Goal: Task Accomplishment & Management: Use online tool/utility

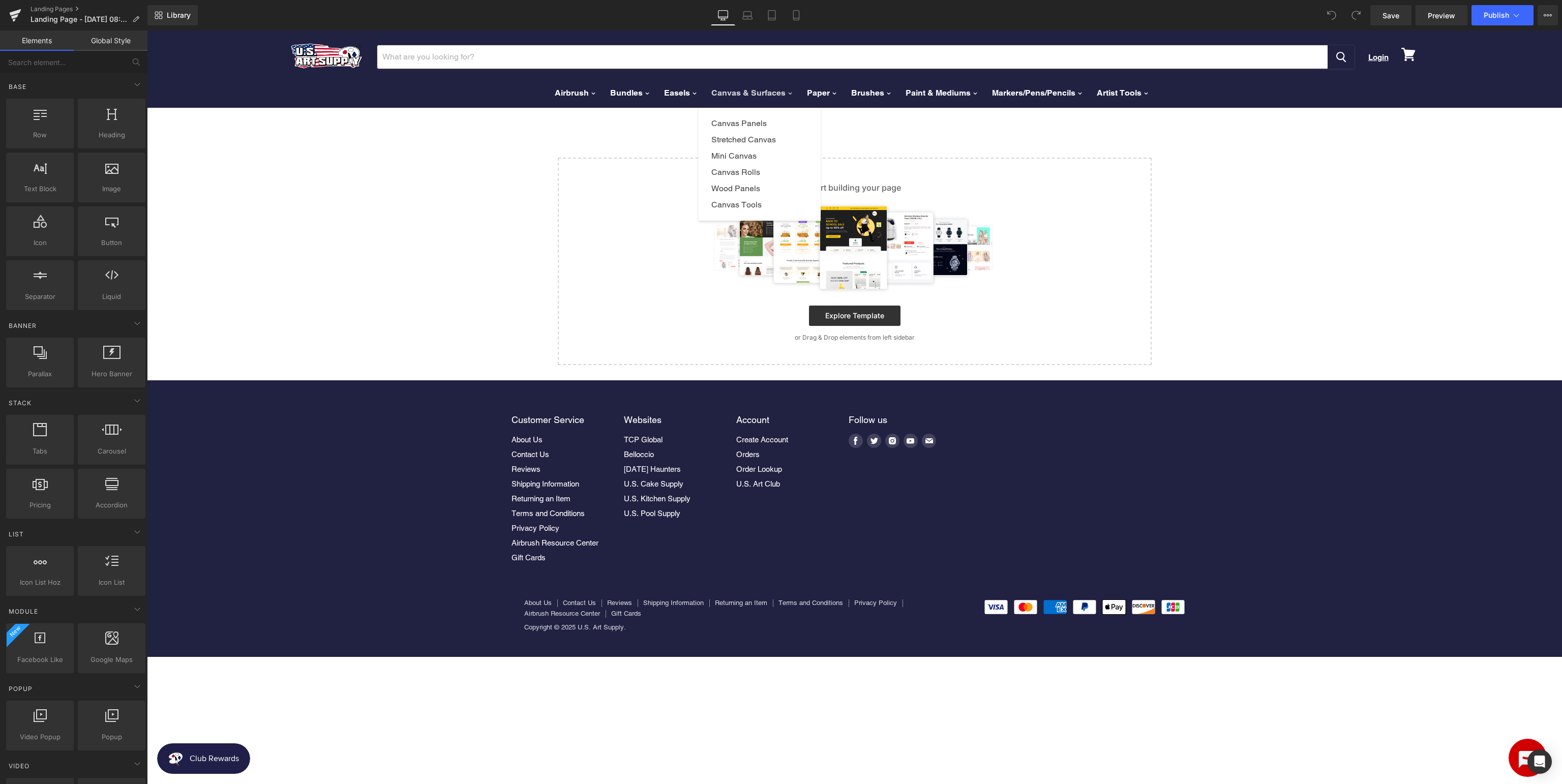
click at [459, 186] on body "Menu Cancel Login View cart" at bounding box center [854, 407] width 1415 height 753
drag, startPoint x: 194, startPoint y: 159, endPoint x: 791, endPoint y: 135, distance: 597.5
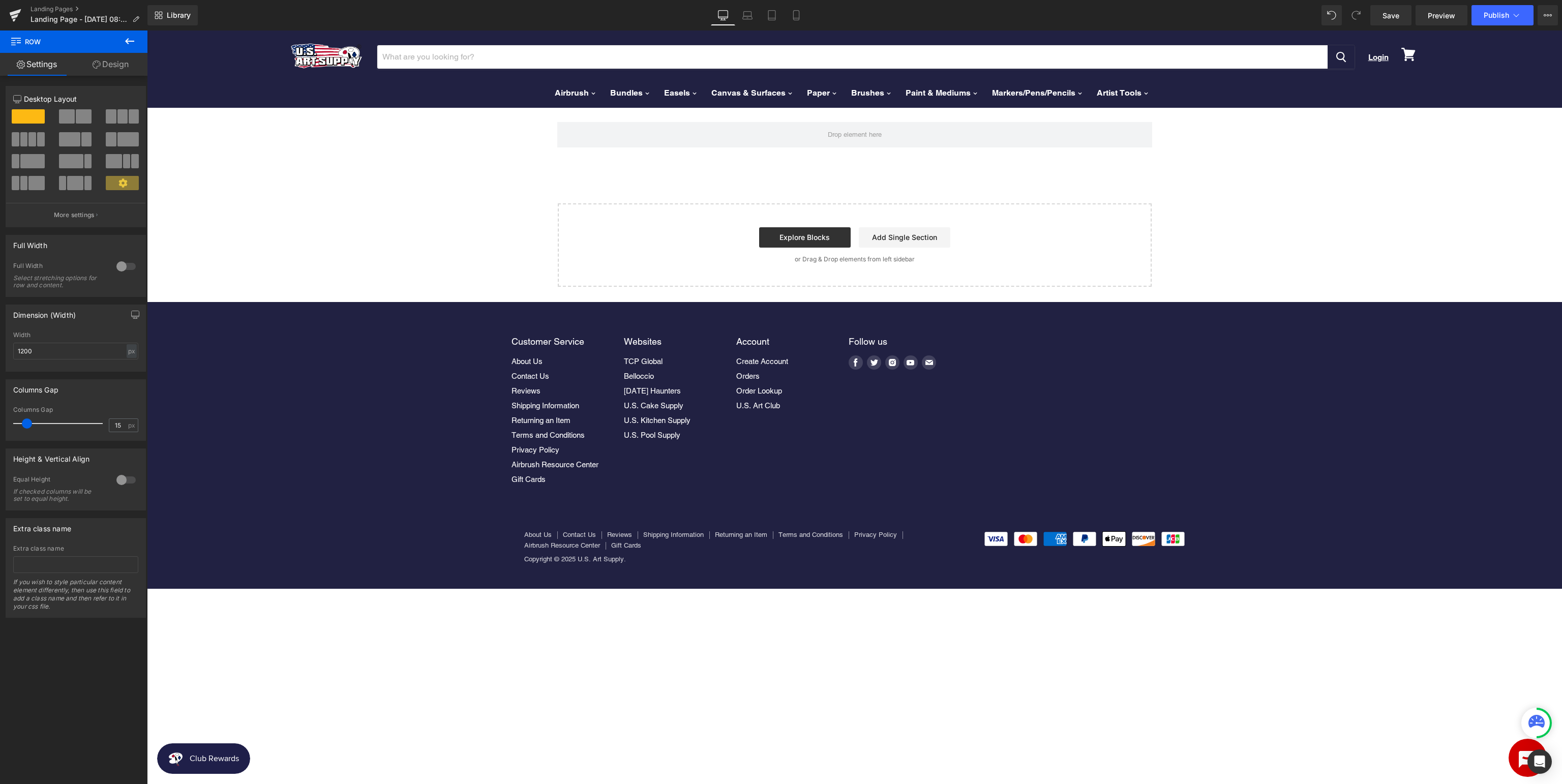
click at [129, 42] on icon at bounding box center [130, 42] width 12 height 12
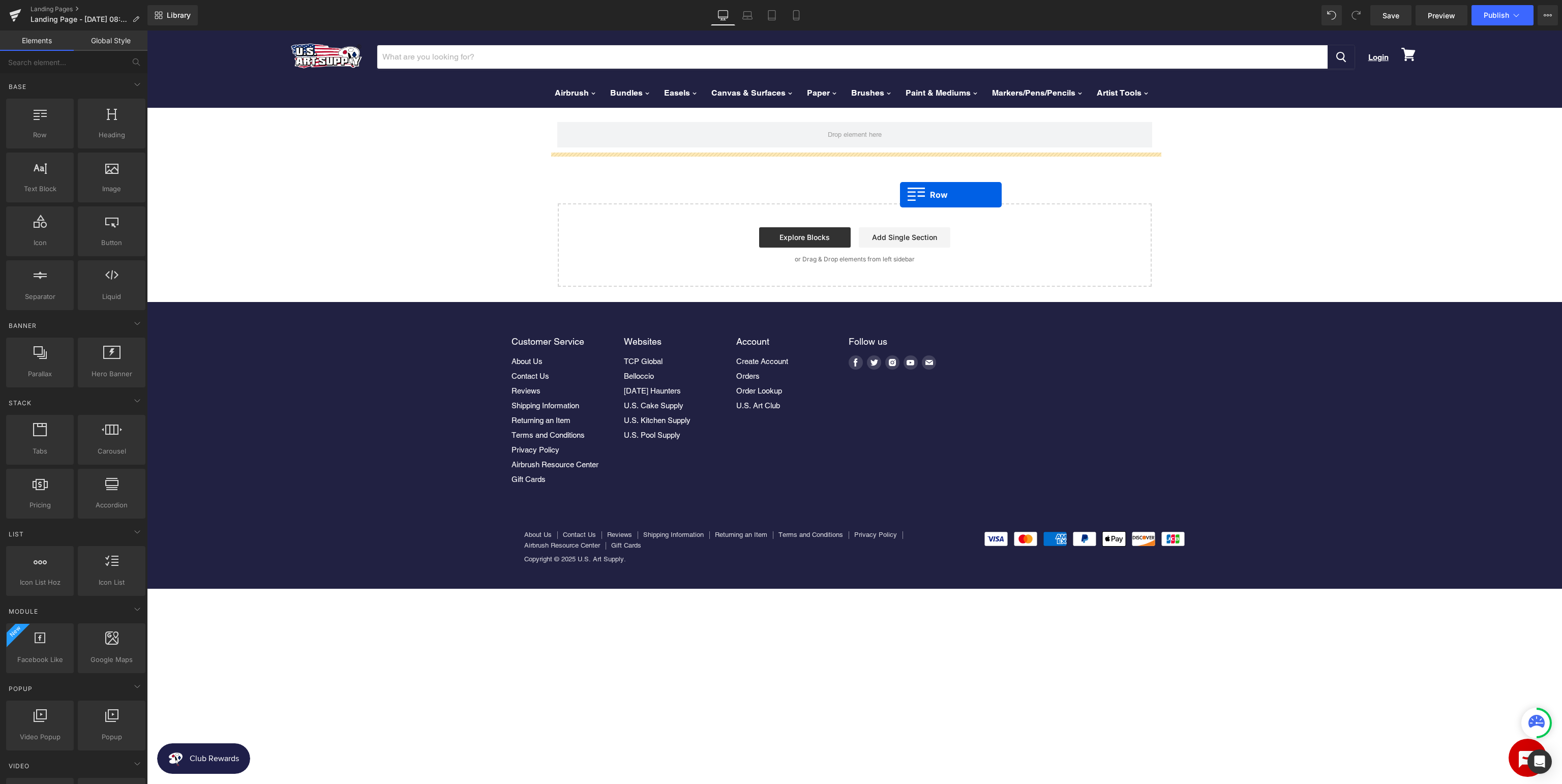
drag, startPoint x: 229, startPoint y: 179, endPoint x: 900, endPoint y: 195, distance: 671.2
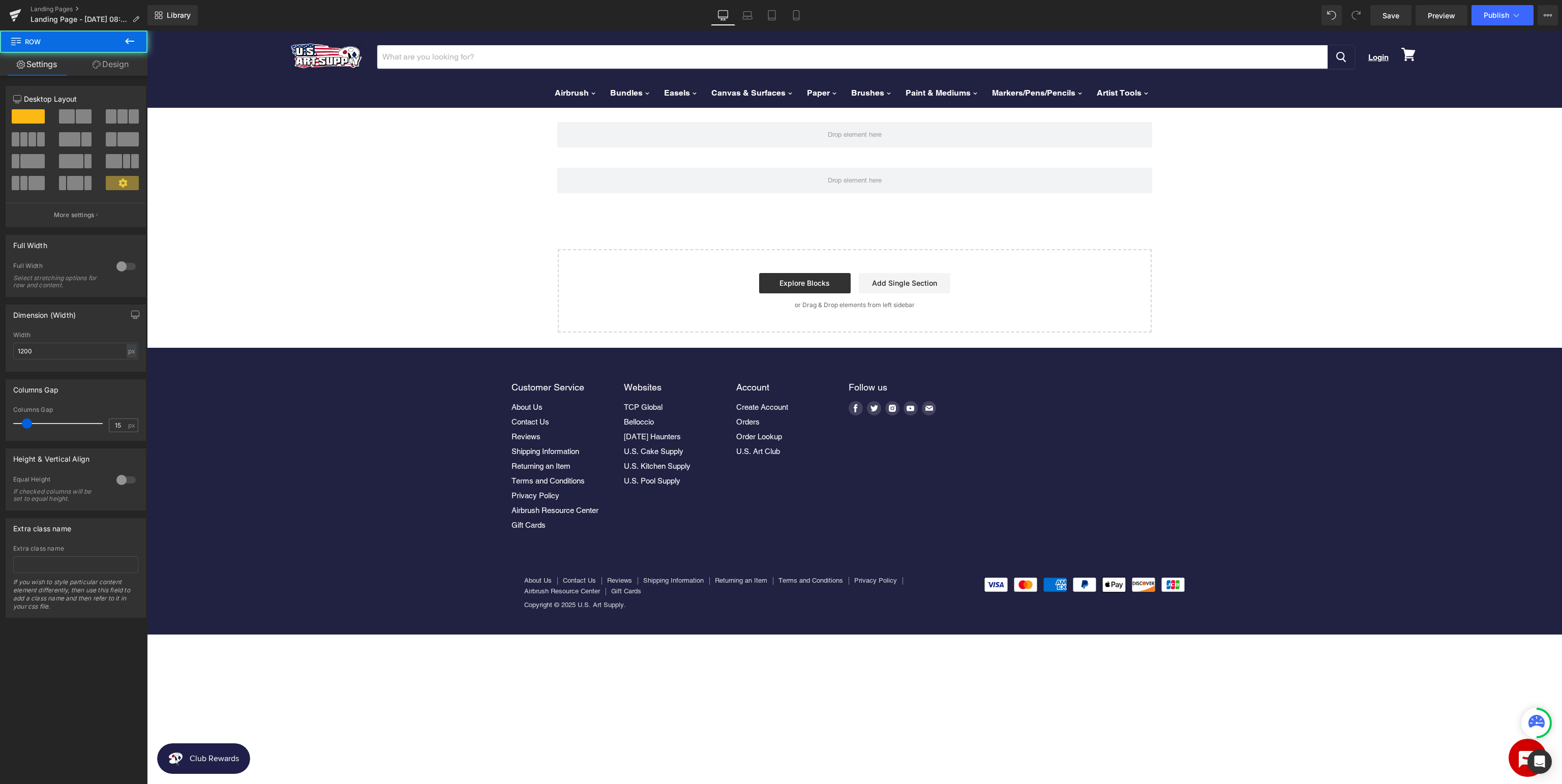
click at [131, 44] on icon at bounding box center [130, 42] width 12 height 12
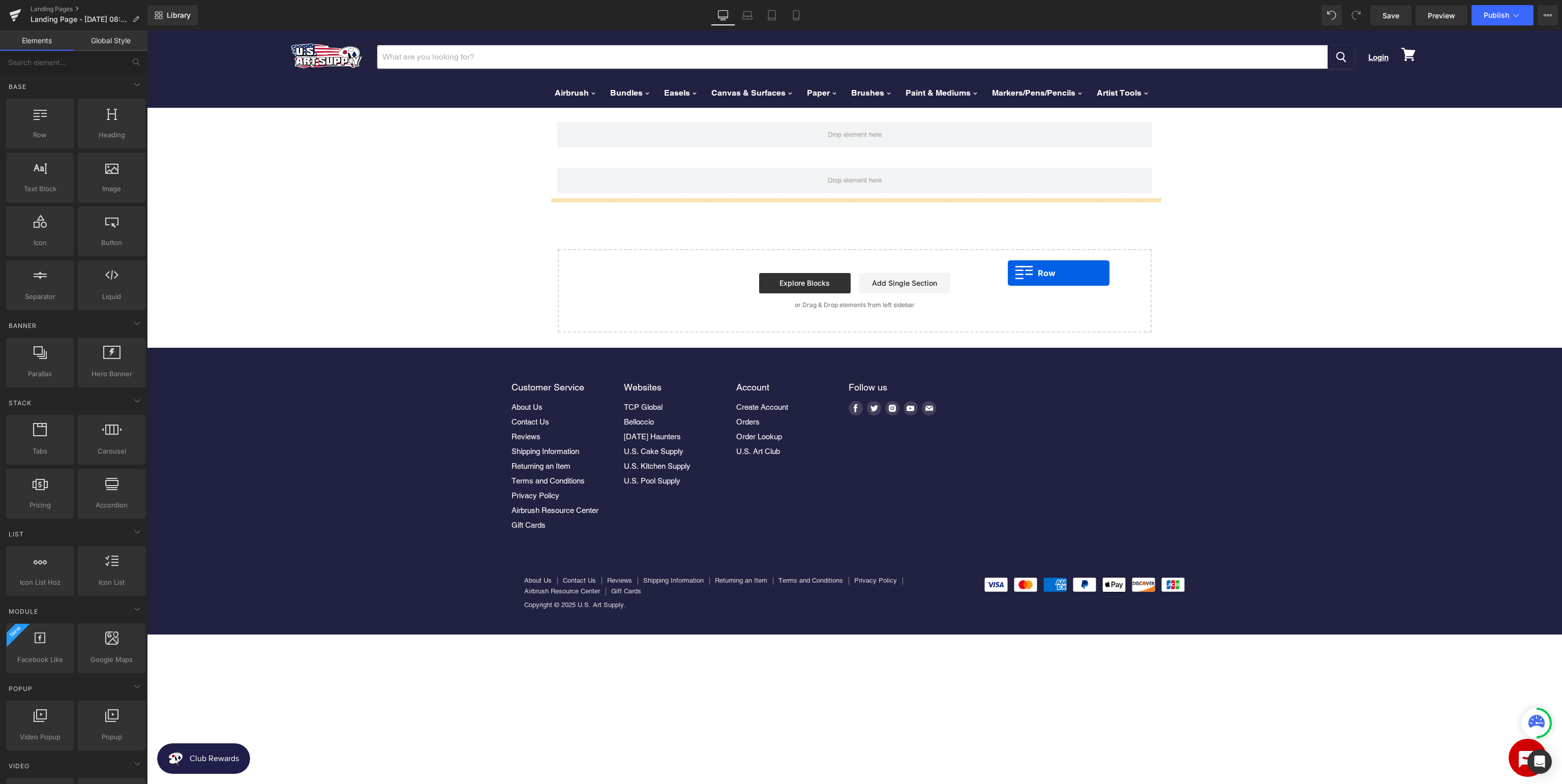
drag, startPoint x: 196, startPoint y: 157, endPoint x: 1007, endPoint y: 273, distance: 819.3
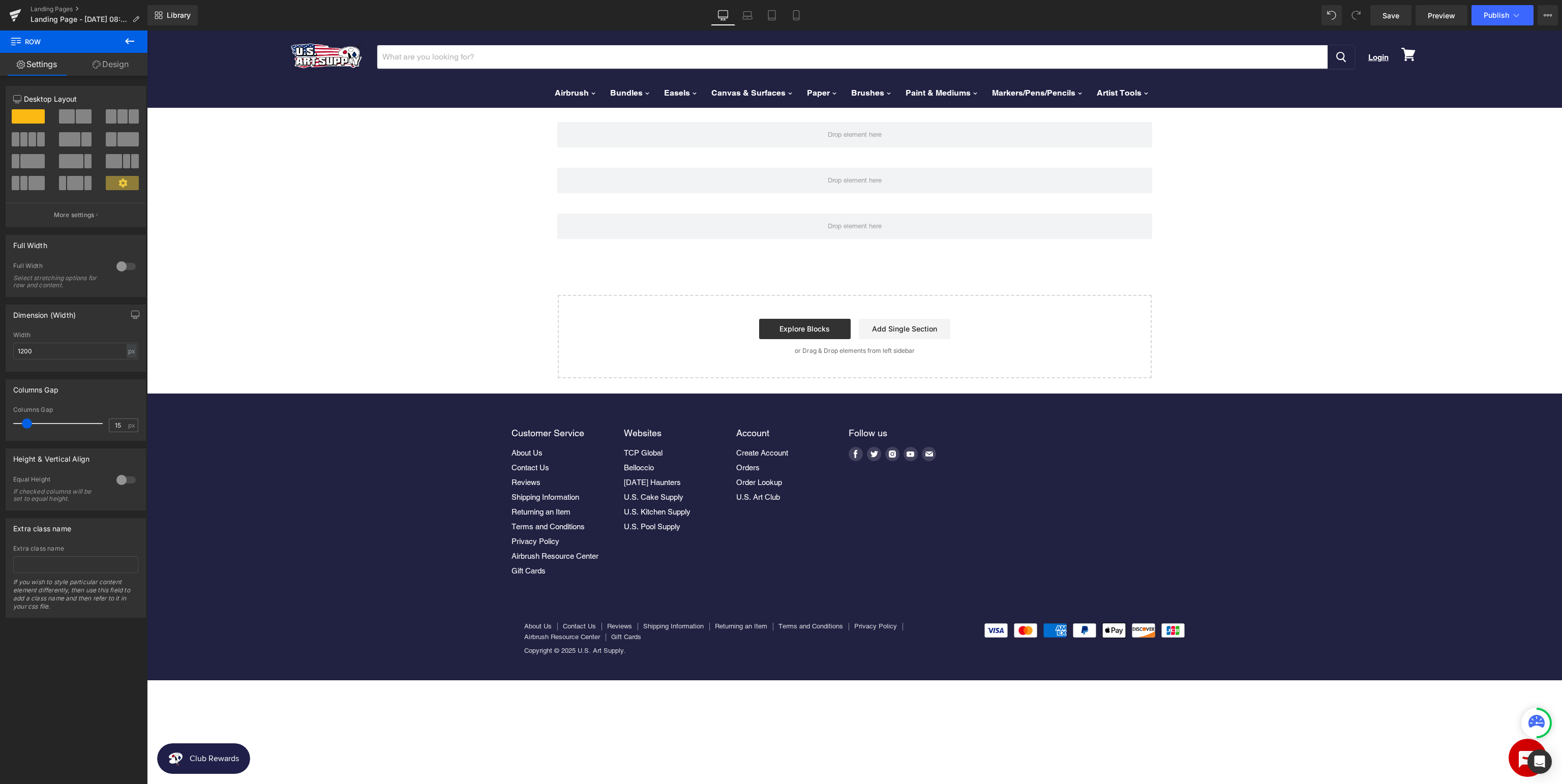
click at [132, 39] on icon at bounding box center [130, 42] width 12 height 12
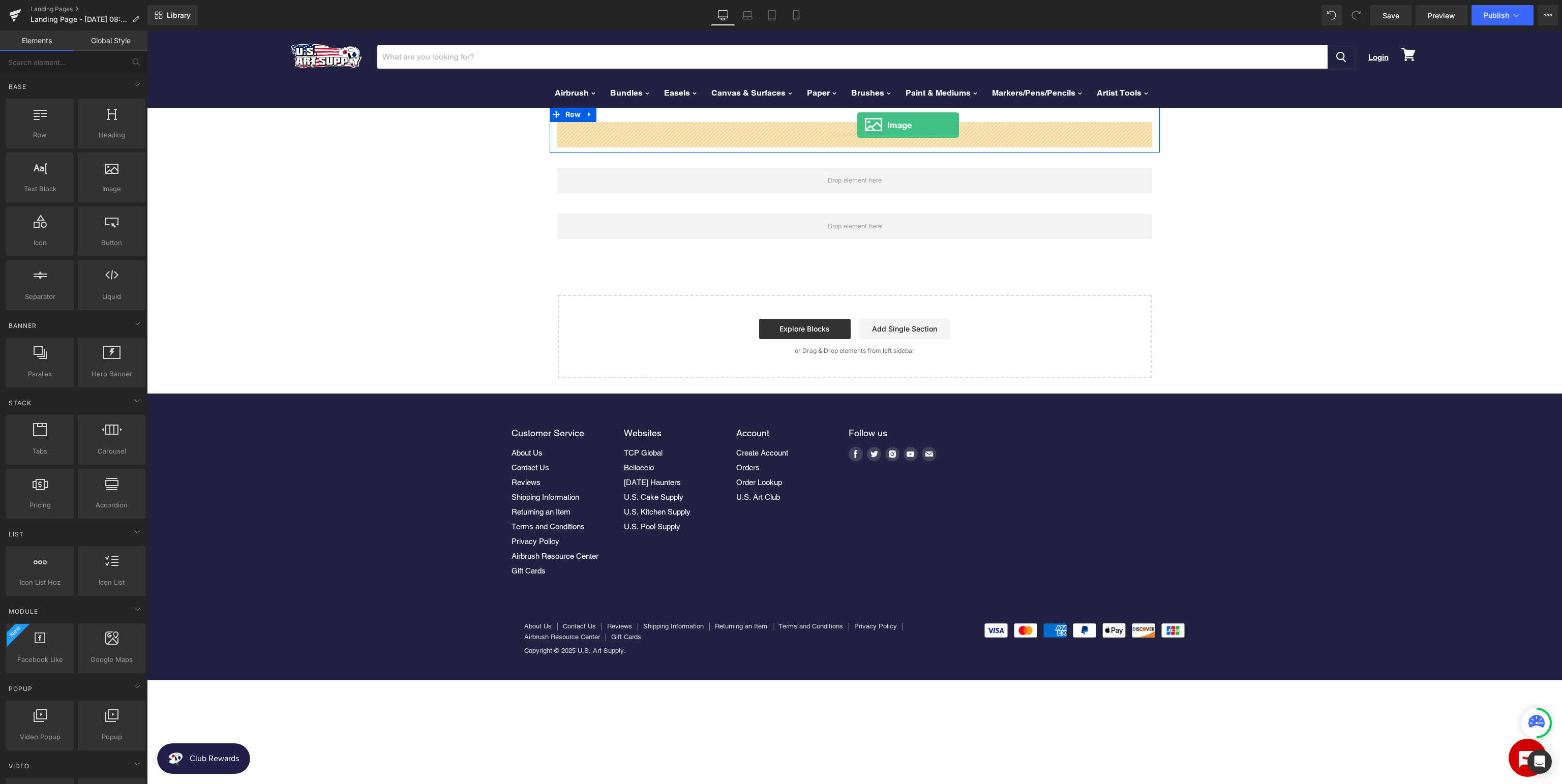
drag, startPoint x: 260, startPoint y: 216, endPoint x: 857, endPoint y: 125, distance: 603.9
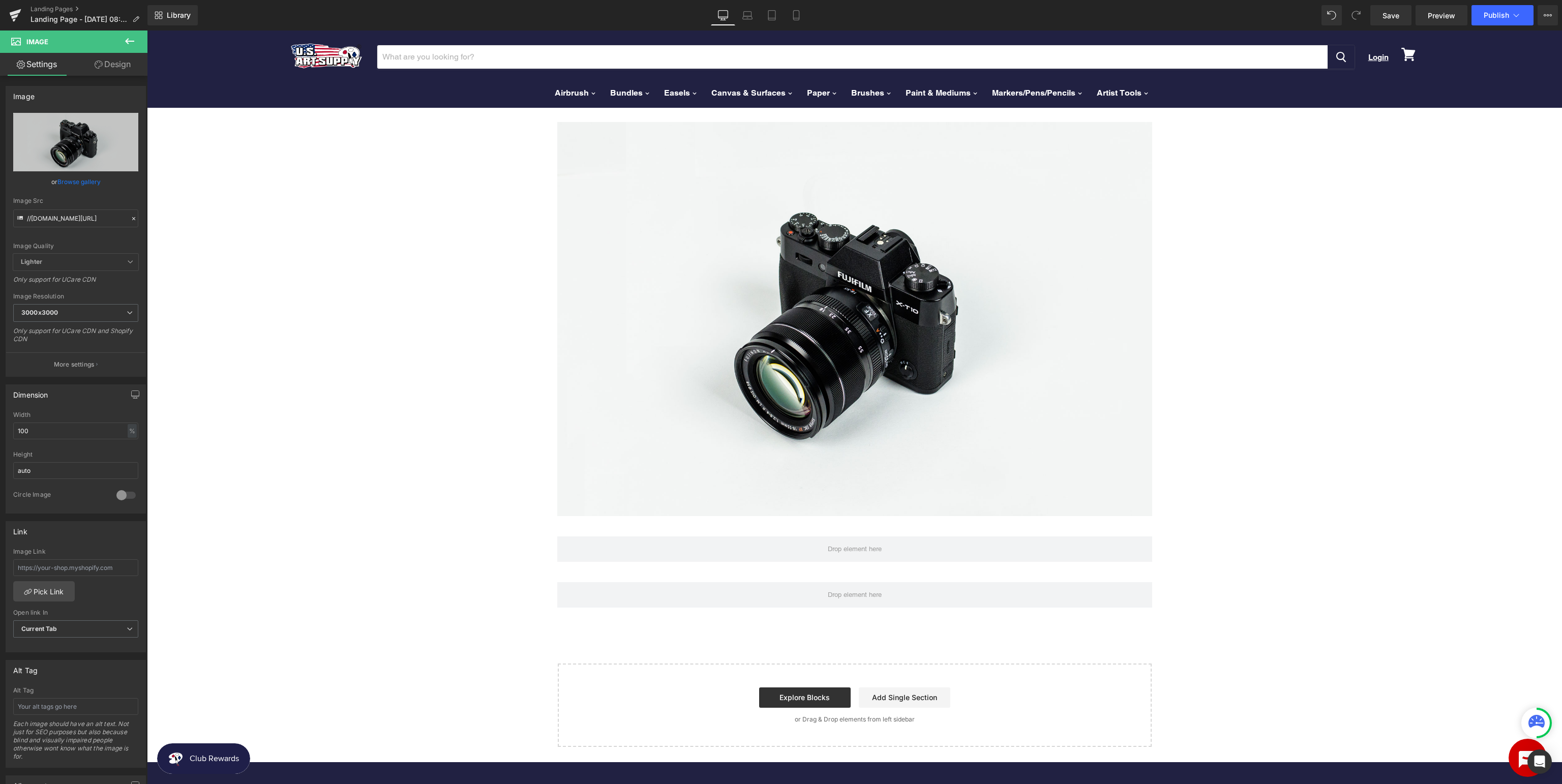
click at [131, 42] on icon at bounding box center [129, 41] width 9 height 6
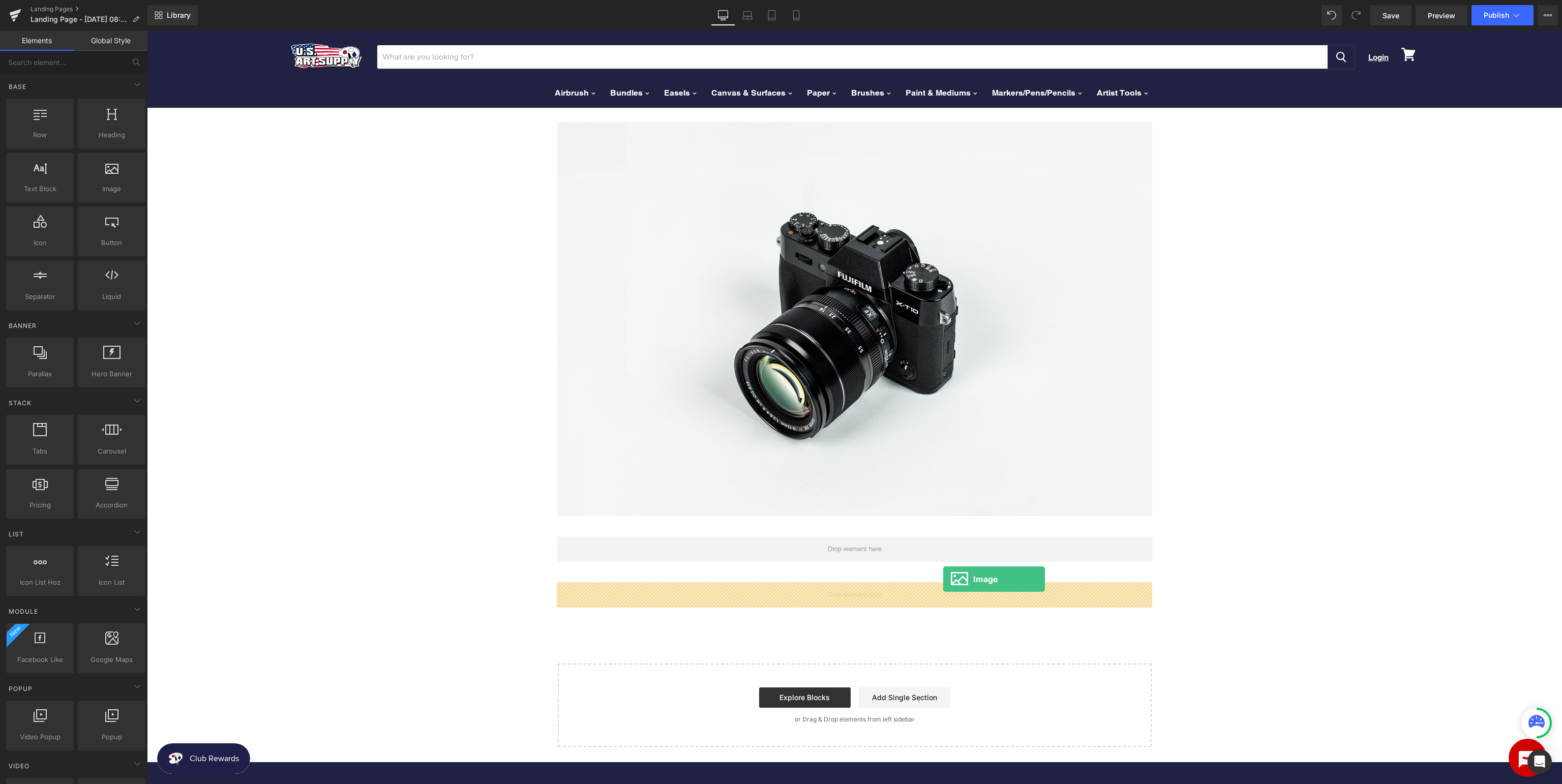
drag, startPoint x: 267, startPoint y: 216, endPoint x: 943, endPoint y: 579, distance: 767.3
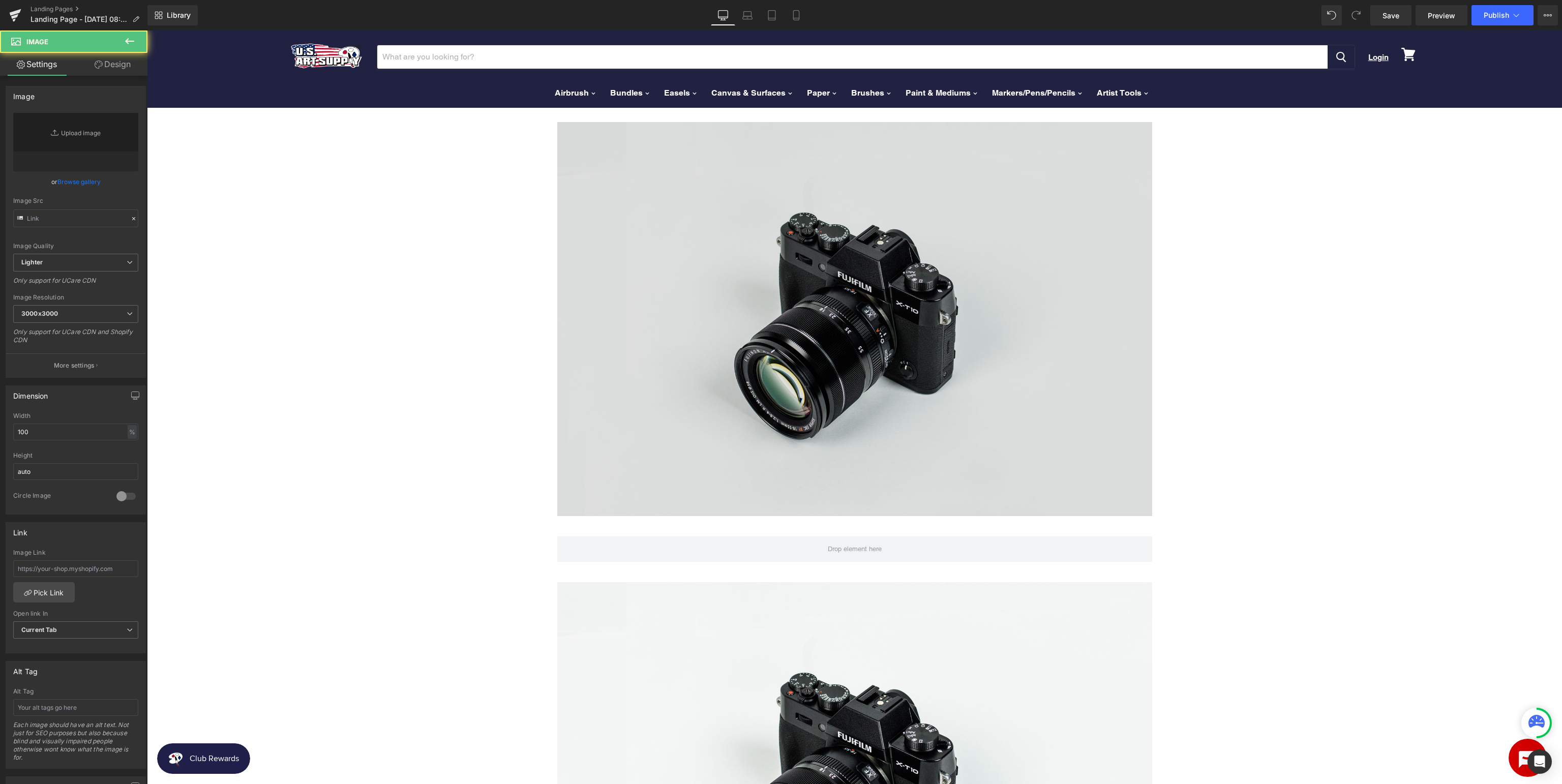
type input "//d1um8515vdn9kb.cloudfront.net/images/parallax.jpg"
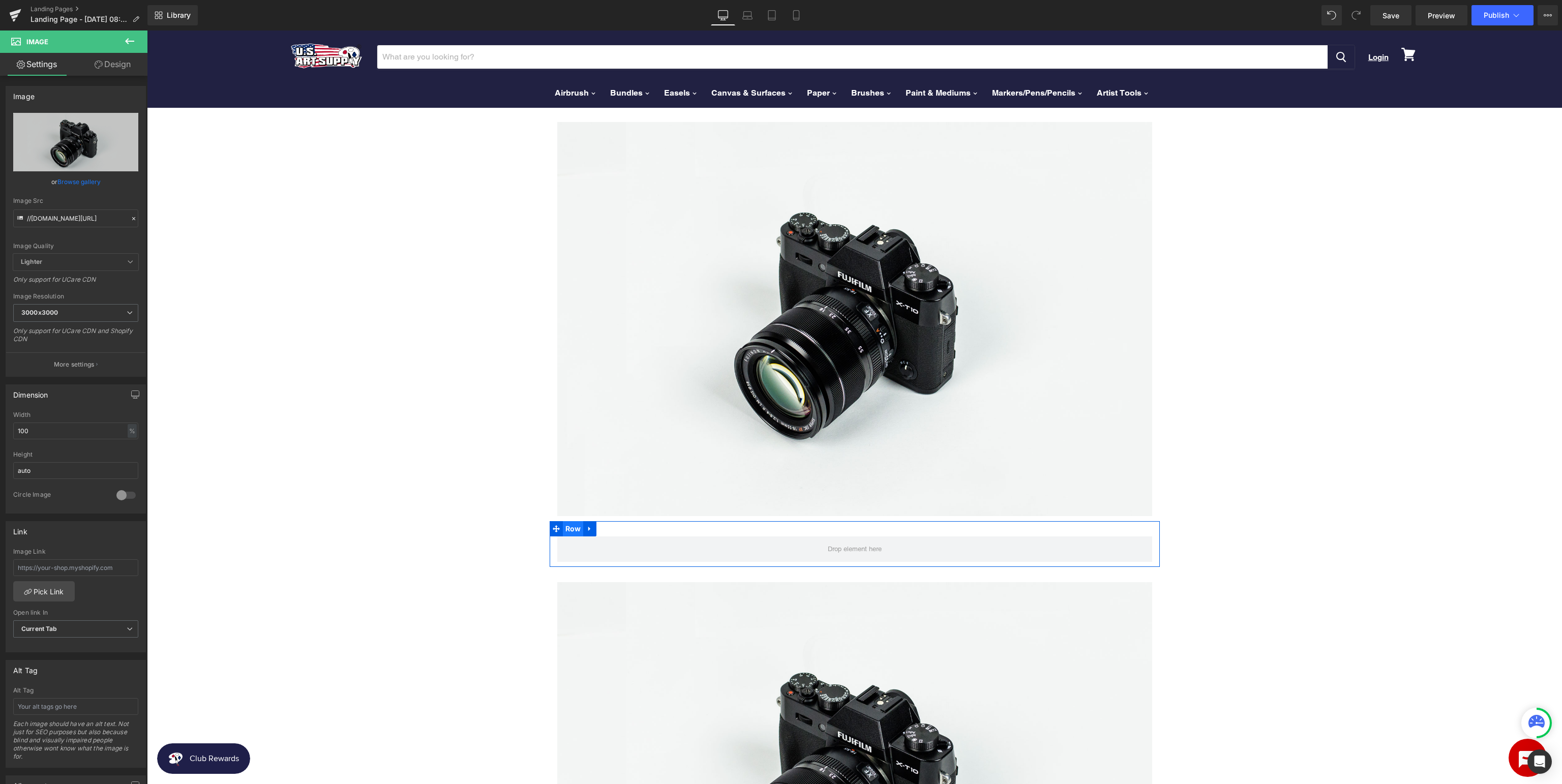
click at [571, 529] on span "Row" at bounding box center [573, 529] width 21 height 15
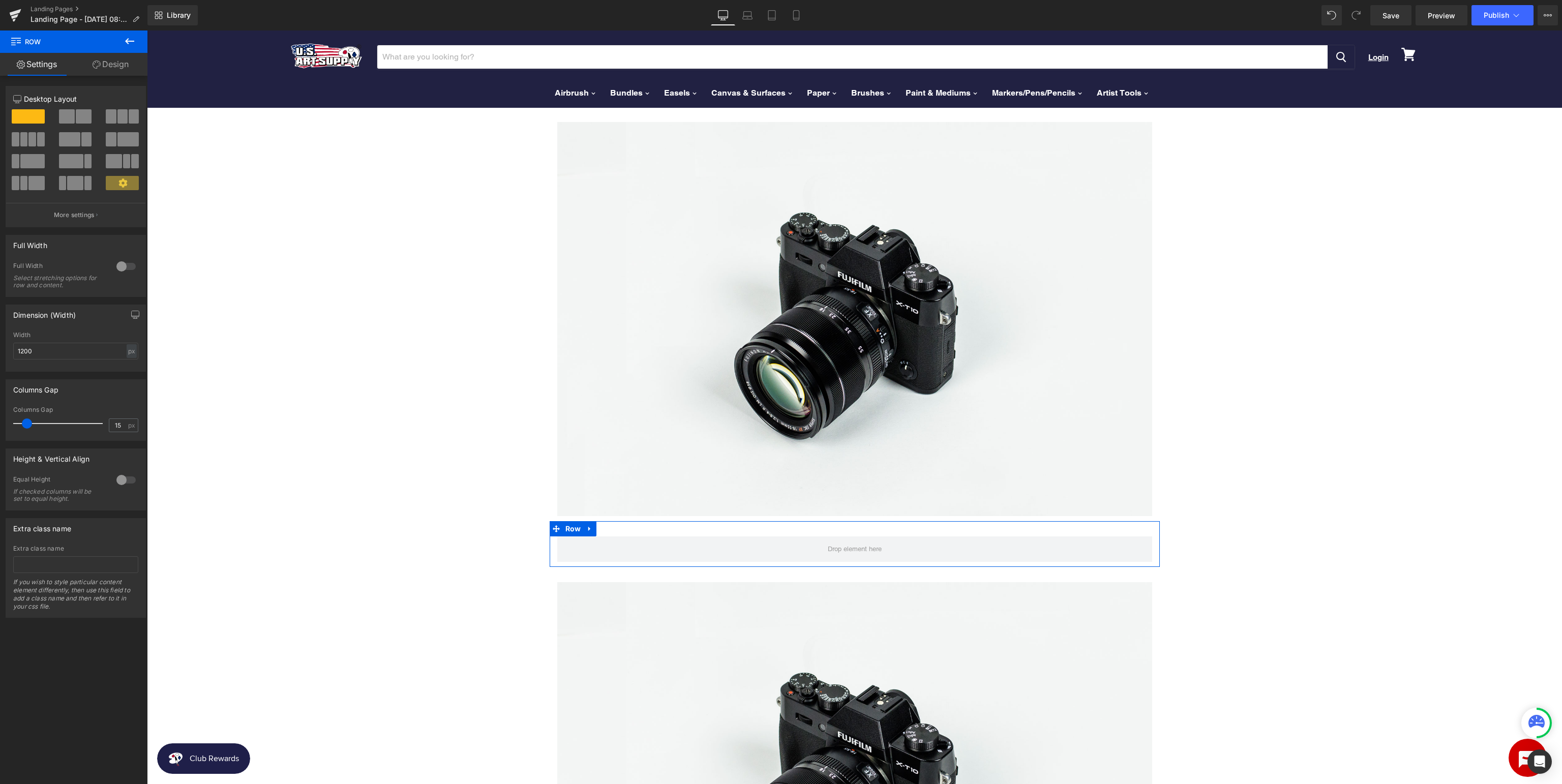
click at [122, 116] on span at bounding box center [123, 116] width 10 height 14
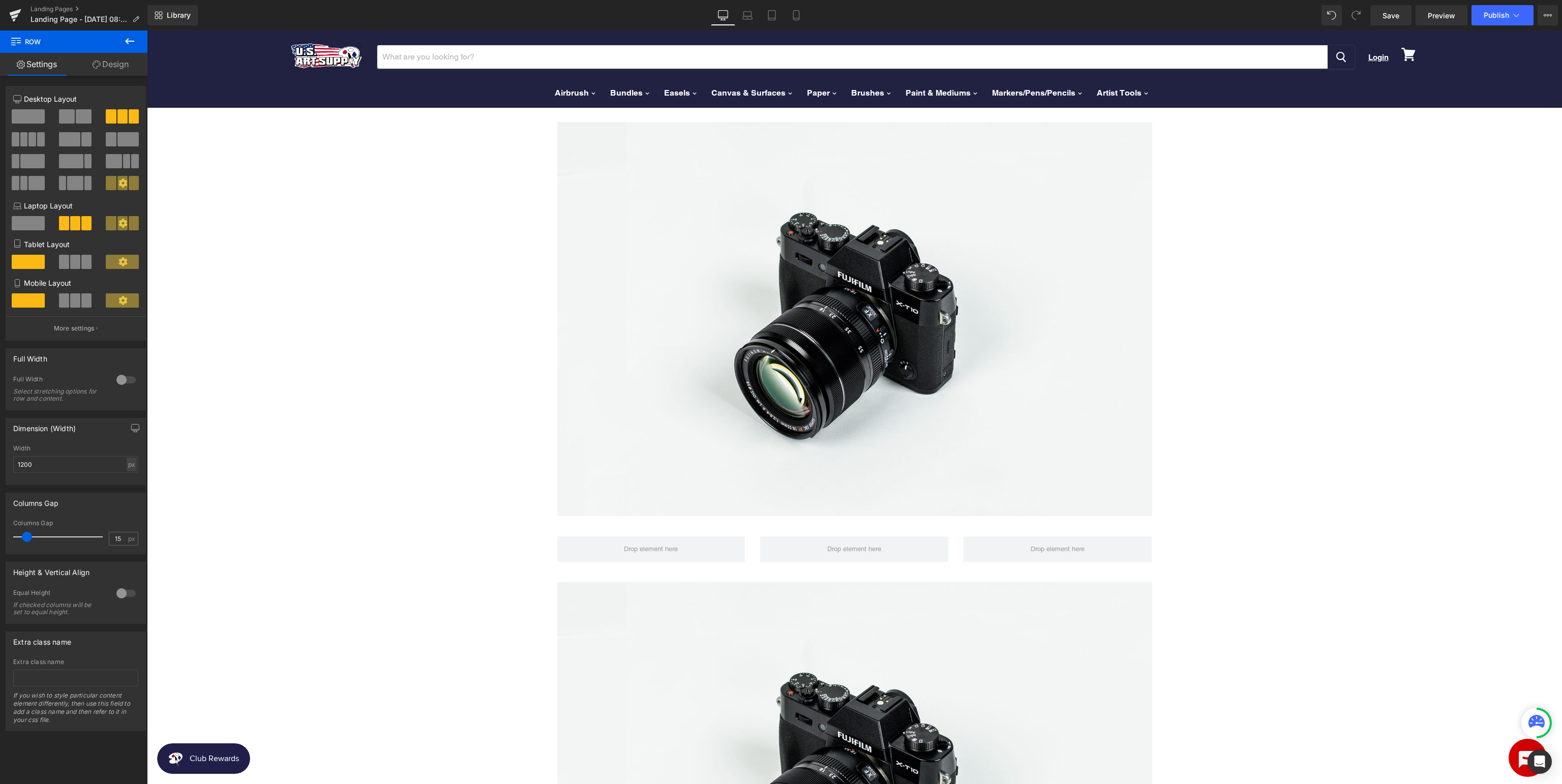
click at [131, 39] on icon at bounding box center [130, 42] width 12 height 12
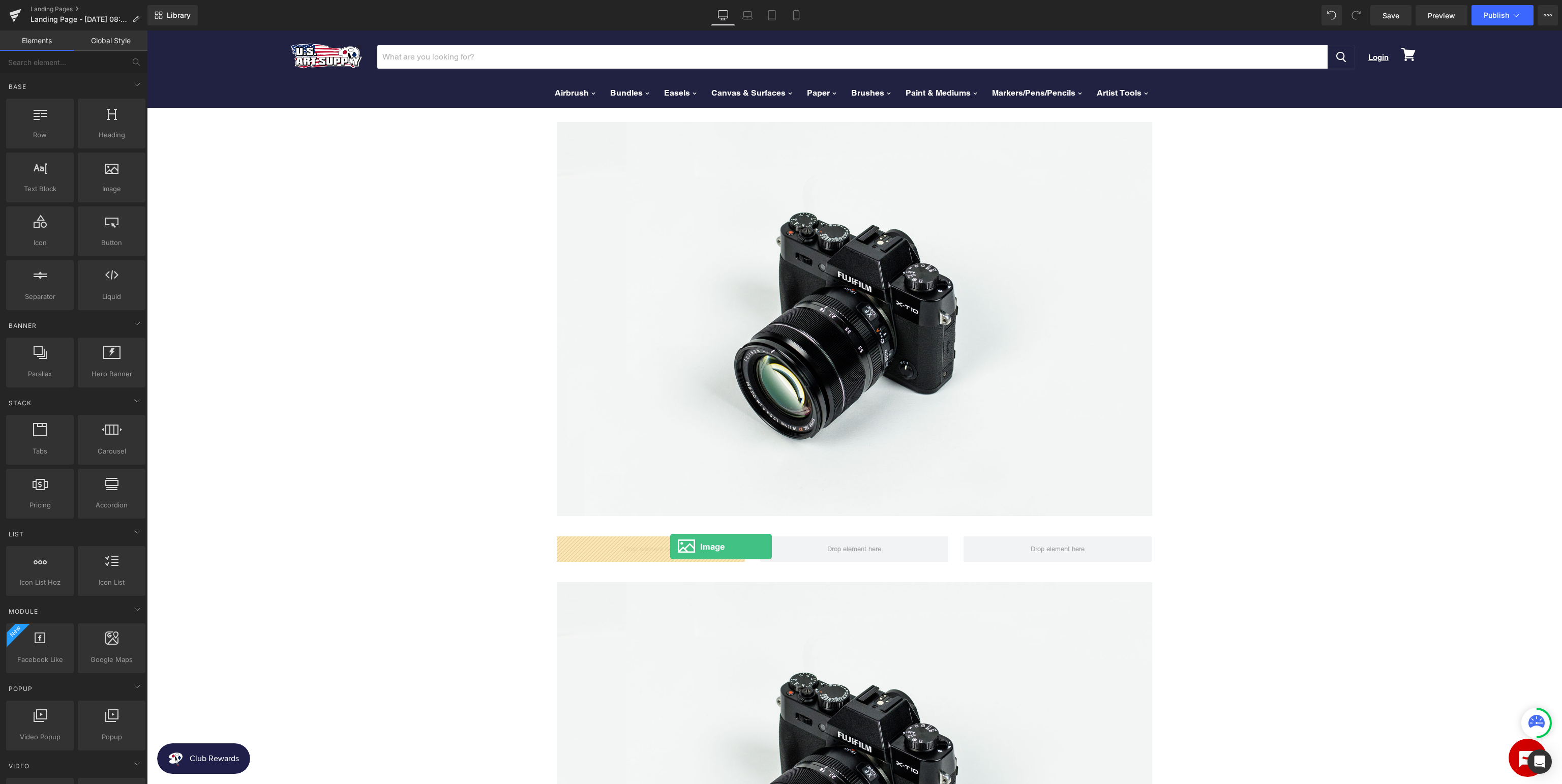
drag, startPoint x: 264, startPoint y: 206, endPoint x: 670, endPoint y: 546, distance: 529.6
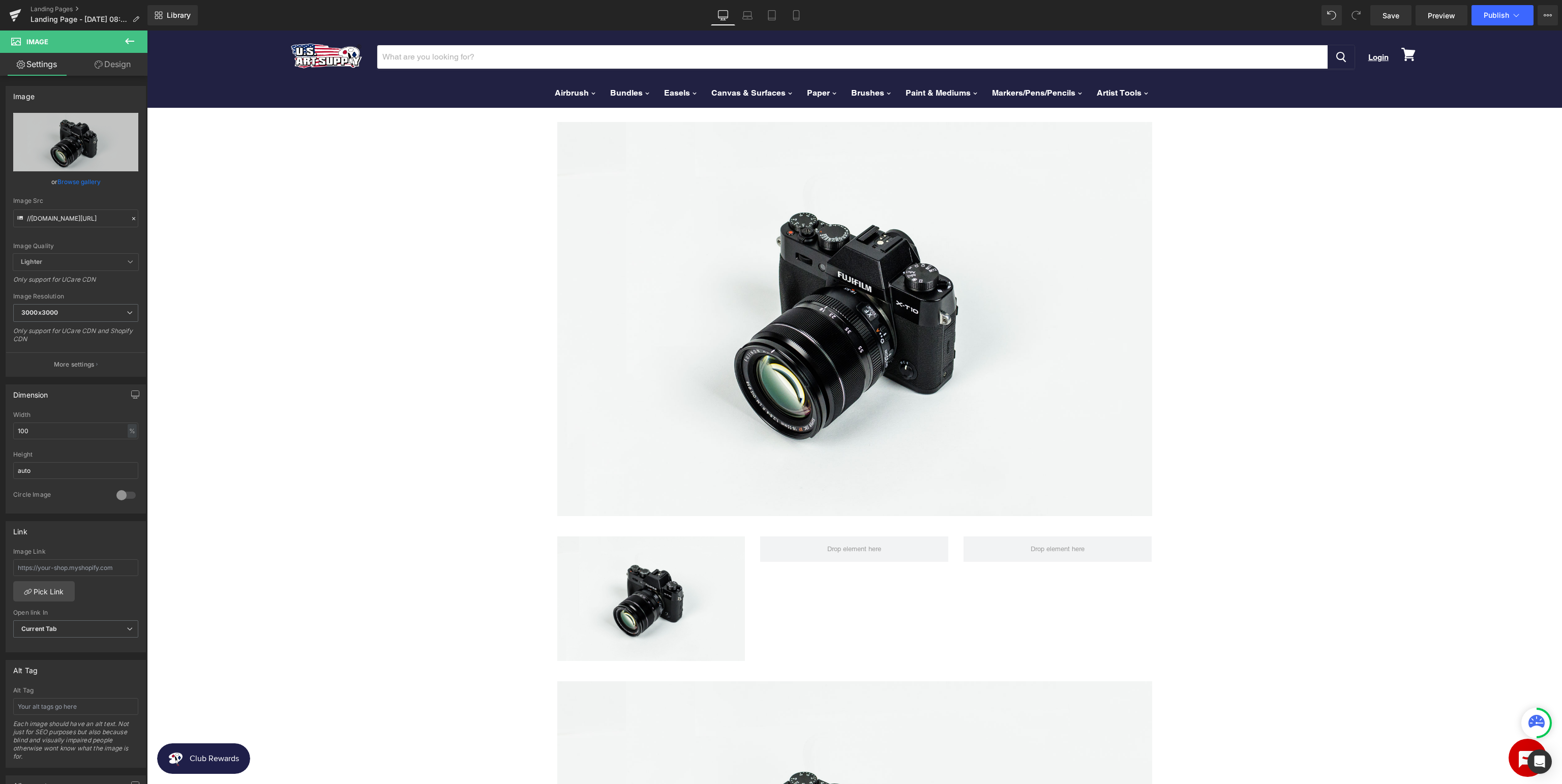
click at [127, 43] on icon at bounding box center [129, 41] width 9 height 6
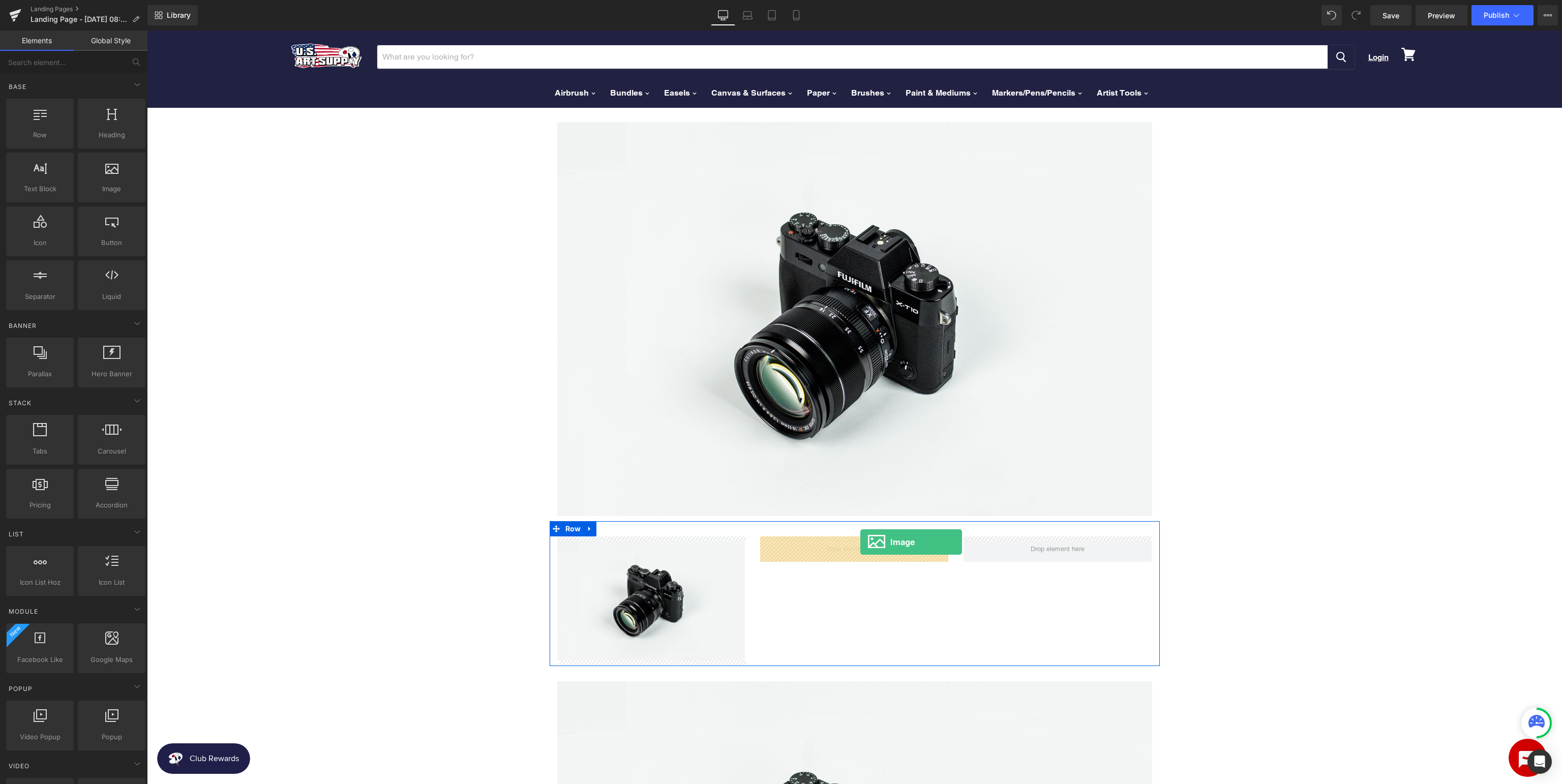
drag, startPoint x: 264, startPoint y: 214, endPoint x: 860, endPoint y: 542, distance: 680.3
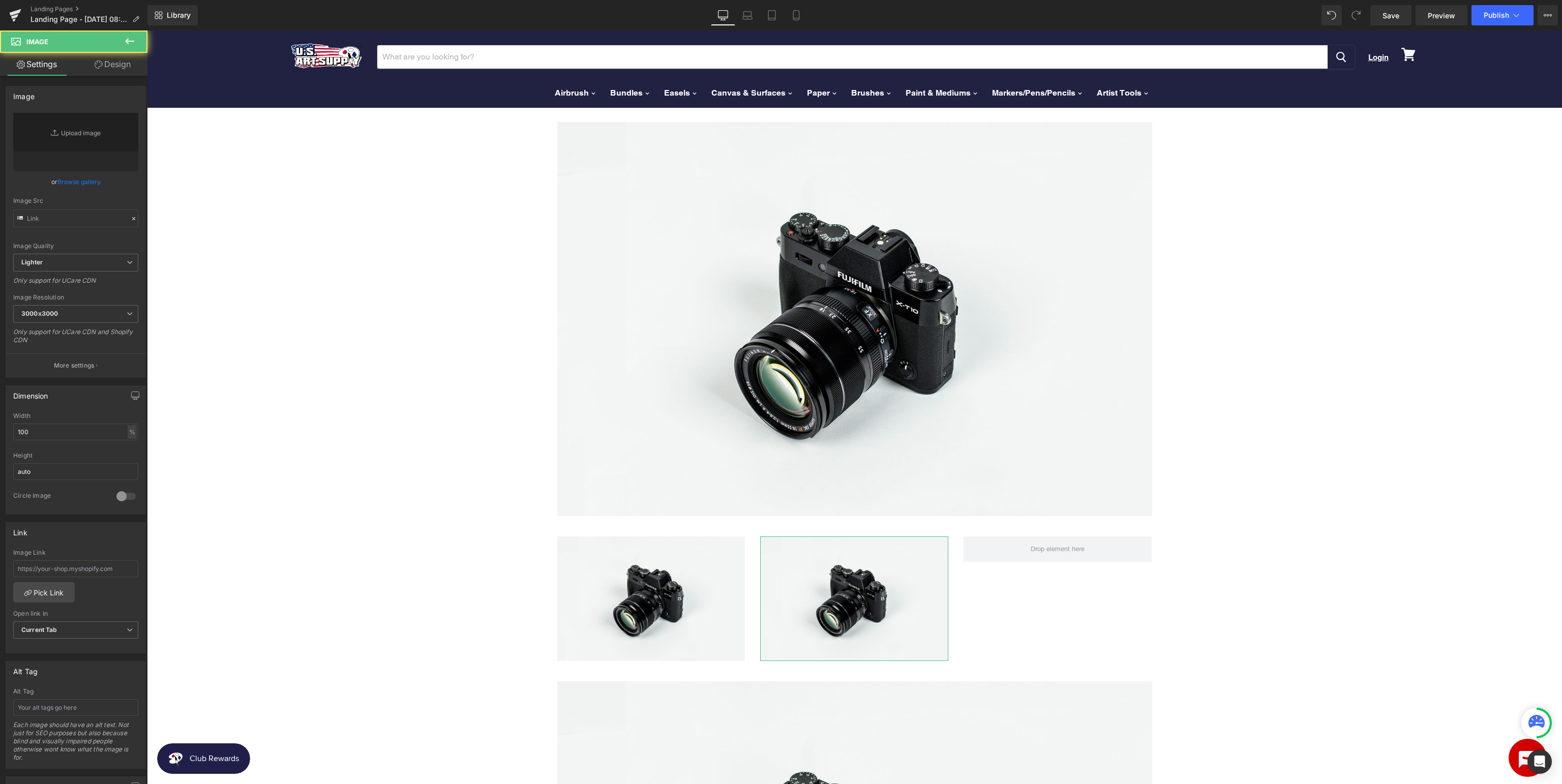
type input "//d1um8515vdn9kb.cloudfront.net/images/parallax.jpg"
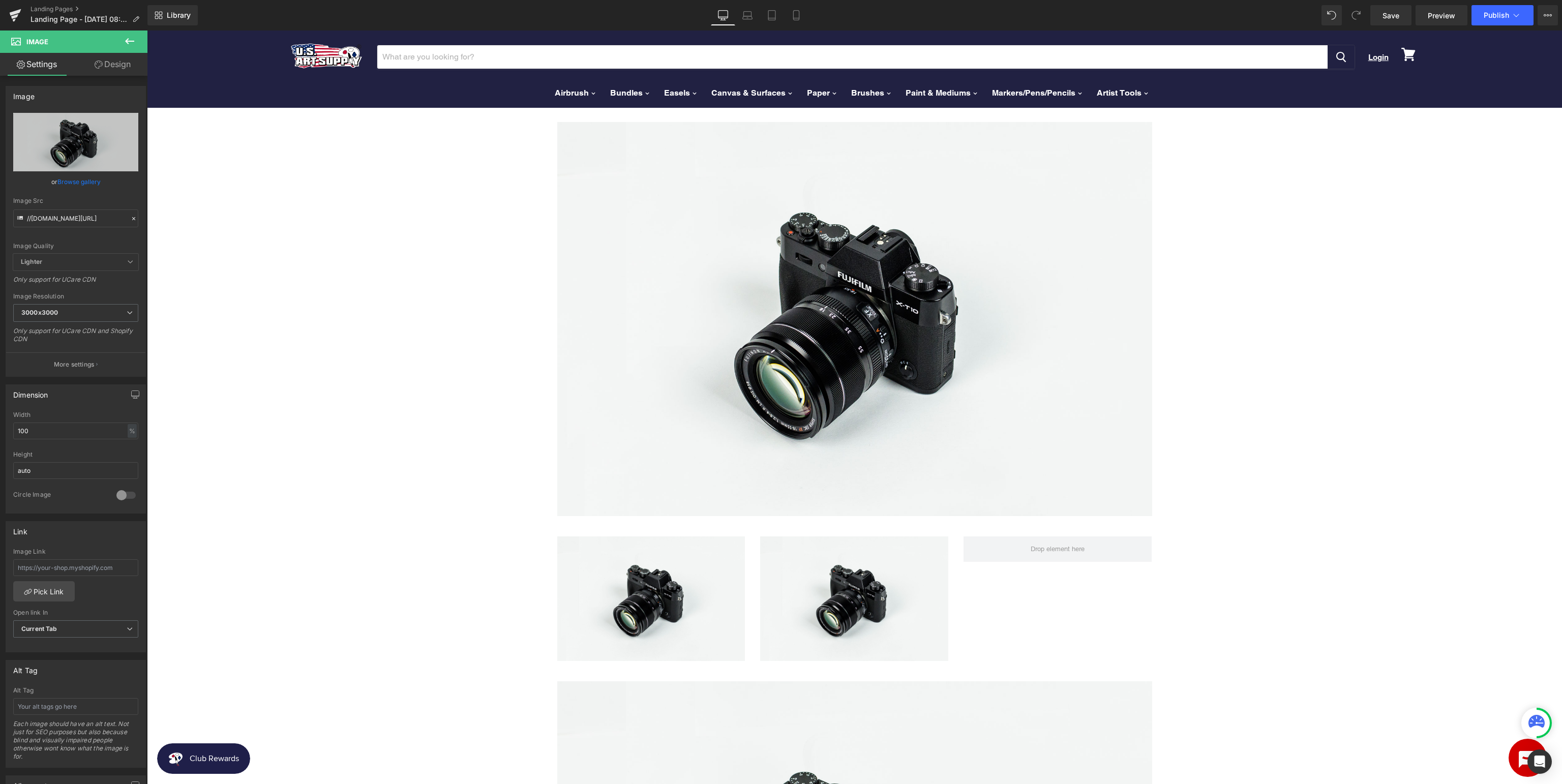
click at [131, 44] on icon at bounding box center [130, 42] width 12 height 12
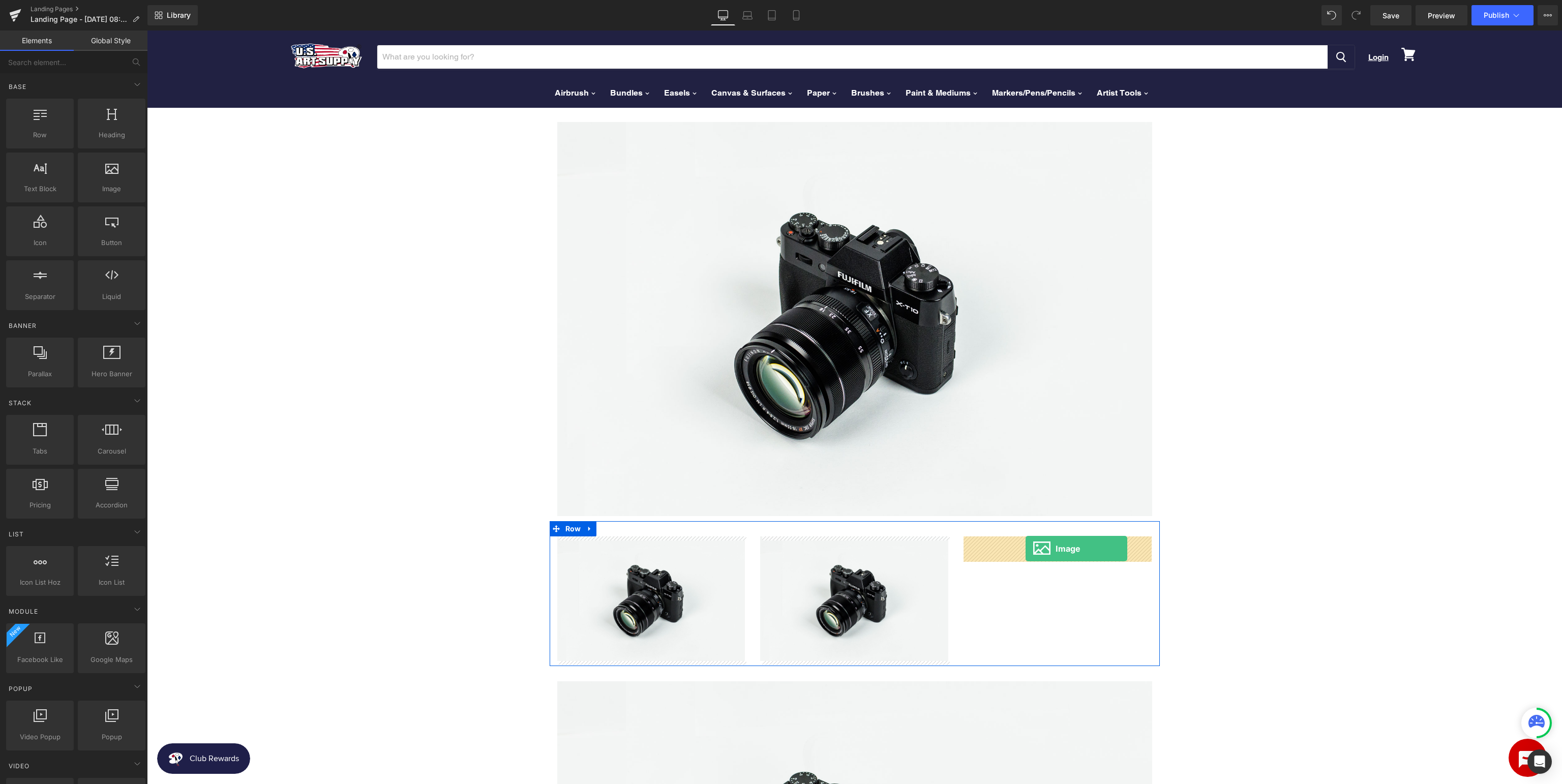
drag, startPoint x: 258, startPoint y: 205, endPoint x: 1026, endPoint y: 549, distance: 841.5
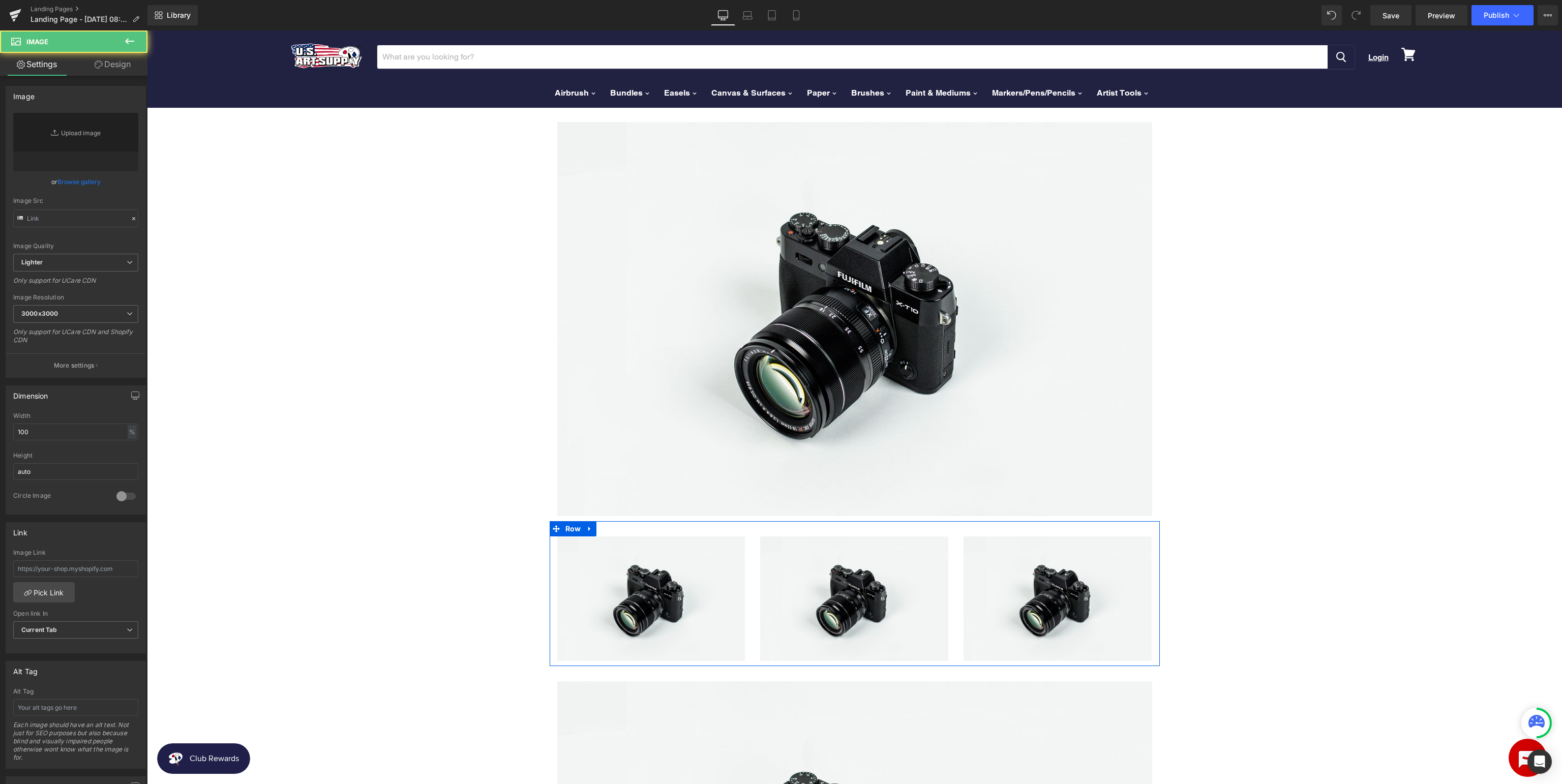
type input "//d1um8515vdn9kb.cloudfront.net/images/parallax.jpg"
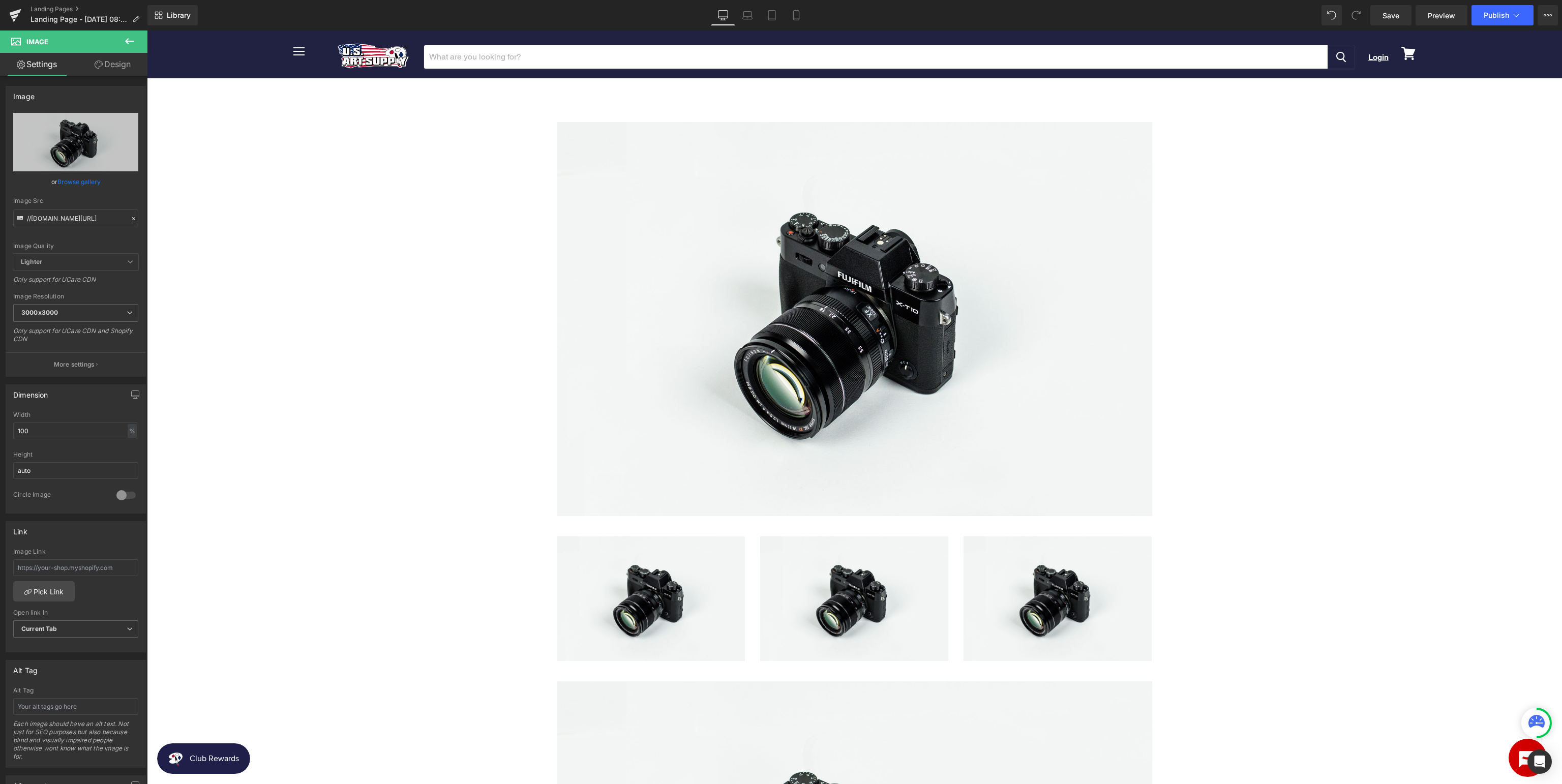
scroll to position [161, 0]
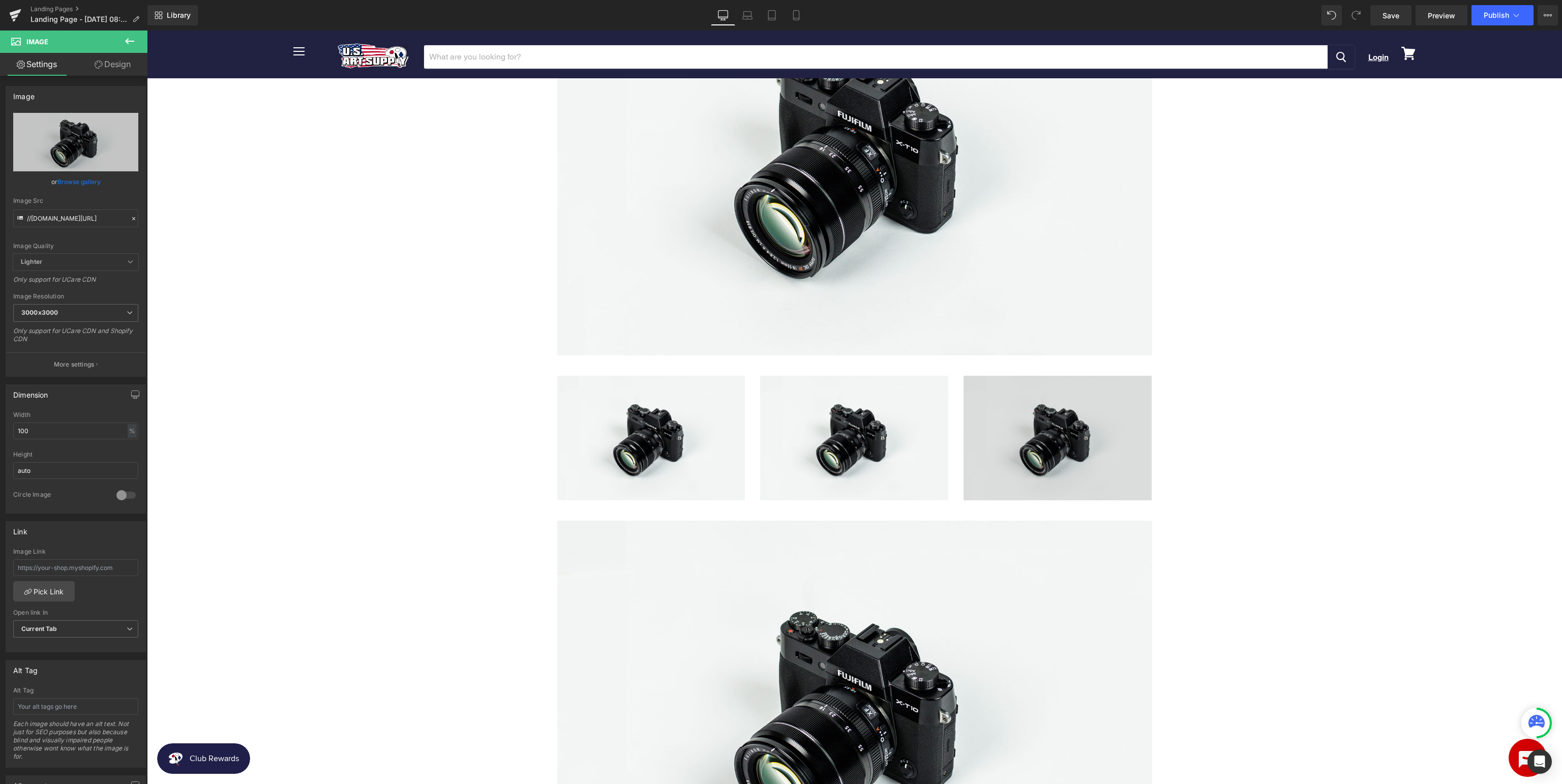
click at [1038, 428] on img at bounding box center [1057, 438] width 188 height 125
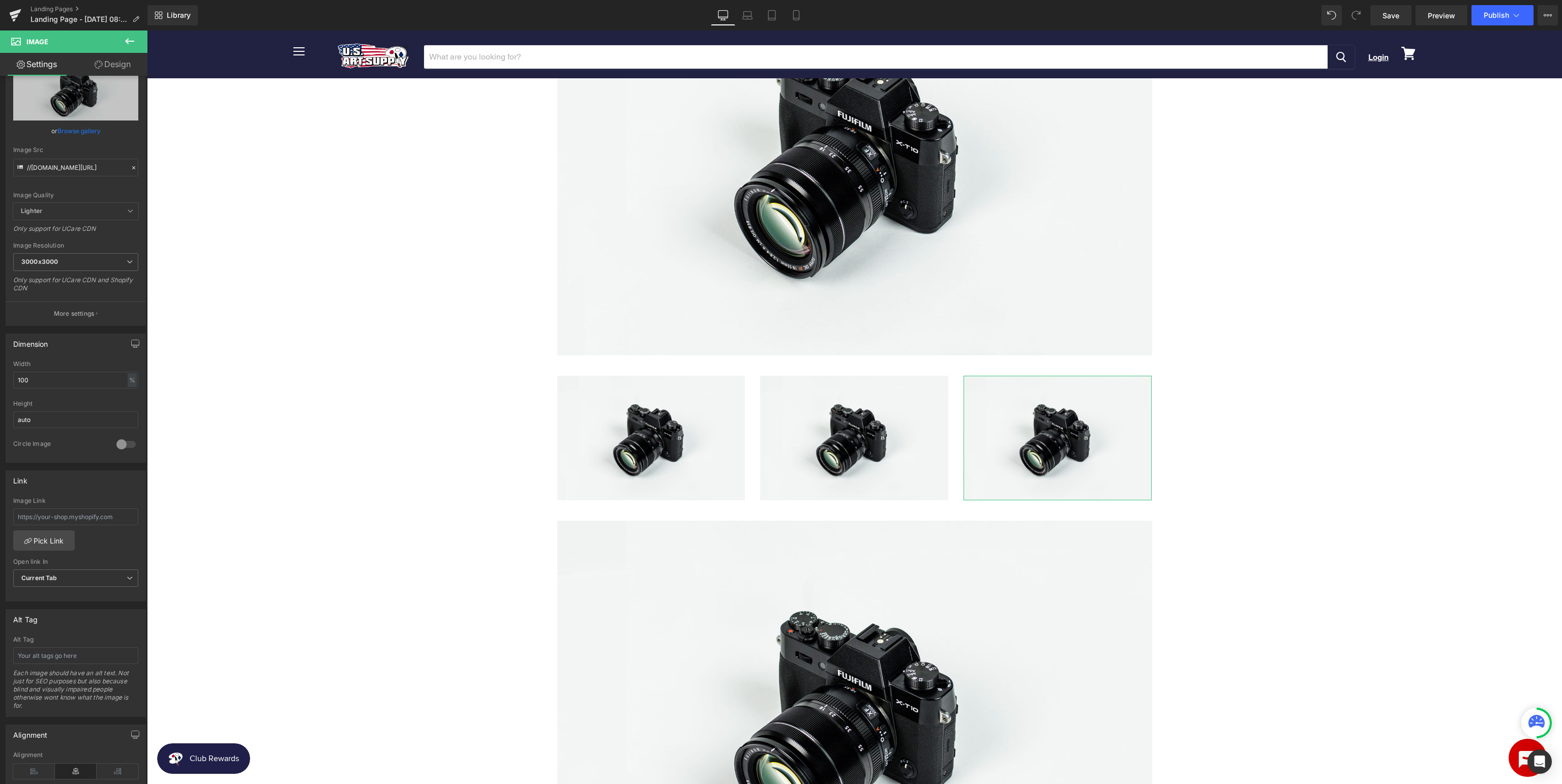
scroll to position [0, 0]
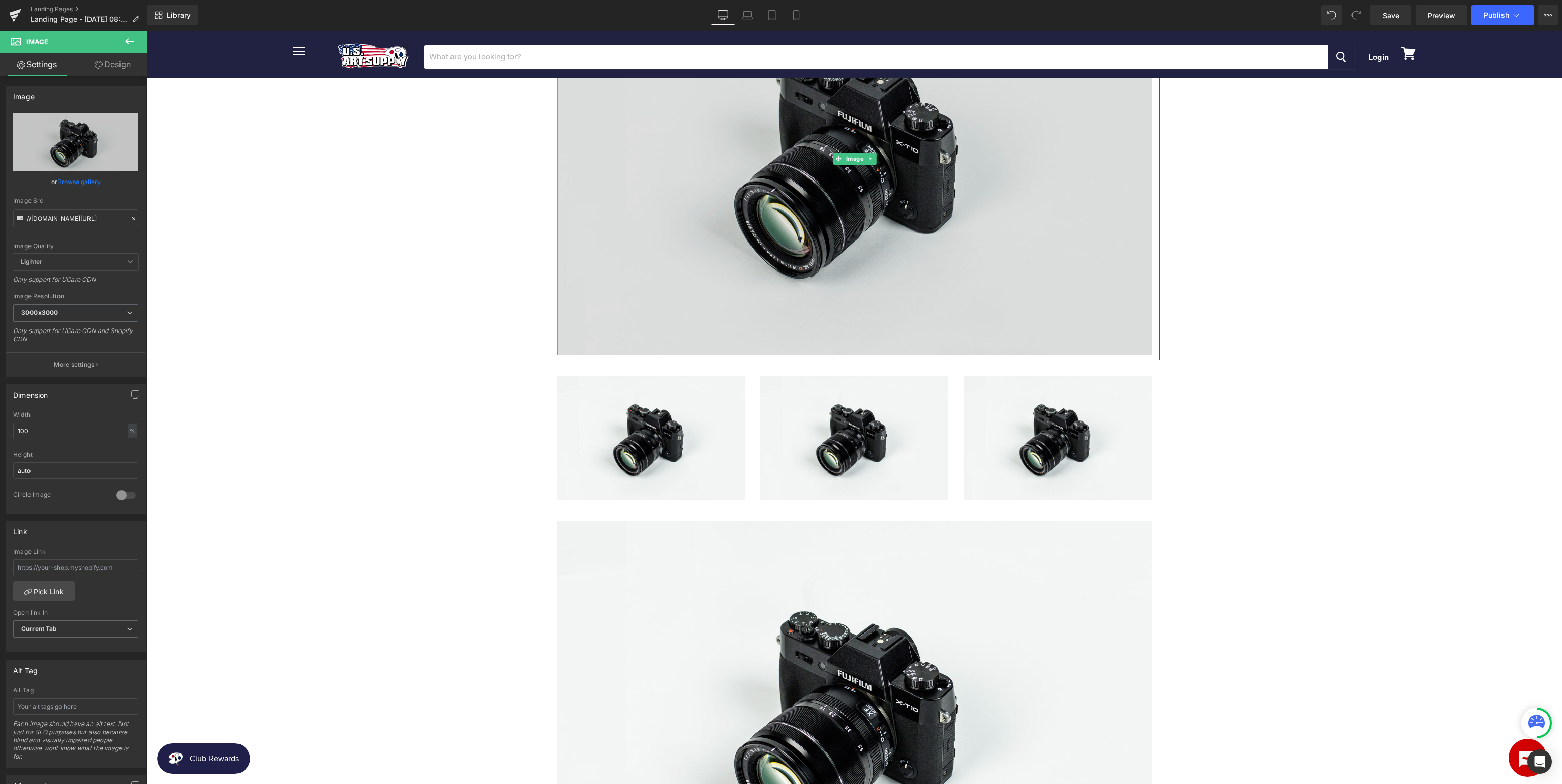
click at [865, 254] on img at bounding box center [855, 158] width 595 height 394
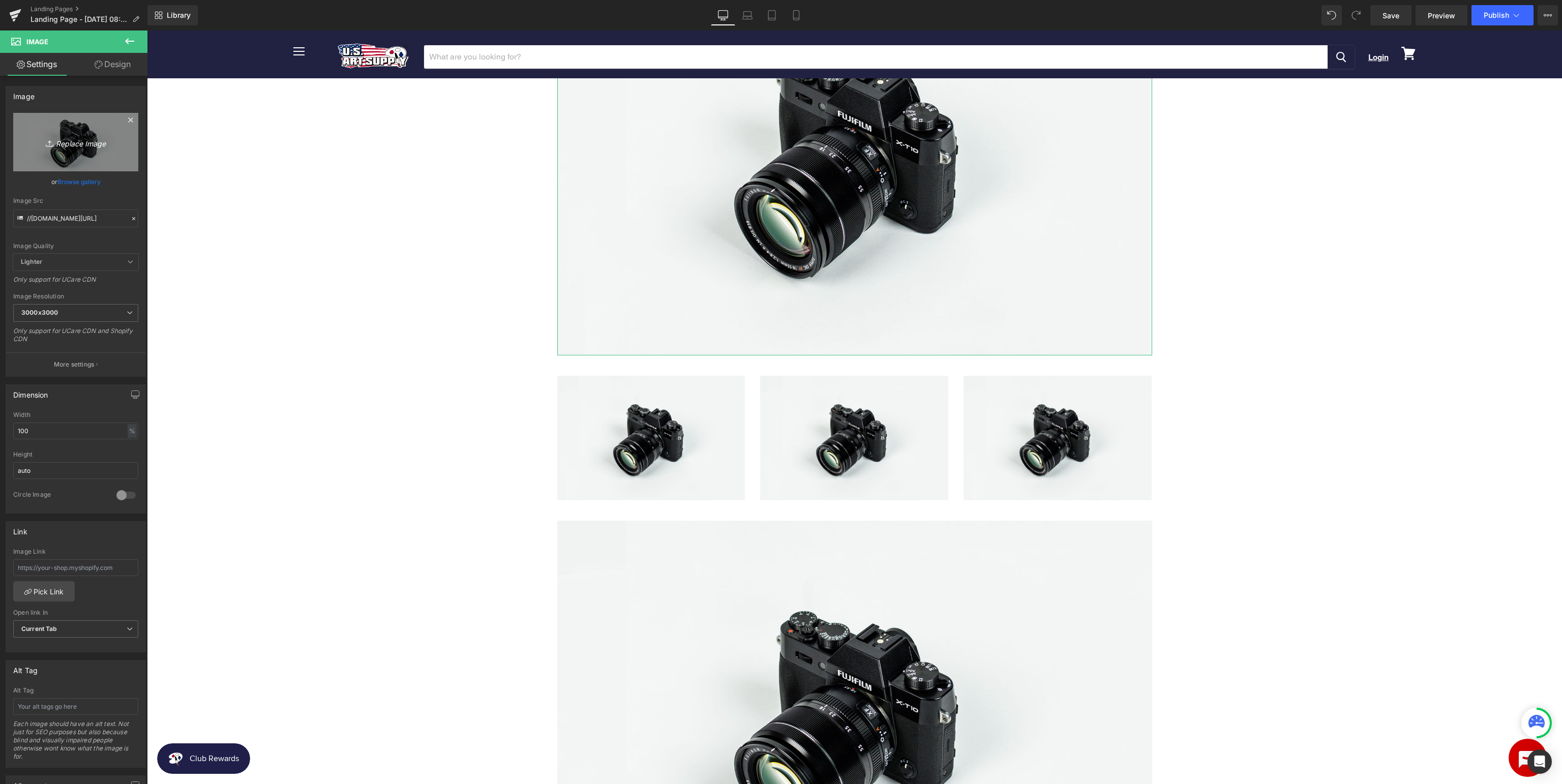
click at [84, 146] on icon "Replace Image" at bounding box center [76, 142] width 82 height 13
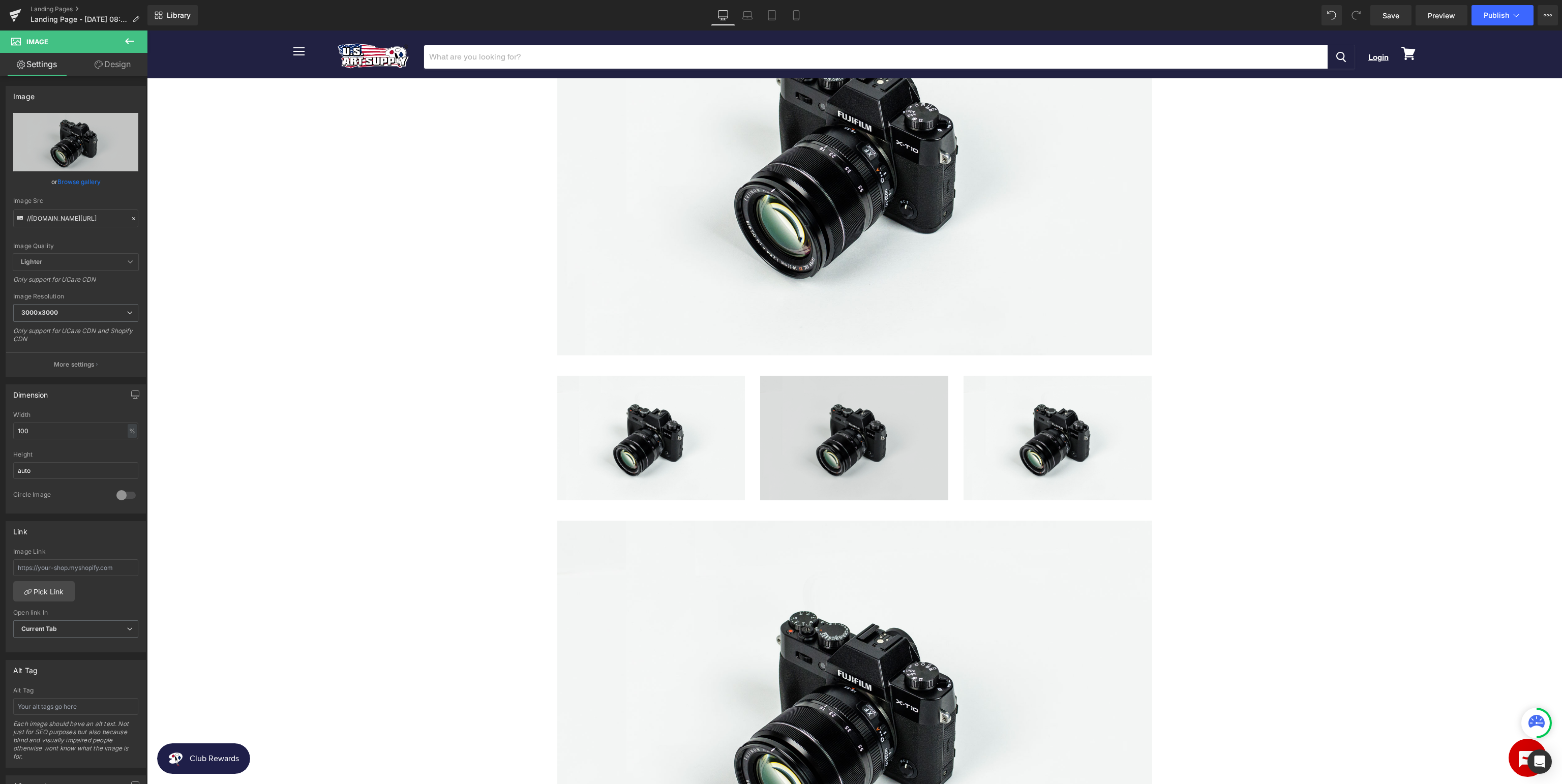
type input "C:\fakepath\USArt_SupportpageBanner.jpg"
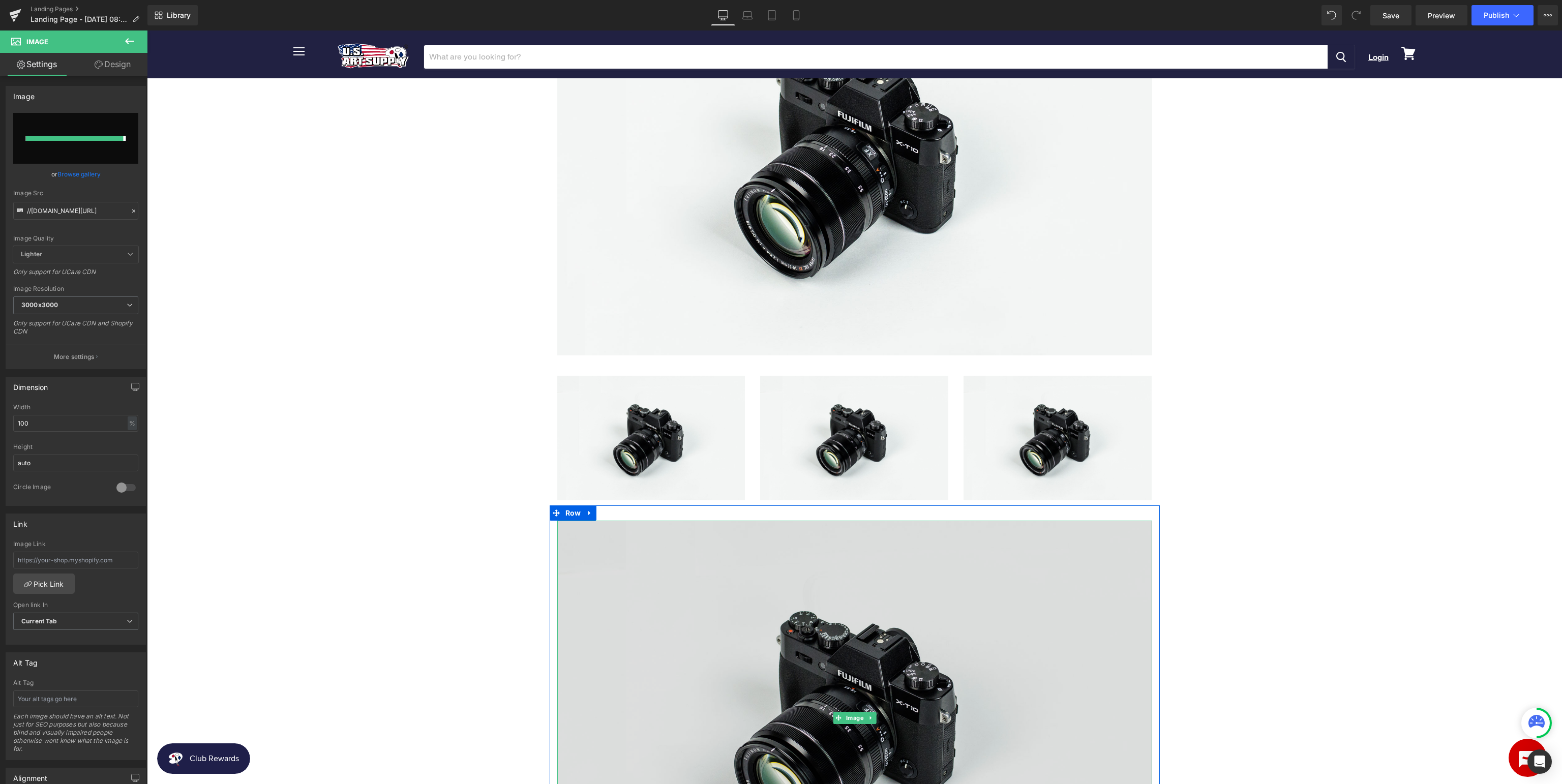
type input "https://ucarecdn.com/c13e1f90-4a22-4bc4-9b41-24663acf886e/-/format/auto/-/previ…"
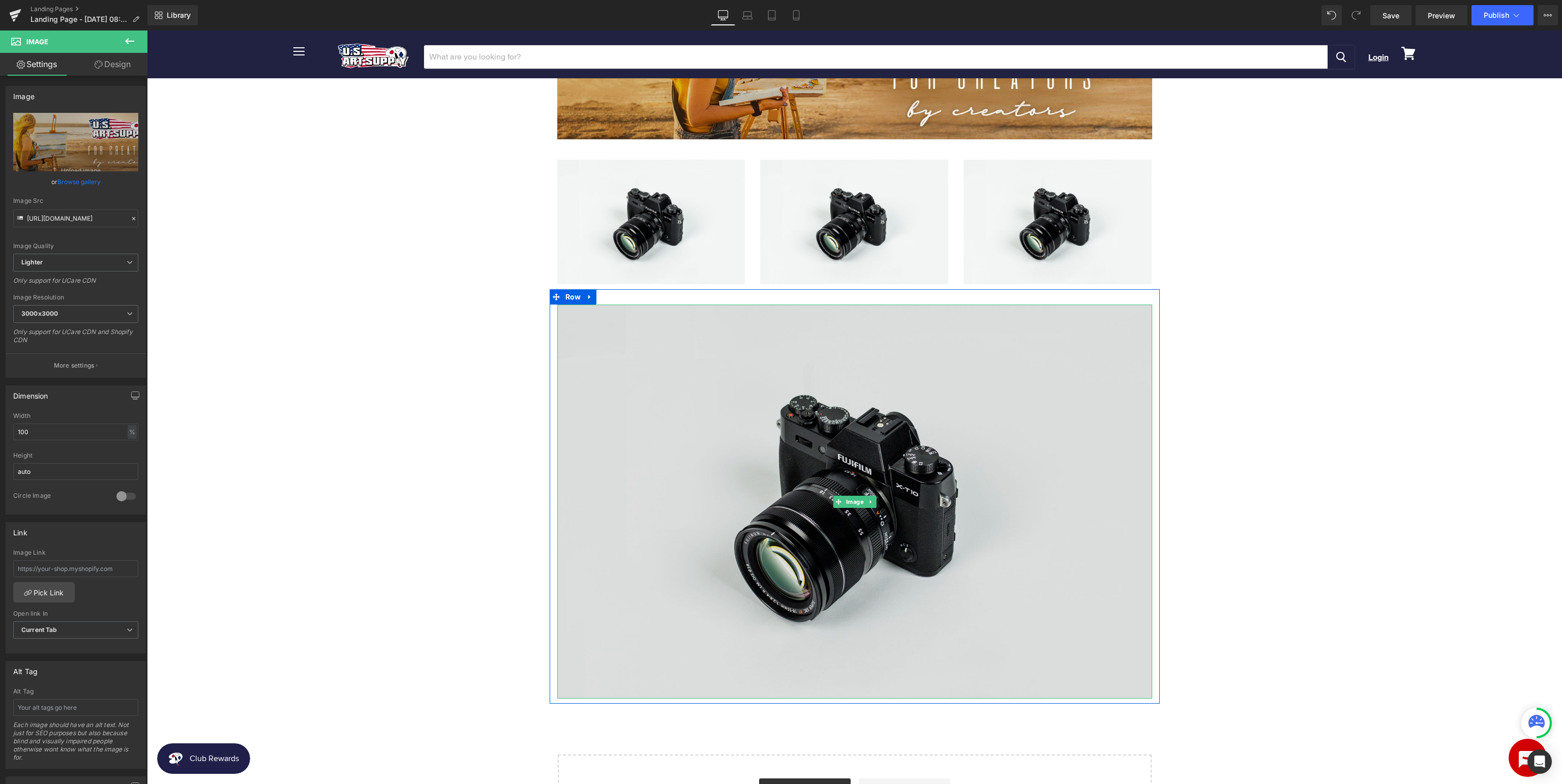
click at [859, 602] on img at bounding box center [855, 501] width 595 height 394
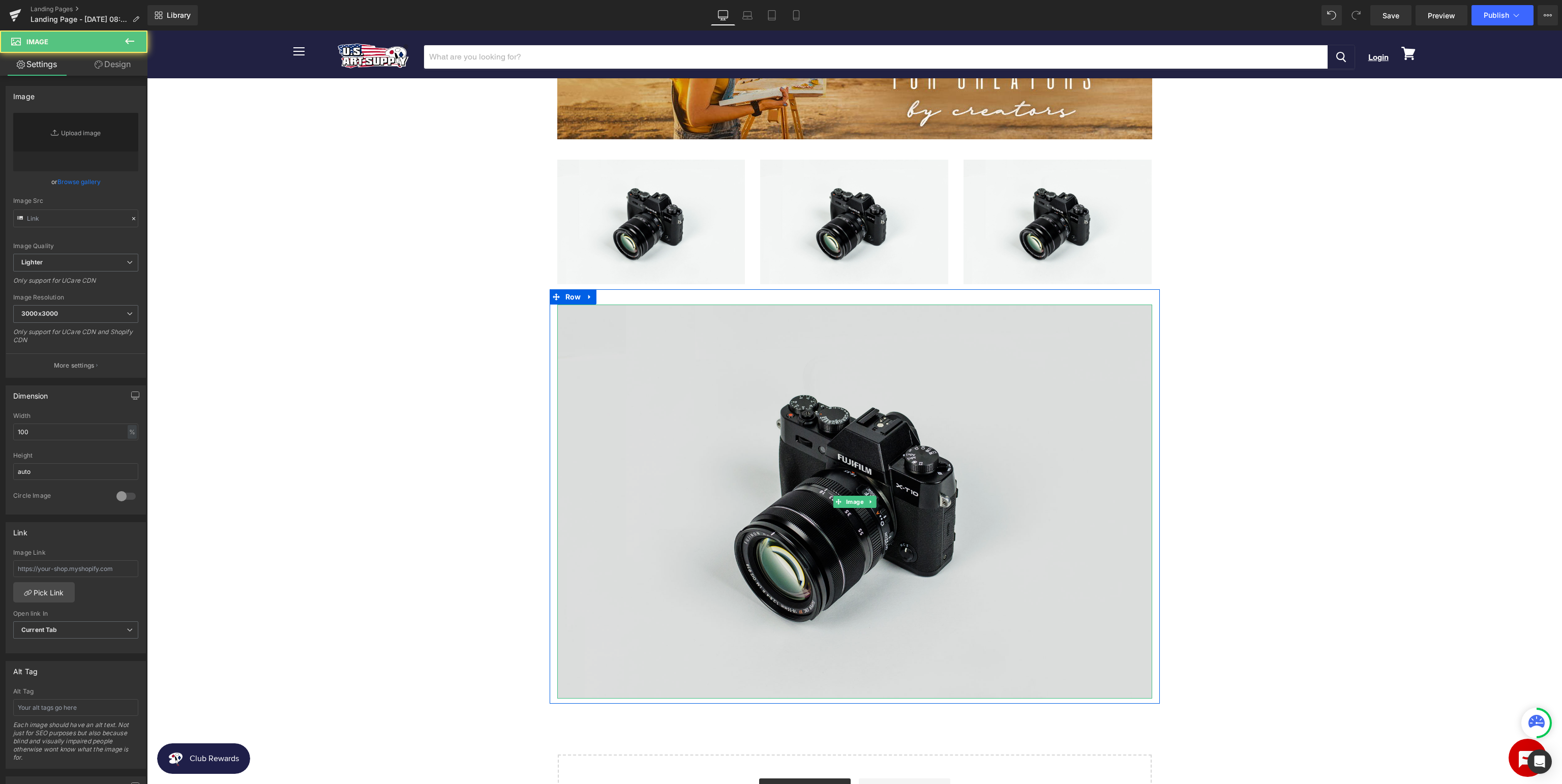
type input "//d1um8515vdn9kb.cloudfront.net/images/parallax.jpg"
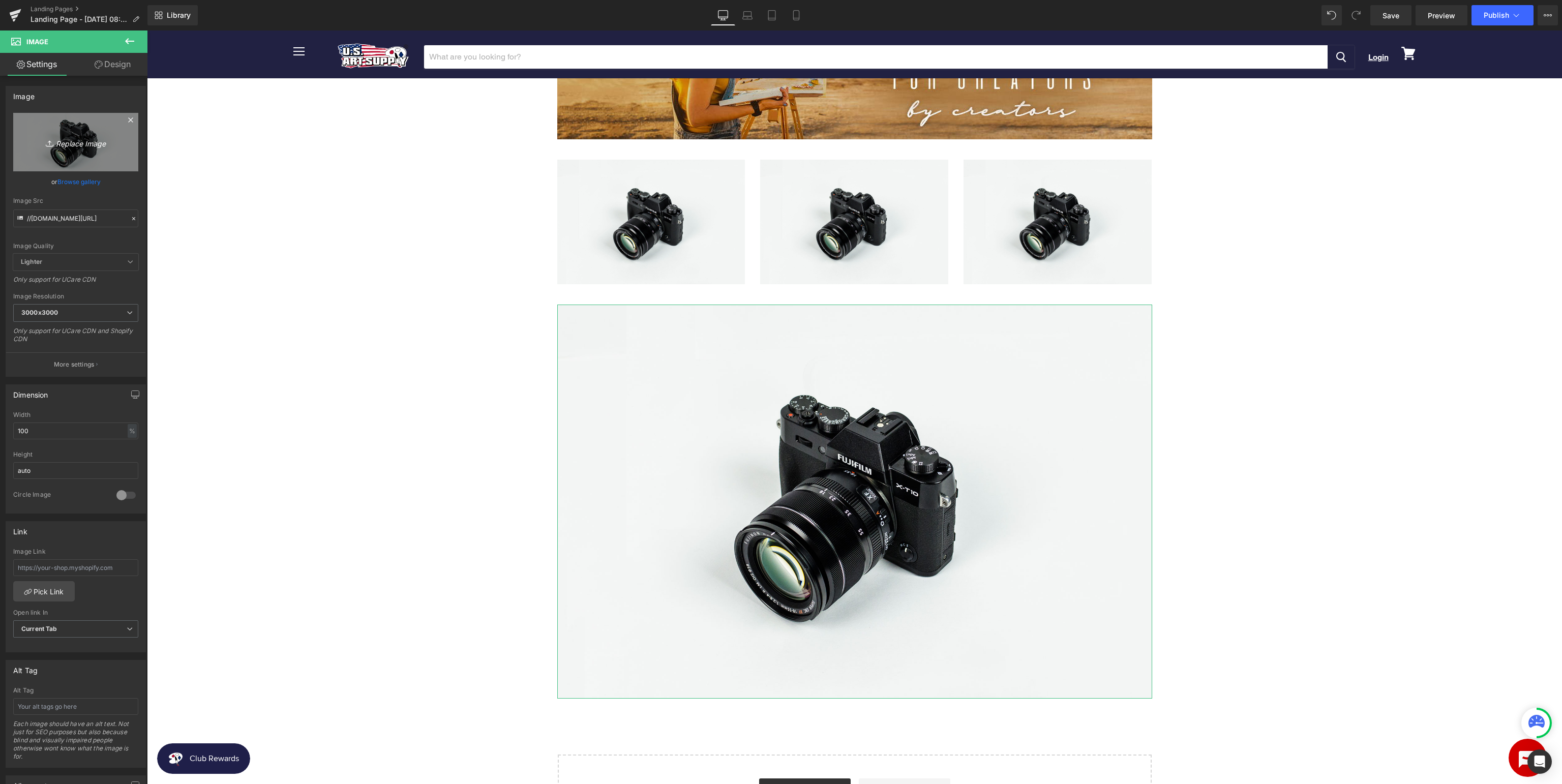
click at [89, 144] on icon "Replace Image" at bounding box center [76, 142] width 82 height 13
type input "C:\fakepath\USArt_SupportpageSubmitaTicket.jpg"
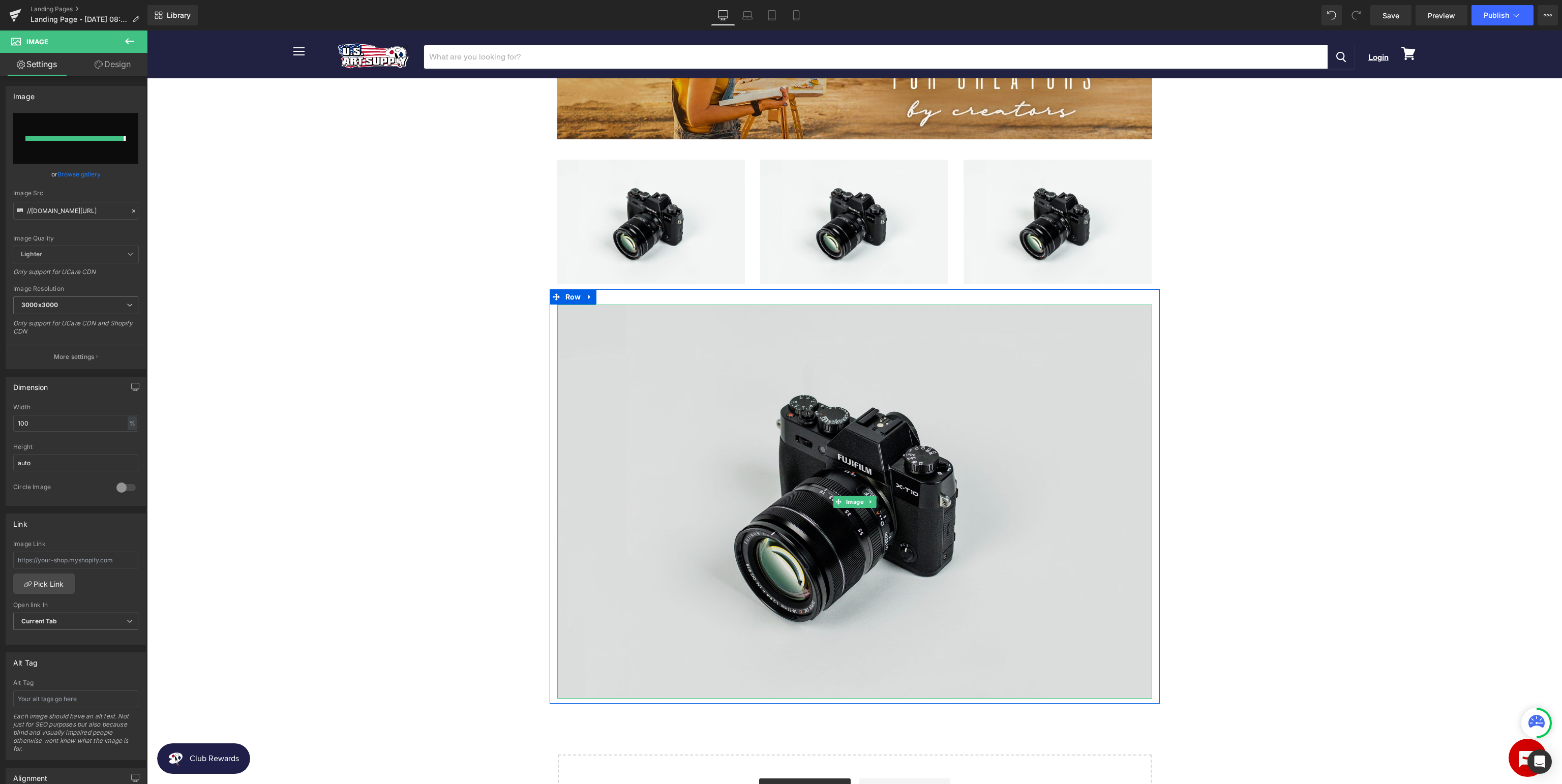
type input "https://ucarecdn.com/133f1dd9-8fa2-4049-a38b-2823293ce269/-/format/auto/-/previ…"
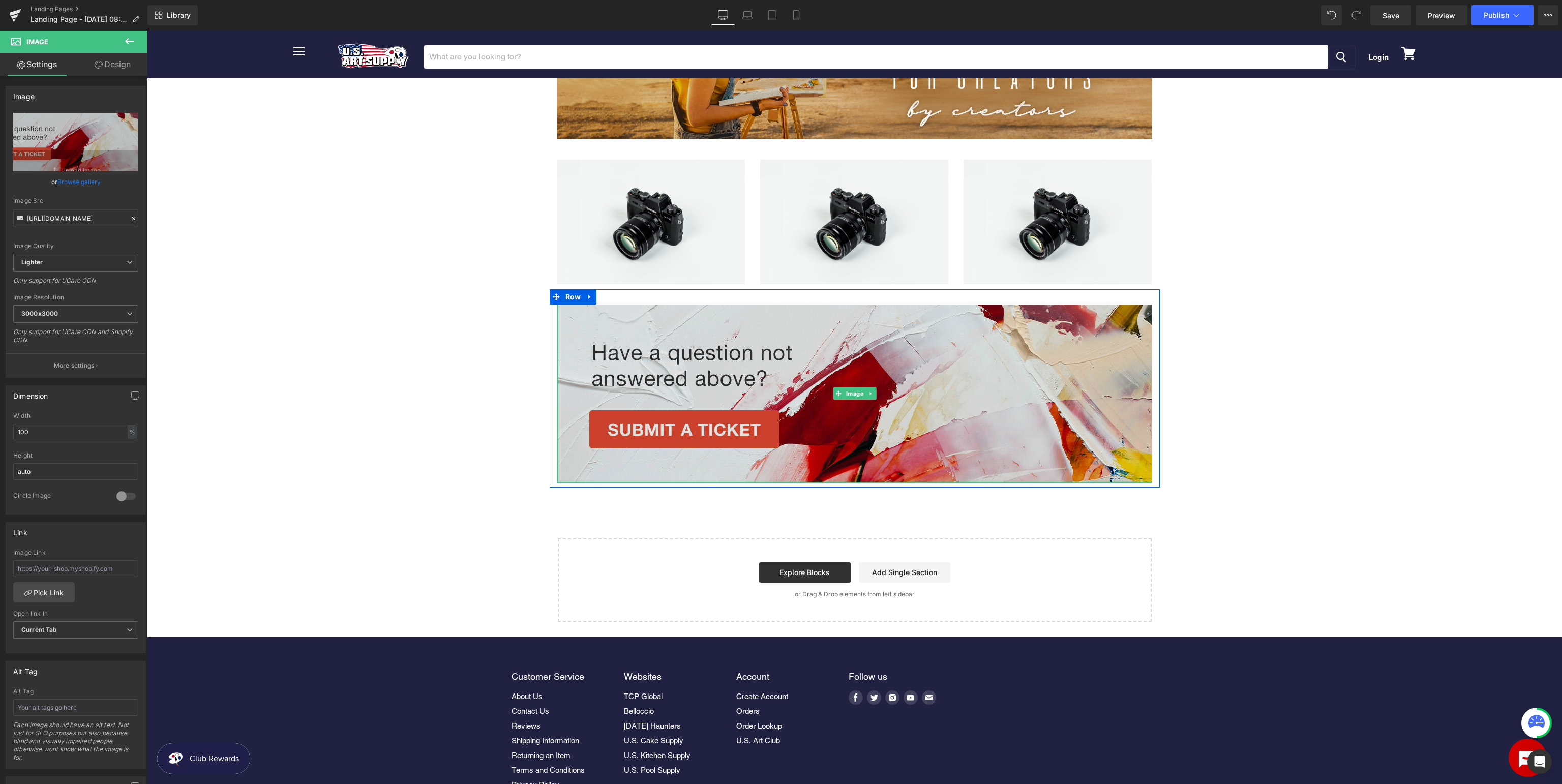
scroll to position [53, 0]
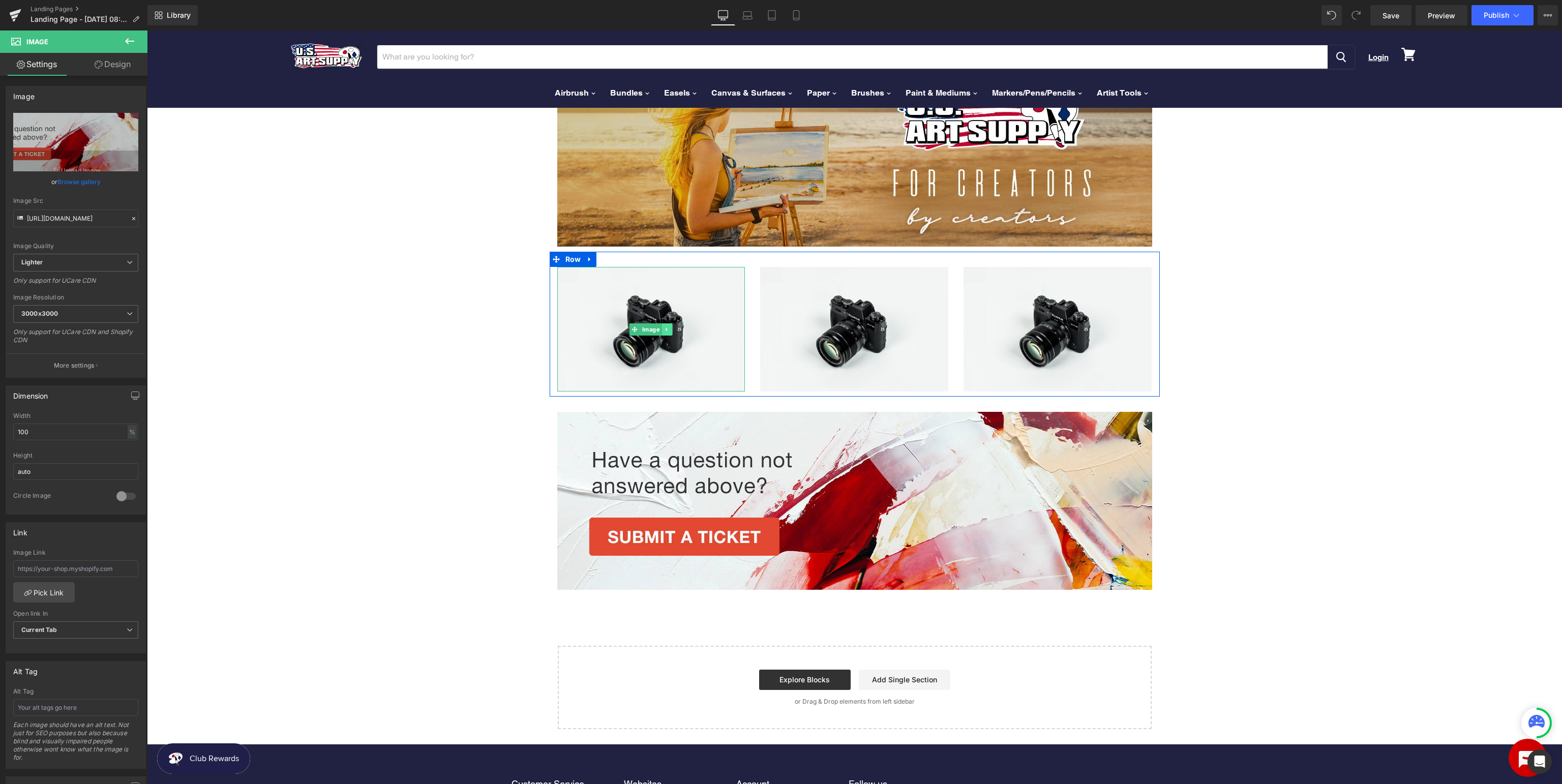
click at [665, 330] on icon at bounding box center [667, 329] width 5 height 6
click at [1060, 330] on span "Image" at bounding box center [1058, 329] width 22 height 12
click at [69, 146] on icon "Replace Image" at bounding box center [76, 142] width 82 height 13
type input "C:\fakepath\USArt_SupportpageAmazonStore.jpg"
type input "https://ucarecdn.com/ce305e54-02ab-4df5-83c4-5b4785f59d1e/-/format/auto/-/previ…"
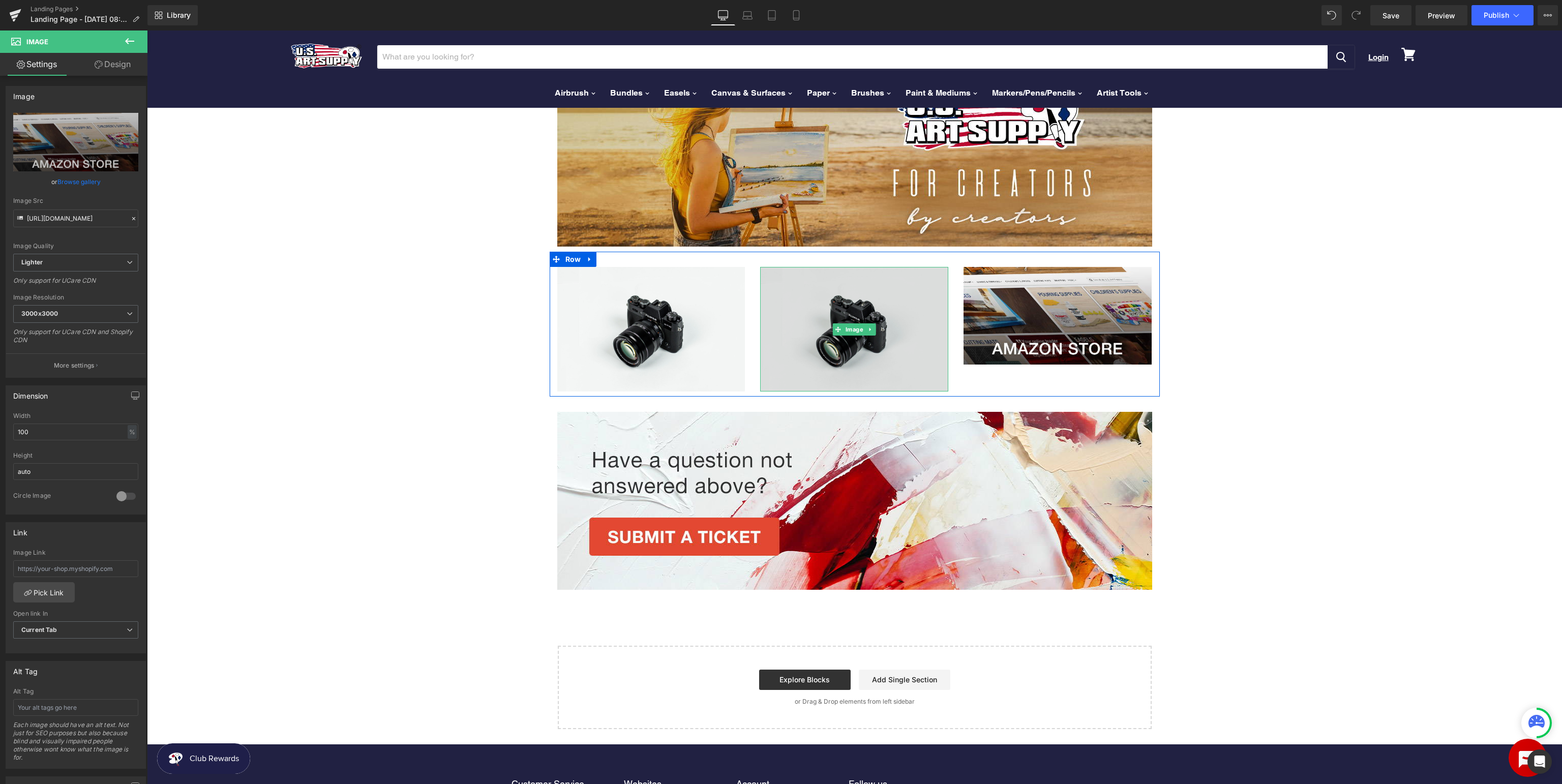
click at [881, 347] on img at bounding box center [854, 329] width 188 height 125
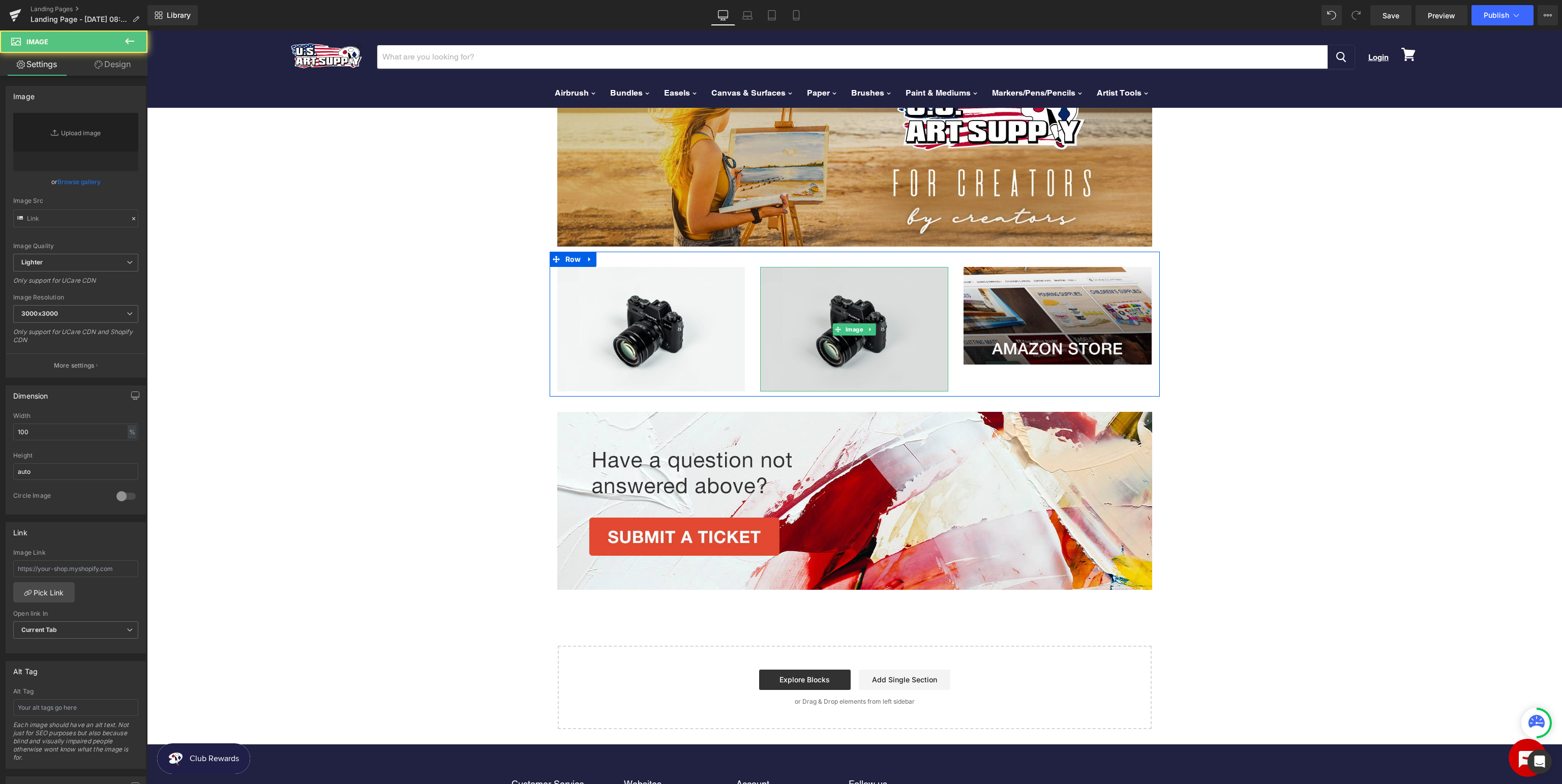
type input "//d1um8515vdn9kb.cloudfront.net/images/parallax.jpg"
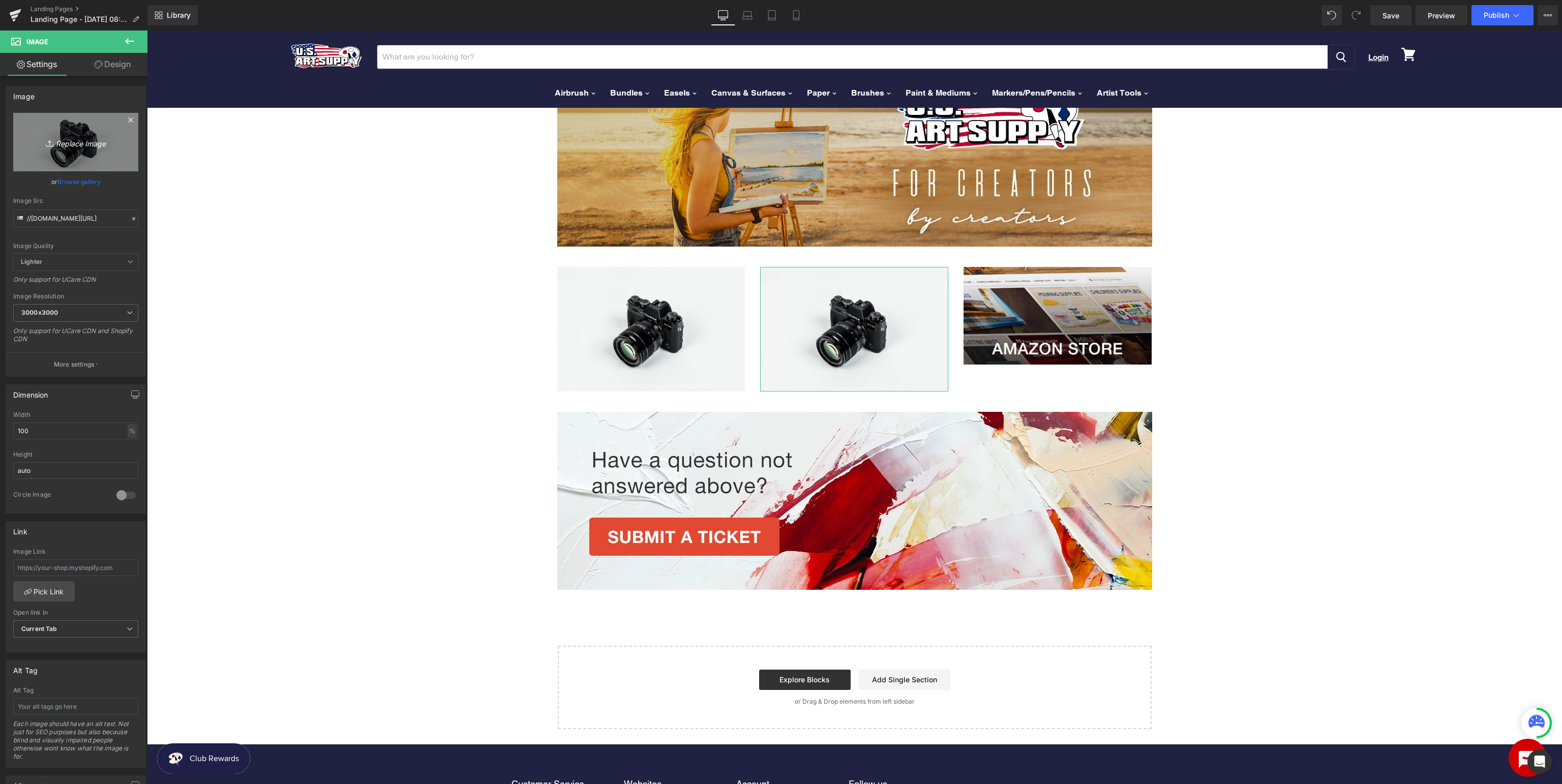
click at [87, 140] on icon "Replace Image" at bounding box center [76, 142] width 82 height 13
type input "C:\fakepath\USArt_SupportpageSDS.jpg"
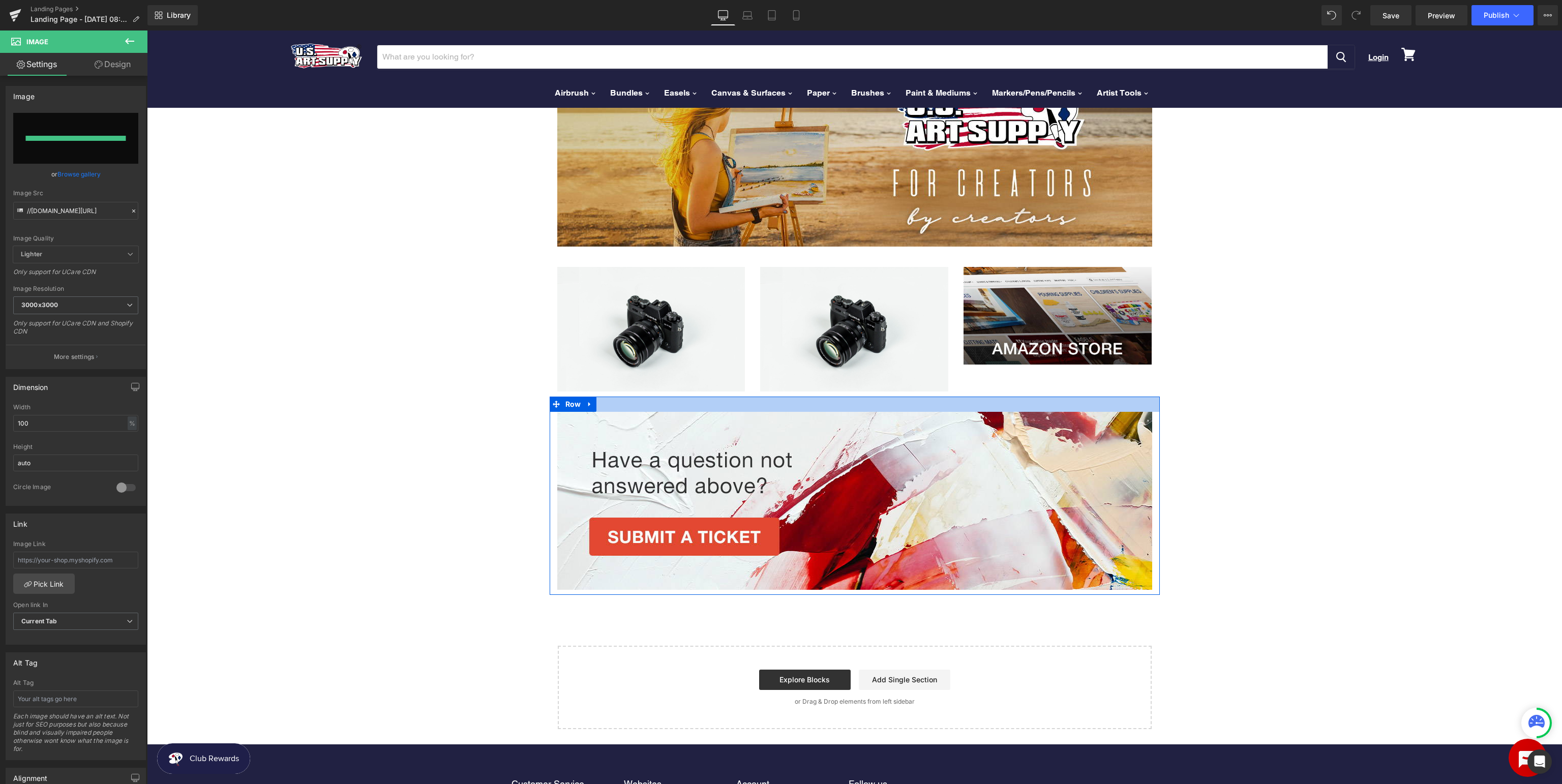
type input "https://ucarecdn.com/29a38820-c4bc-4b88-86c2-078641c9a632/-/format/auto/-/previ…"
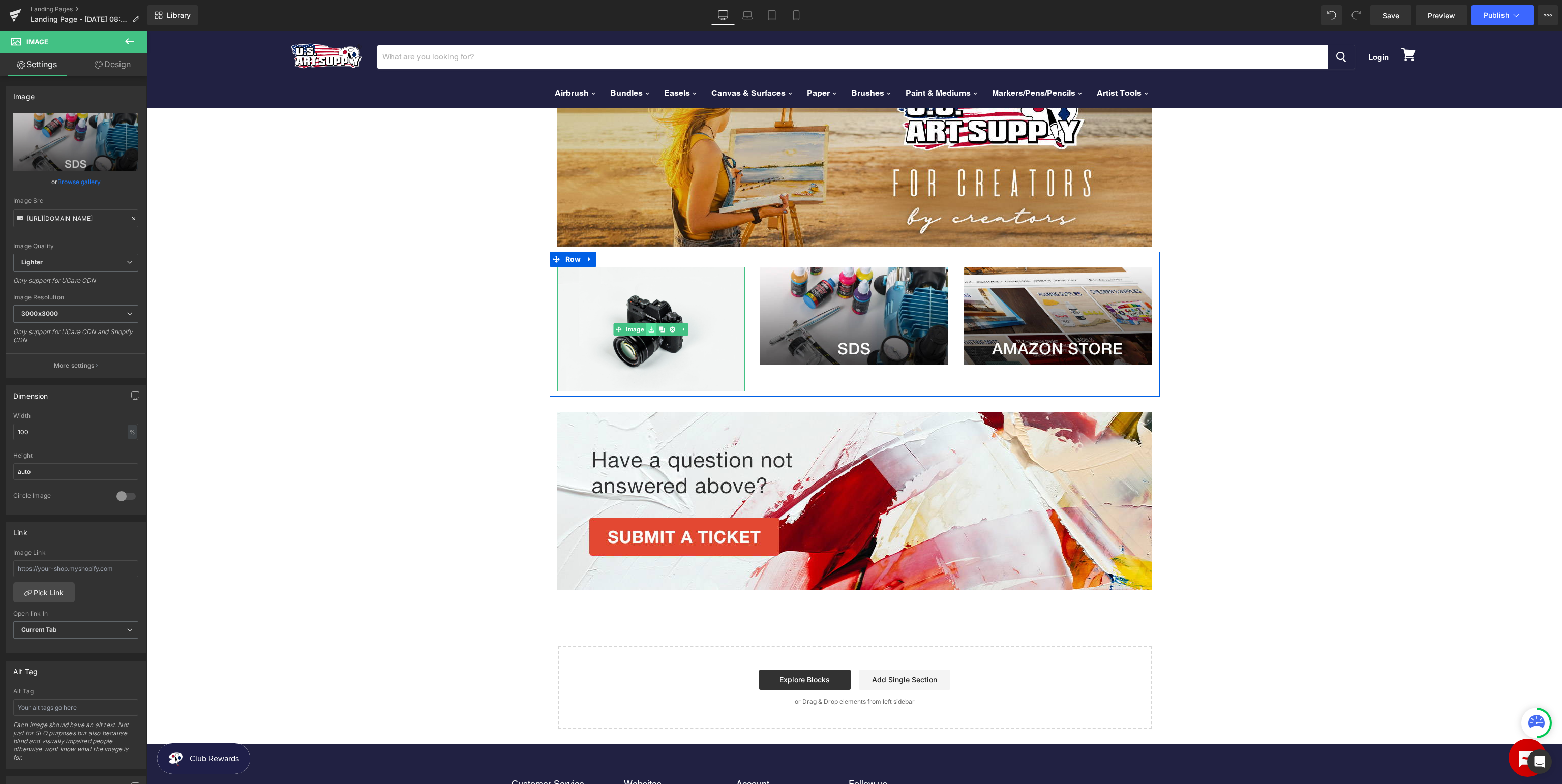
click at [647, 326] on link at bounding box center [651, 329] width 11 height 12
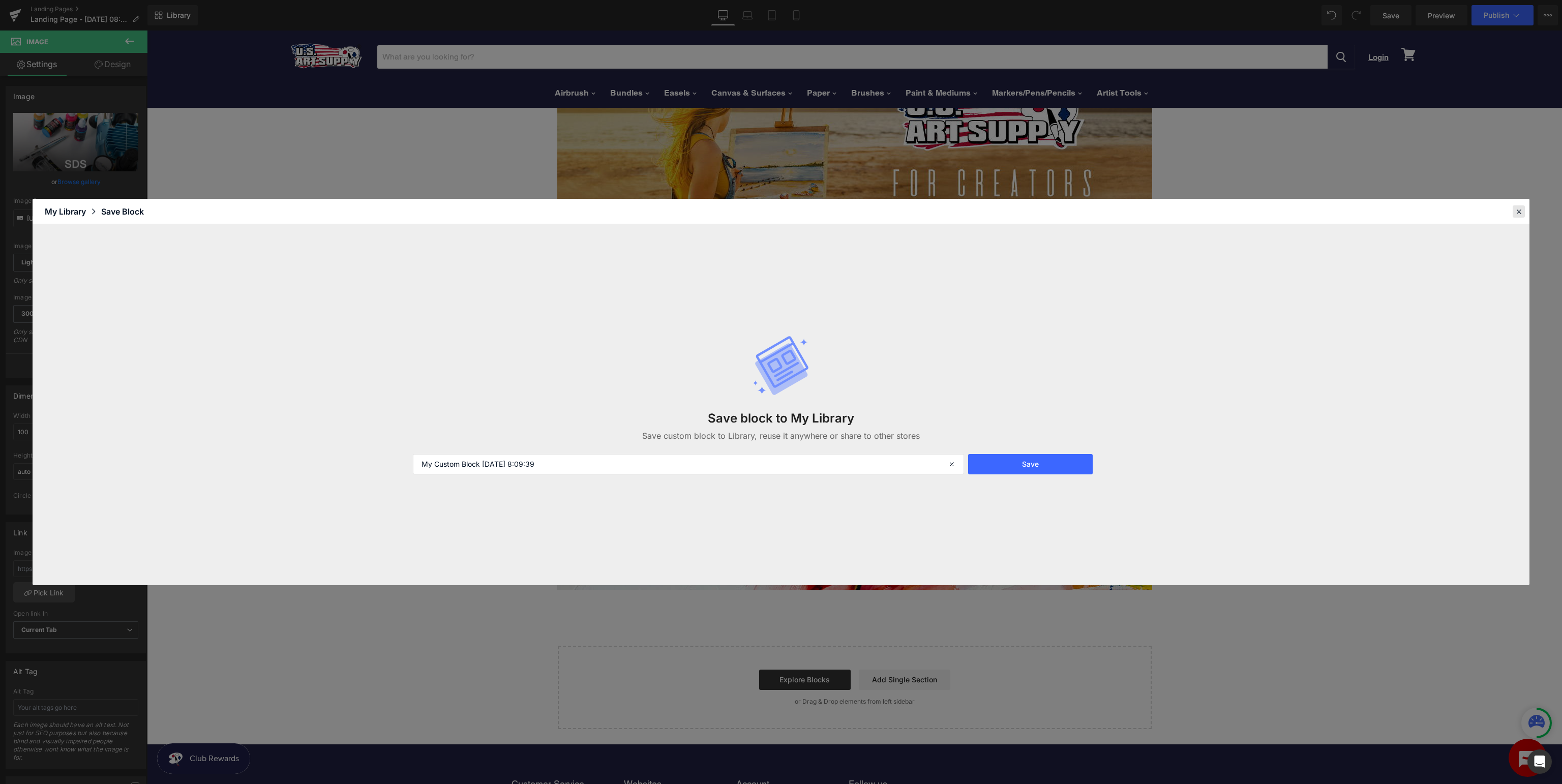
click at [1516, 210] on icon at bounding box center [1518, 211] width 9 height 9
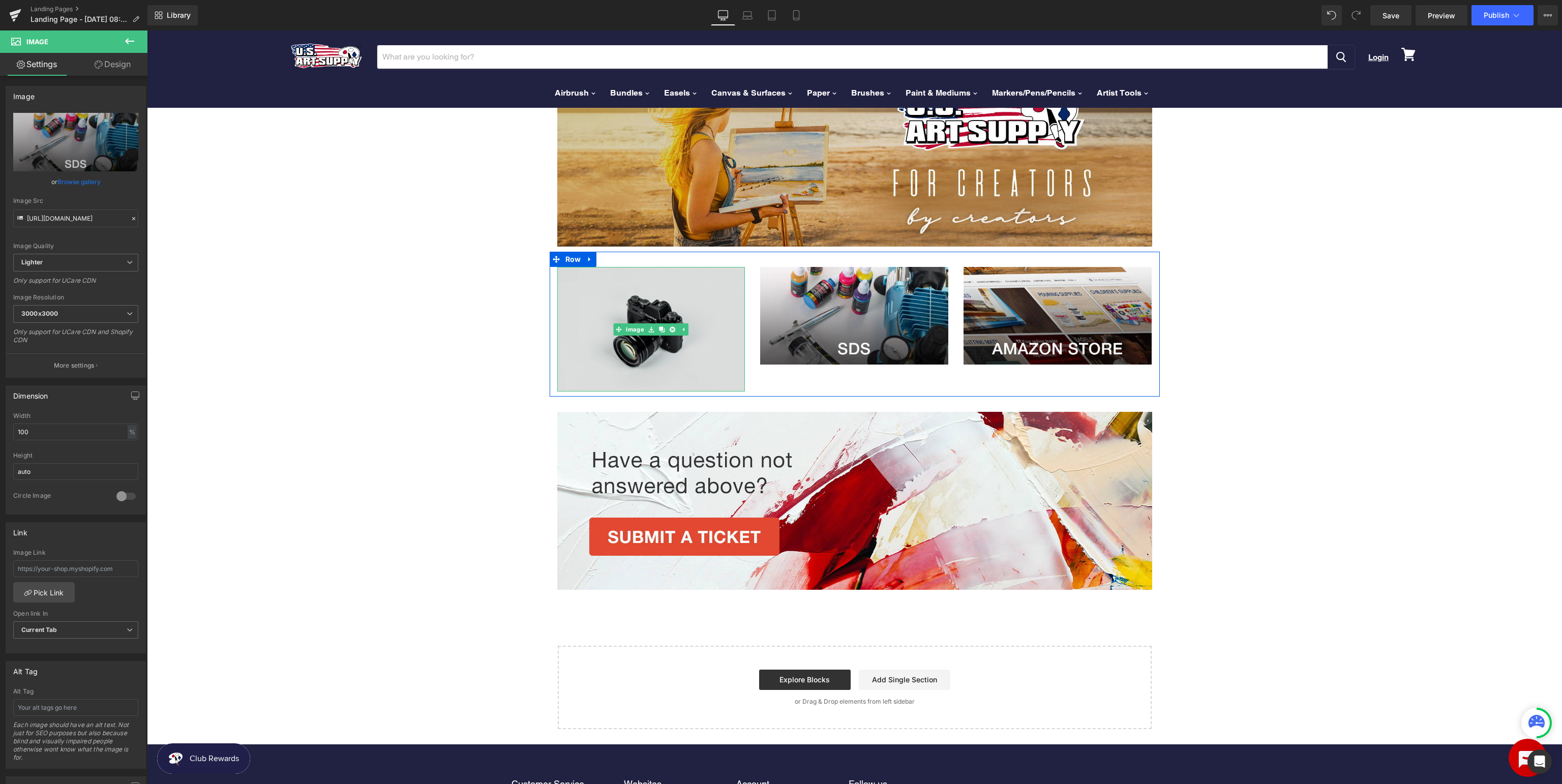
click at [626, 316] on img at bounding box center [651, 329] width 188 height 125
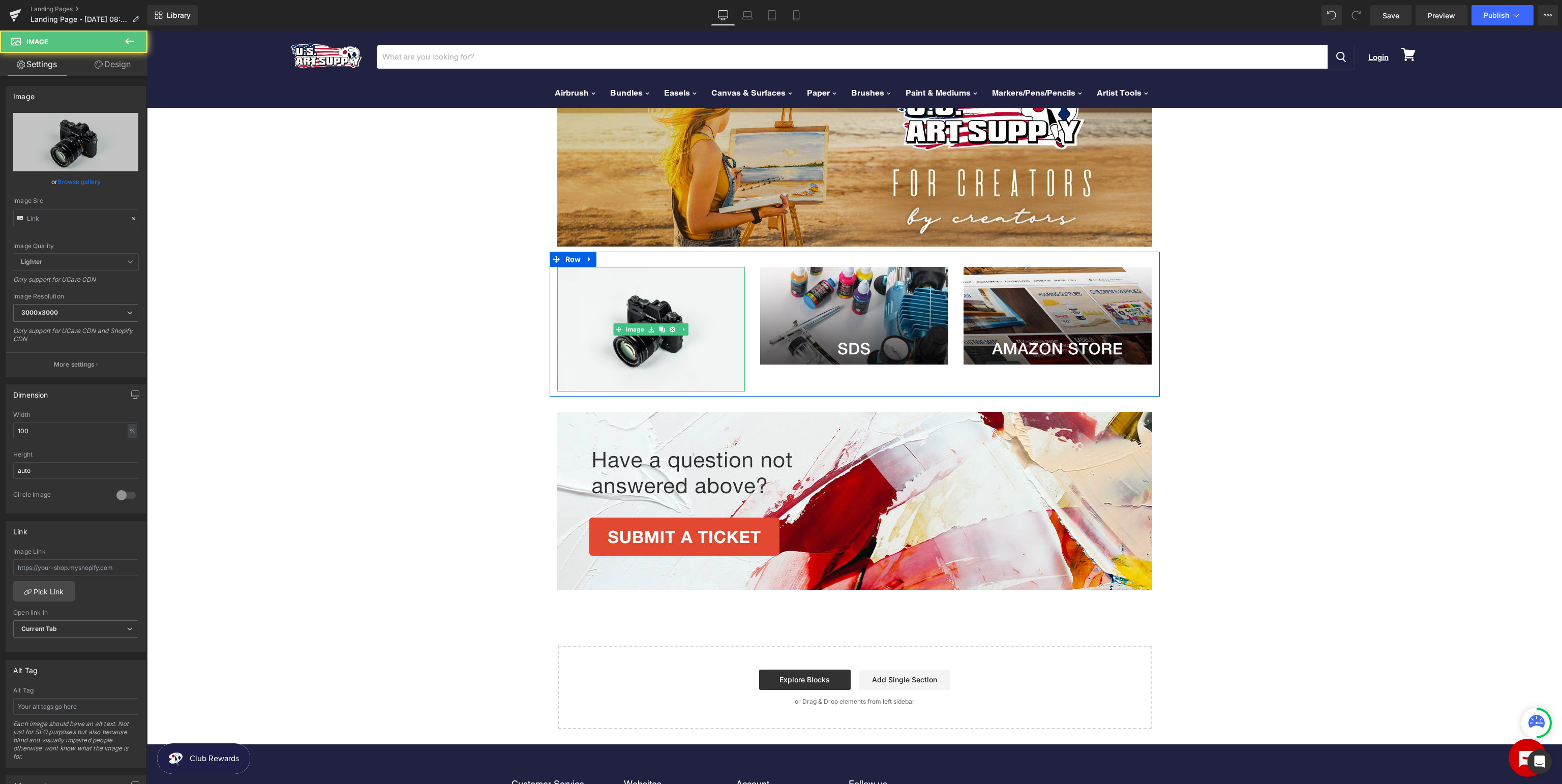
type input "//d1um8515vdn9kb.cloudfront.net/images/parallax.jpg"
click at [68, 154] on link "Replace Image" at bounding box center [76, 142] width 125 height 59
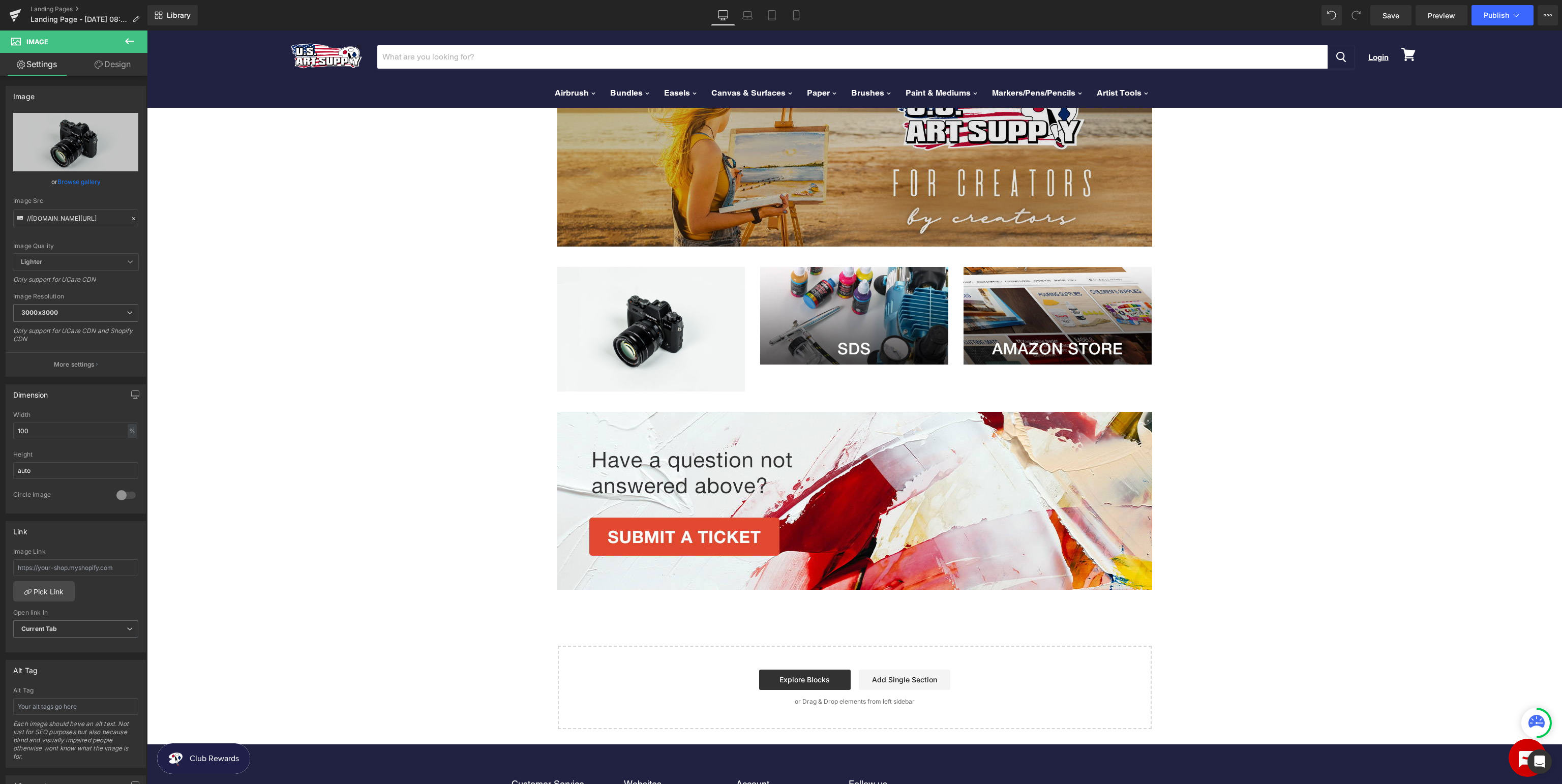
type input "C:\fakepath\USArt_SupportpageManuals.jpg"
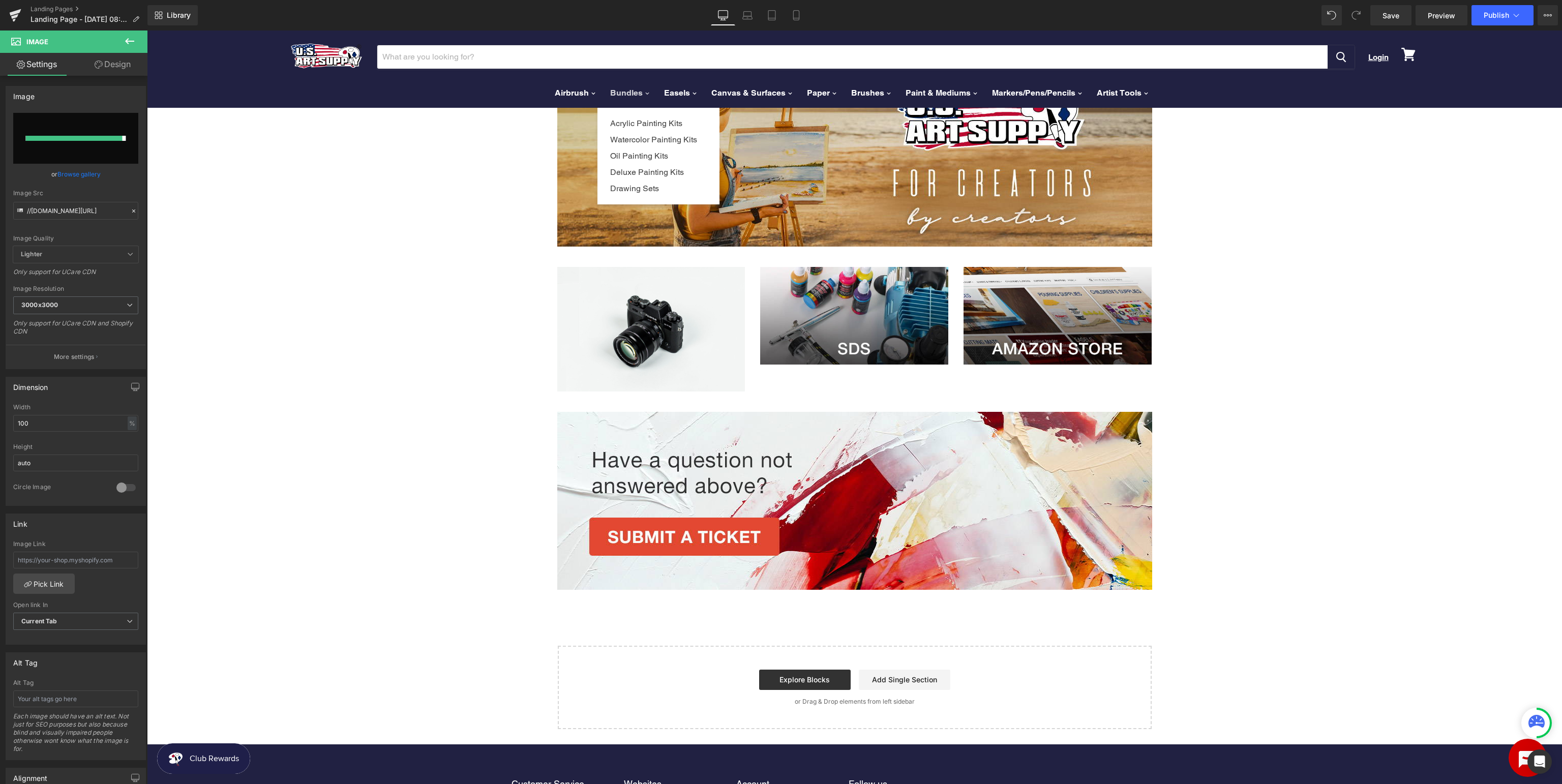
type input "https://ucarecdn.com/8e9bd342-4a77-4f2e-9bcb-b7c0ef6db6a6/-/format/auto/-/previ…"
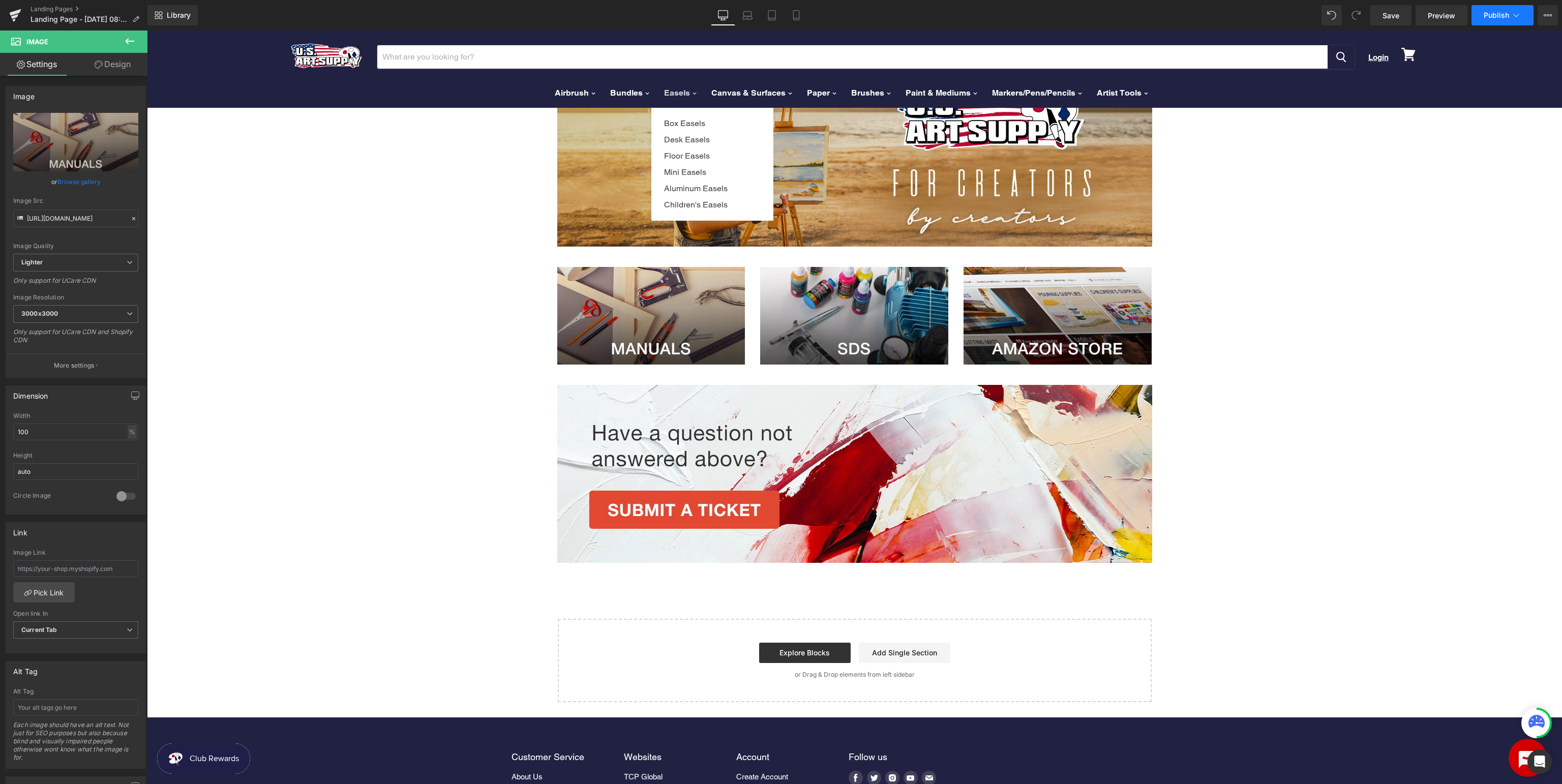
click at [1494, 15] on span "Publish" at bounding box center [1496, 15] width 25 height 8
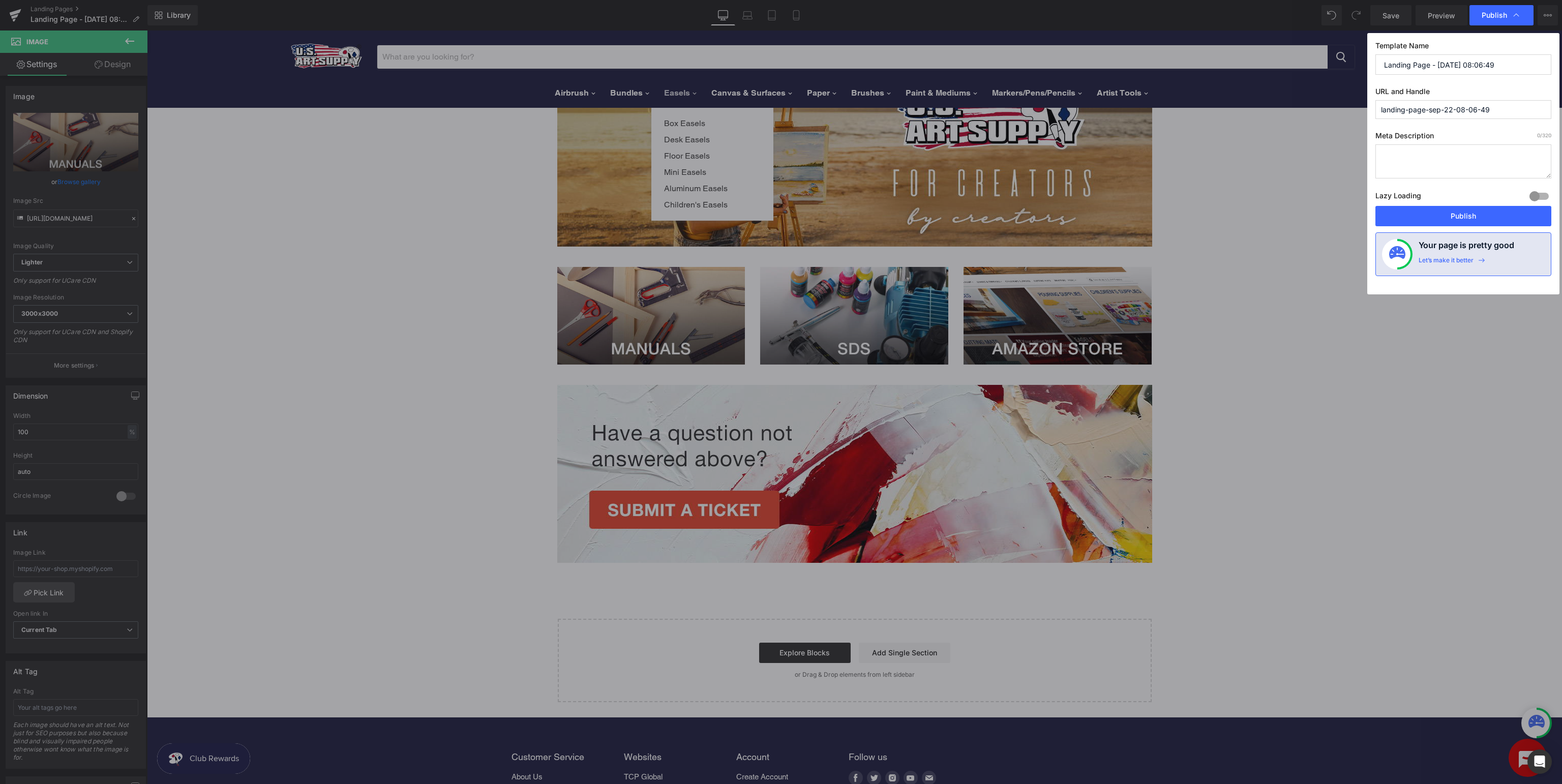
click at [1469, 61] on input "Landing Page - Sep 22, 08:06:49" at bounding box center [1463, 65] width 176 height 20
drag, startPoint x: 1528, startPoint y: 60, endPoint x: 603, endPoint y: 44, distance: 925.1
click at [1376, 56] on input "Landing Page - Sep 22, 08:06:49" at bounding box center [1463, 65] width 176 height 20
type input "U.S. Art Supply Support"
type input "usa-support"
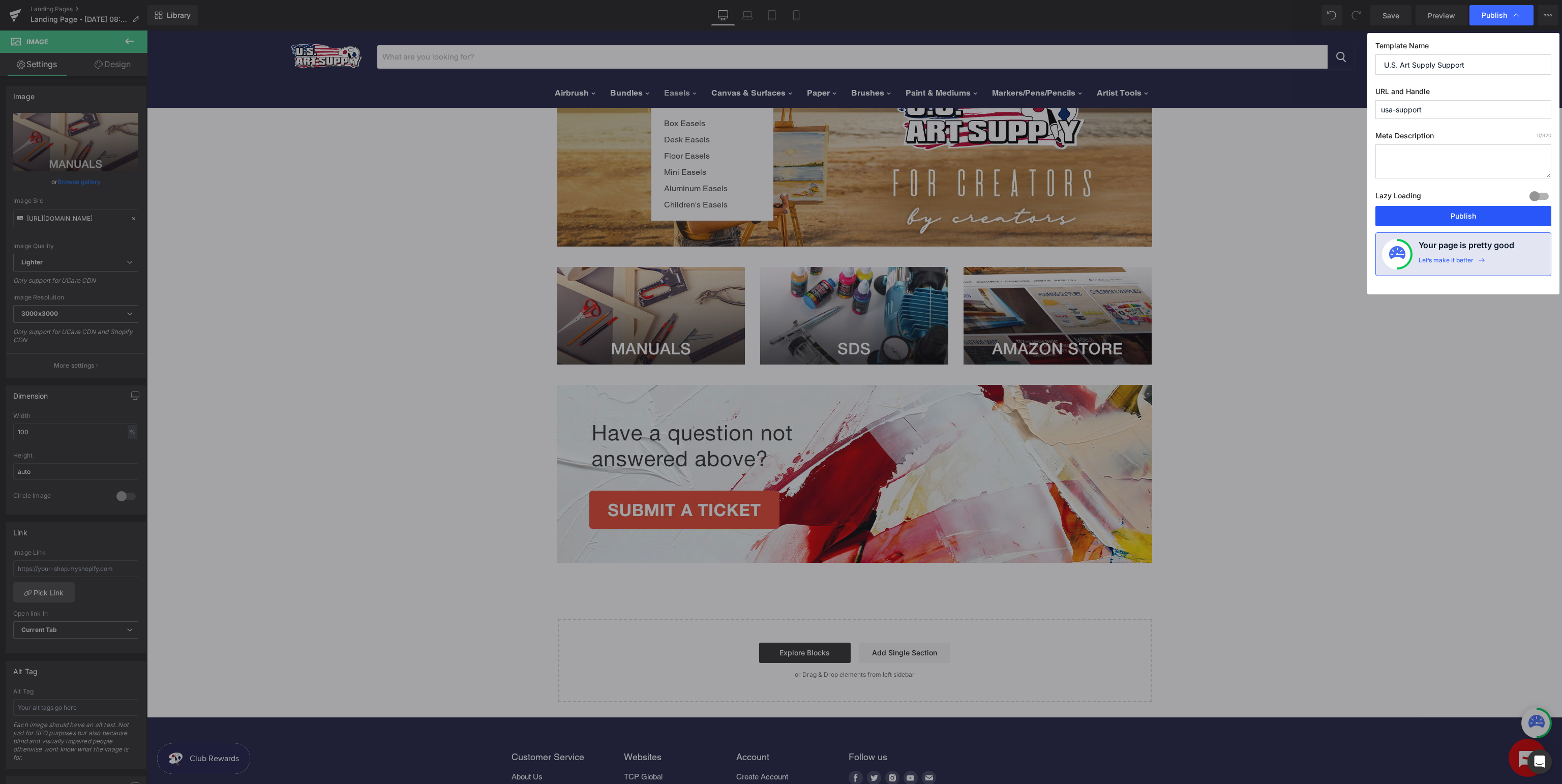
click at [1460, 214] on button "Publish" at bounding box center [1463, 216] width 176 height 20
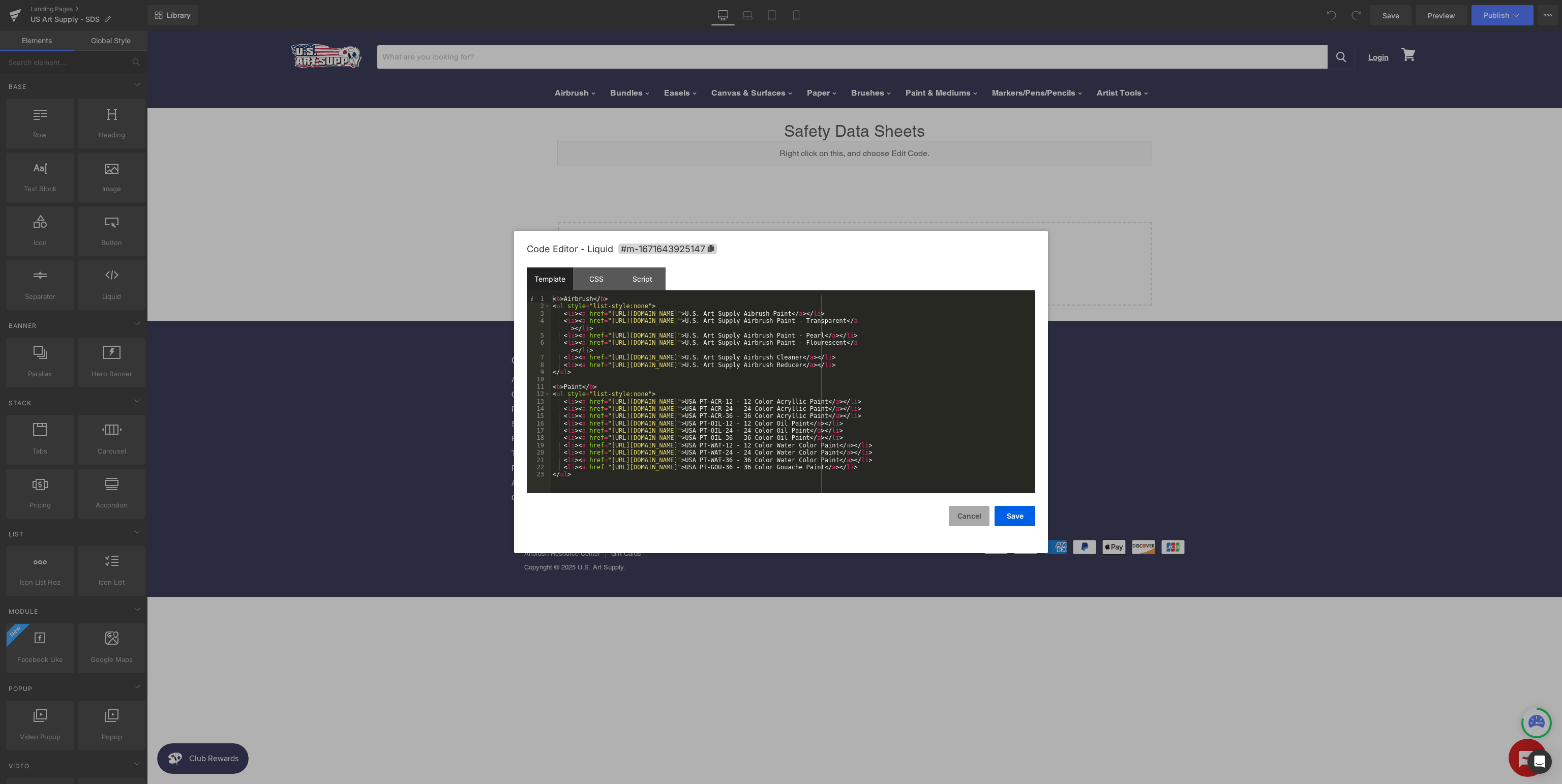
click at [965, 517] on button "Cancel" at bounding box center [969, 516] width 41 height 20
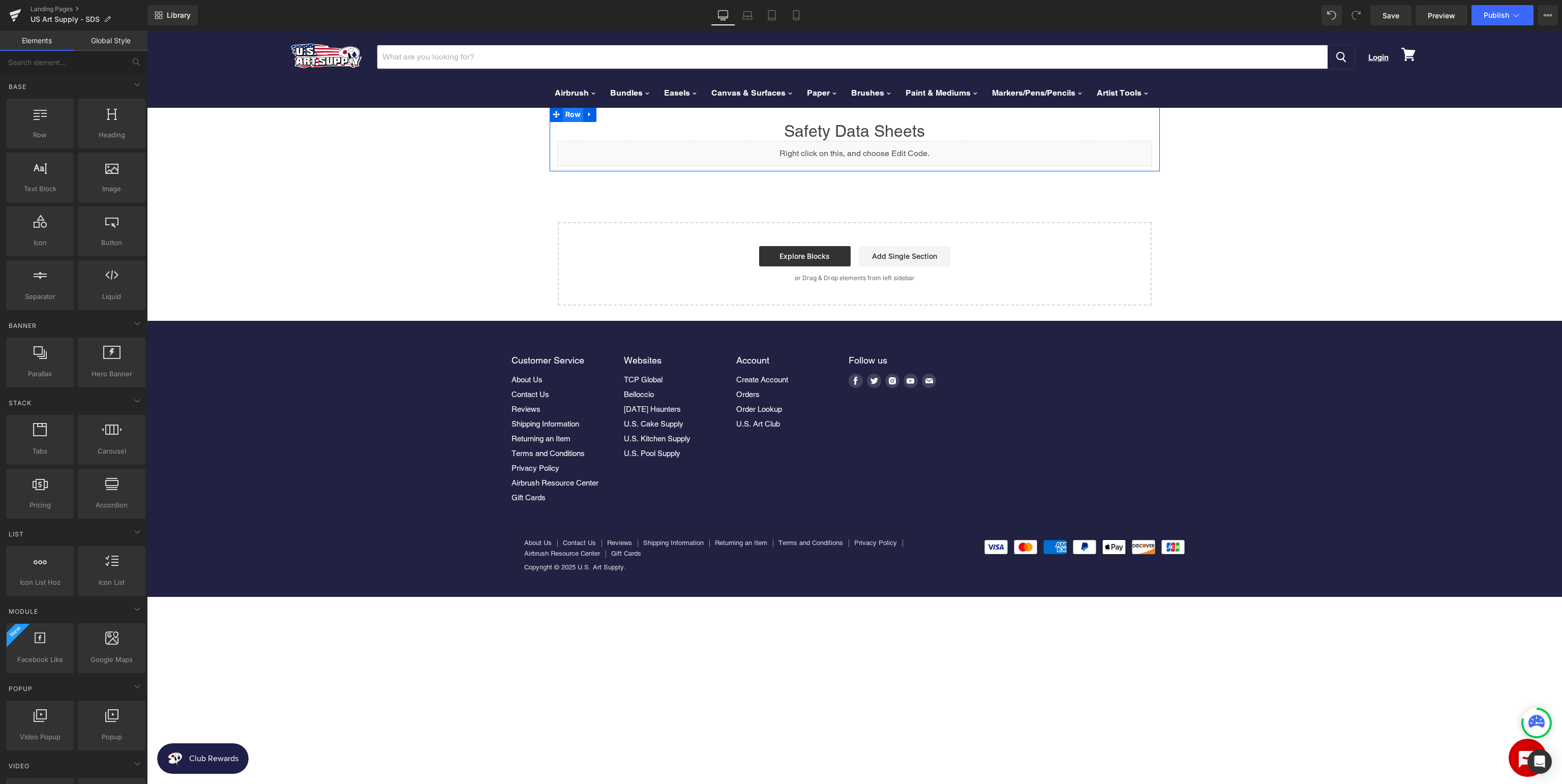
click at [575, 114] on span "Row" at bounding box center [573, 114] width 21 height 15
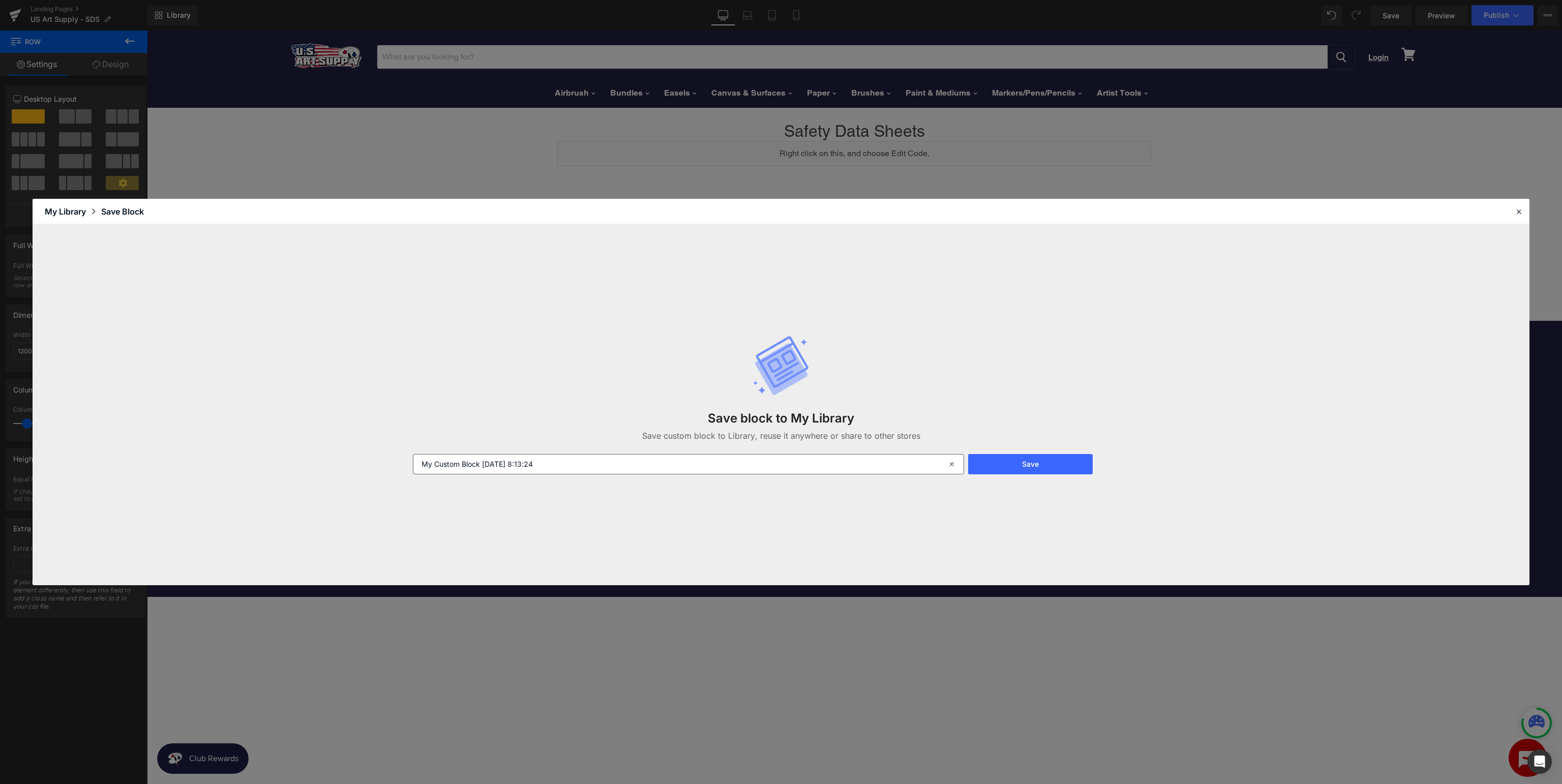
click at [698, 453] on div "Save block to My Library Save custom block to Library, reuse it anywhere or sha…" at bounding box center [781, 404] width 749 height 180
drag, startPoint x: 694, startPoint y: 469, endPoint x: 0, endPoint y: 459, distance: 694.1
click at [413, 465] on input "My Custom Block 2025-09-22 8:13:24" at bounding box center [689, 464] width 551 height 20
type input "USA - SDS"
click at [1028, 465] on button "Save" at bounding box center [1030, 464] width 125 height 20
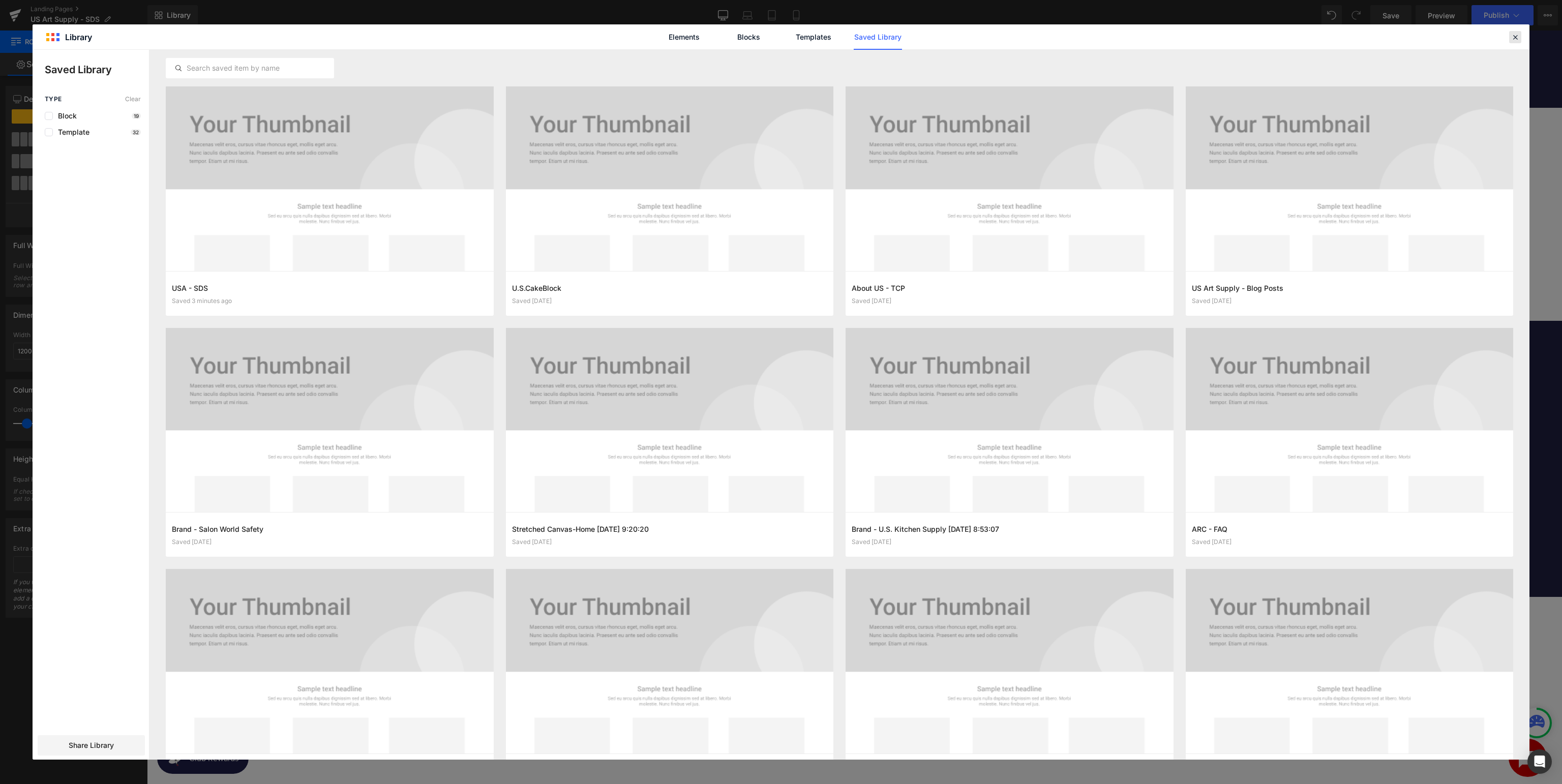
click at [1512, 36] on icon at bounding box center [1514, 37] width 9 height 9
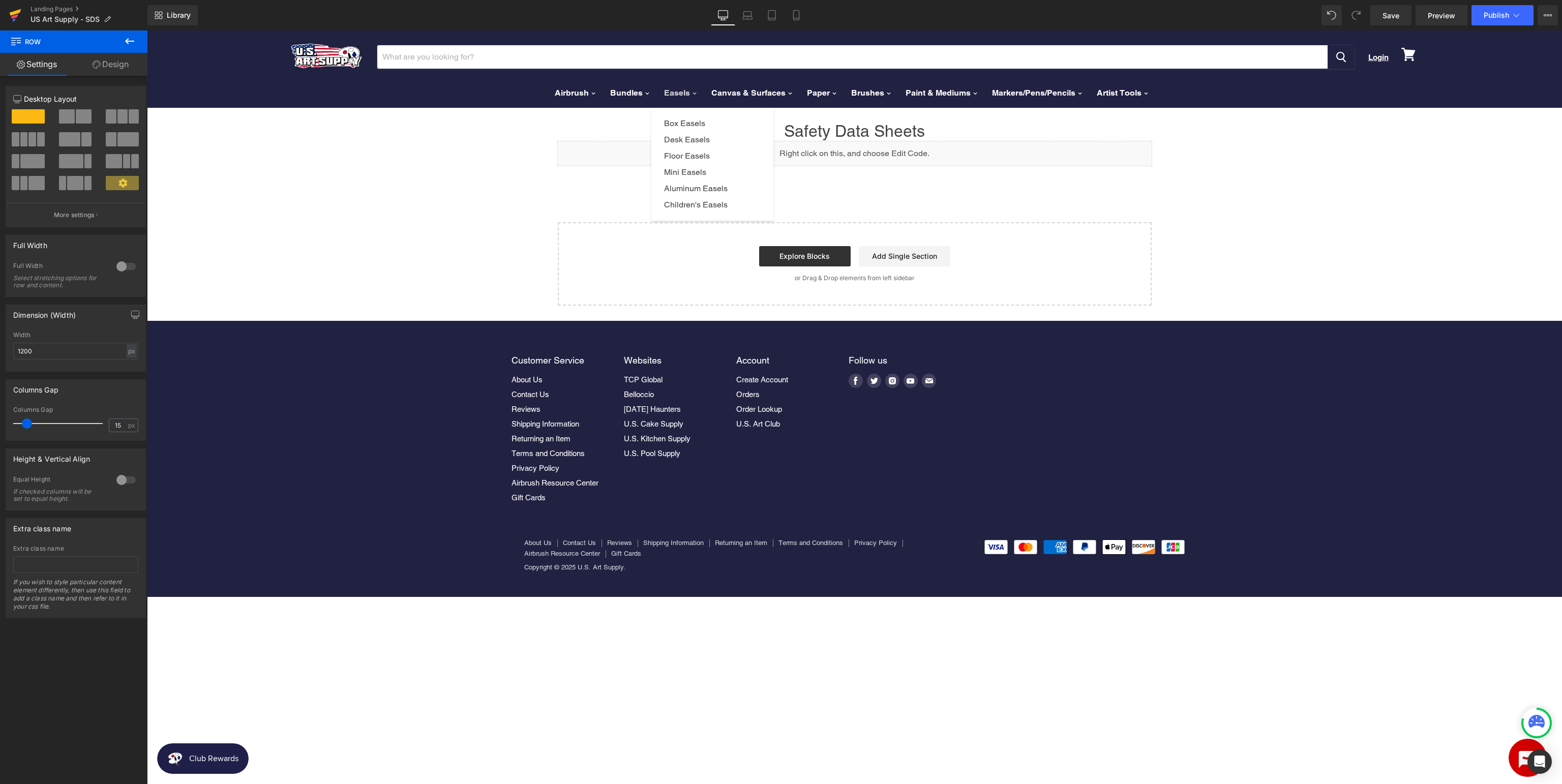
click at [15, 11] on icon at bounding box center [15, 12] width 12 height 7
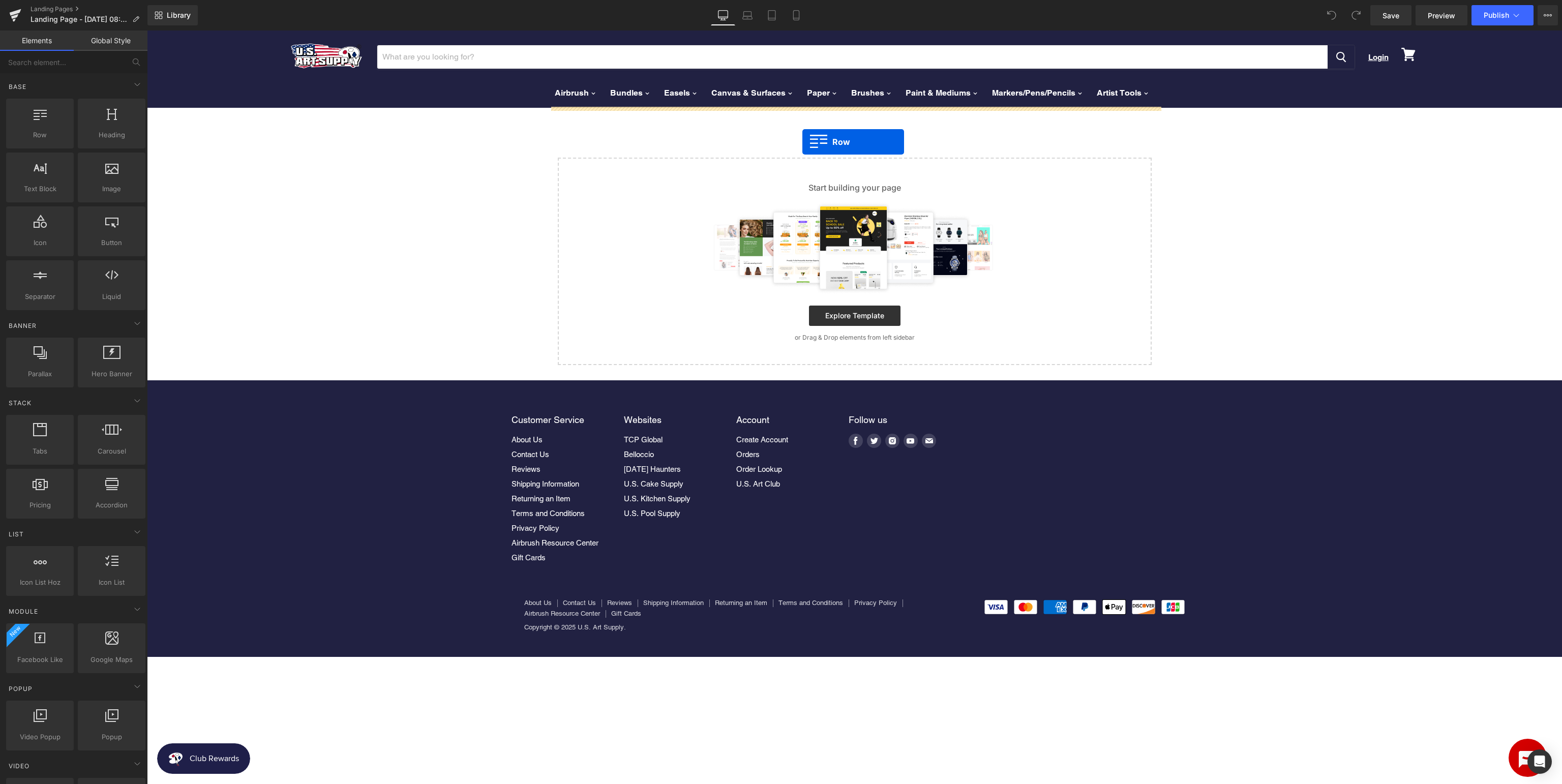
drag, startPoint x: 184, startPoint y: 156, endPoint x: 802, endPoint y: 142, distance: 618.2
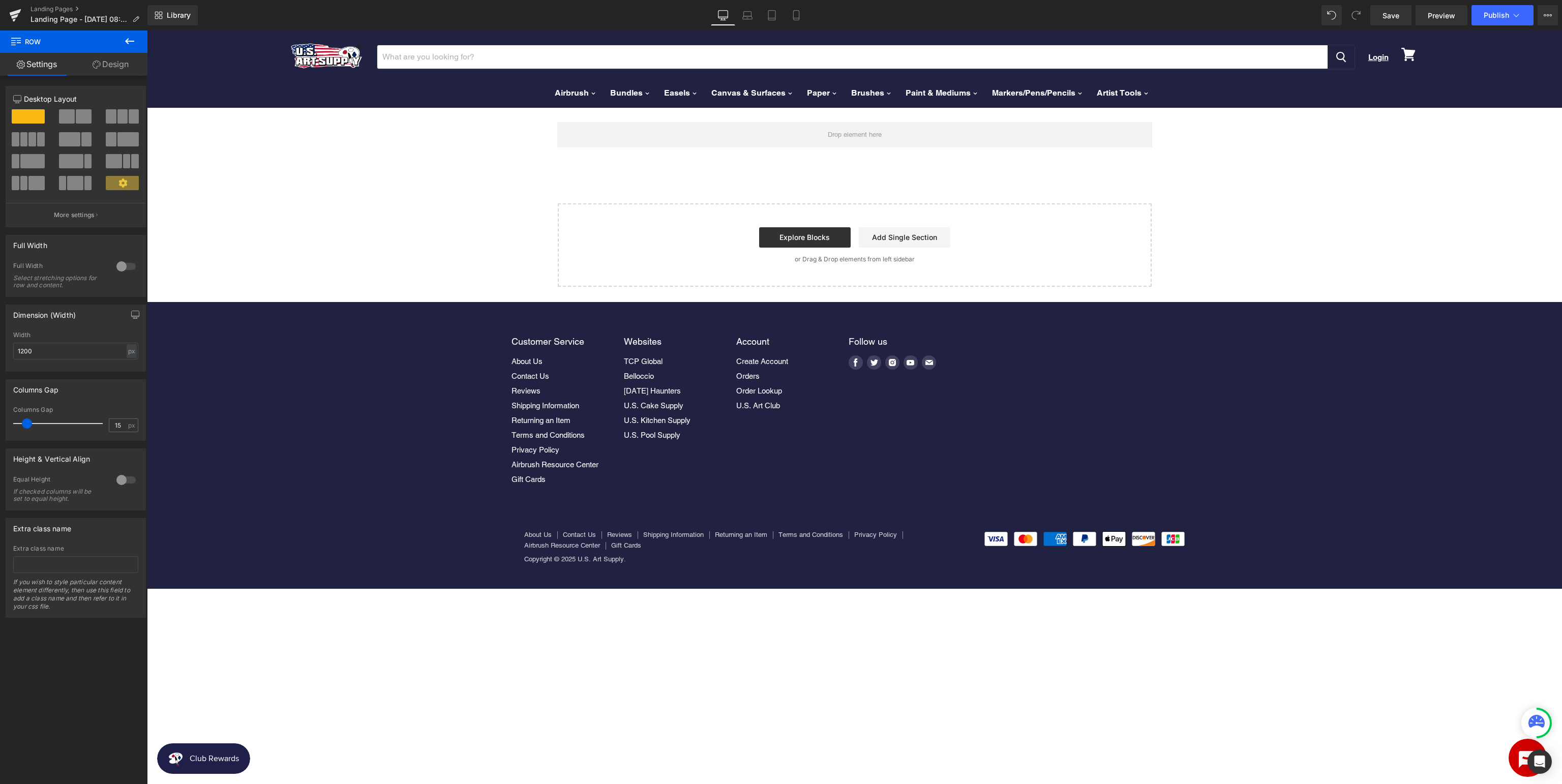
click at [131, 39] on icon at bounding box center [130, 42] width 12 height 12
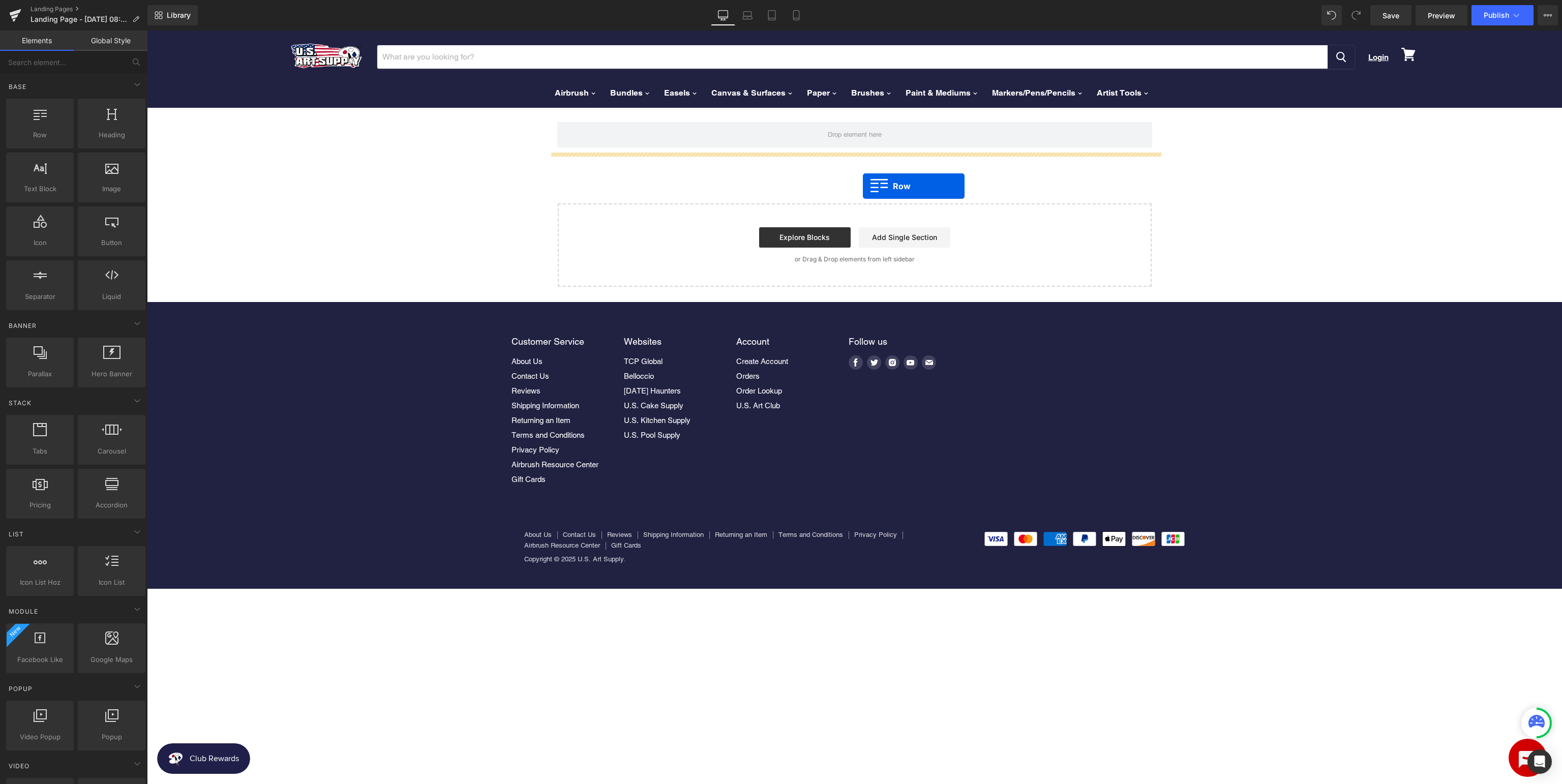
drag, startPoint x: 169, startPoint y: 152, endPoint x: 863, endPoint y: 188, distance: 694.9
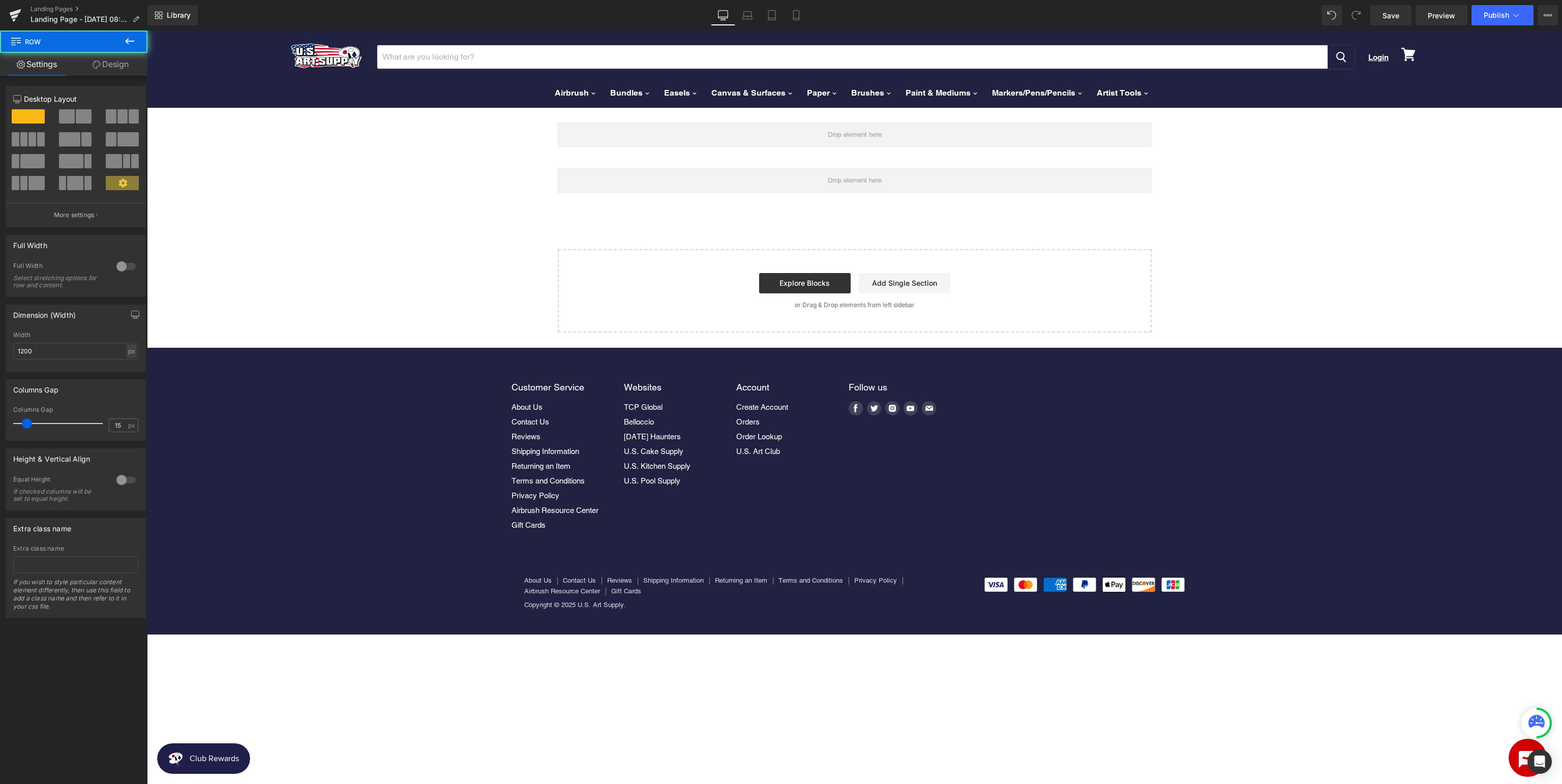
click at [132, 45] on icon at bounding box center [130, 42] width 12 height 12
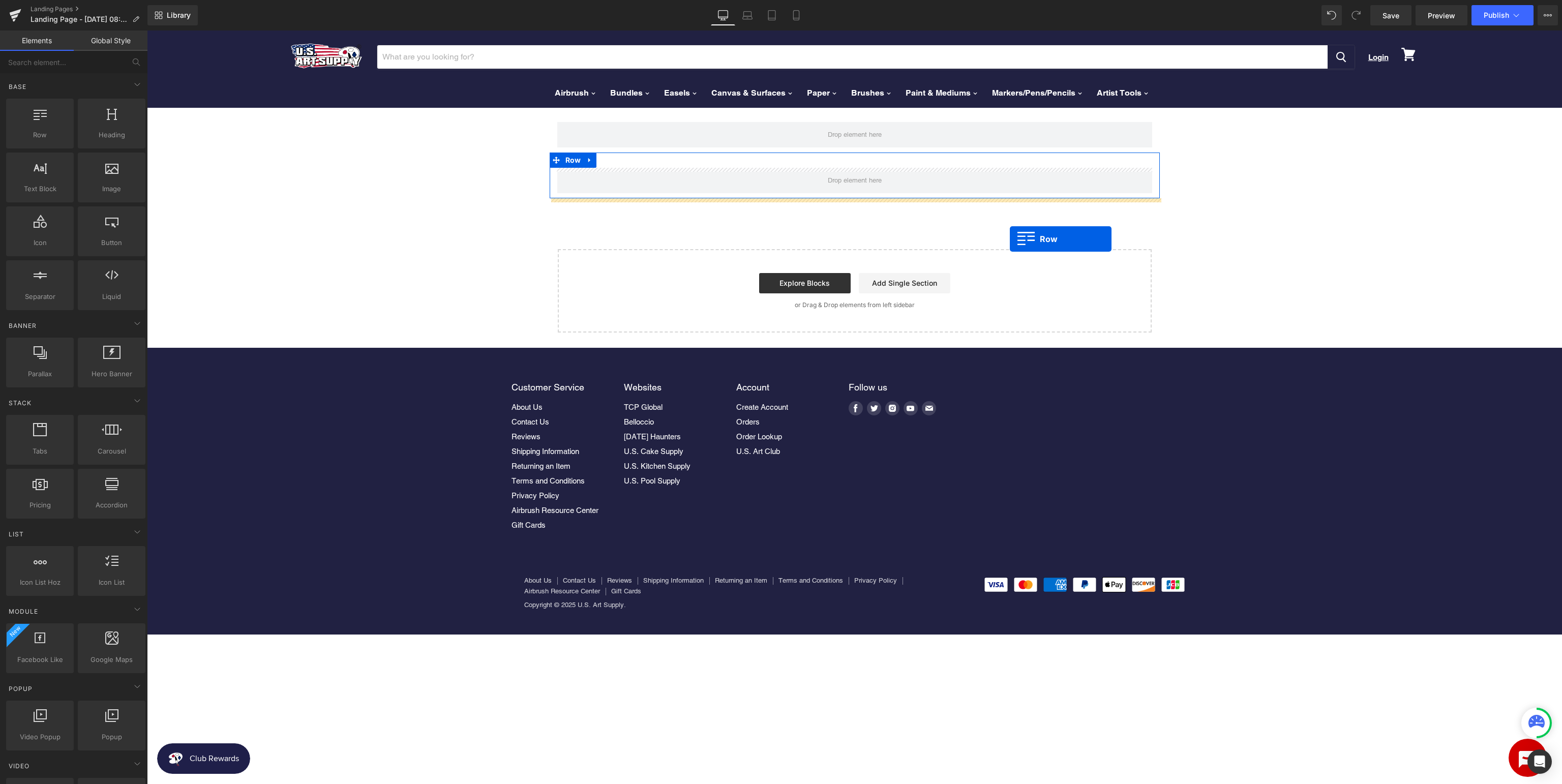
drag, startPoint x: 201, startPoint y: 162, endPoint x: 1009, endPoint y: 239, distance: 811.7
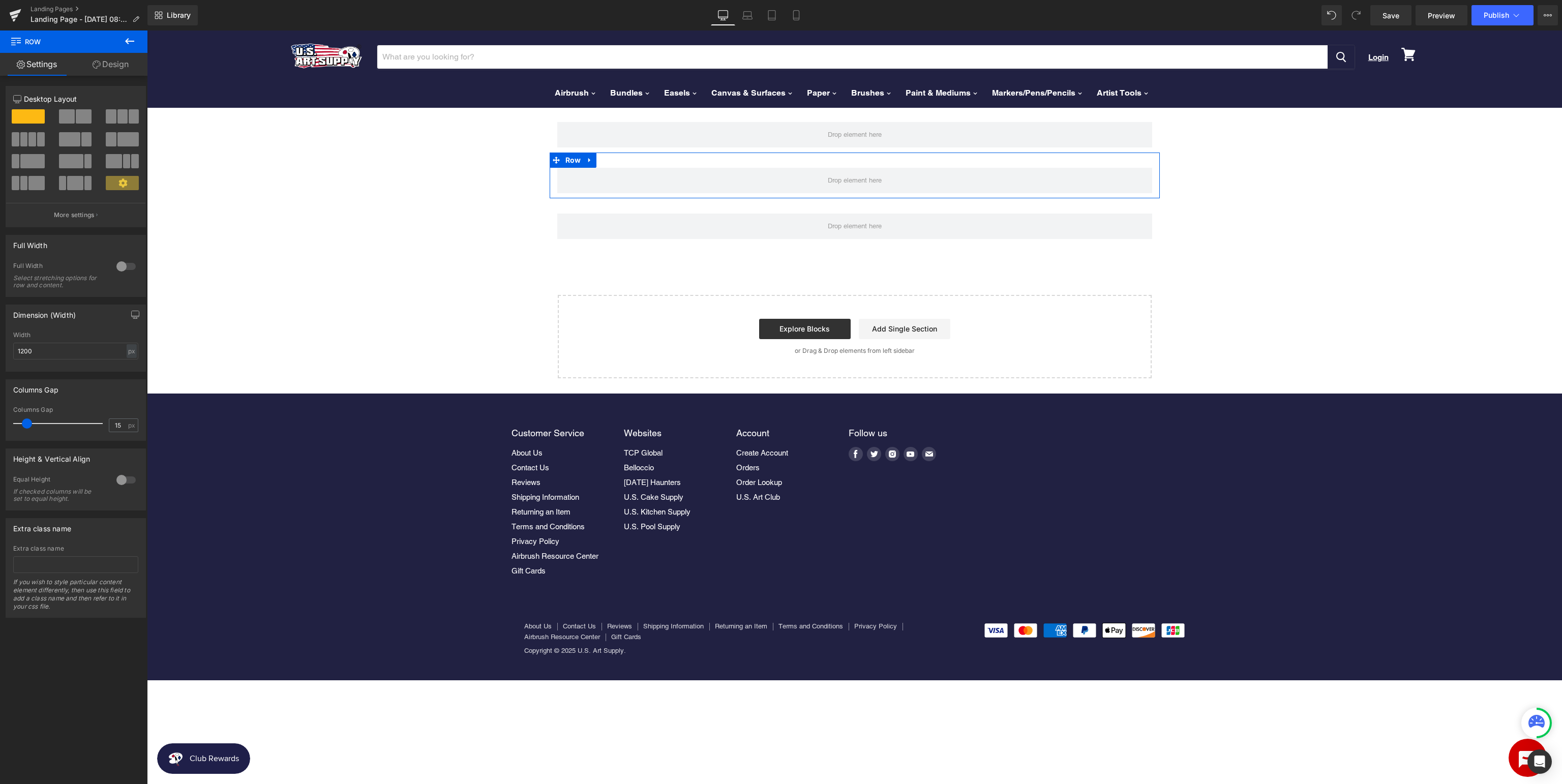
click at [129, 43] on icon at bounding box center [130, 42] width 12 height 12
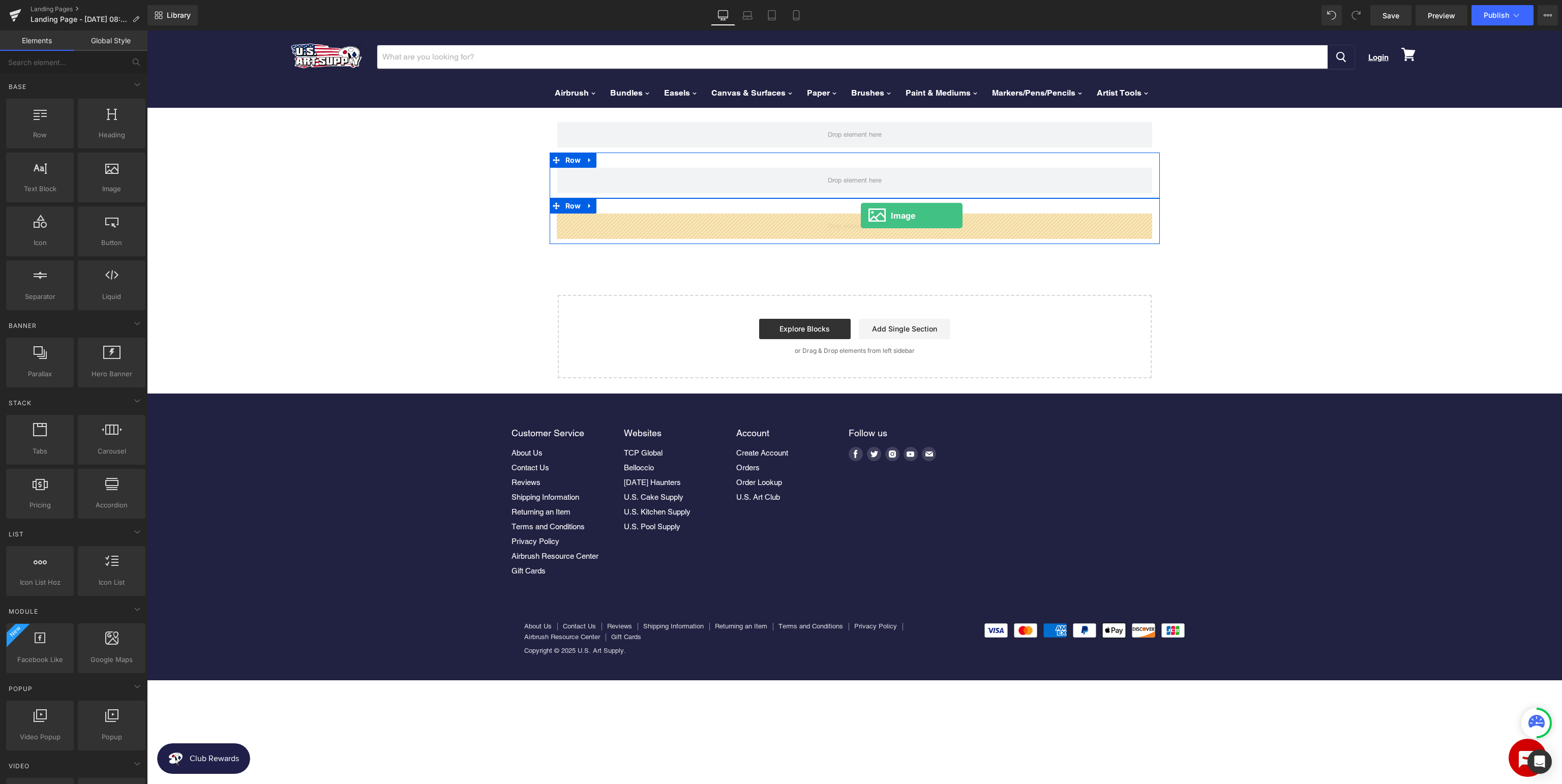
drag, startPoint x: 267, startPoint y: 216, endPoint x: 861, endPoint y: 216, distance: 594.0
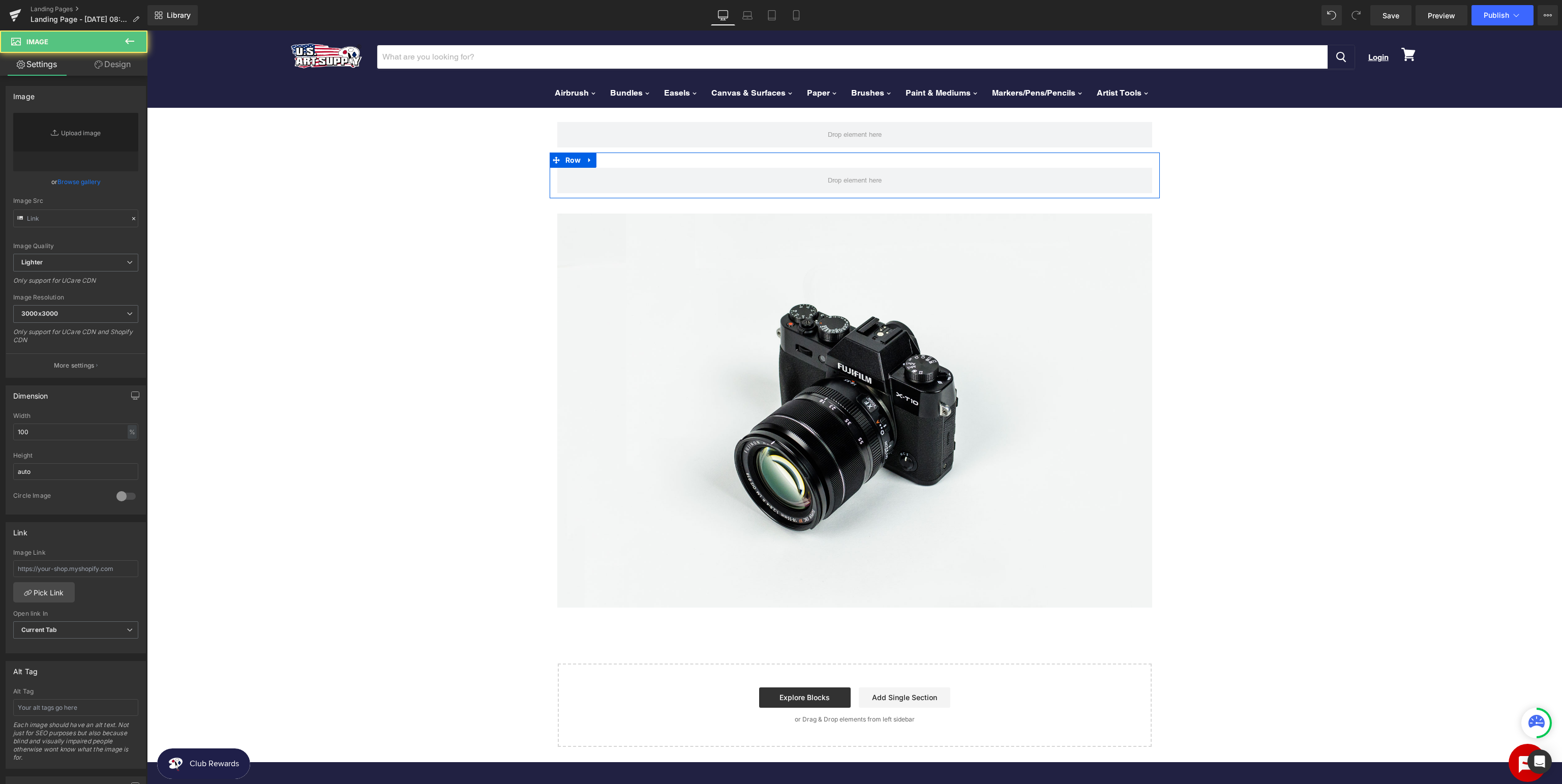
type input "//[DOMAIN_NAME][URL]"
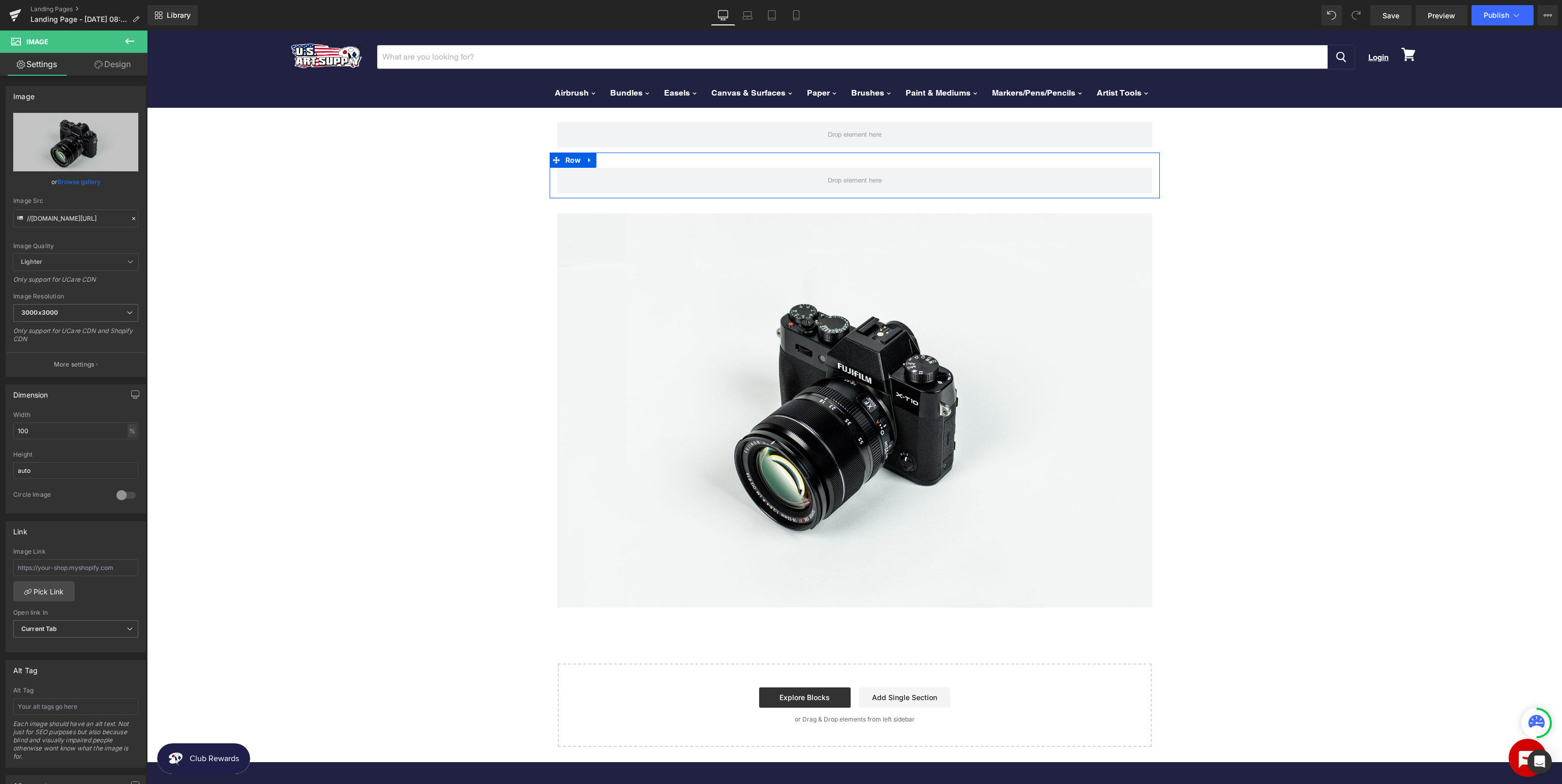
click at [130, 44] on icon at bounding box center [130, 42] width 12 height 12
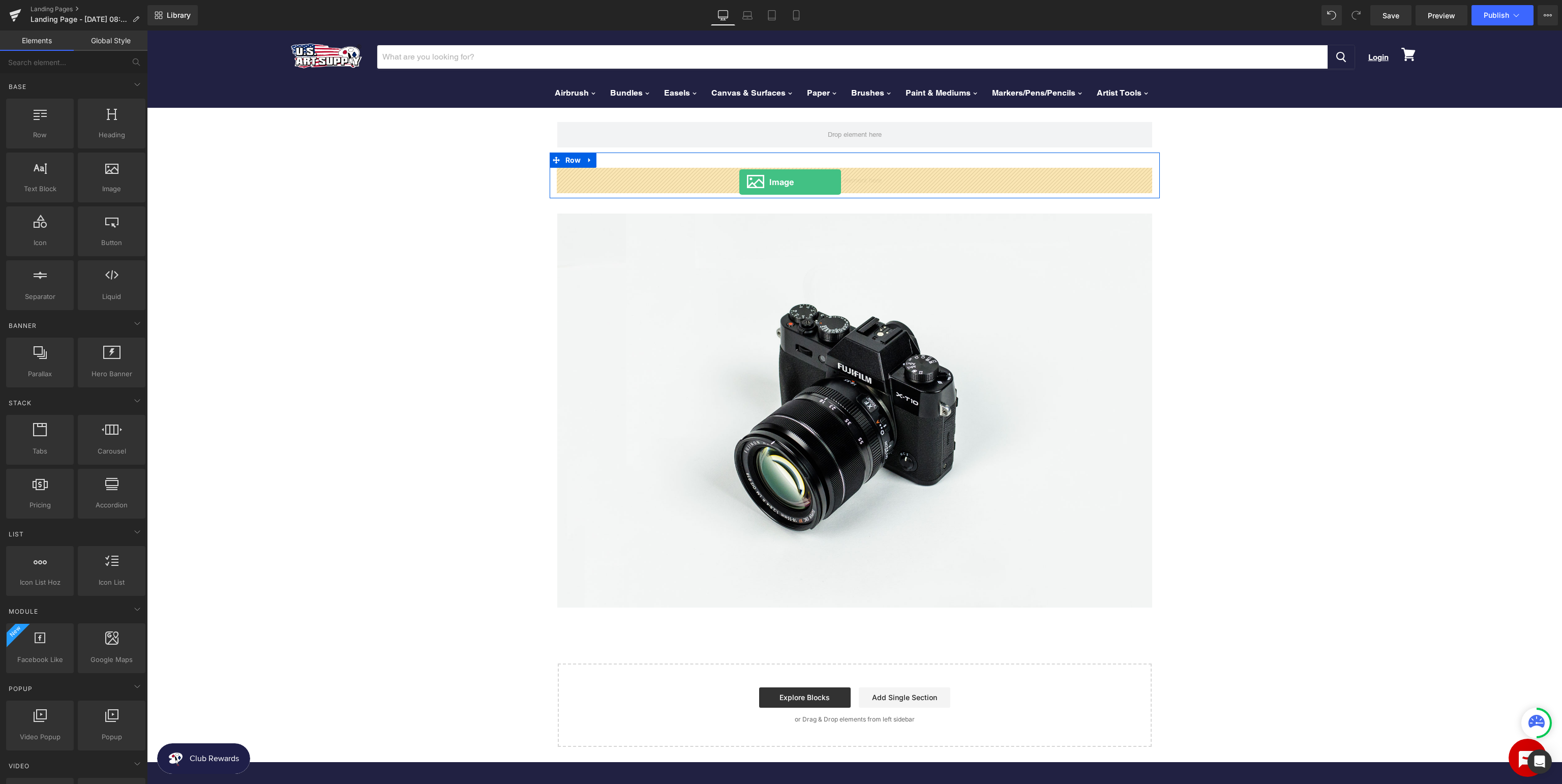
drag, startPoint x: 252, startPoint y: 205, endPoint x: 739, endPoint y: 182, distance: 487.5
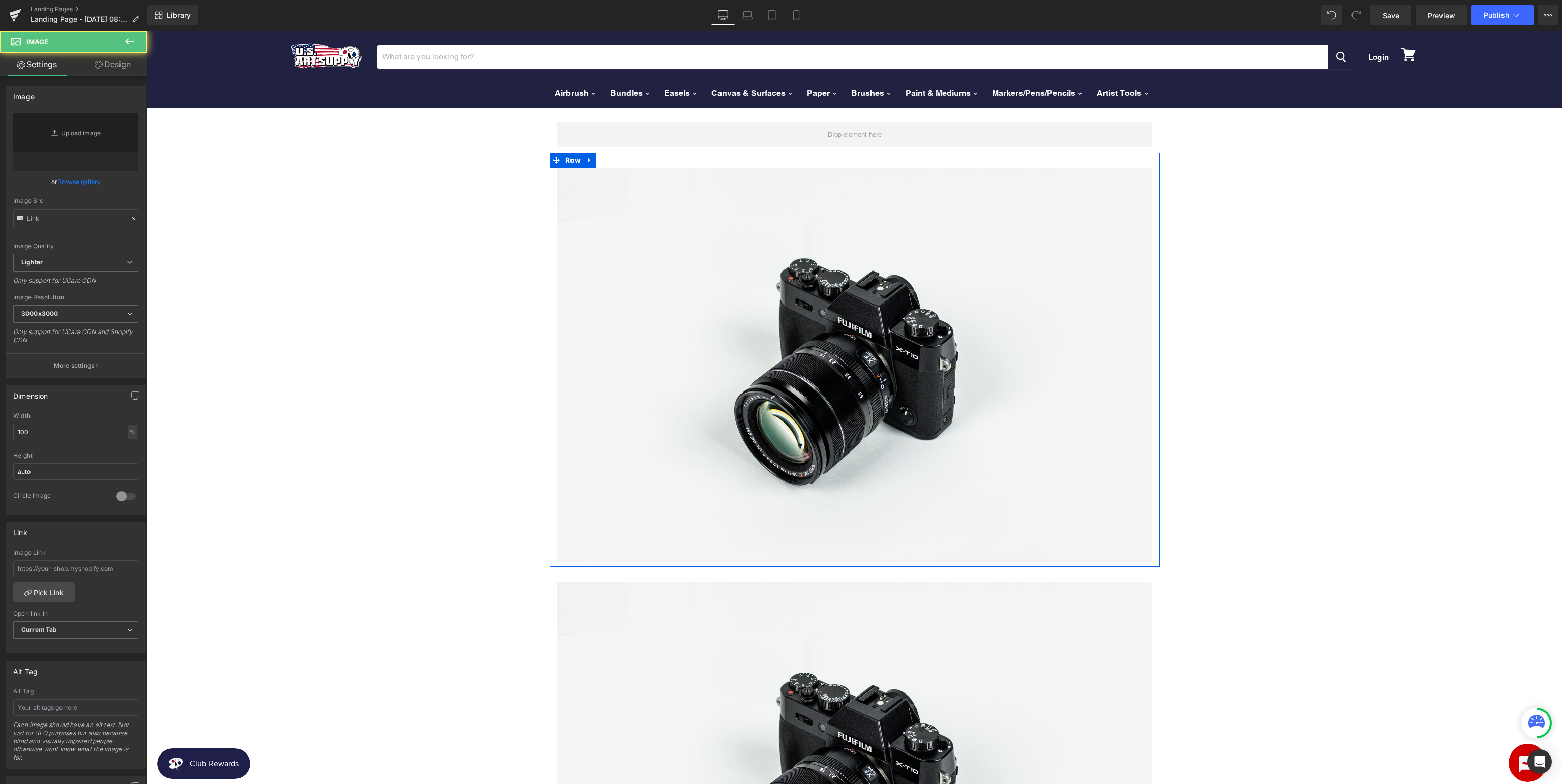
type input "//[DOMAIN_NAME][URL]"
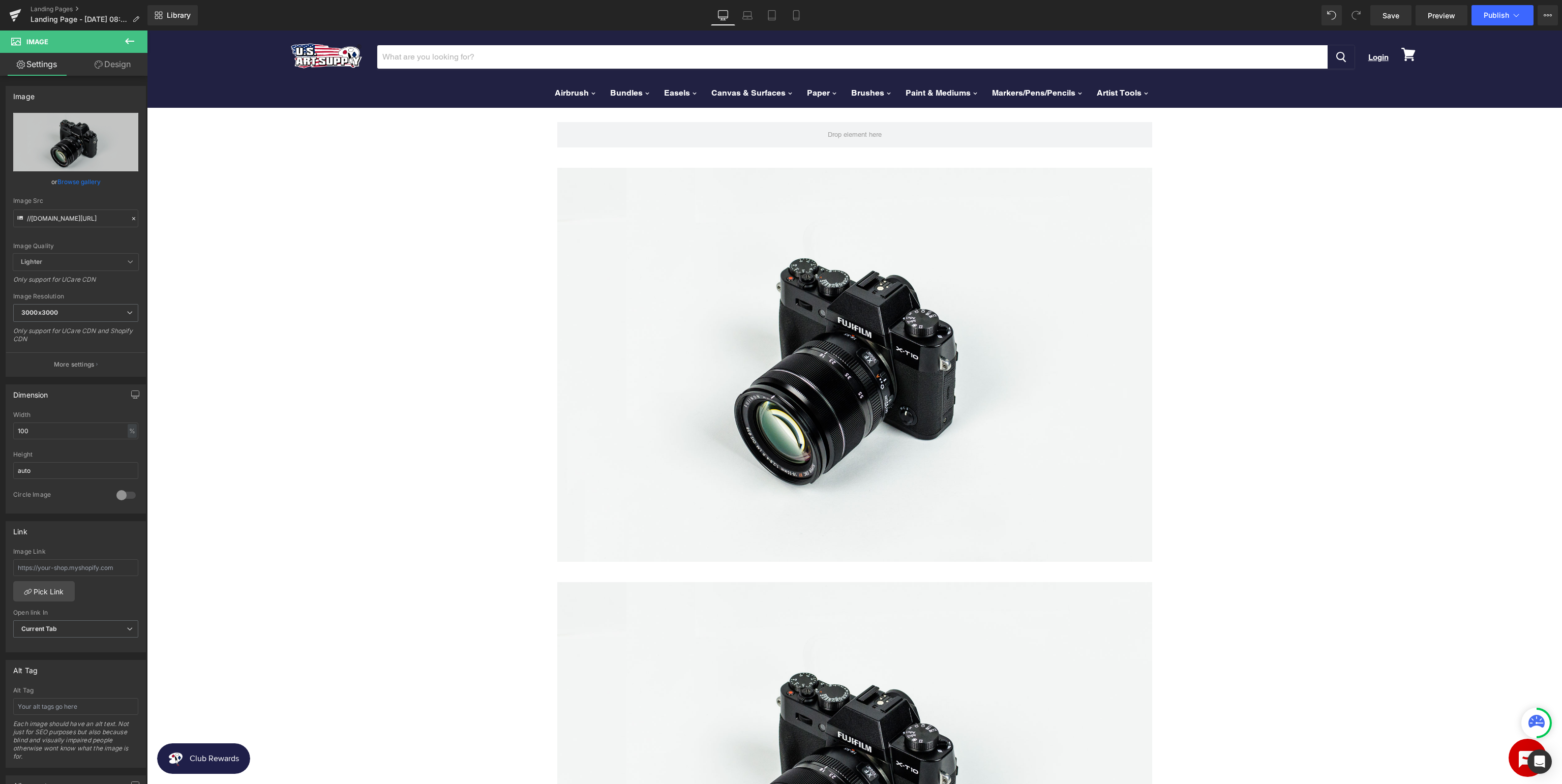
click at [128, 40] on icon at bounding box center [130, 42] width 12 height 12
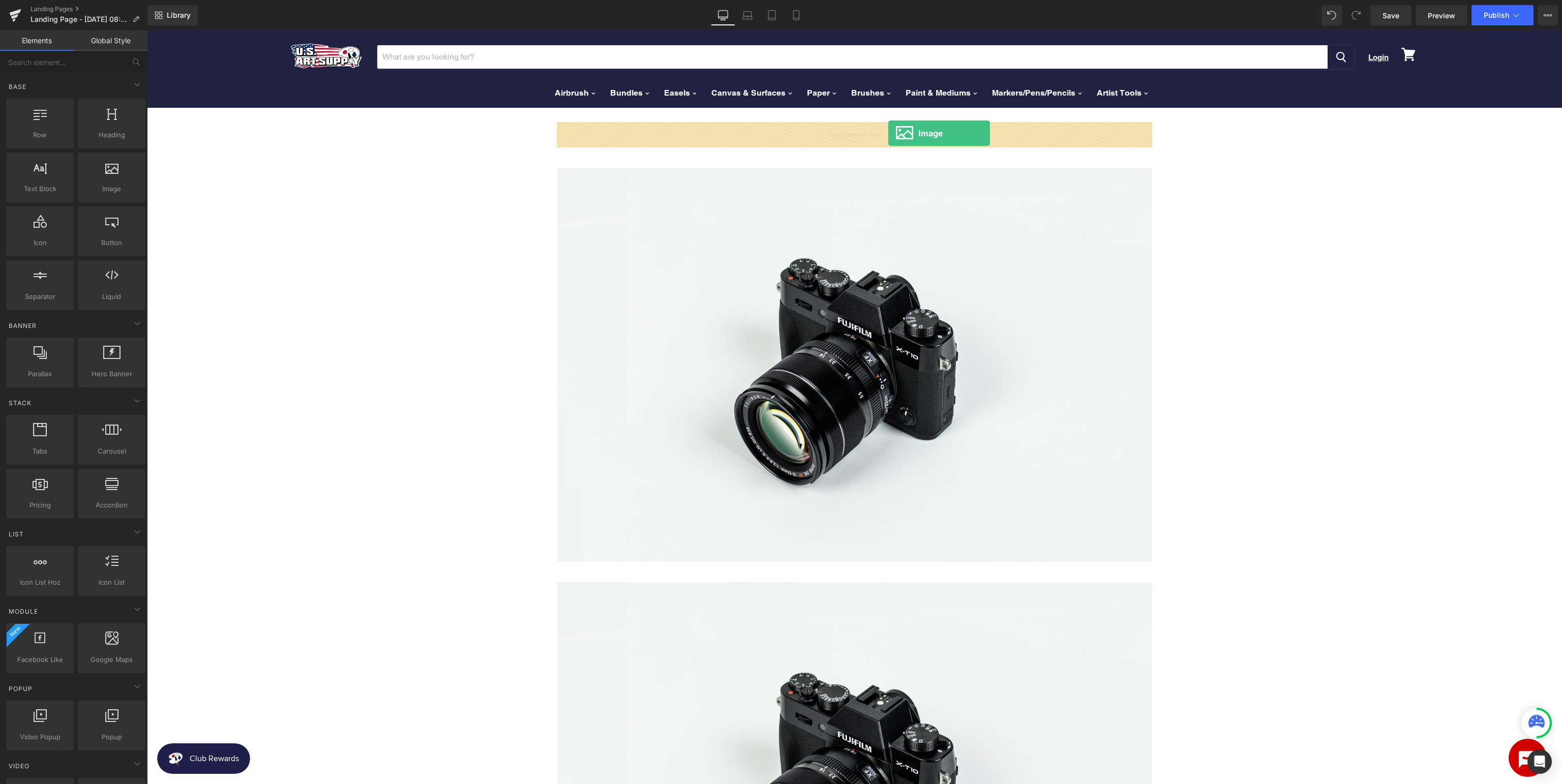
drag, startPoint x: 253, startPoint y: 212, endPoint x: 888, endPoint y: 133, distance: 639.9
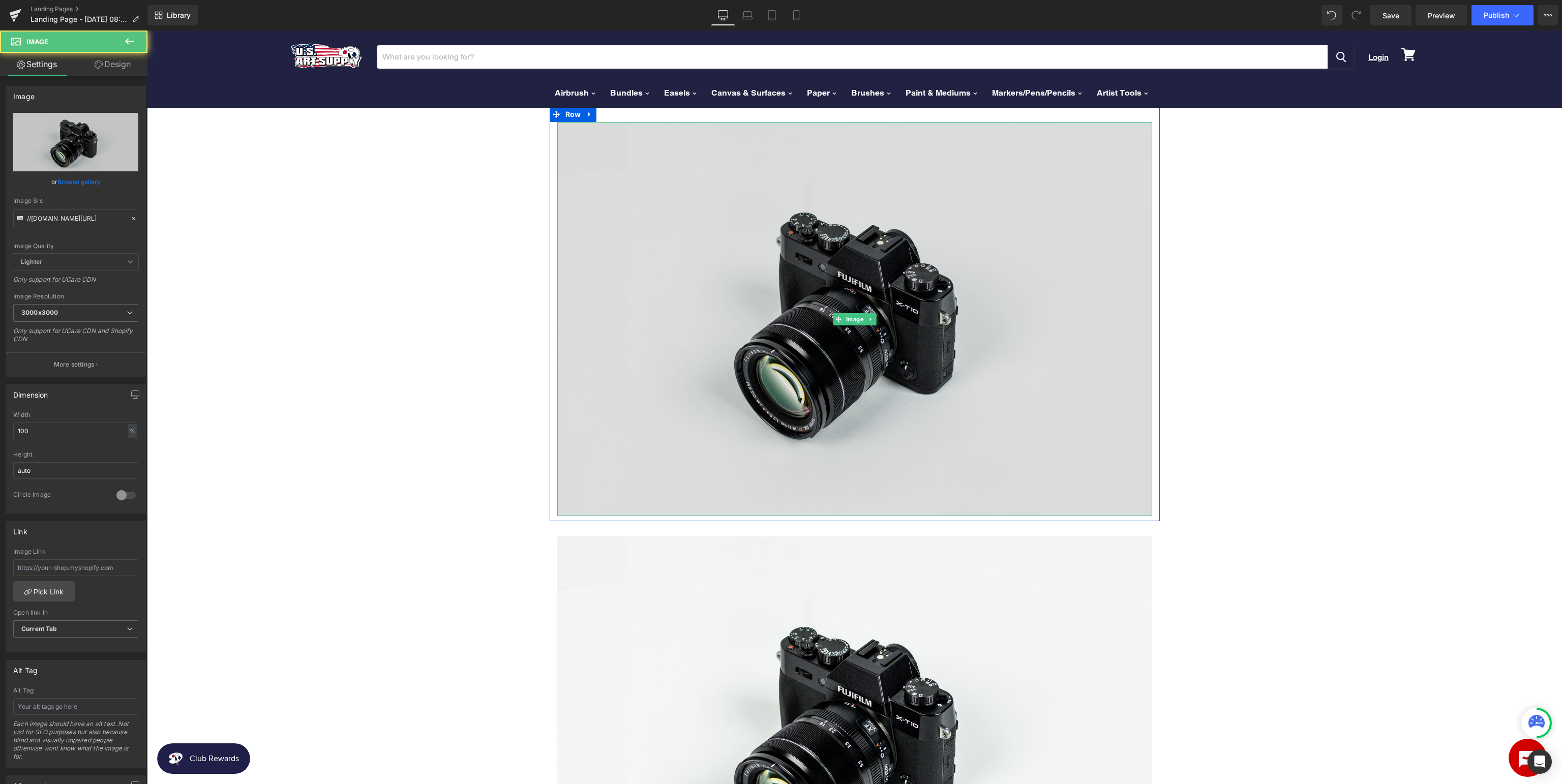
click at [853, 252] on img at bounding box center [855, 318] width 595 height 394
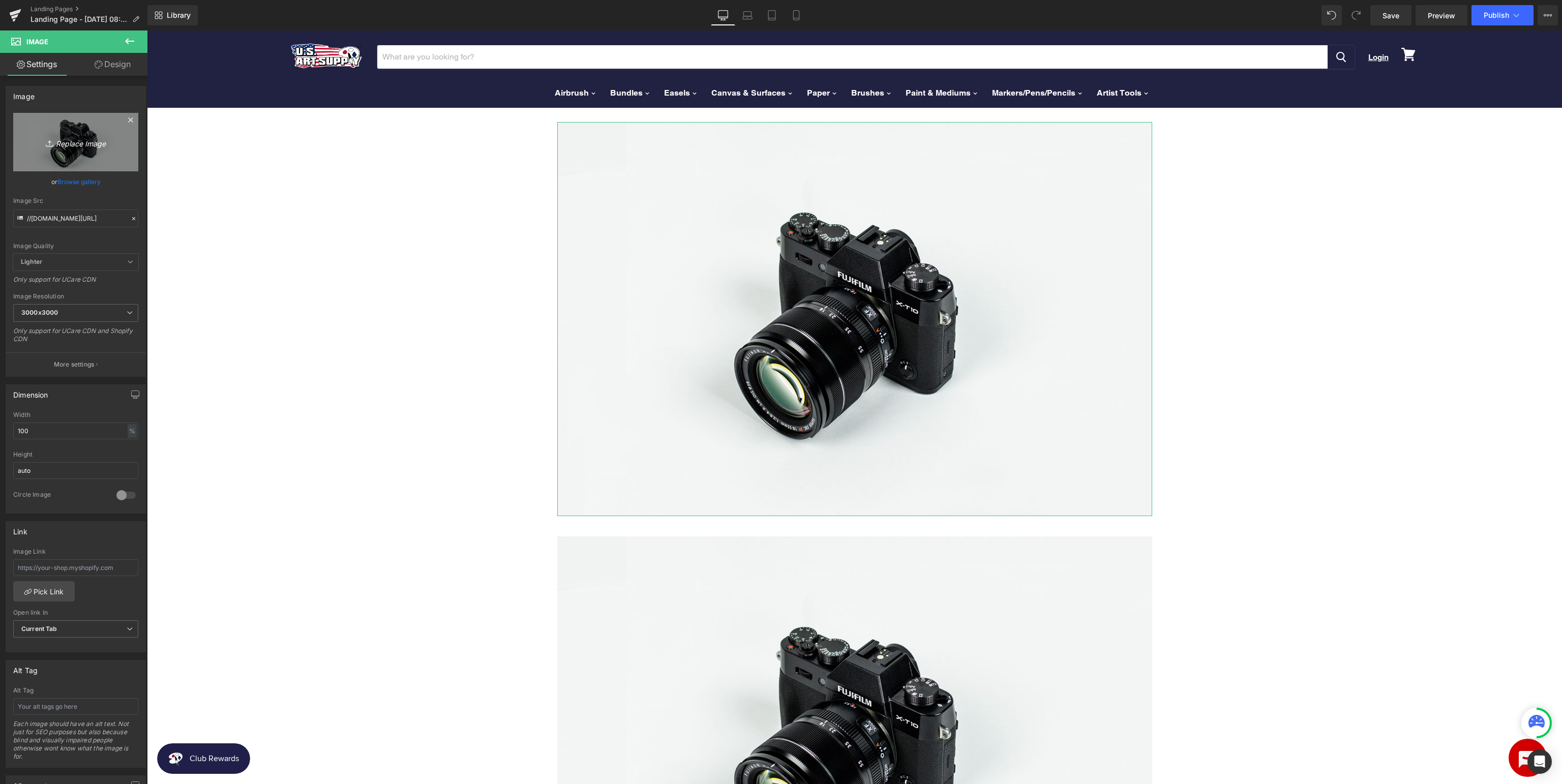
click at [93, 135] on link "Replace Image" at bounding box center [76, 142] width 125 height 59
type input "C:\fakepath\USArt_SupportpageBanner.jpg"
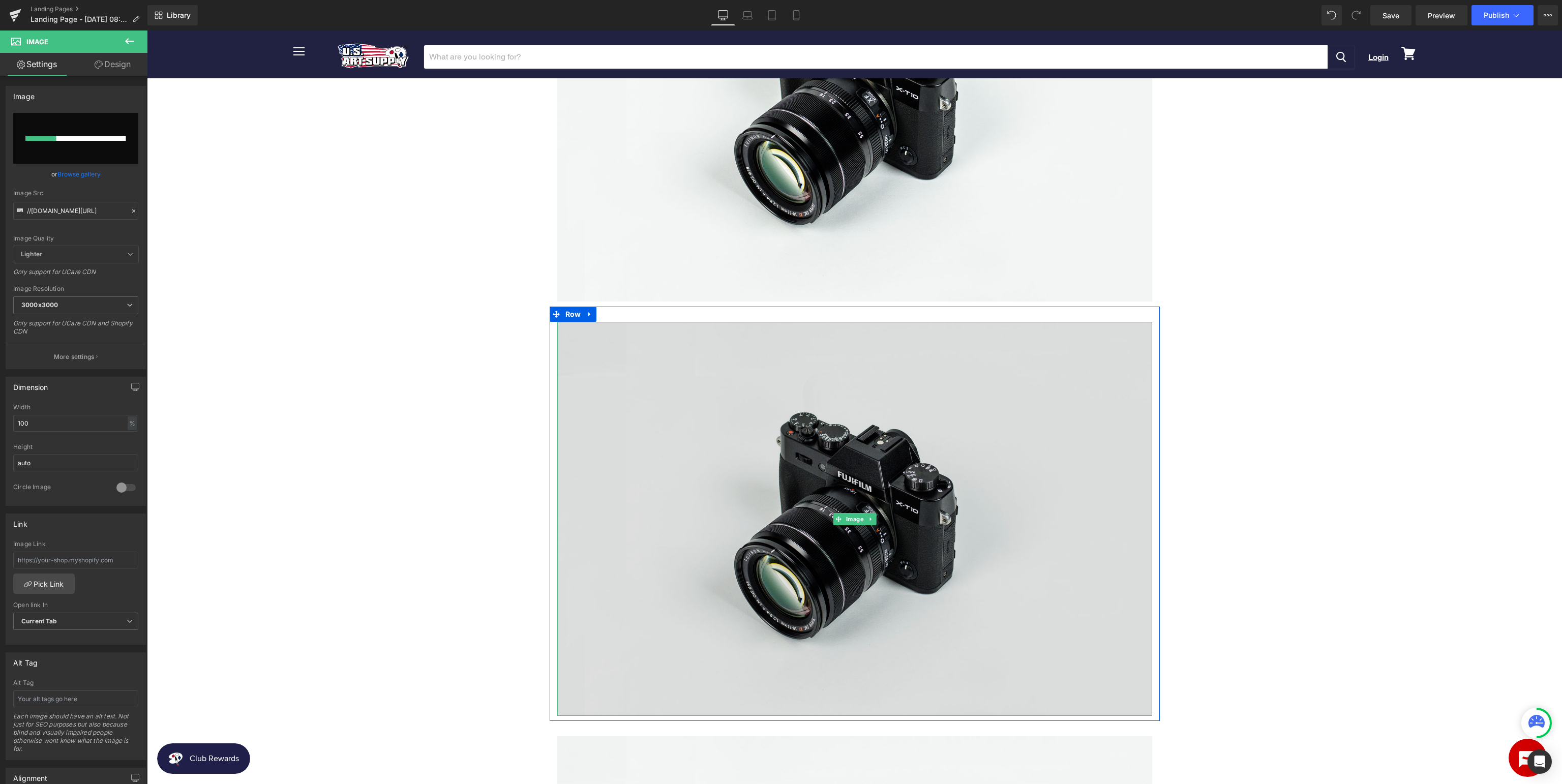
scroll to position [429, 0]
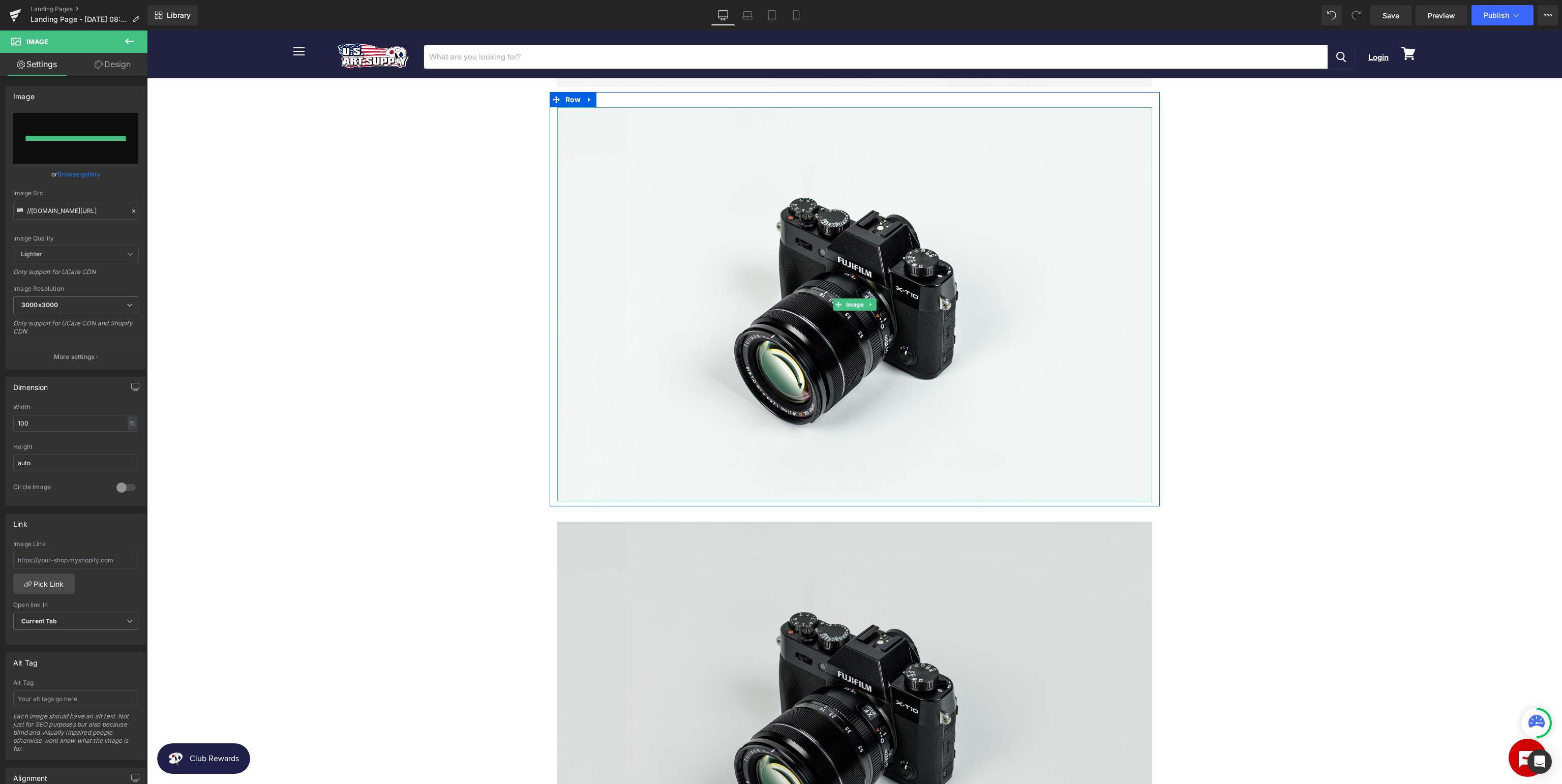
type input "https://ucarecdn.com/72268d50-0da7-4ed8-8e50-03cc7ae26fbd/-/format/auto/-/previ…"
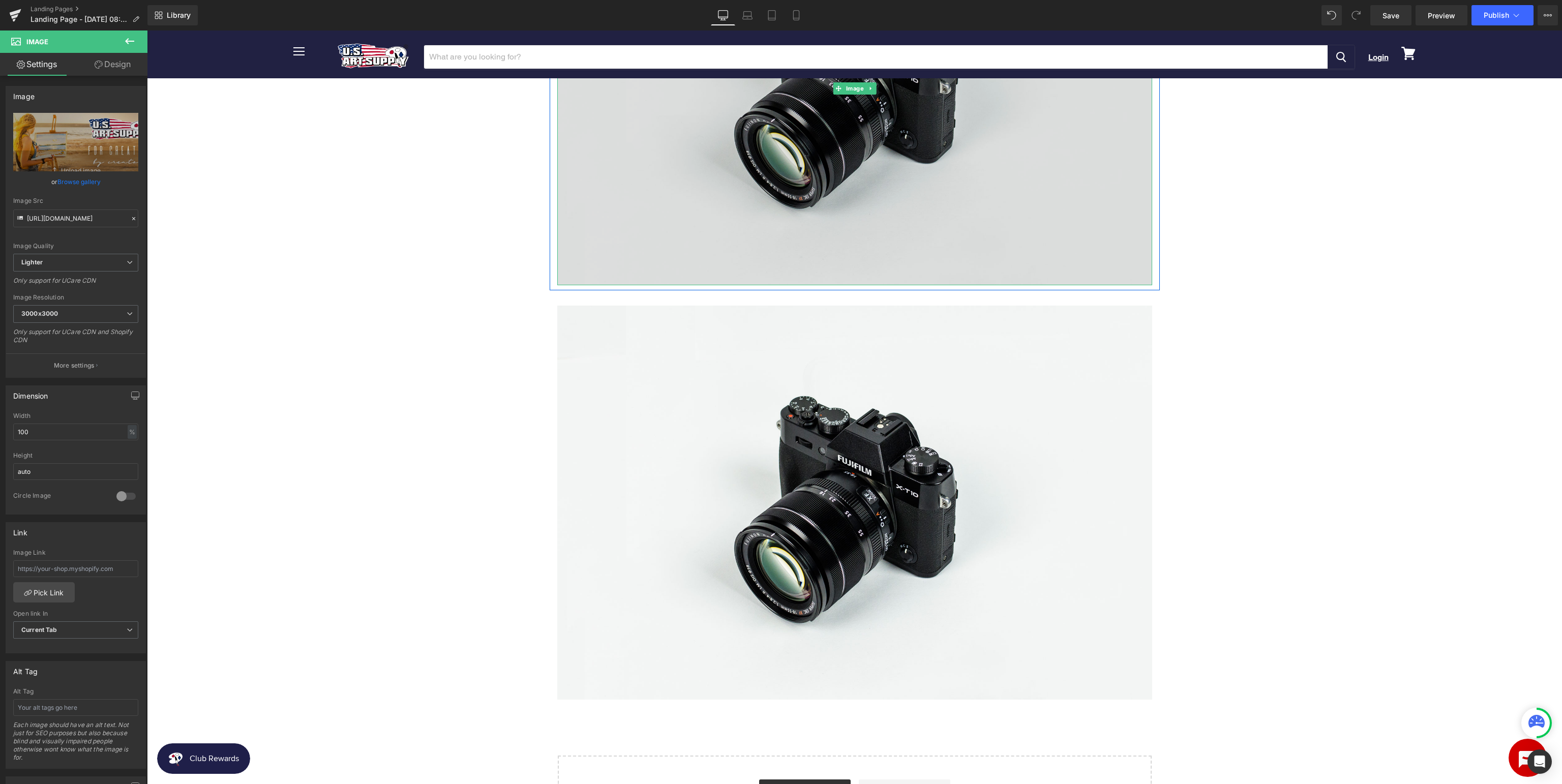
click at [857, 183] on img at bounding box center [855, 88] width 595 height 394
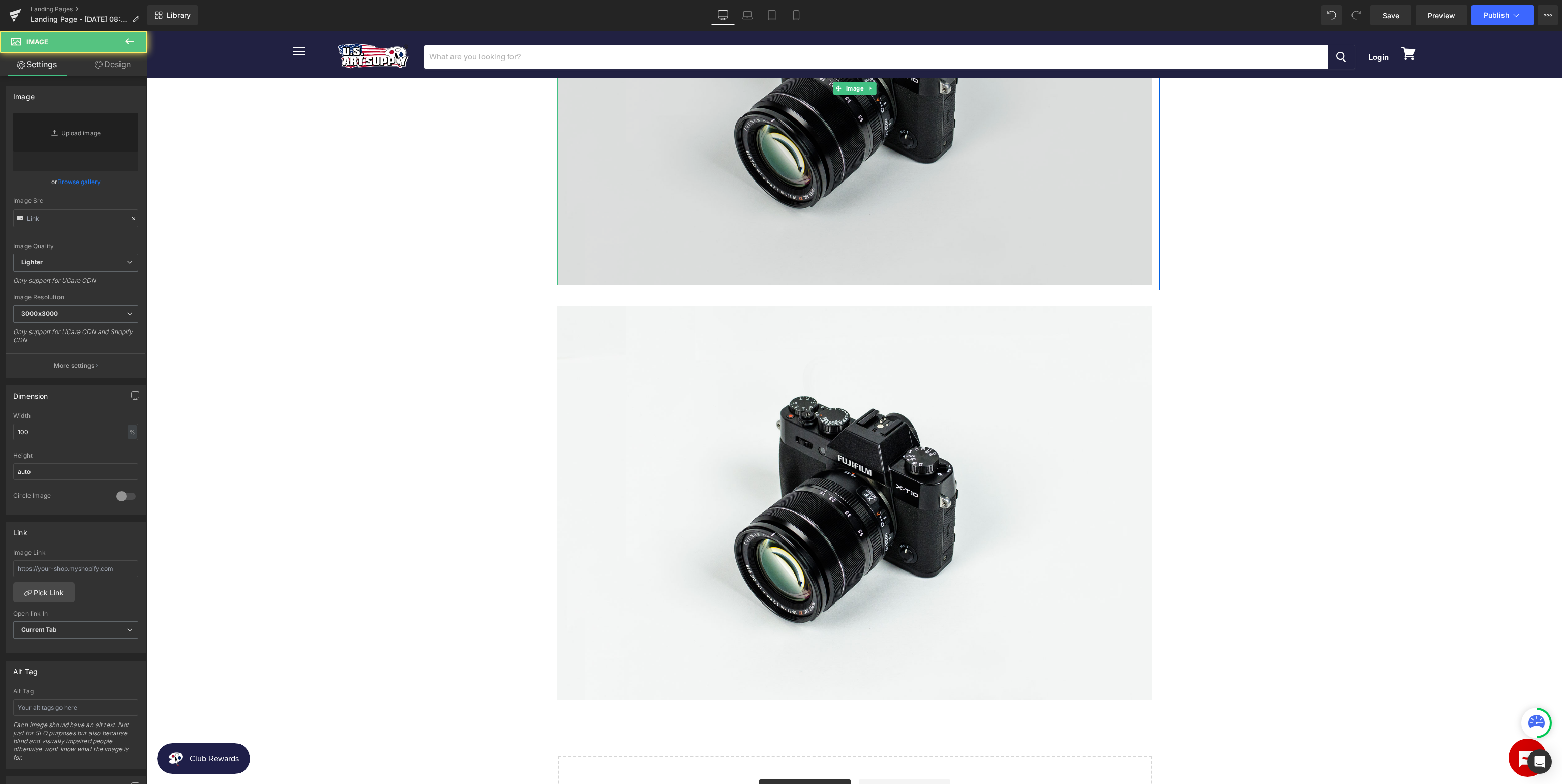
type input "//d1um8515vdn9kb.cloudfront.net/images/parallax.jpg"
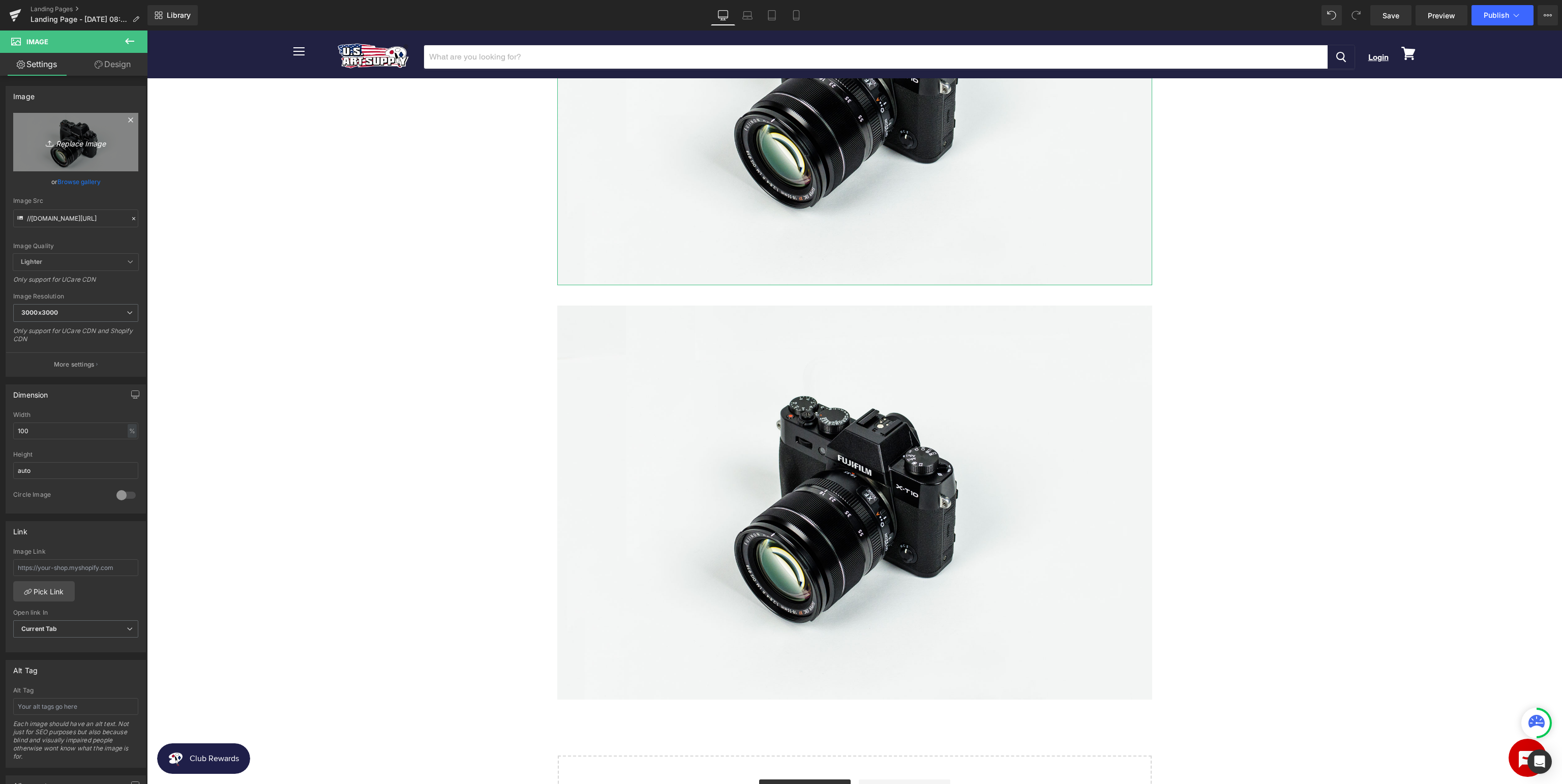
click at [97, 145] on icon "Replace Image" at bounding box center [76, 142] width 82 height 13
type input "C:\fakepath\USArt_SupportpageSDS.jpg"
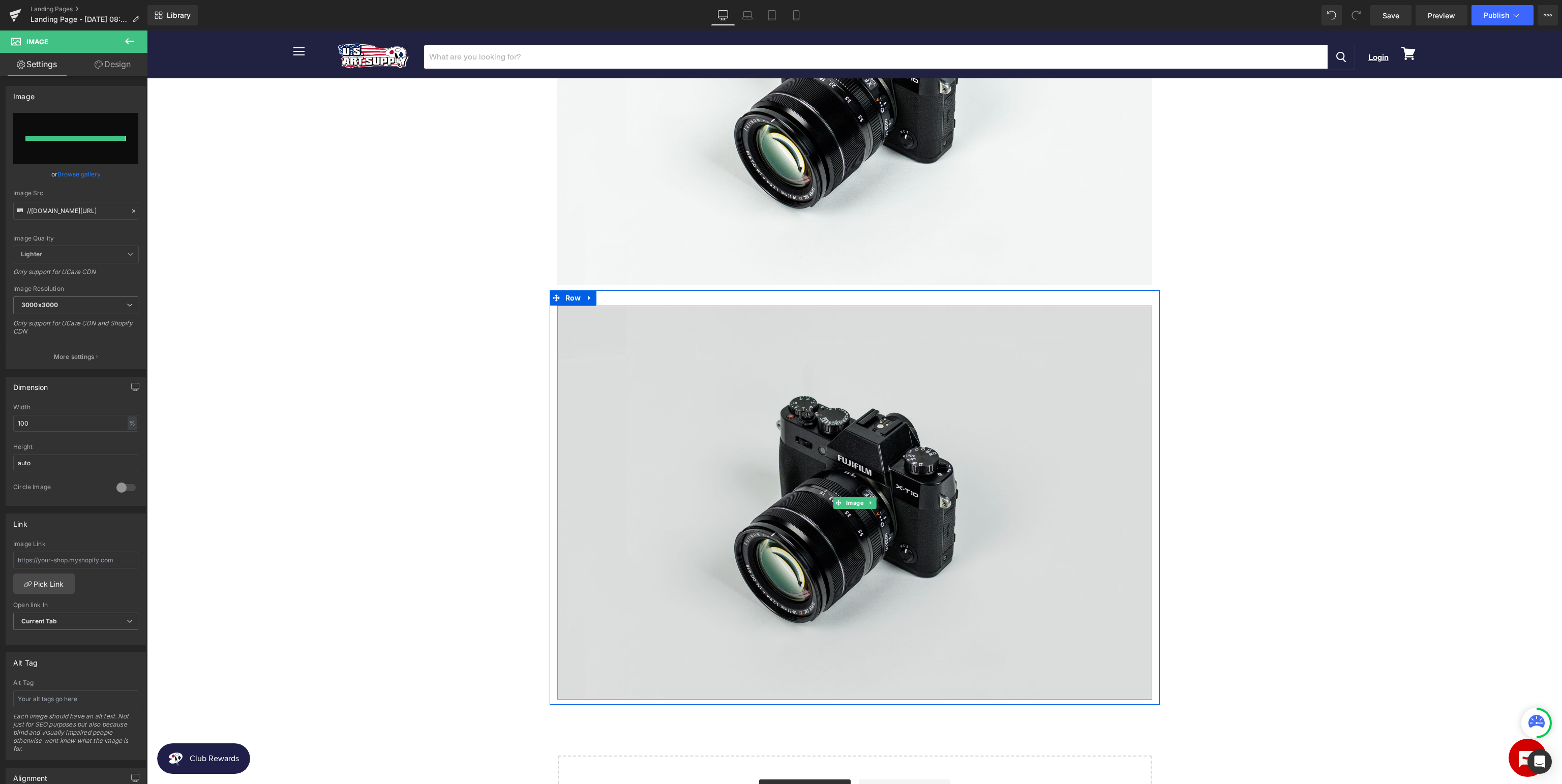
type input "https://ucarecdn.com/d7909bc0-0c9b-439d-bc32-a34659bba129/-/format/auto/-/previ…"
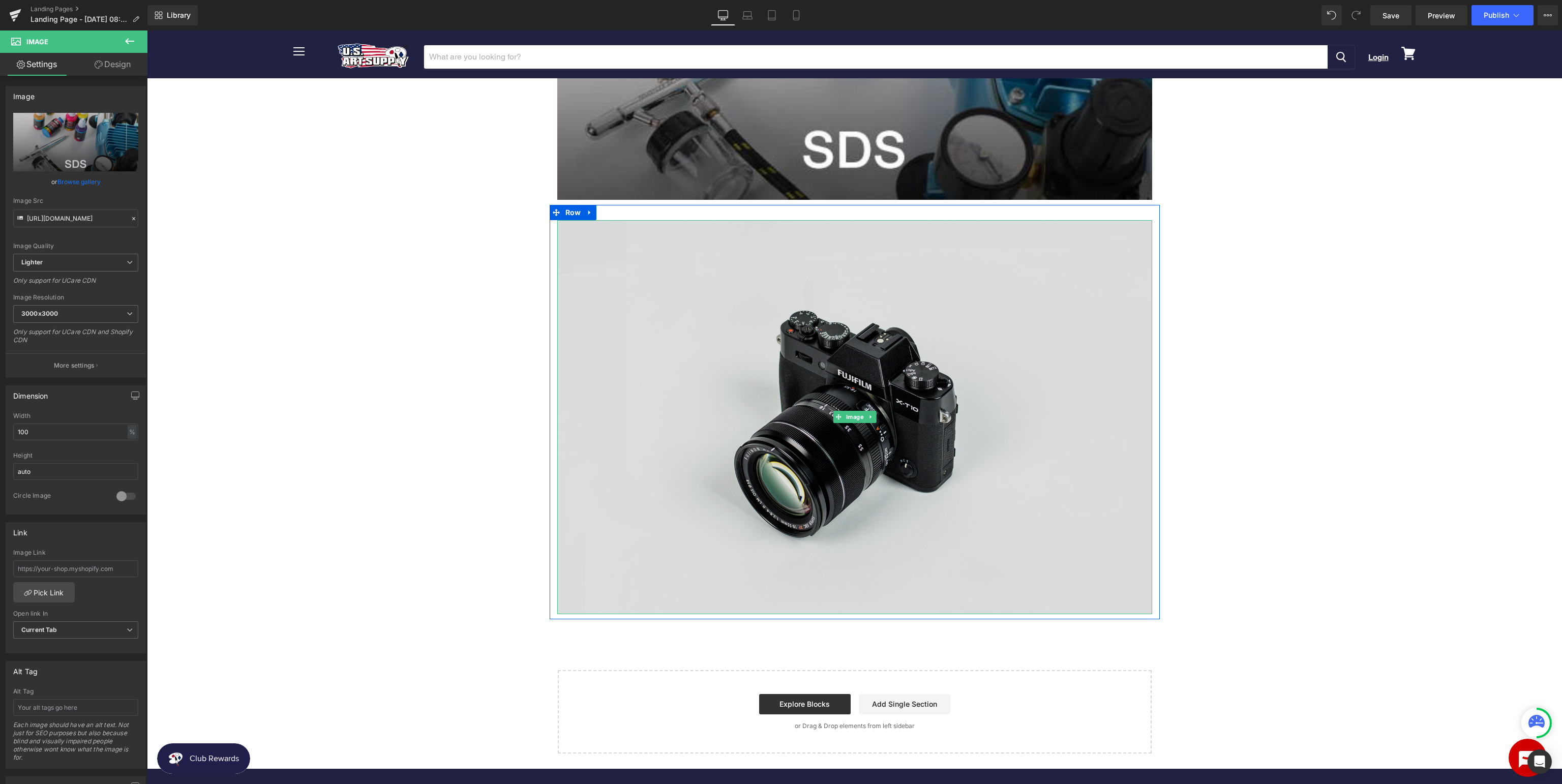
drag, startPoint x: 875, startPoint y: 327, endPoint x: 864, endPoint y: 329, distance: 11.2
click at [875, 327] on img at bounding box center [855, 416] width 595 height 394
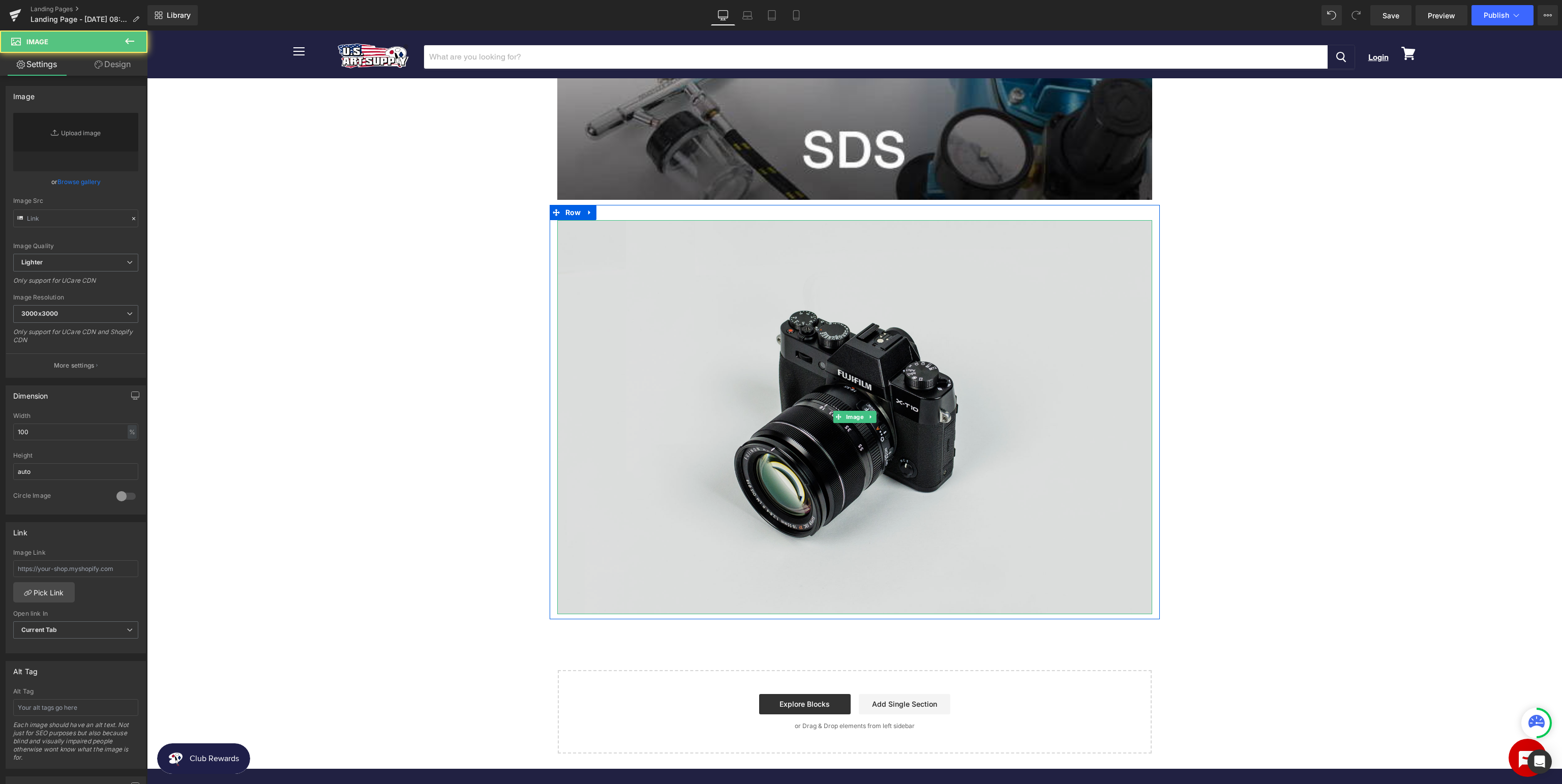
type input "//d1um8515vdn9kb.cloudfront.net/images/parallax.jpg"
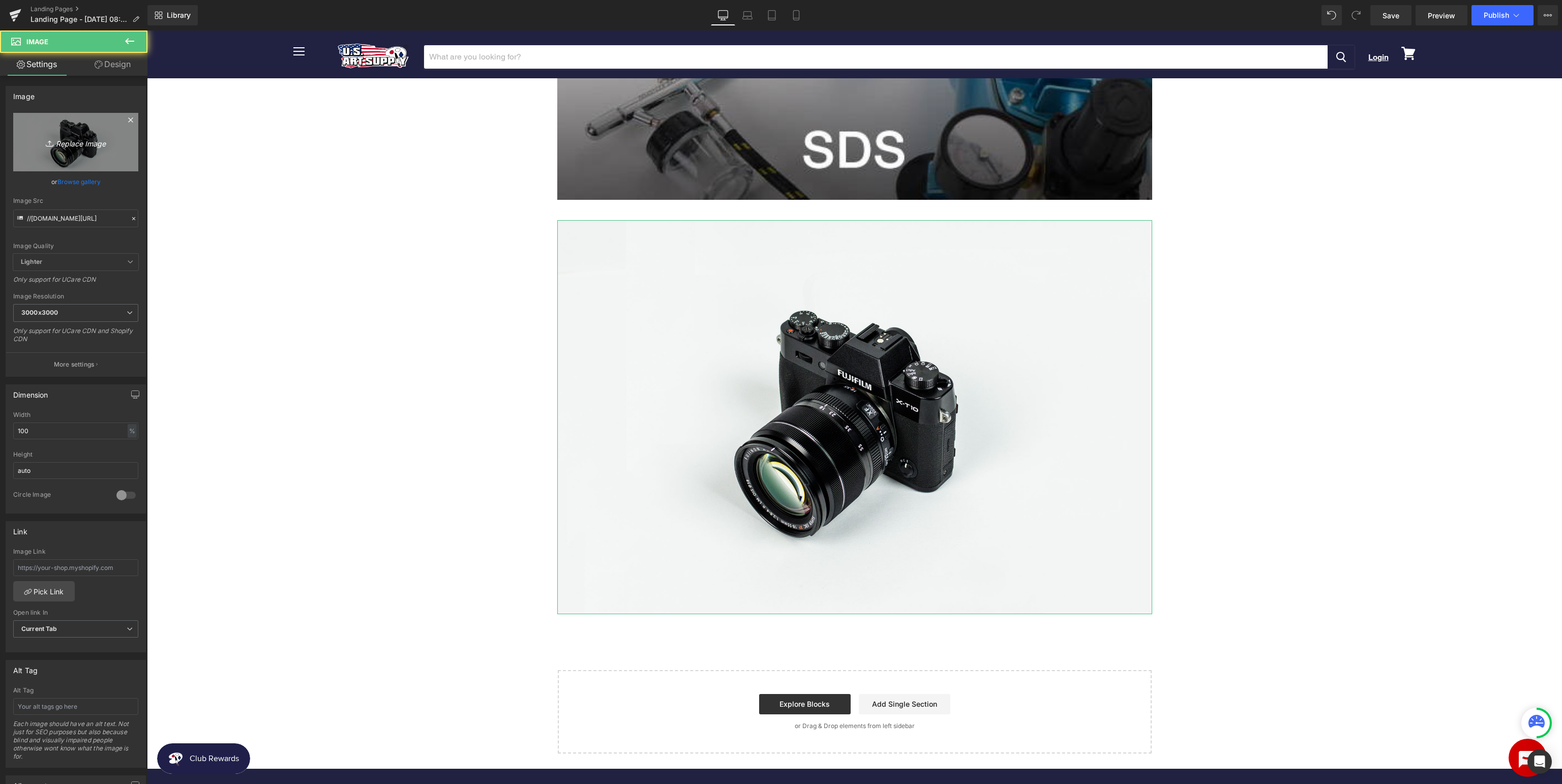
click at [80, 129] on link "Replace Image" at bounding box center [76, 142] width 125 height 59
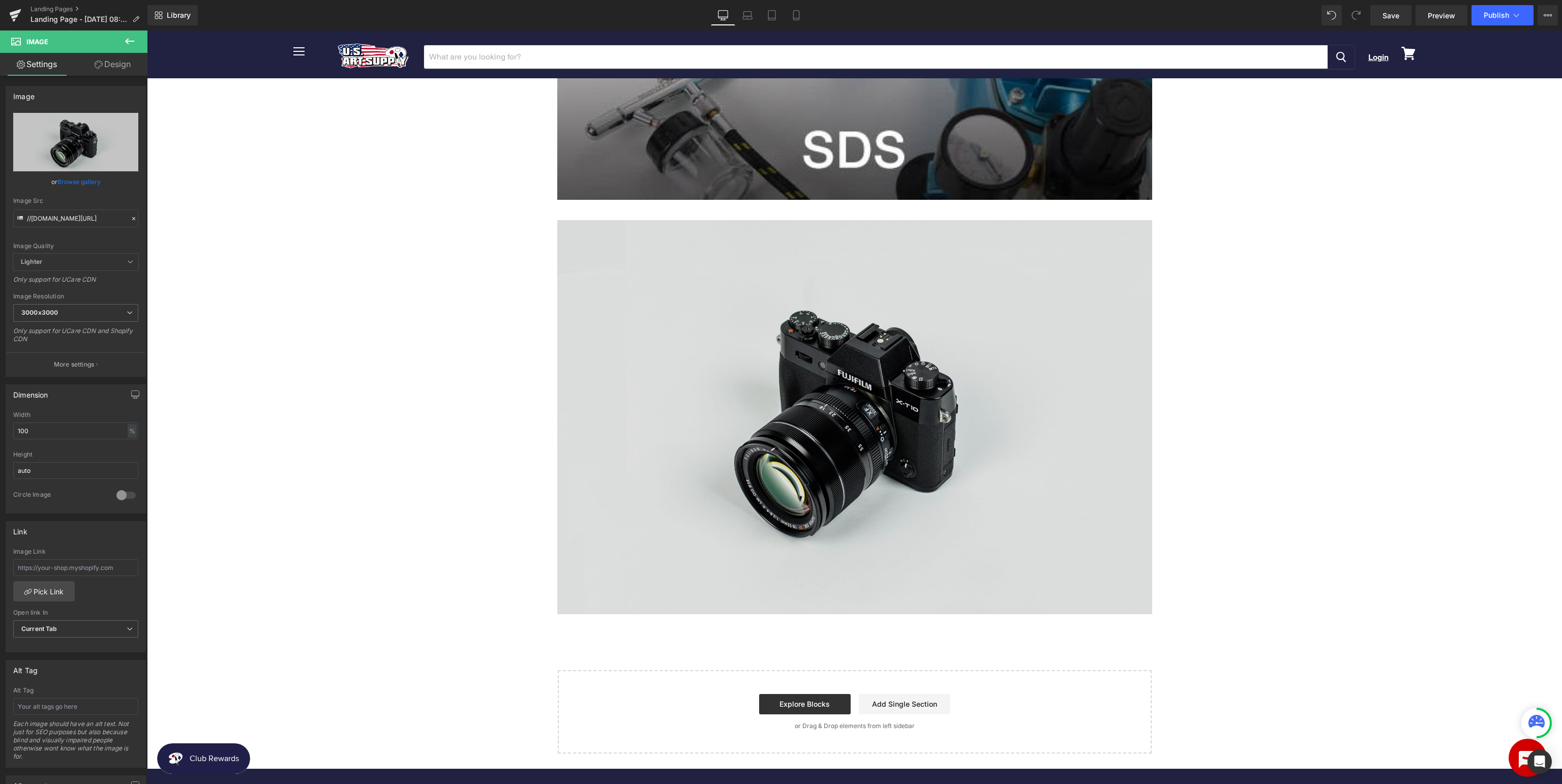
type input "C:\fakepath\USArt_SupportpageSubmitaTicket.jpg"
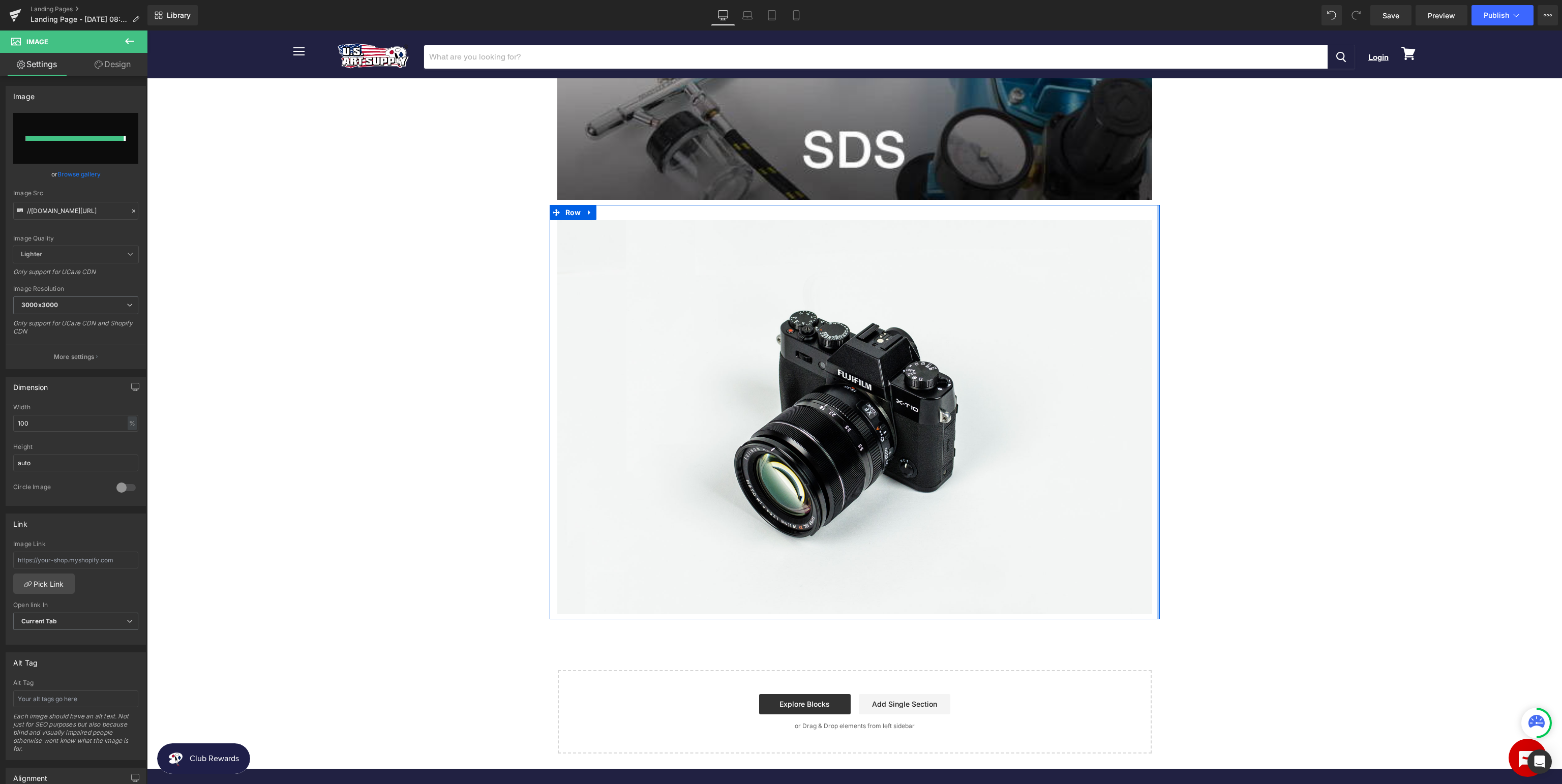
type input "https://ucarecdn.com/750addc4-2b59-43d9-adae-03b1cc015186/-/format/auto/-/previ…"
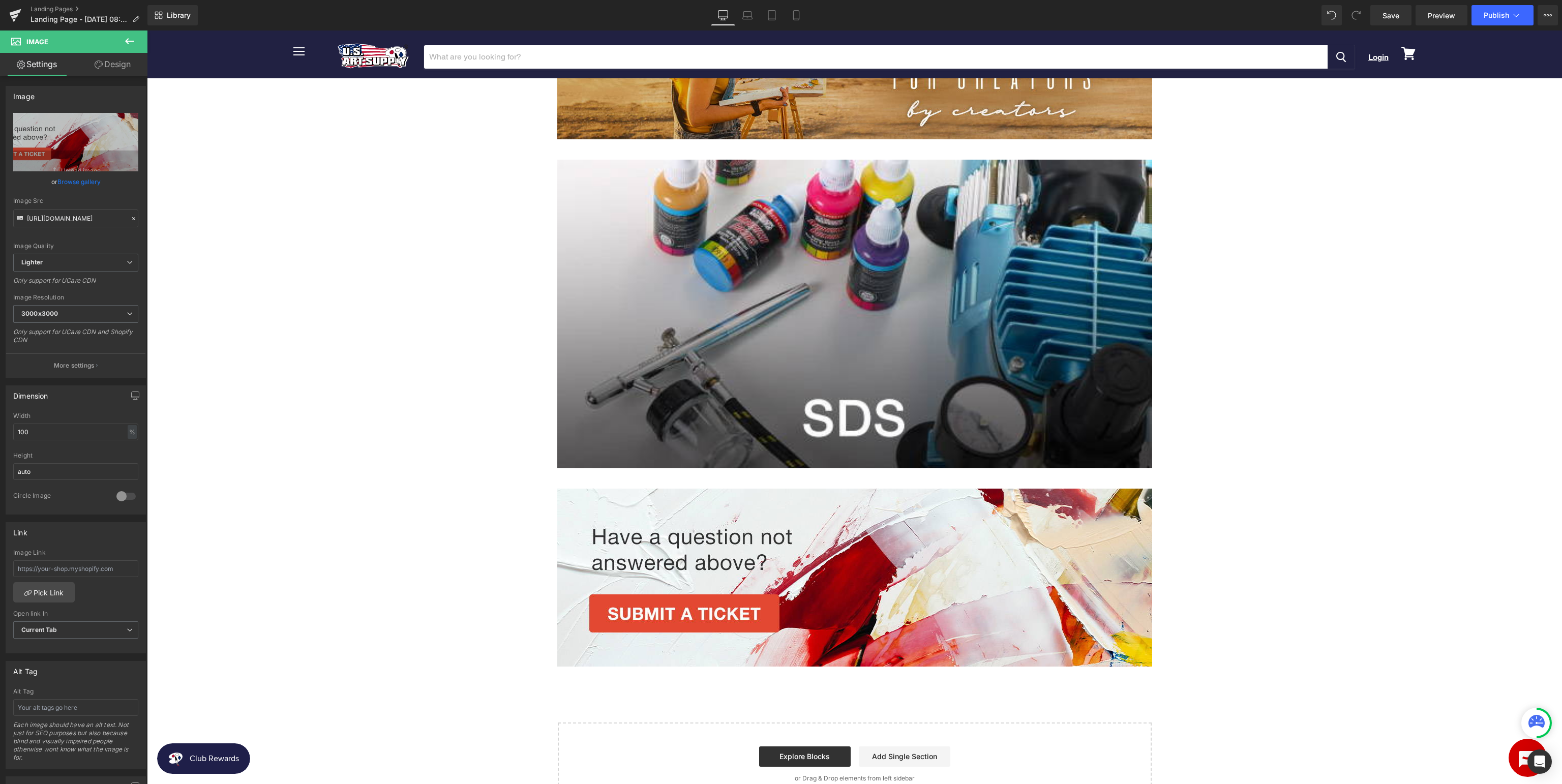
scroll to position [0, 0]
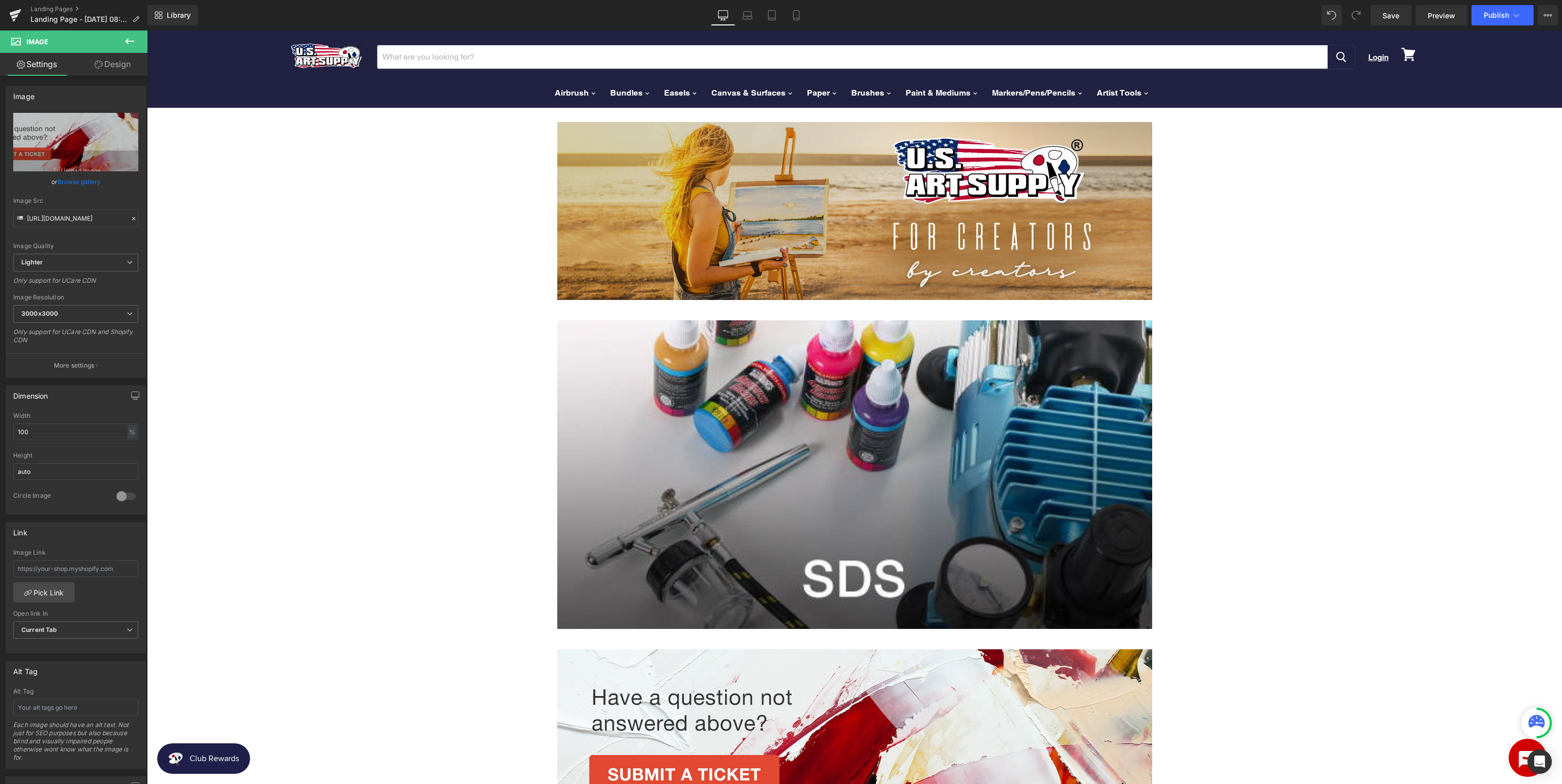
click at [139, 42] on button at bounding box center [129, 42] width 35 height 22
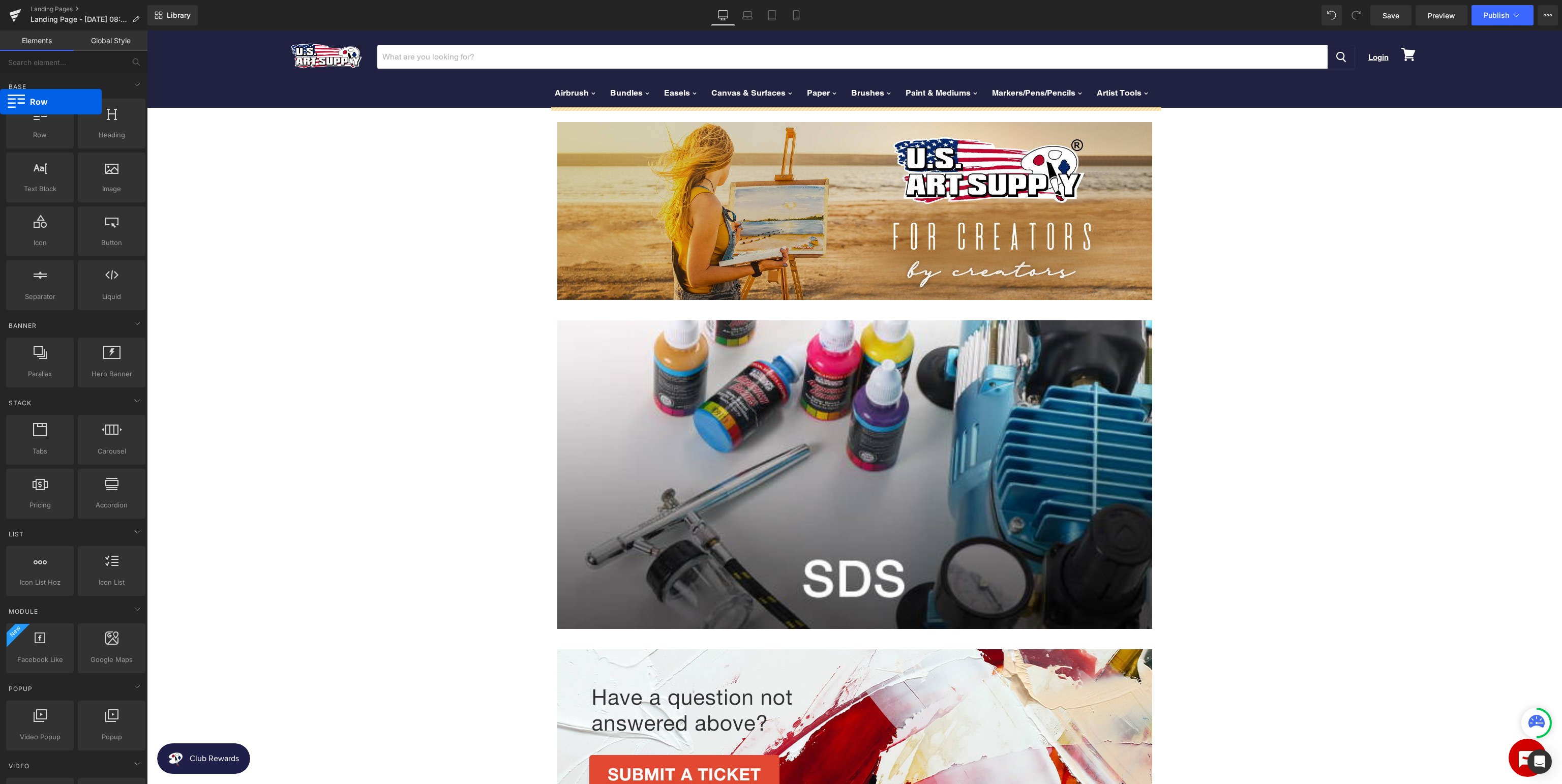
drag, startPoint x: 34, startPoint y: 126, endPoint x: 0, endPoint y: 101, distance: 42.2
click at [178, 17] on span "Library" at bounding box center [178, 15] width 24 height 9
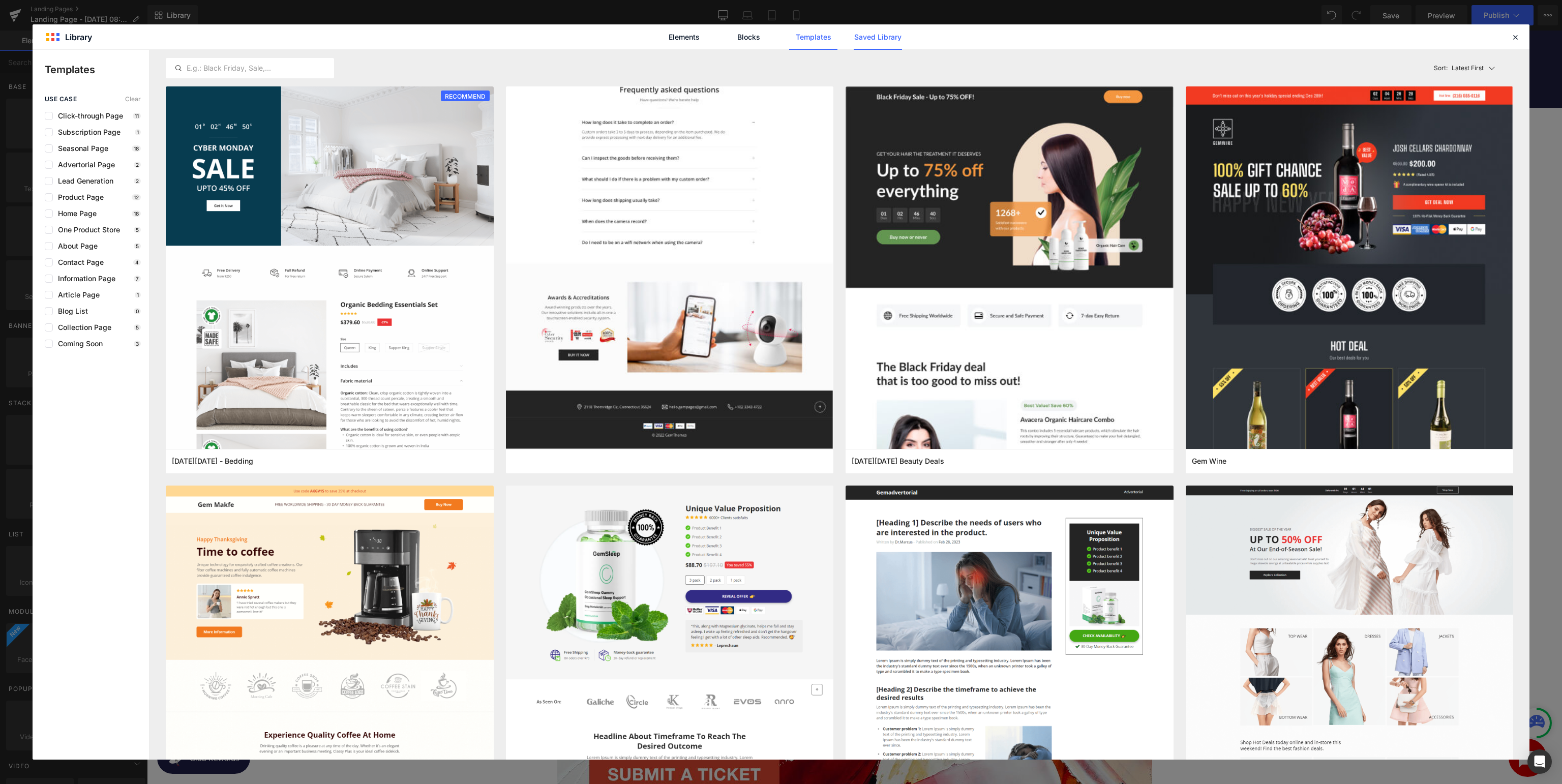
click at [896, 37] on link "Saved Library" at bounding box center [877, 37] width 48 height 25
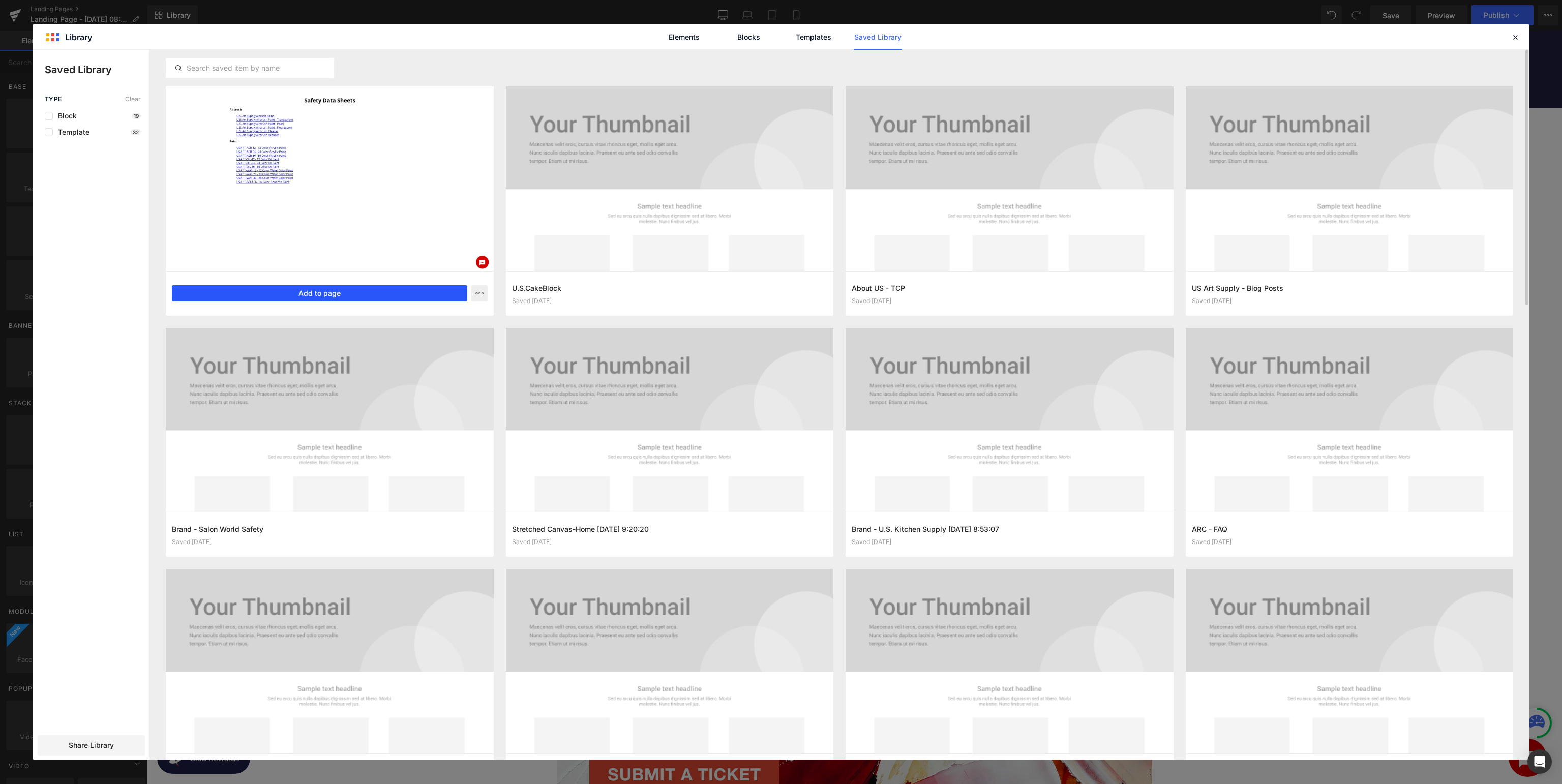
click at [353, 292] on button "Add to page" at bounding box center [319, 293] width 295 height 16
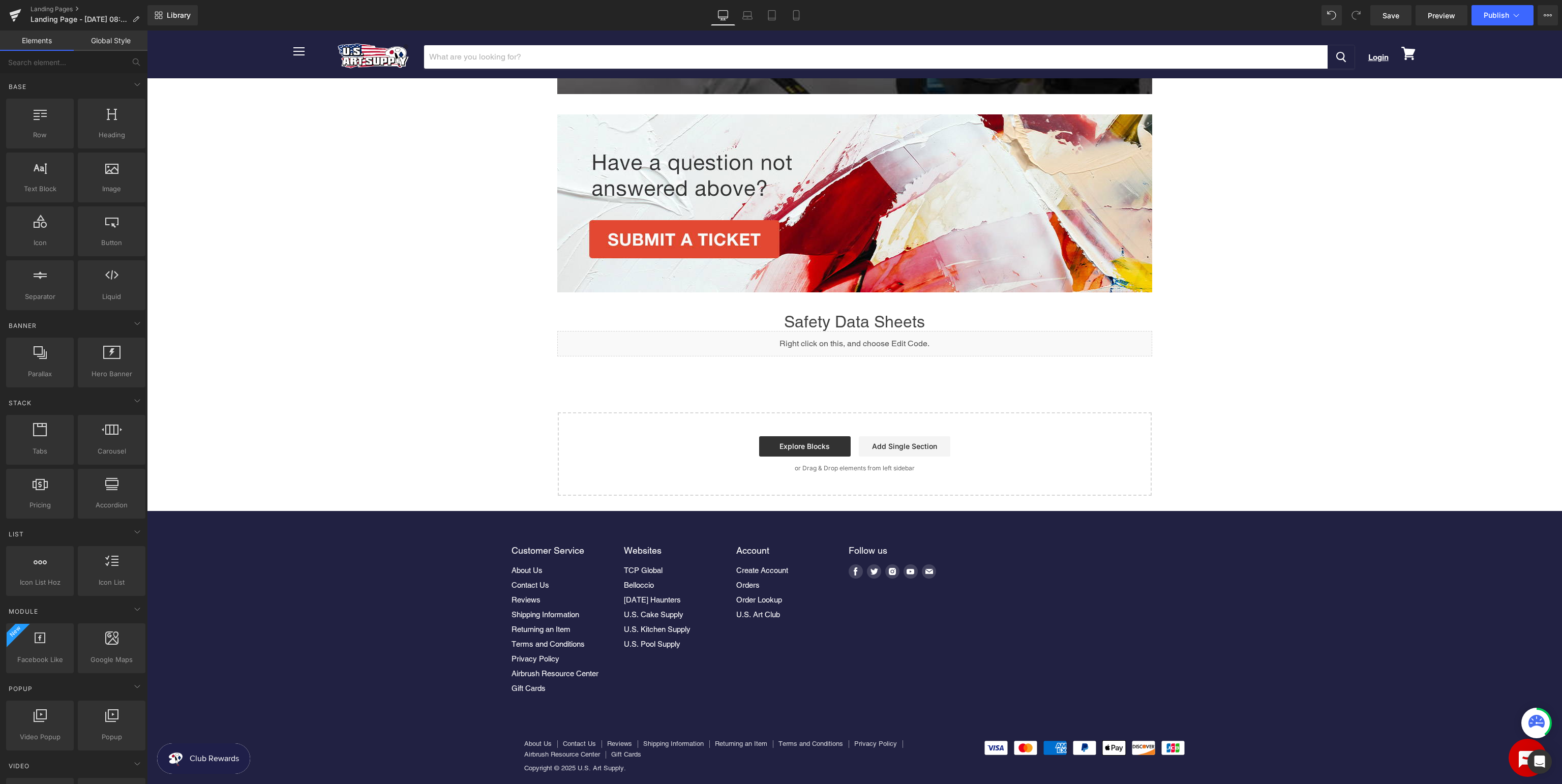
scroll to position [427, 0]
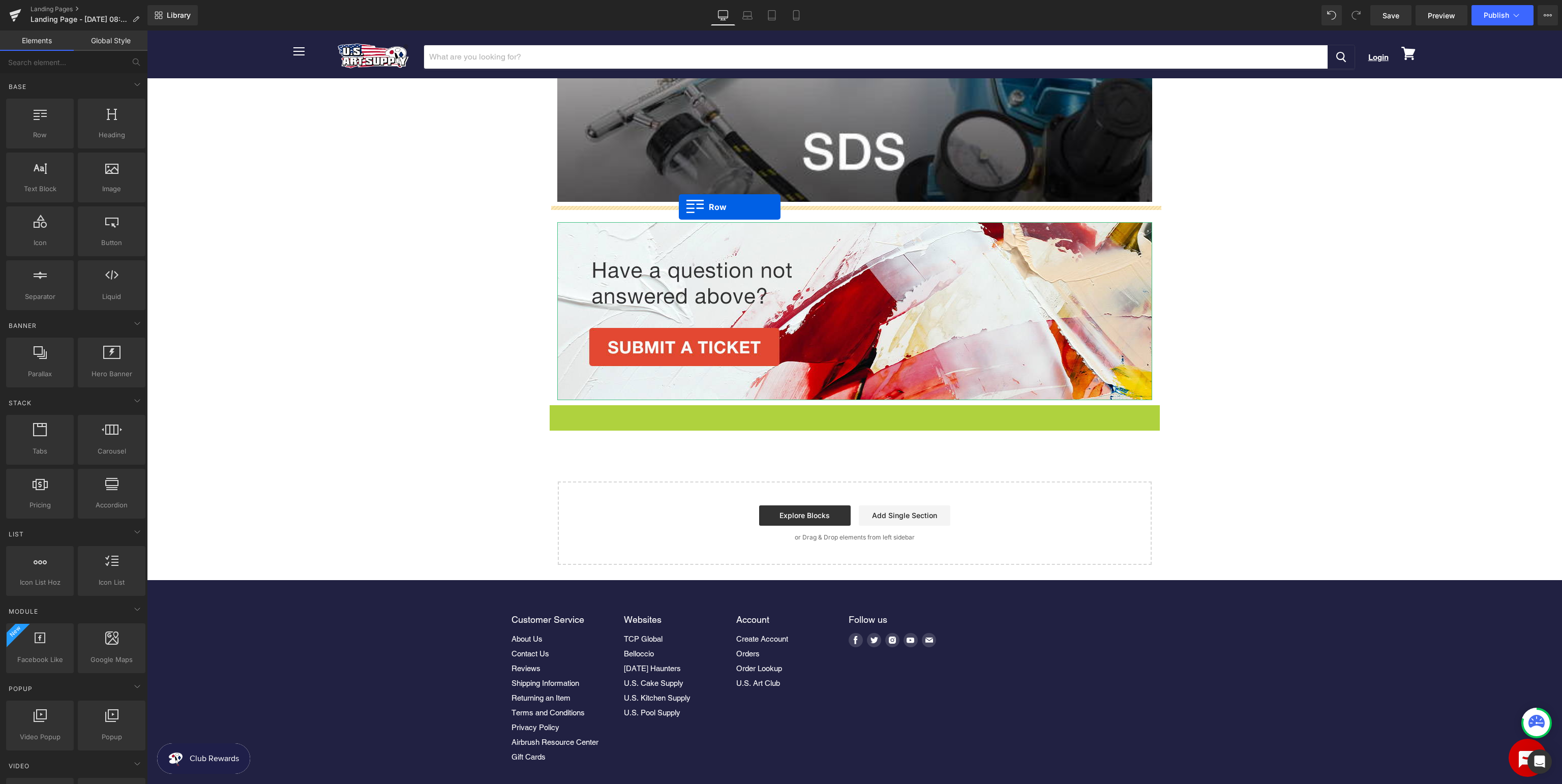
drag, startPoint x: 576, startPoint y: 414, endPoint x: 679, endPoint y: 207, distance: 231.2
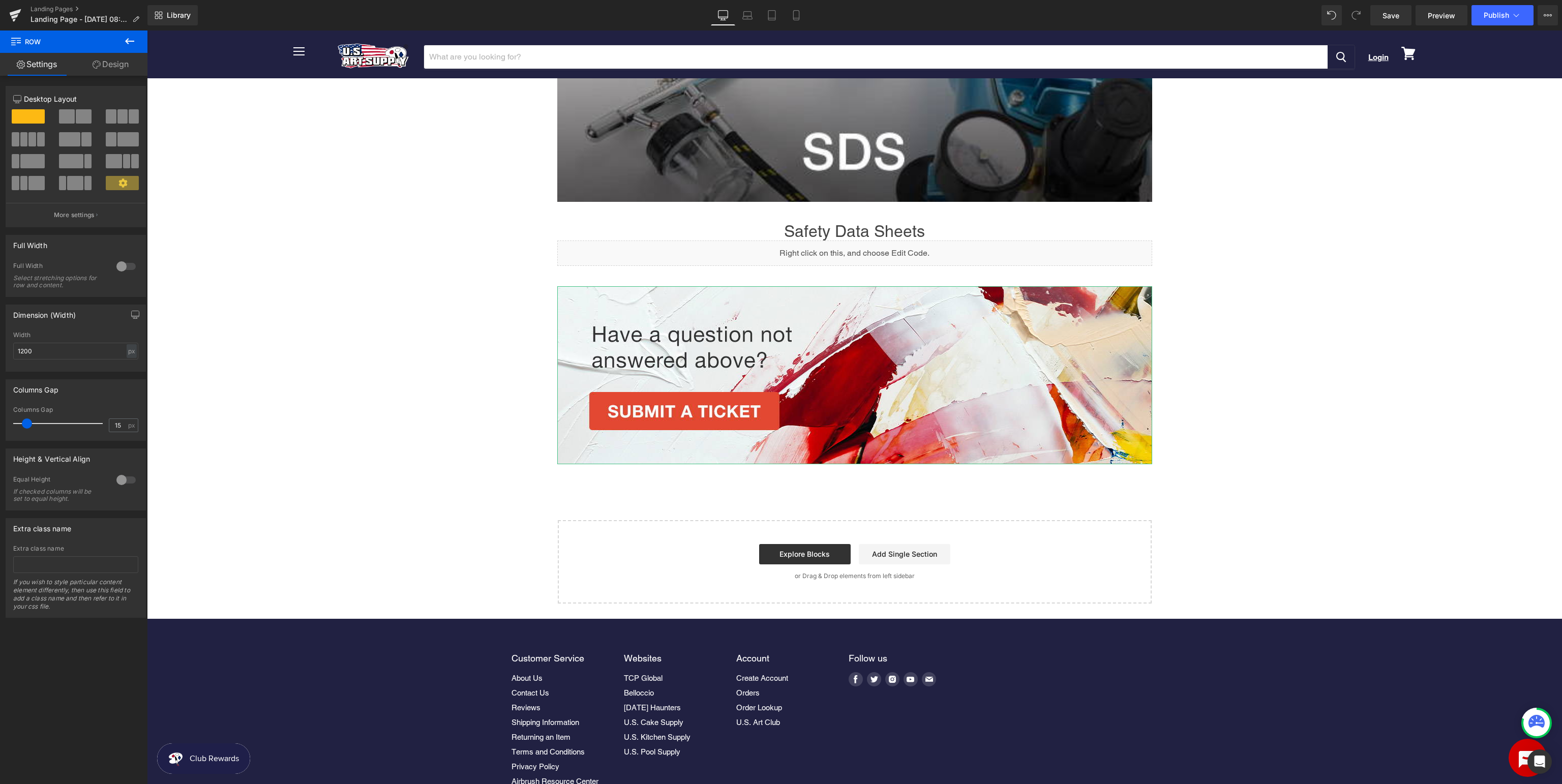
click at [1331, 300] on body "Menu Cancel Login View cart" at bounding box center [854, 254] width 1415 height 1302
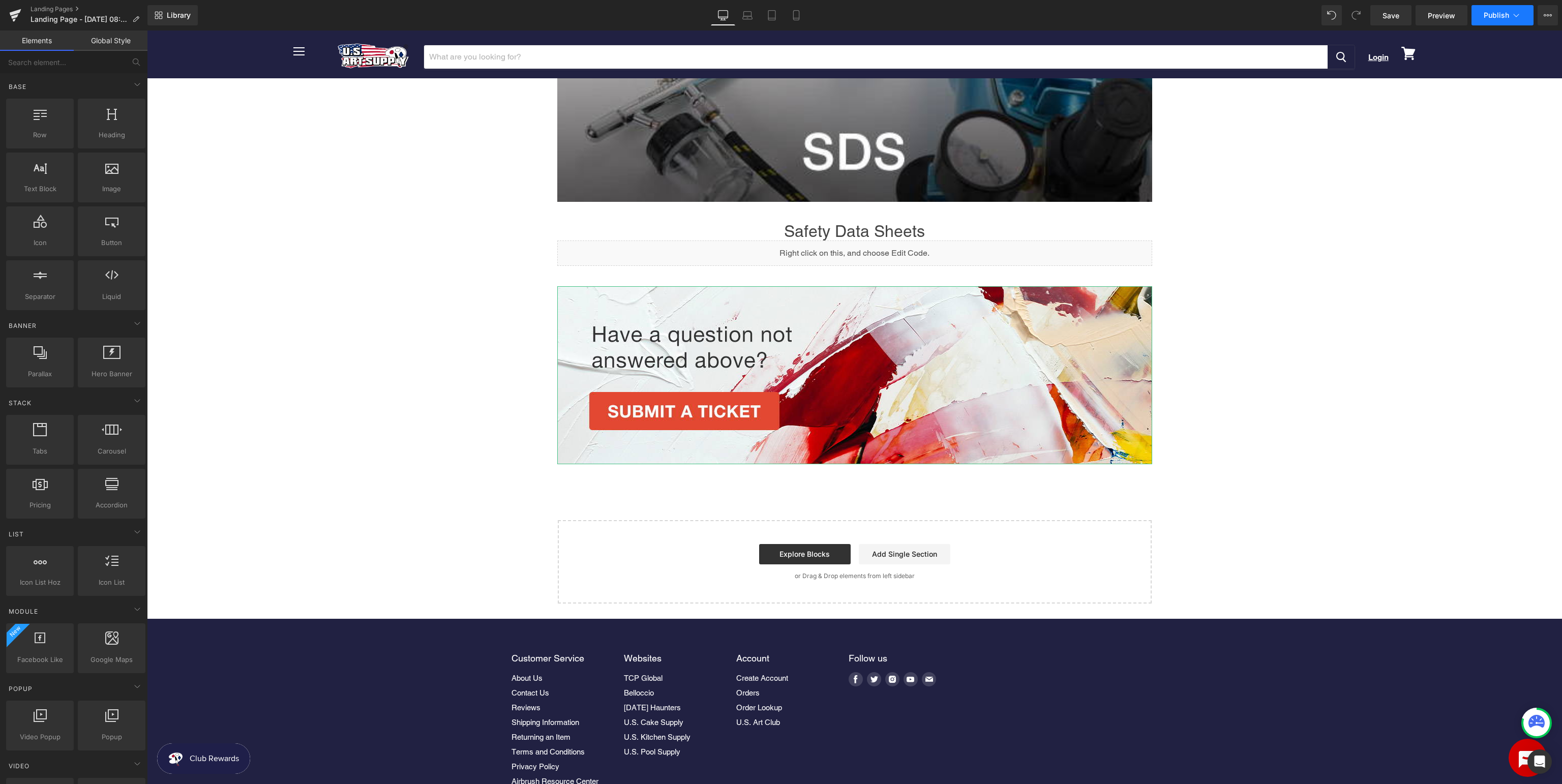
click at [1503, 12] on span "Publish" at bounding box center [1496, 15] width 25 height 8
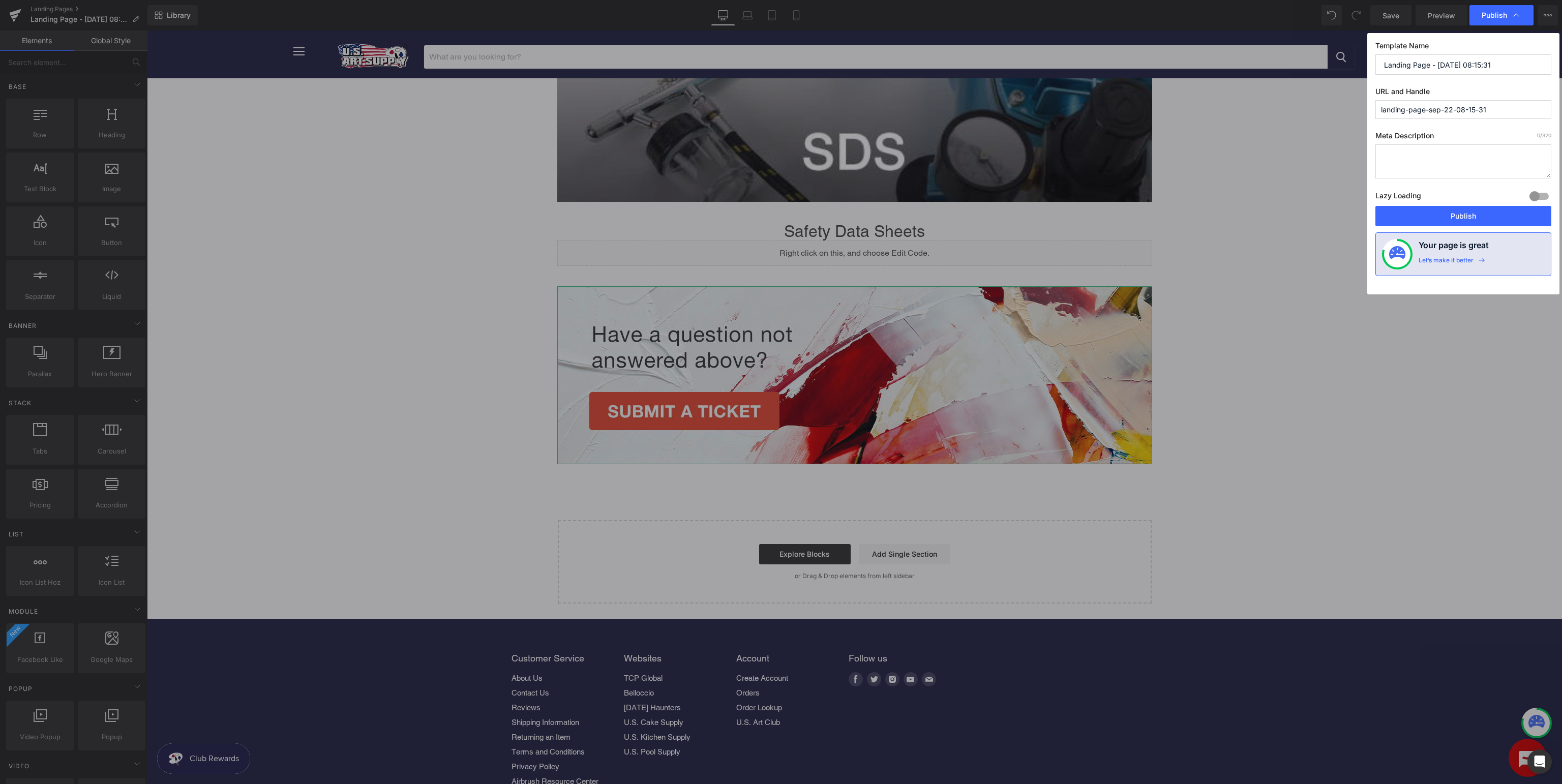
click at [1518, 62] on input "Landing Page - Sep 22, 08:15:31" at bounding box center [1463, 65] width 176 height 20
drag, startPoint x: 1521, startPoint y: 62, endPoint x: 631, endPoint y: 49, distance: 890.1
click at [1376, 54] on input "Landing Page - Sep 22, 08:15:31" at bounding box center [1463, 65] width 176 height 20
type input "S"
type input "U.S. Art Supply Support - S.D.S"
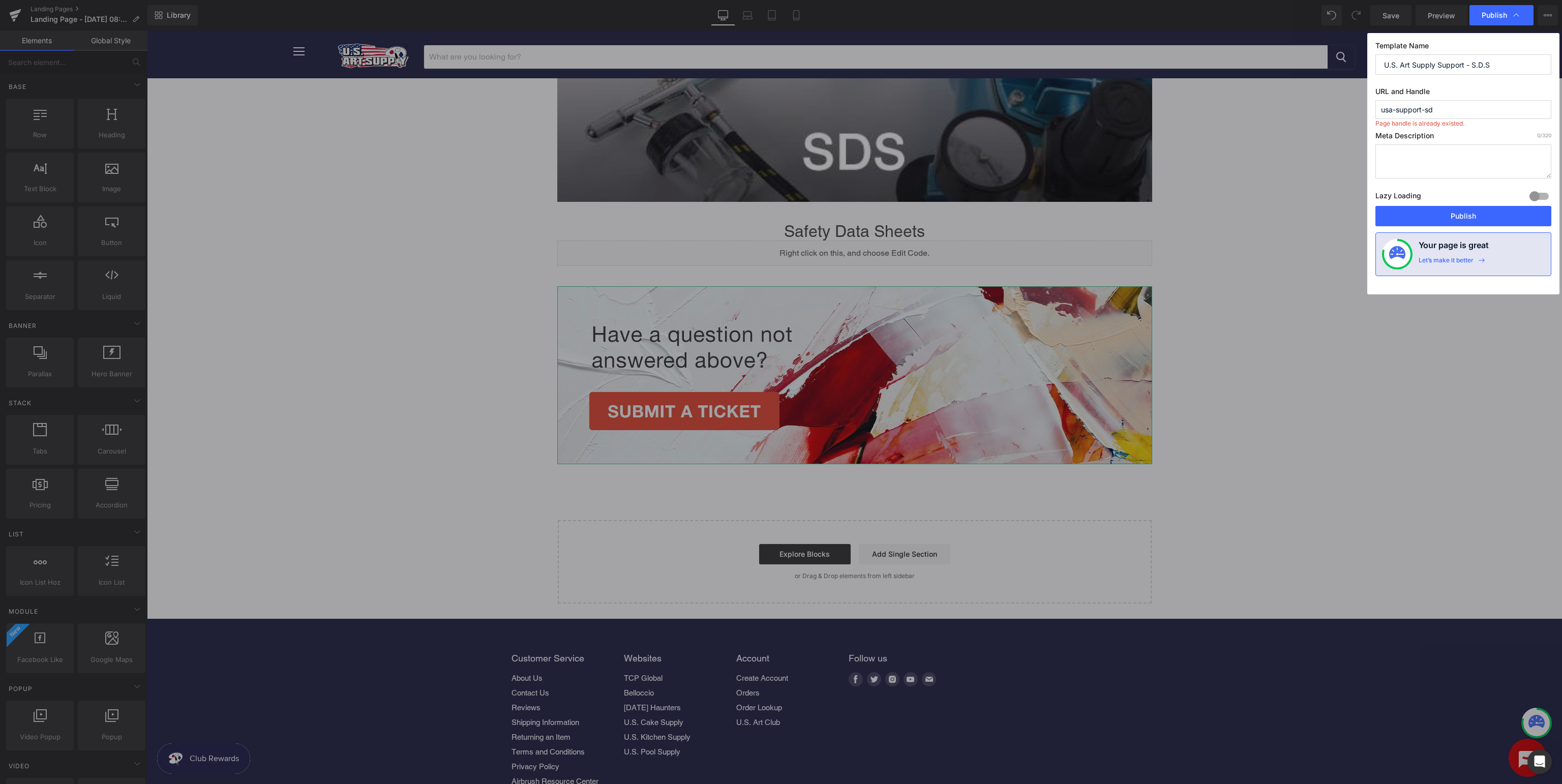
type input "usa-support-sds"
click at [1425, 212] on button "Publish" at bounding box center [1463, 216] width 176 height 20
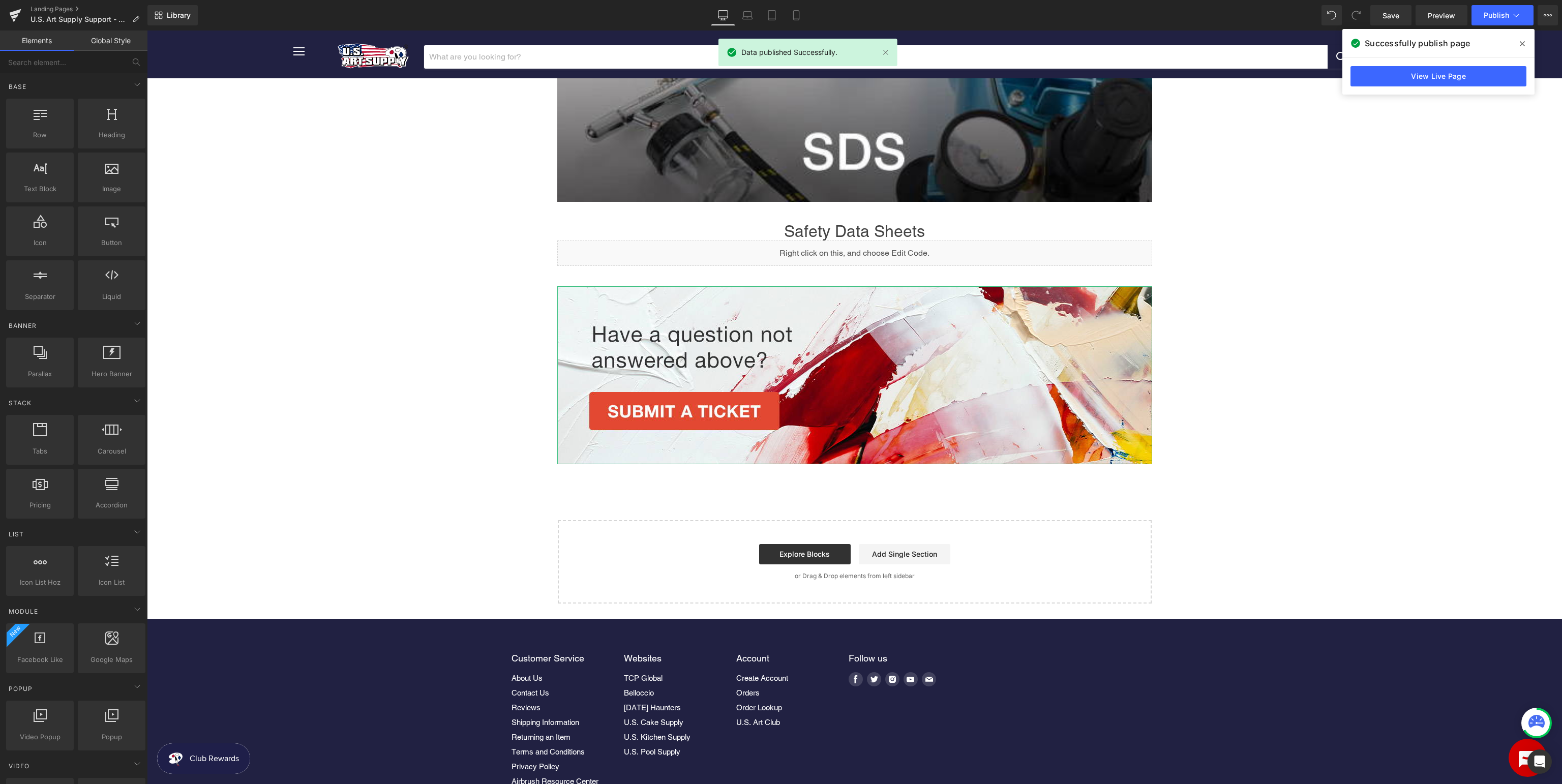
click at [1524, 43] on icon at bounding box center [1522, 44] width 5 height 8
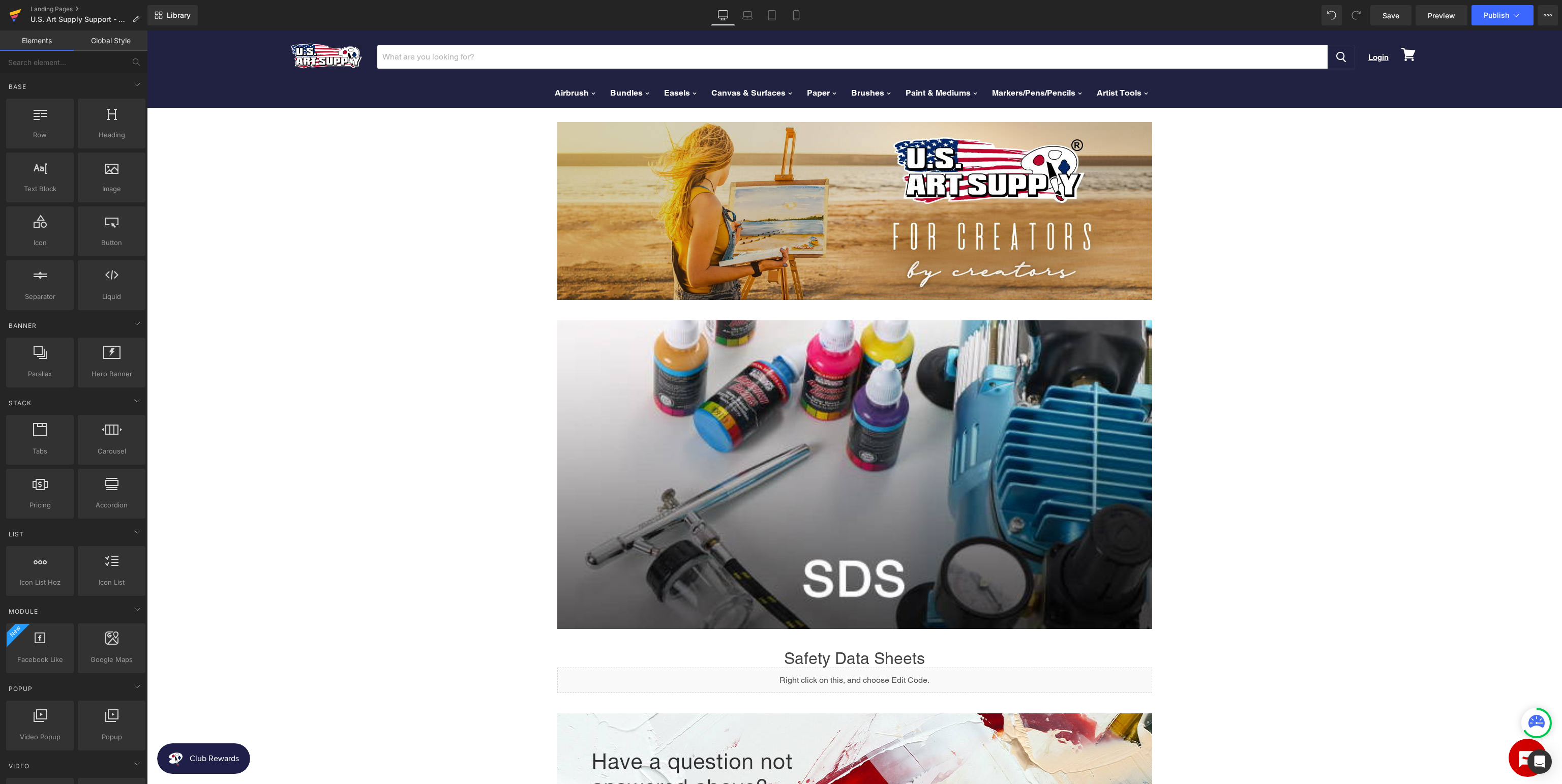
click at [15, 13] on icon at bounding box center [15, 12] width 12 height 7
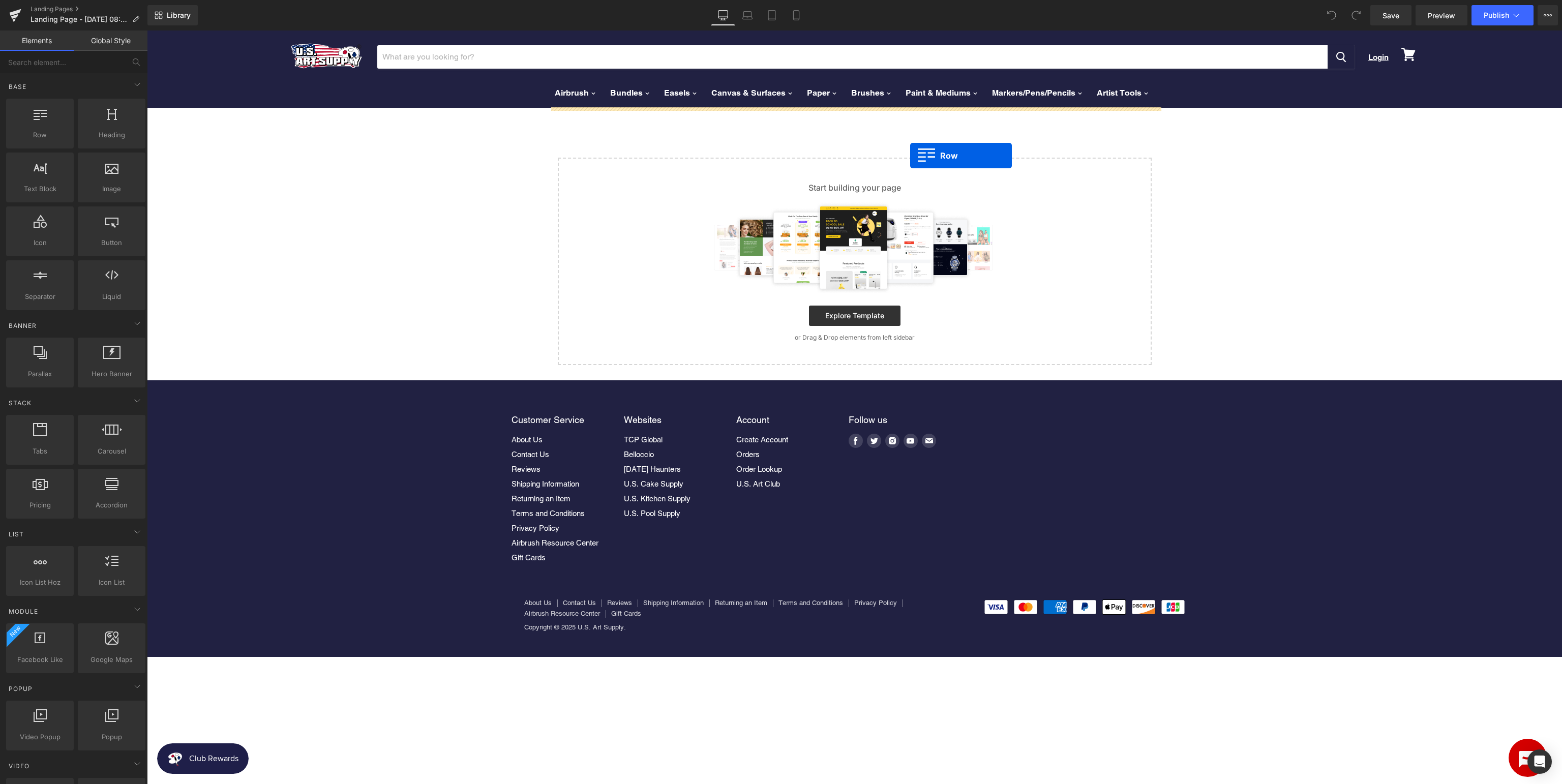
drag, startPoint x: 191, startPoint y: 148, endPoint x: 910, endPoint y: 156, distance: 719.0
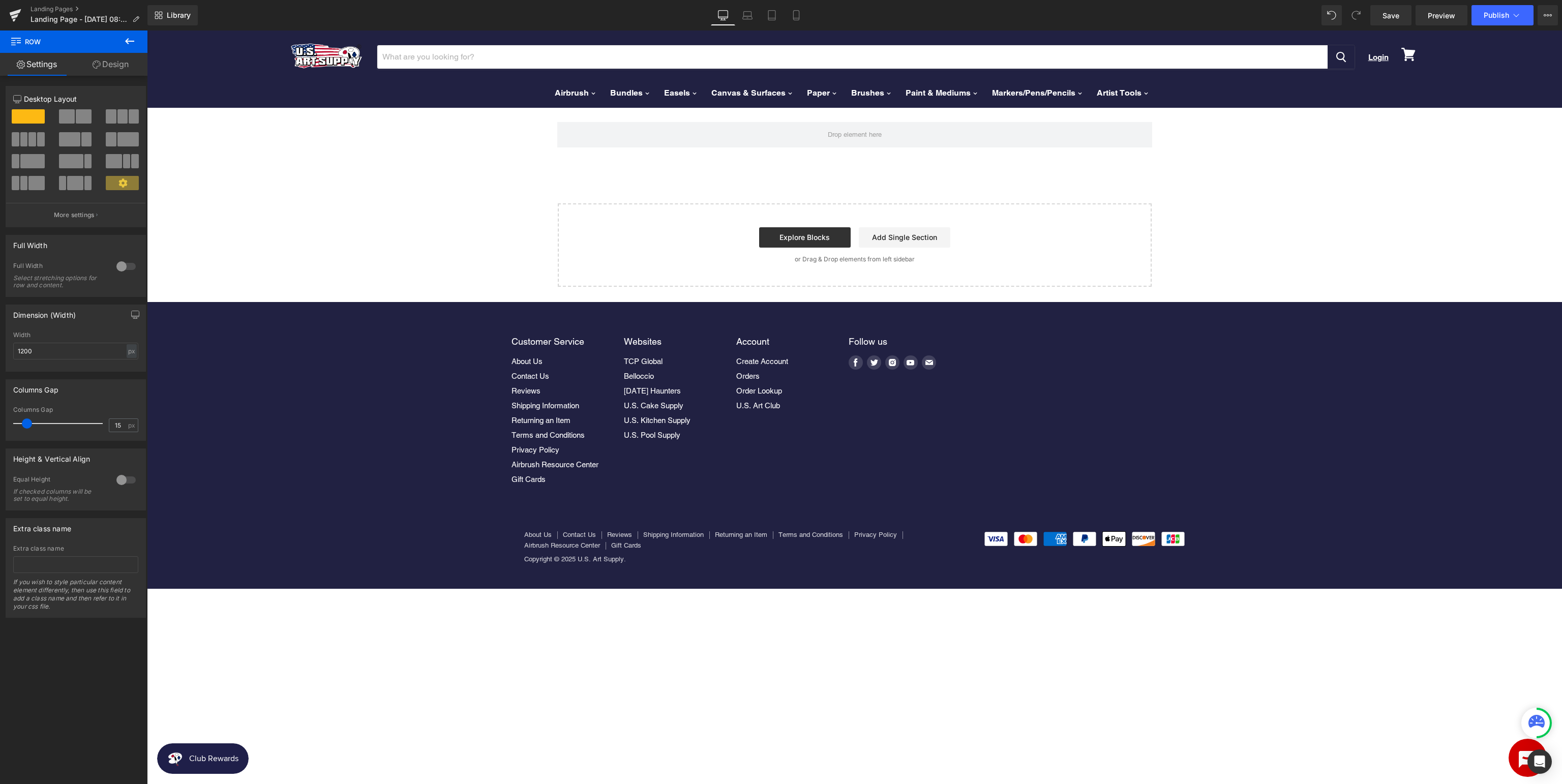
click at [130, 42] on icon at bounding box center [130, 42] width 12 height 12
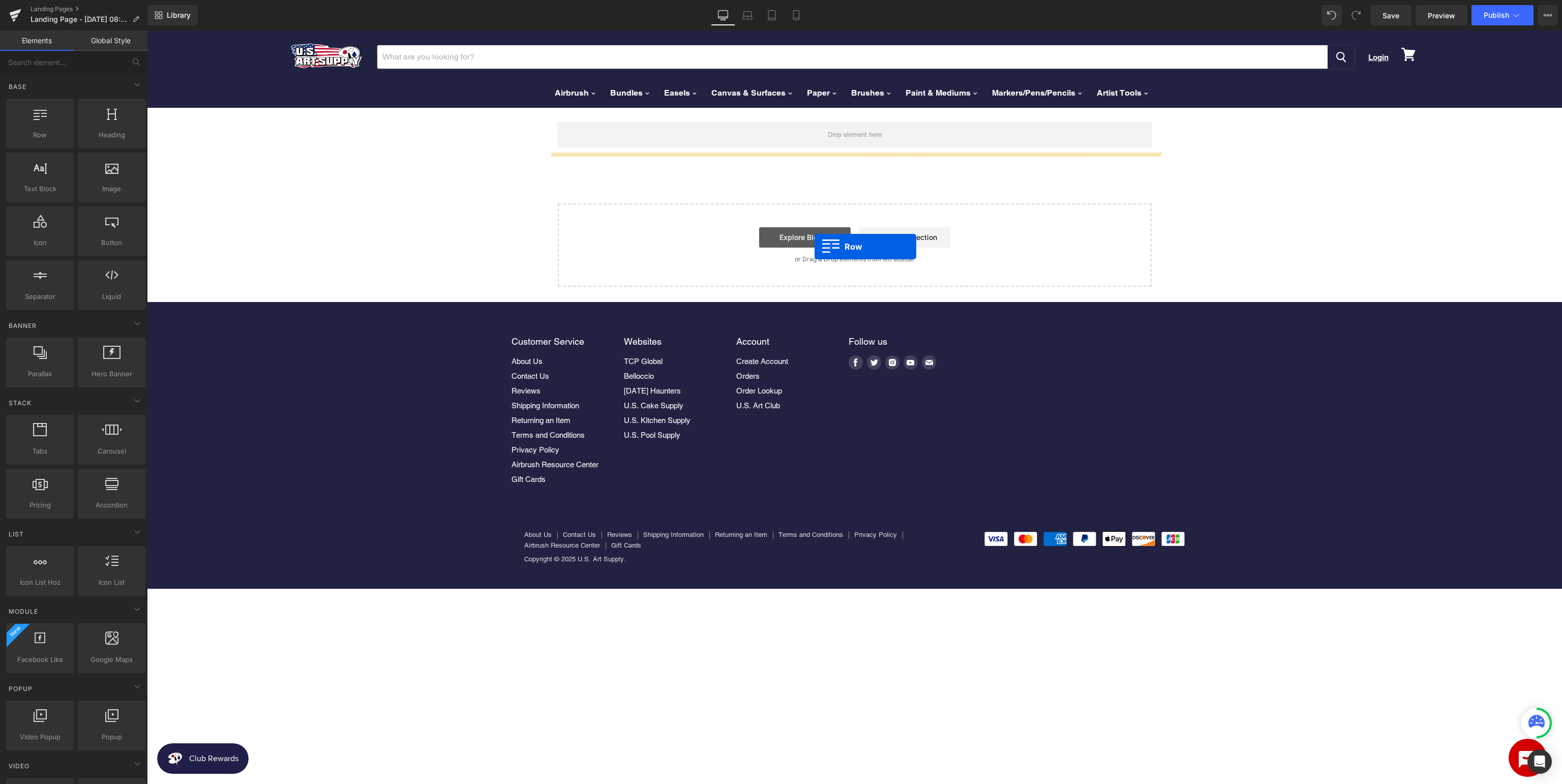
drag, startPoint x: 188, startPoint y: 159, endPoint x: 815, endPoint y: 246, distance: 633.0
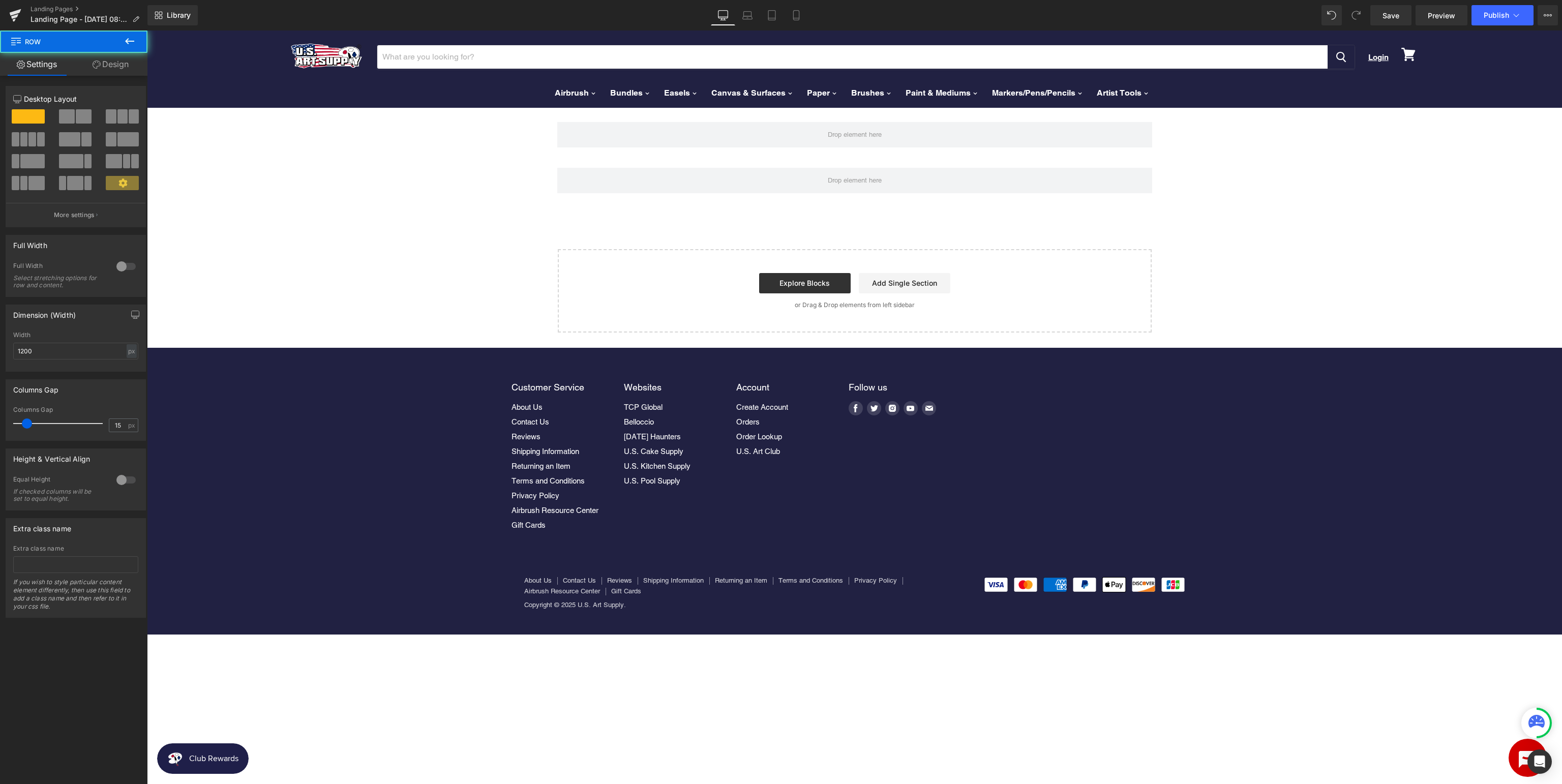
click at [129, 45] on icon at bounding box center [130, 42] width 12 height 12
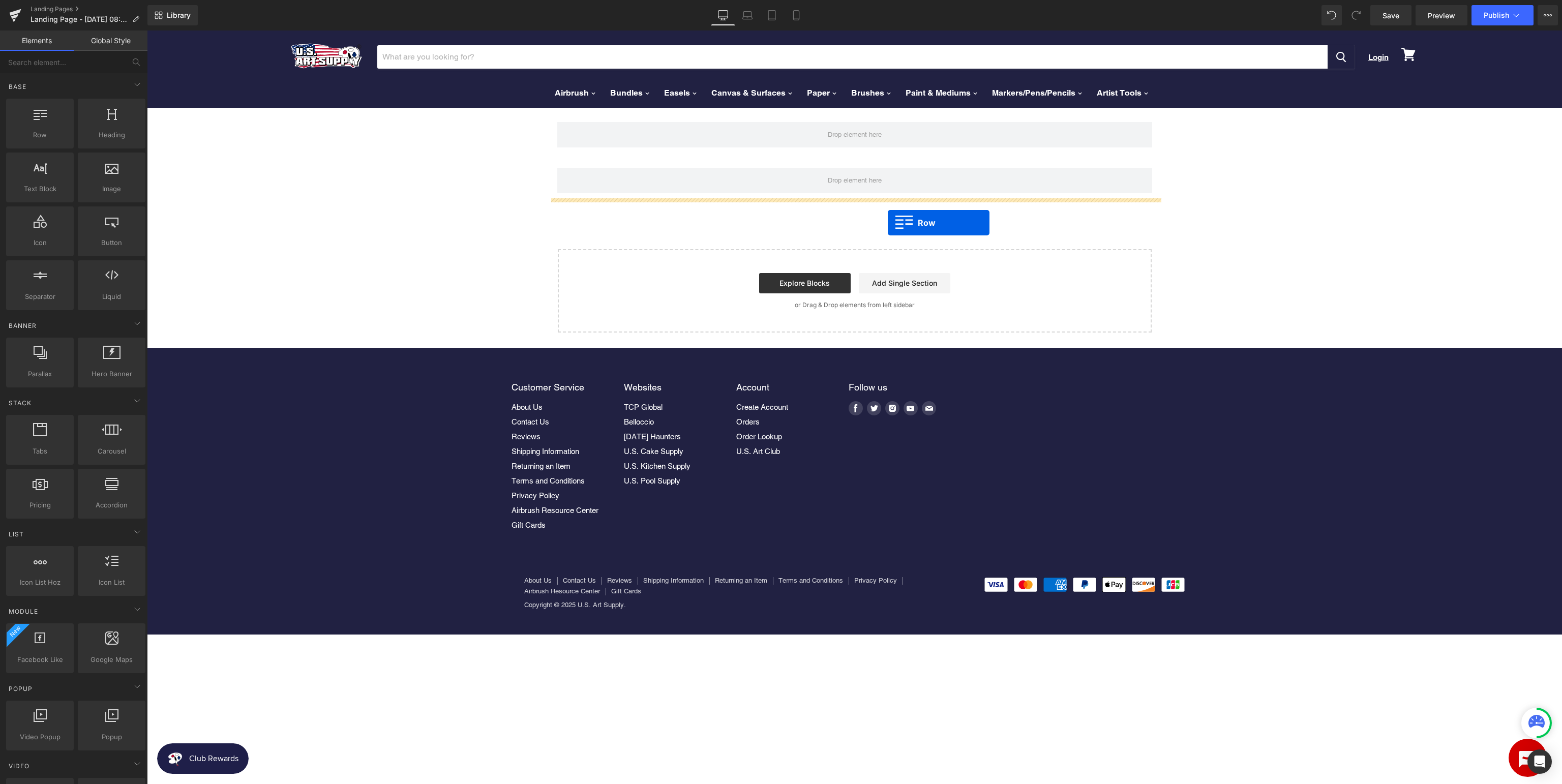
drag, startPoint x: 193, startPoint y: 169, endPoint x: 889, endPoint y: 225, distance: 698.2
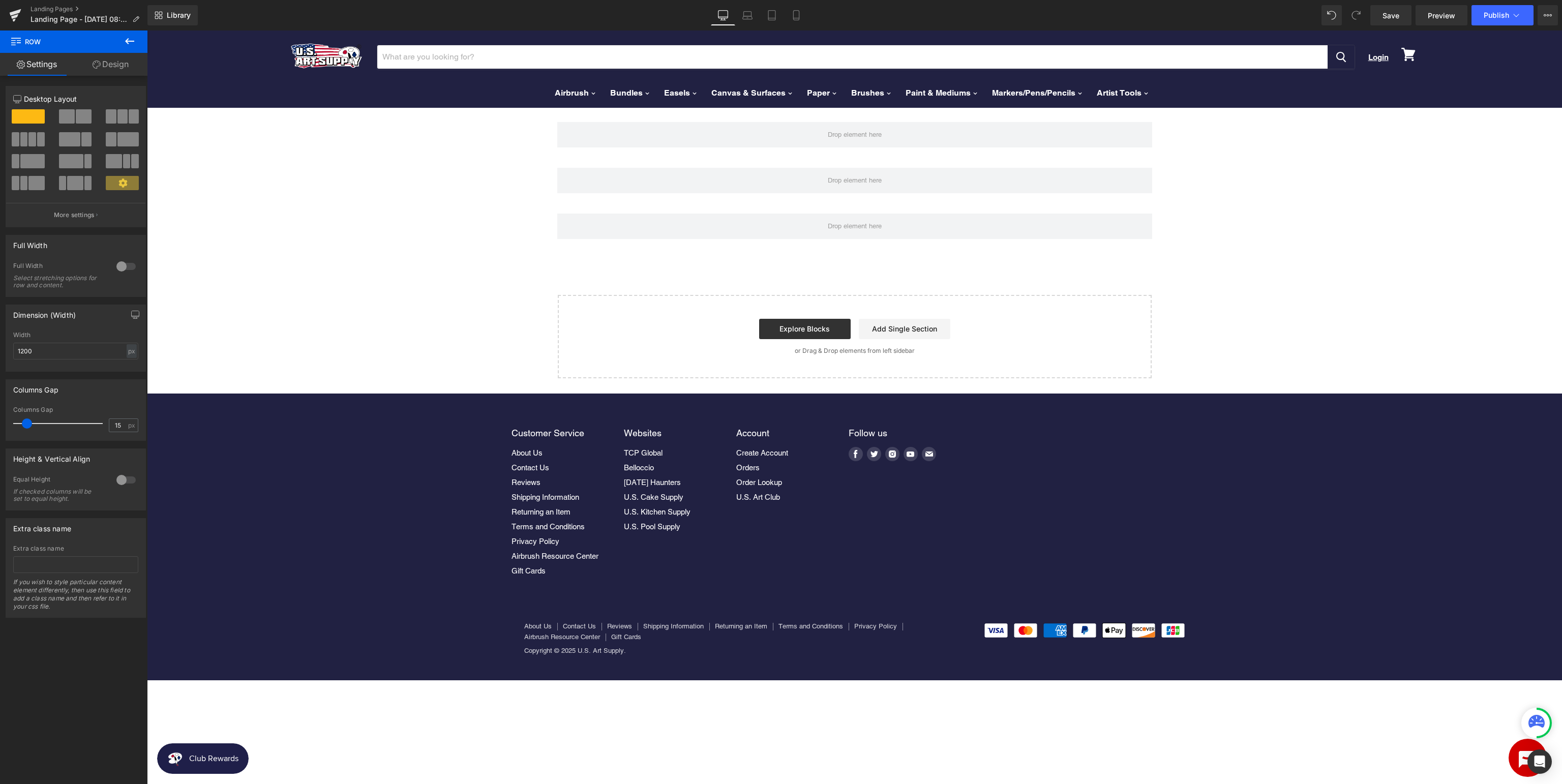
click at [129, 44] on icon at bounding box center [130, 42] width 12 height 12
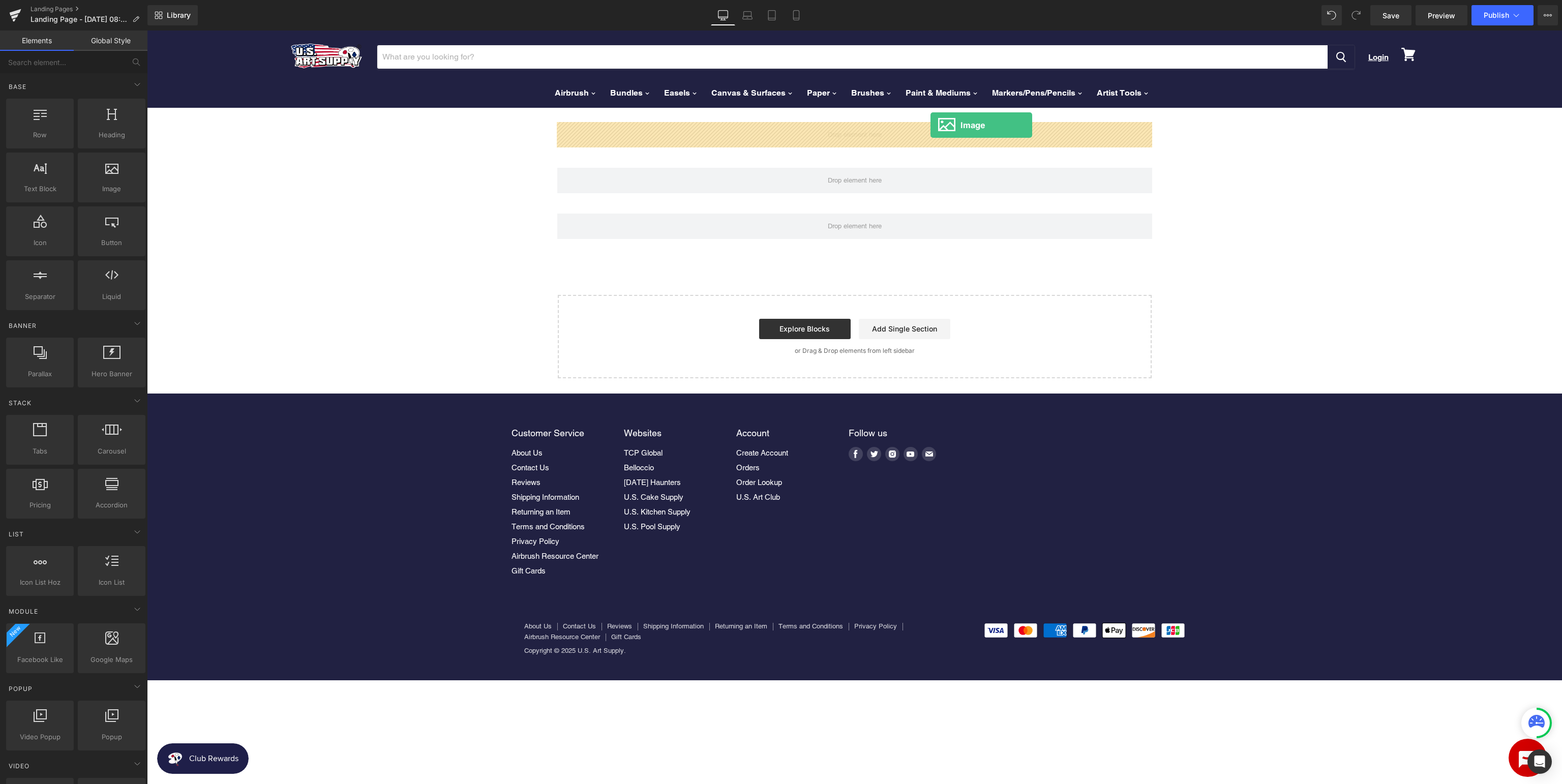
drag, startPoint x: 260, startPoint y: 208, endPoint x: 930, endPoint y: 125, distance: 675.1
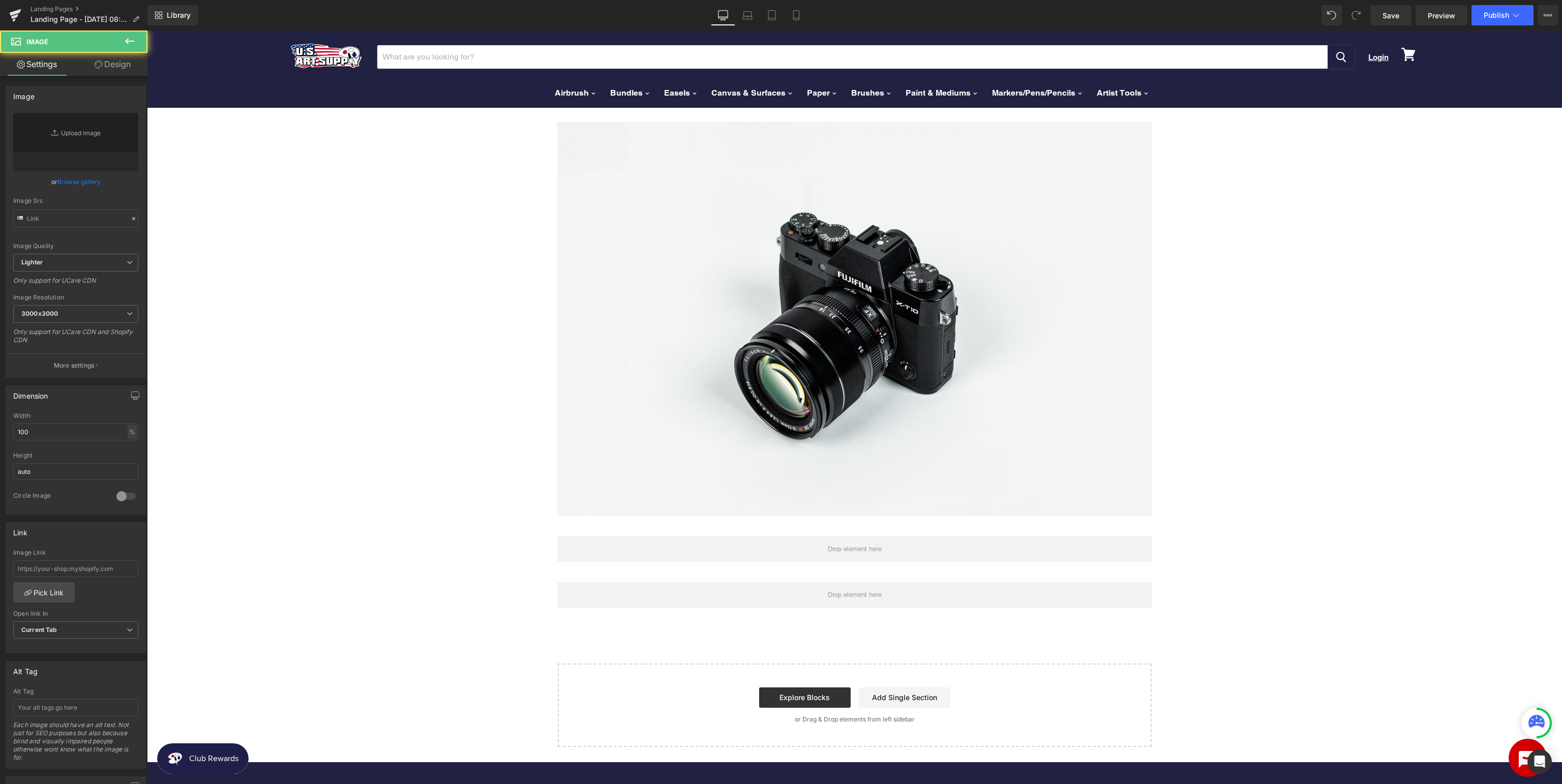
type input "//[DOMAIN_NAME][URL]"
click at [123, 42] on button at bounding box center [129, 42] width 35 height 22
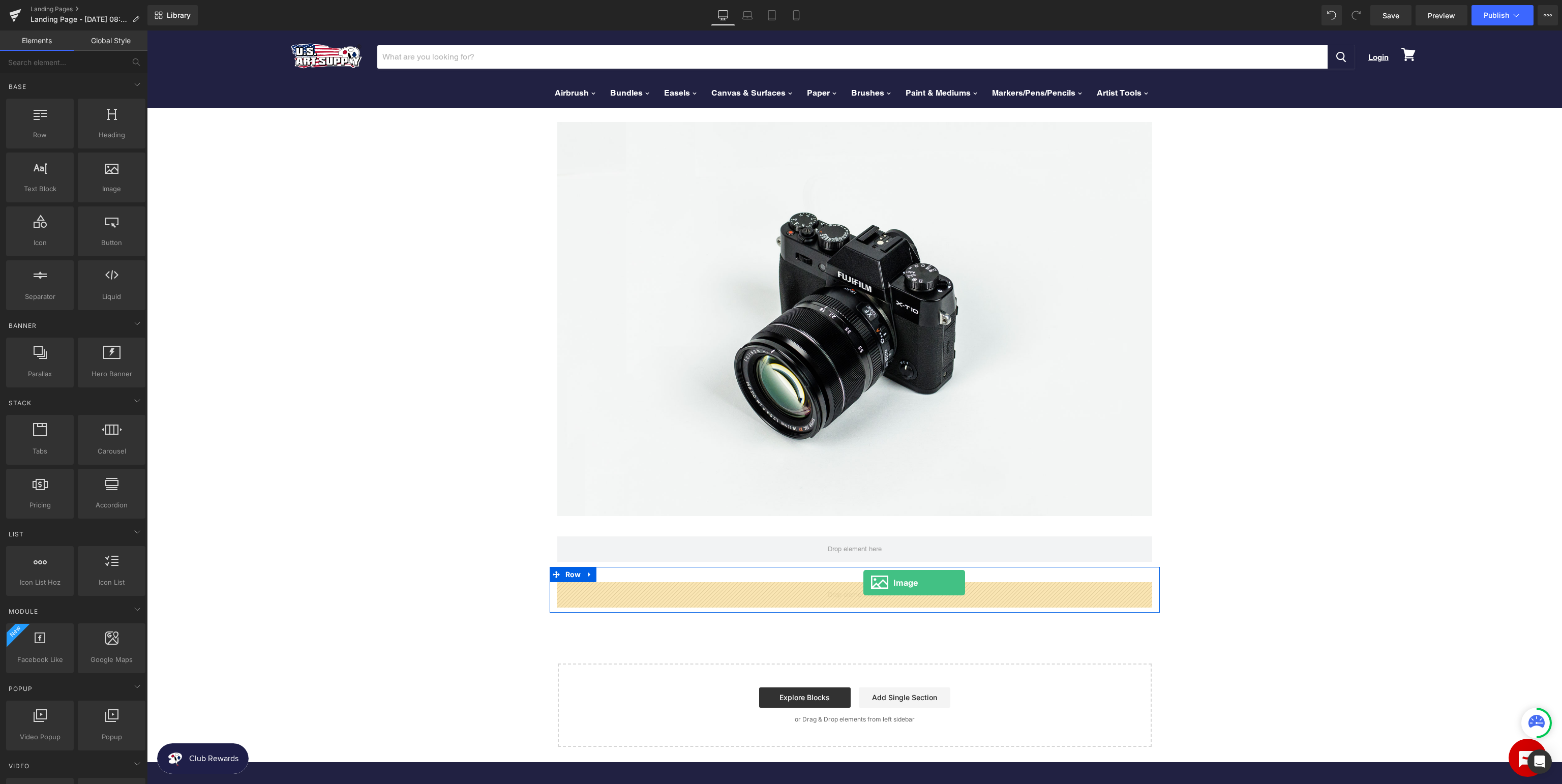
drag, startPoint x: 257, startPoint y: 209, endPoint x: 863, endPoint y: 583, distance: 712.1
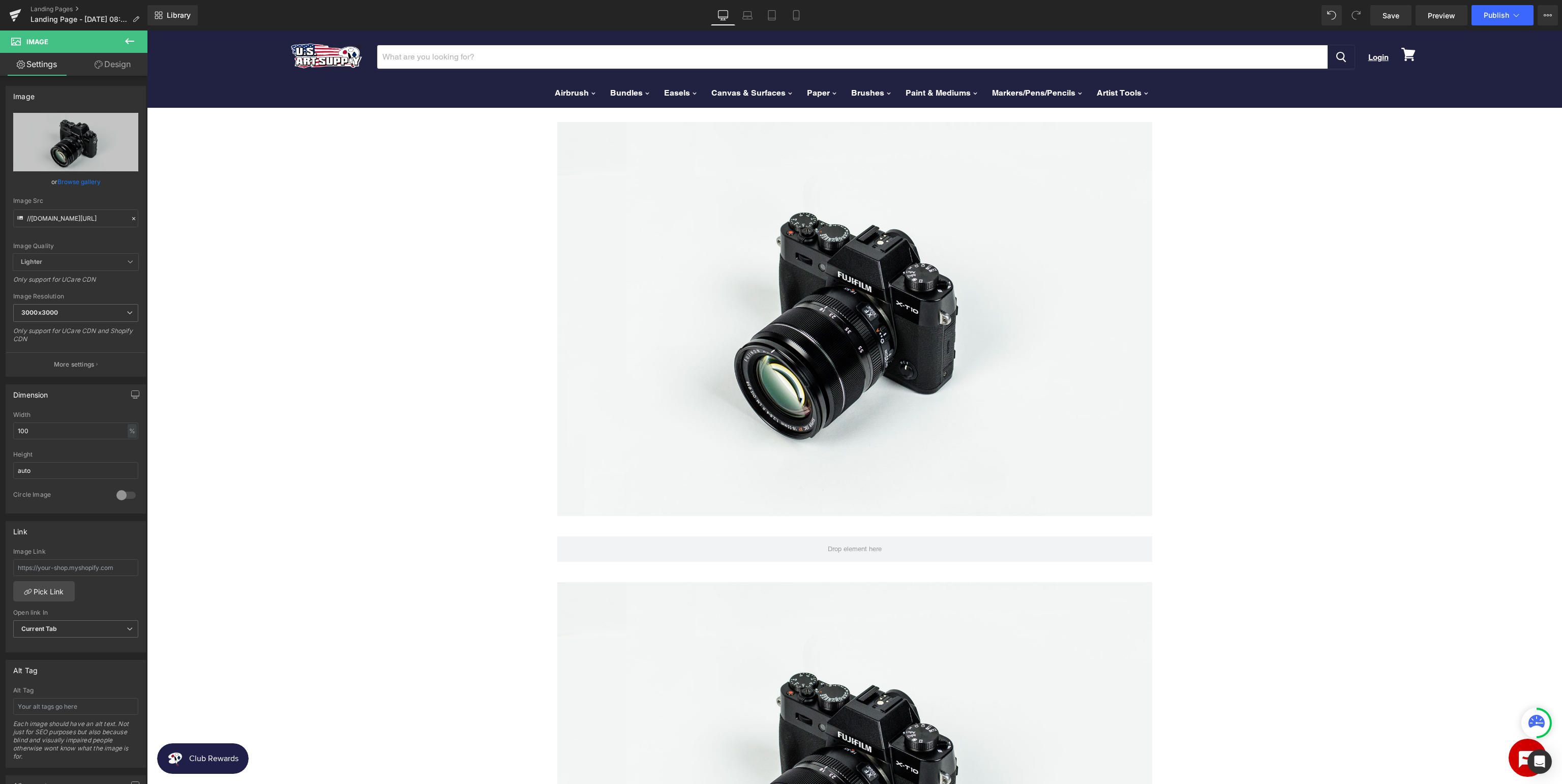
click at [133, 41] on icon at bounding box center [129, 41] width 9 height 6
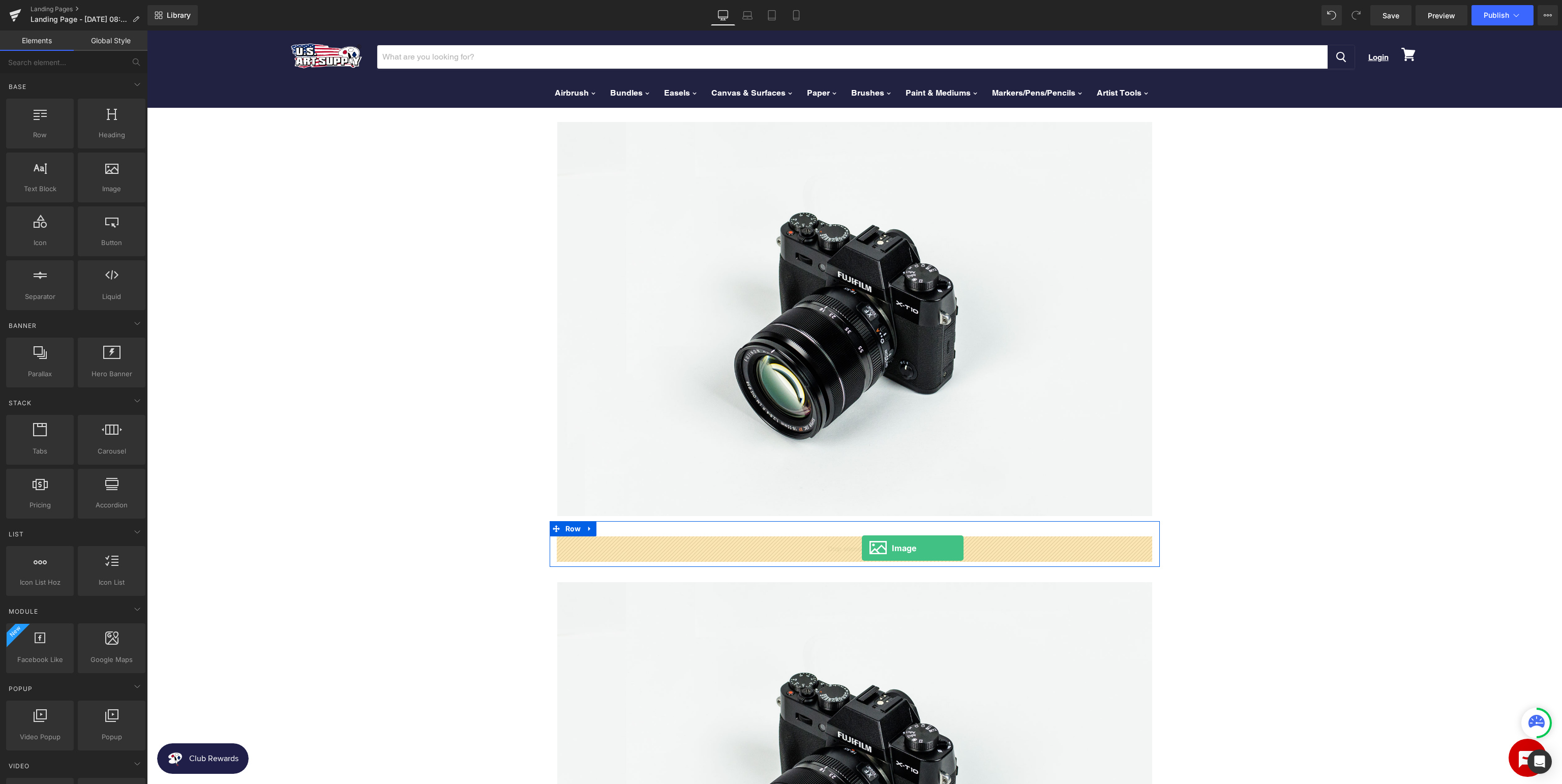
drag, startPoint x: 242, startPoint y: 199, endPoint x: 862, endPoint y: 548, distance: 711.5
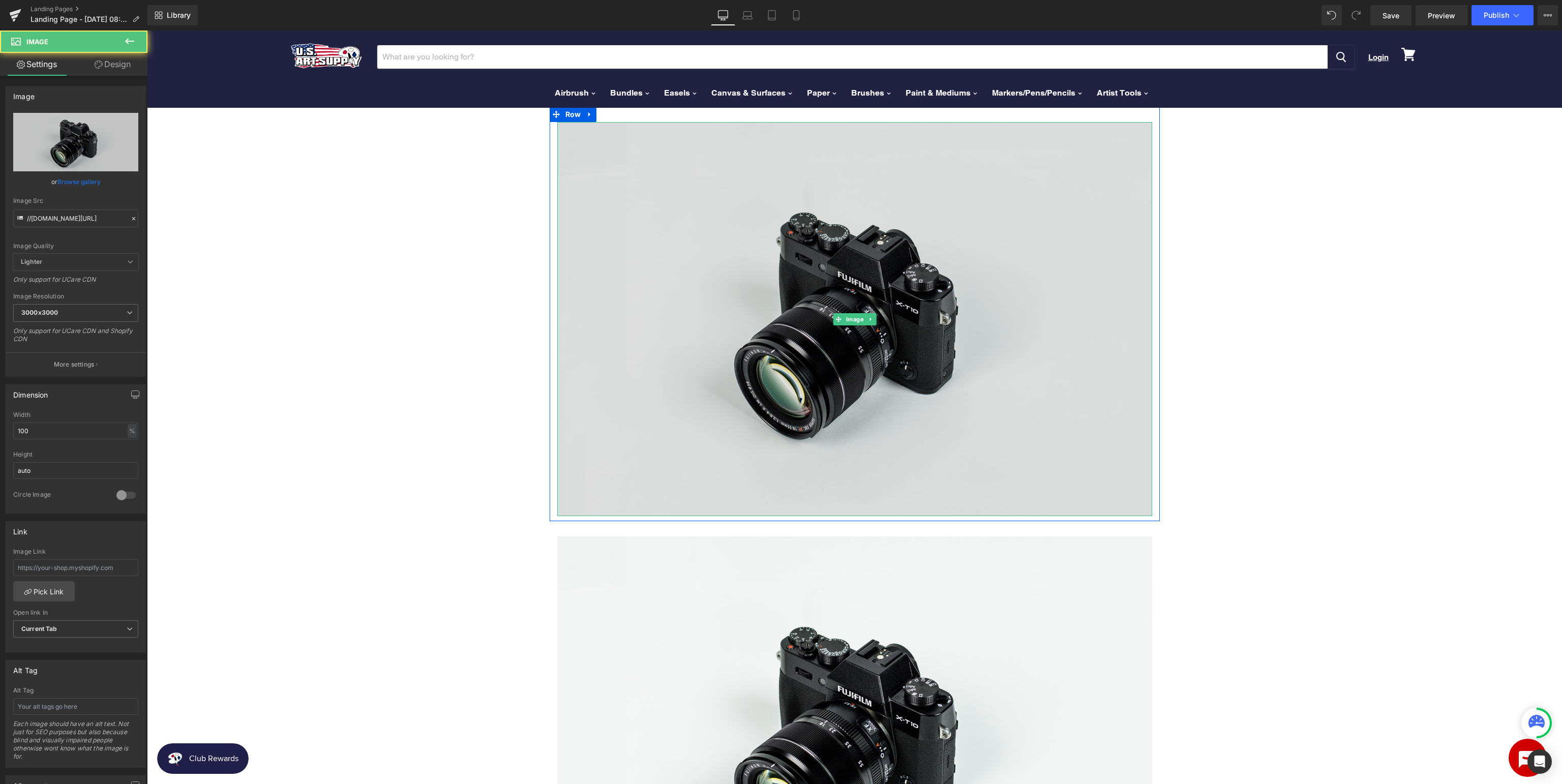
click at [867, 260] on img at bounding box center [855, 318] width 595 height 394
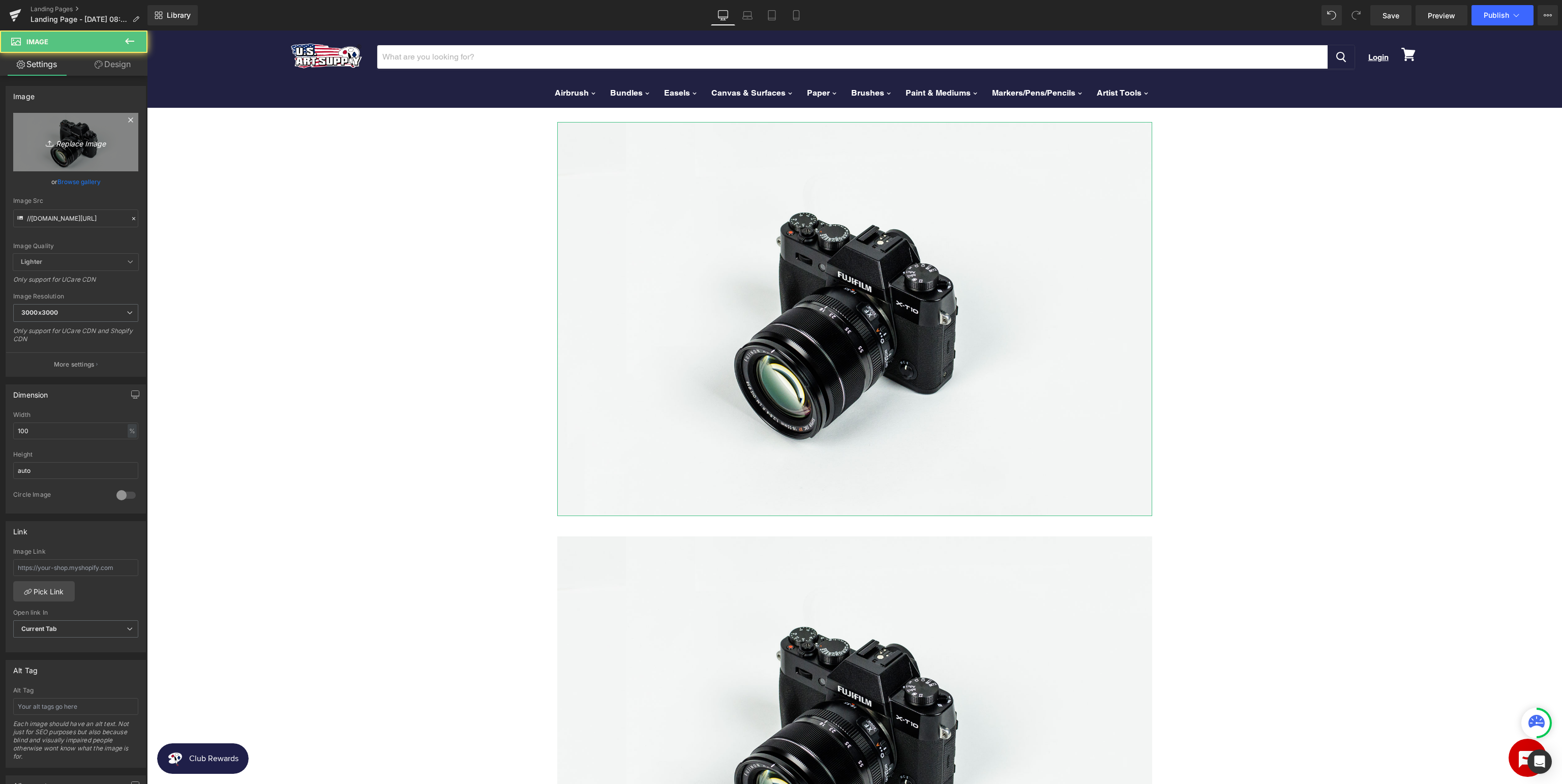
click at [61, 146] on icon "Replace Image" at bounding box center [76, 142] width 82 height 13
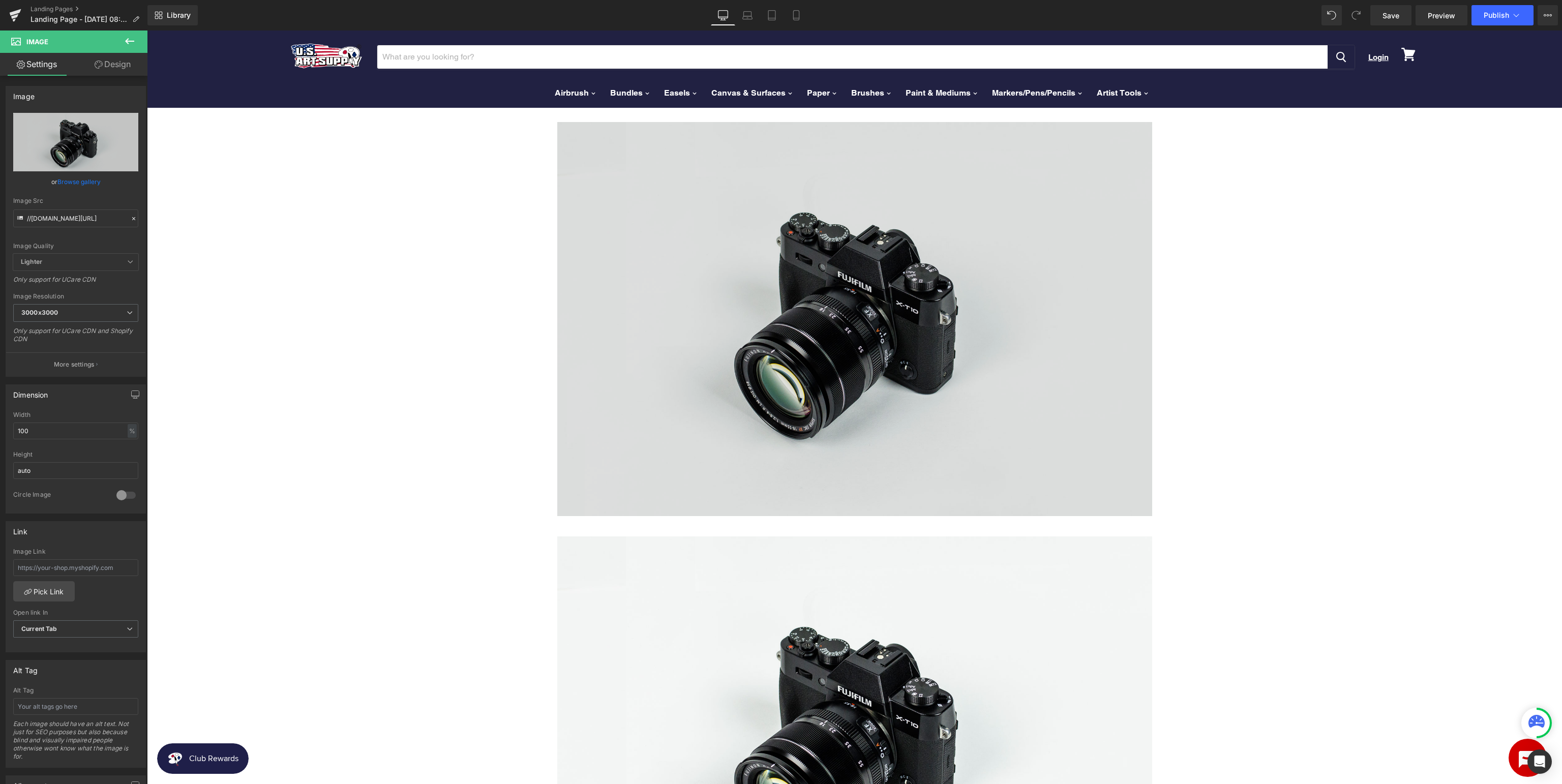
type input "C:\fakepath\USArt_SupportpageBanner.jpg"
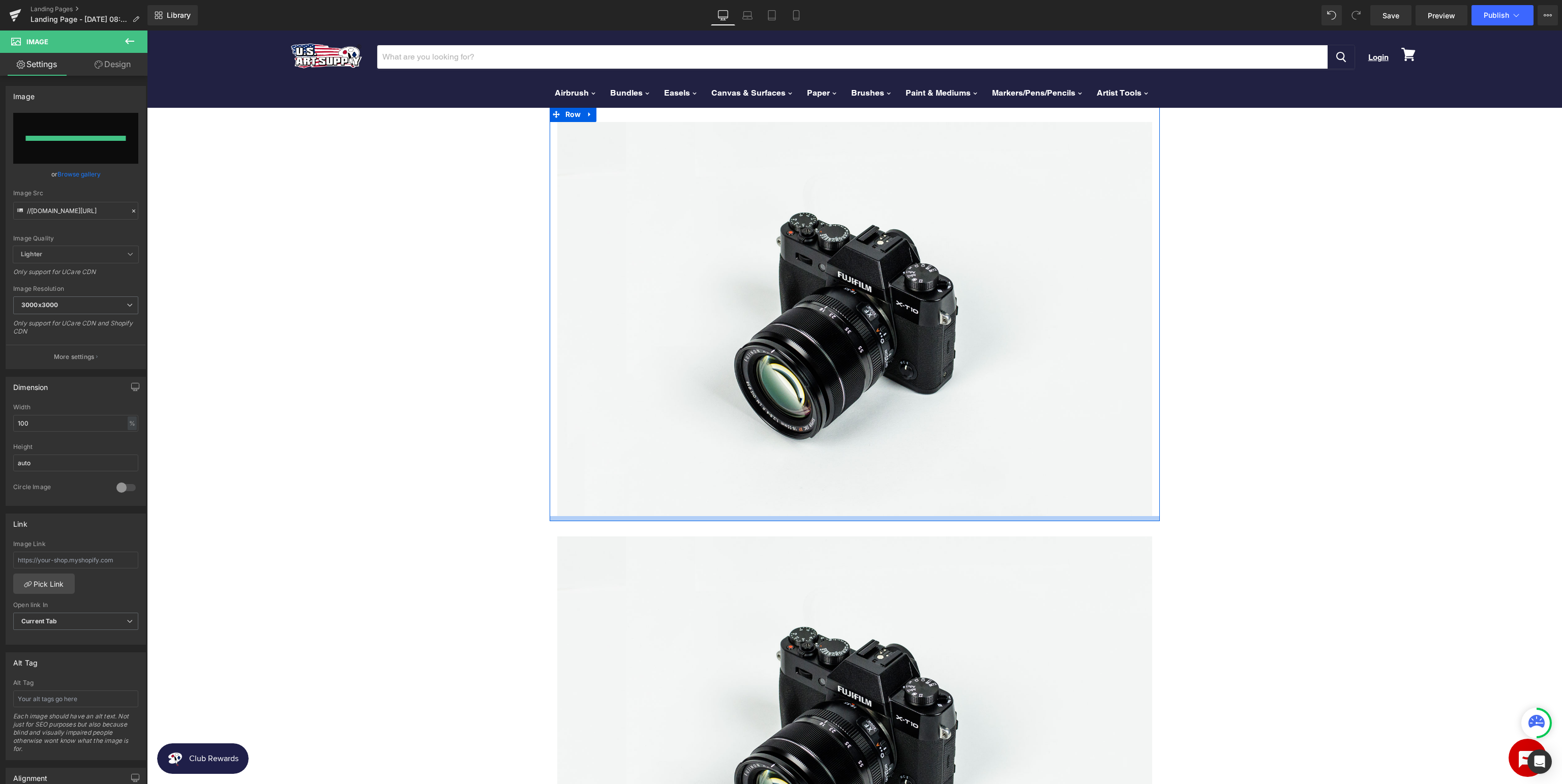
type input "https://ucarecdn.com/bfd08e72-92f2-42b1-b10b-3ea02b2644c0/-/format/auto/-/previ…"
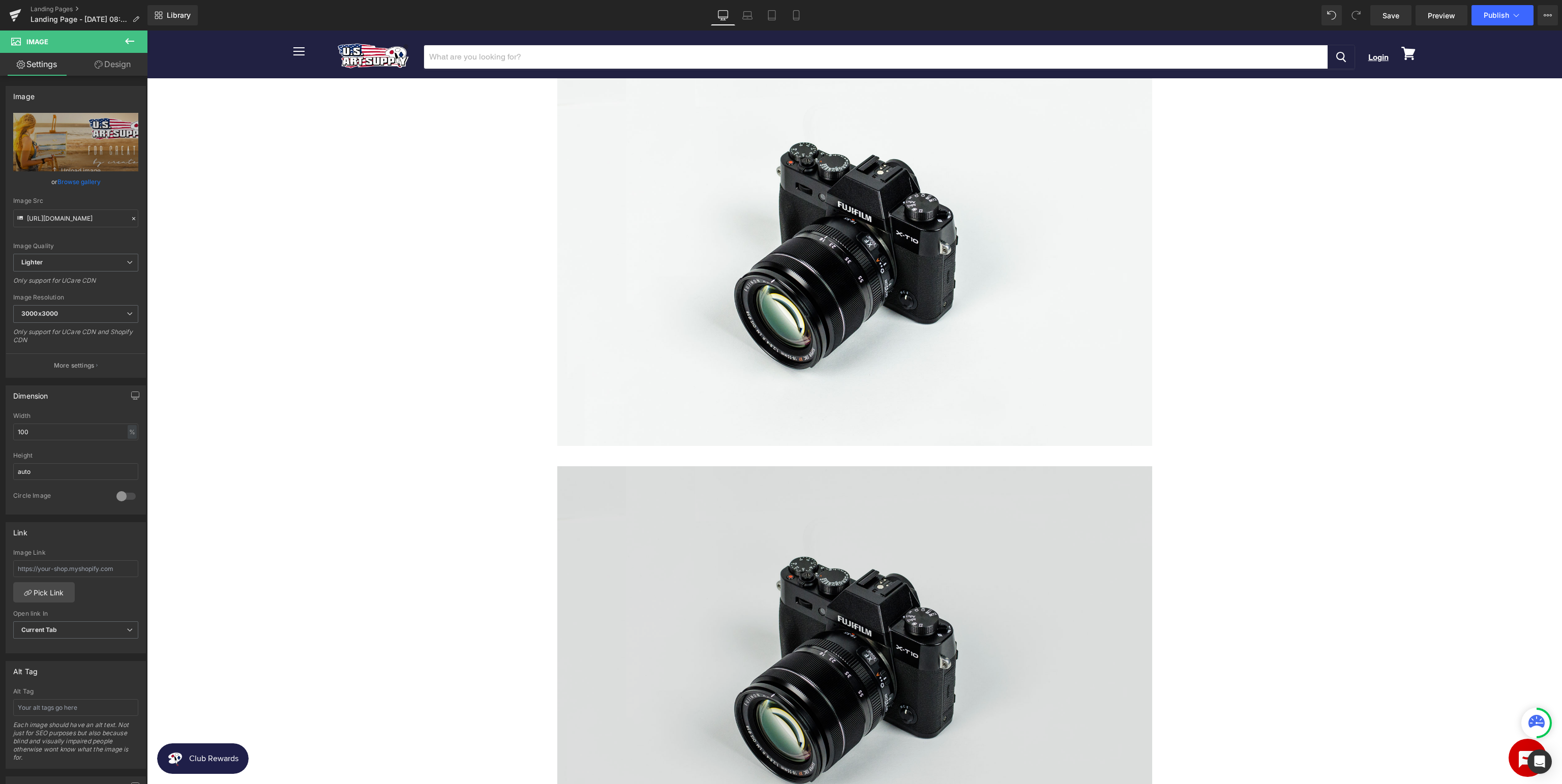
scroll to position [590, 0]
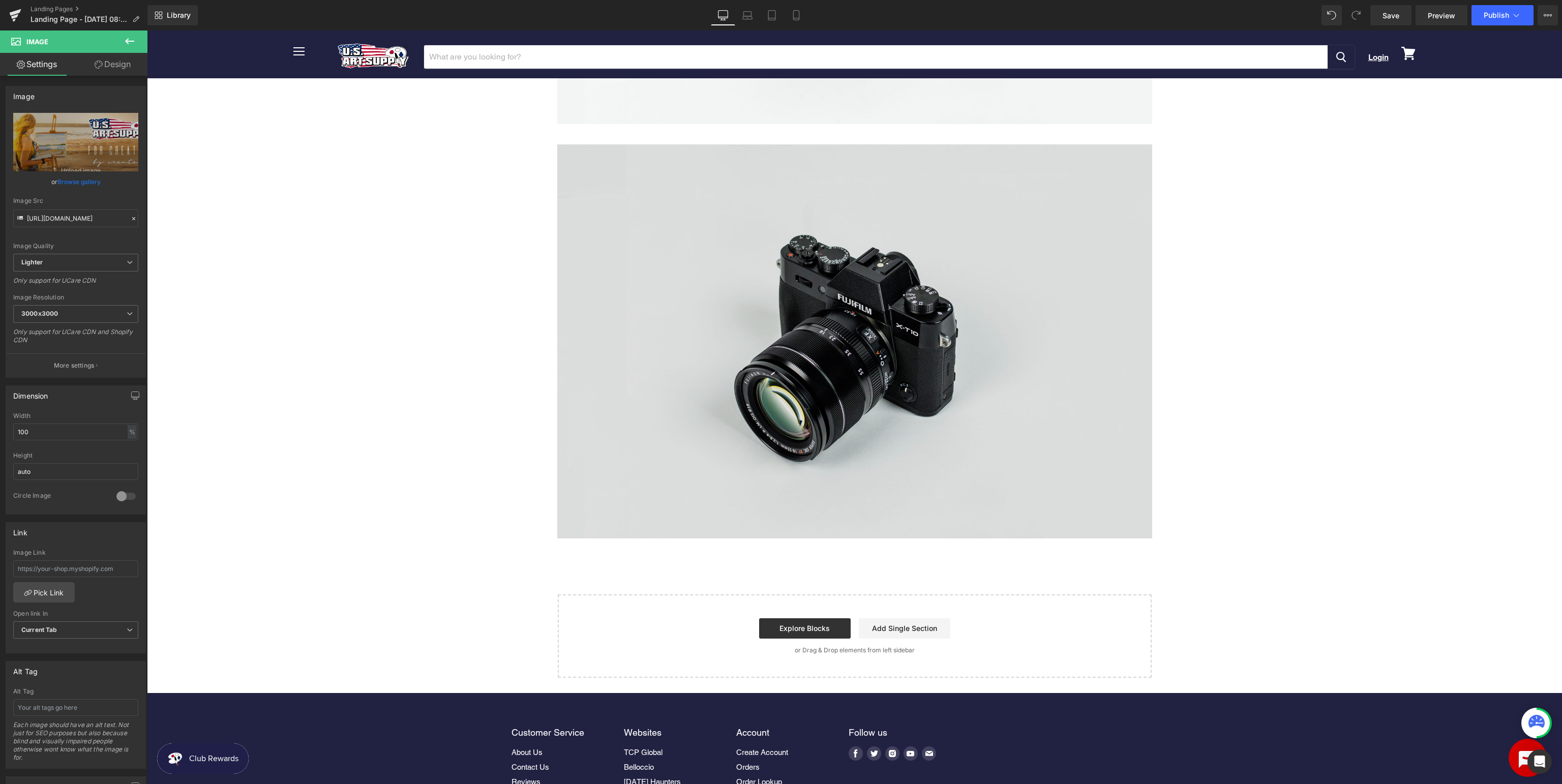
click at [932, 363] on img at bounding box center [855, 341] width 595 height 394
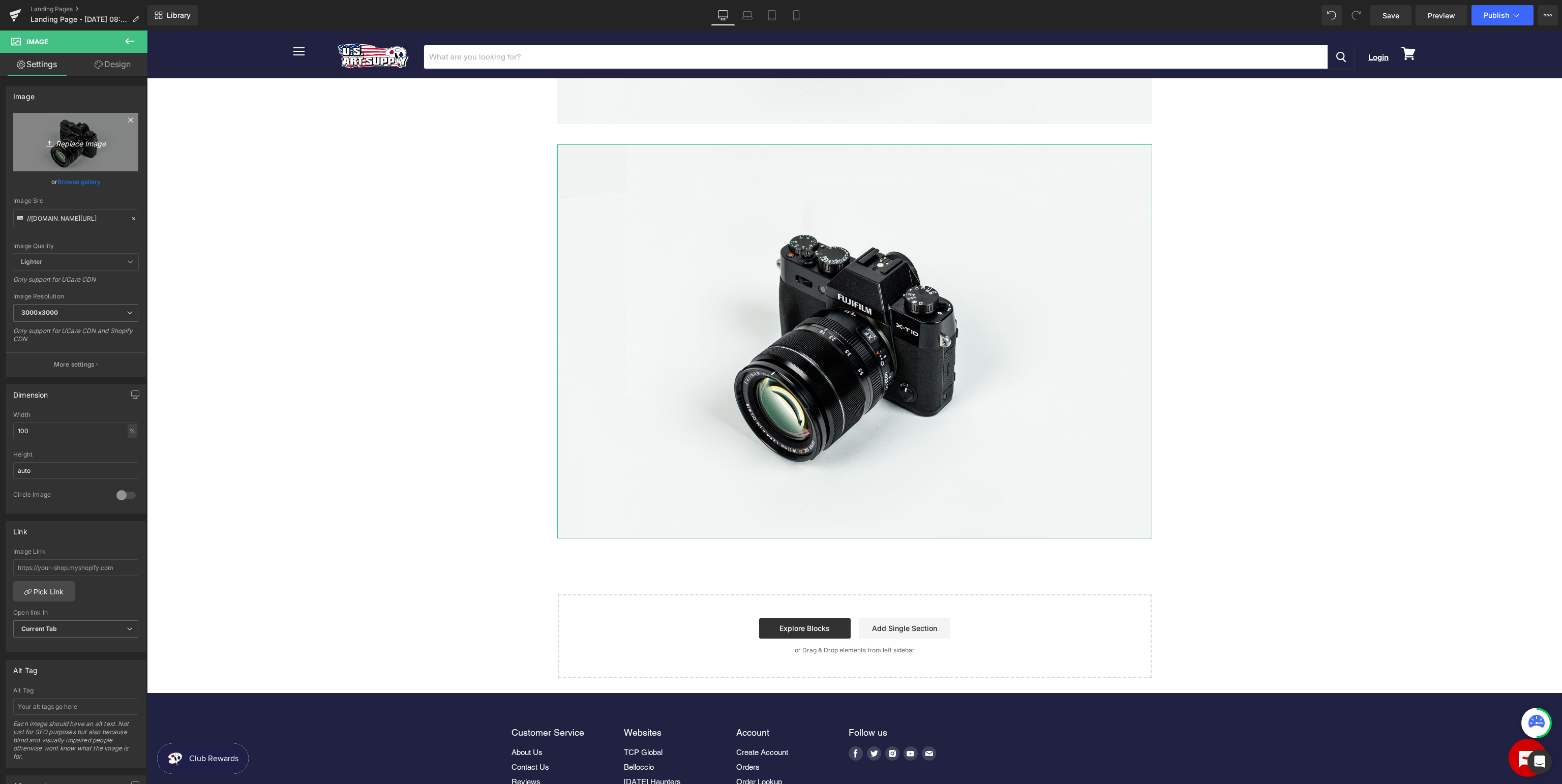
click at [93, 146] on icon "Replace Image" at bounding box center [76, 142] width 82 height 13
type input "C:\fakepath\USArt_SupportpageSubmitaTicket.jpg"
type input "https://ucarecdn.com/5424be17-983a-41a6-bec7-a930f222aea1/-/format/auto/-/previ…"
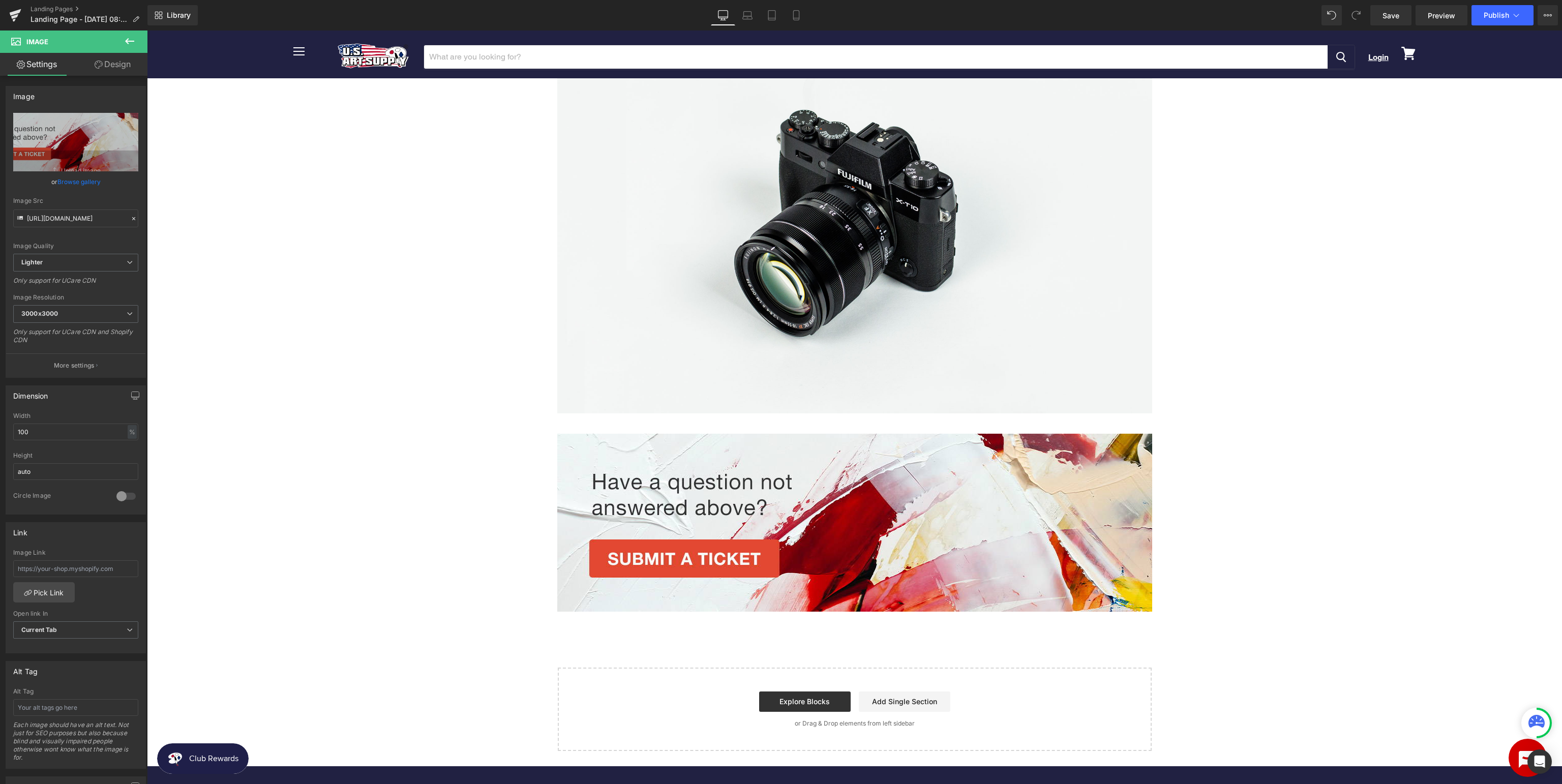
scroll to position [86, 0]
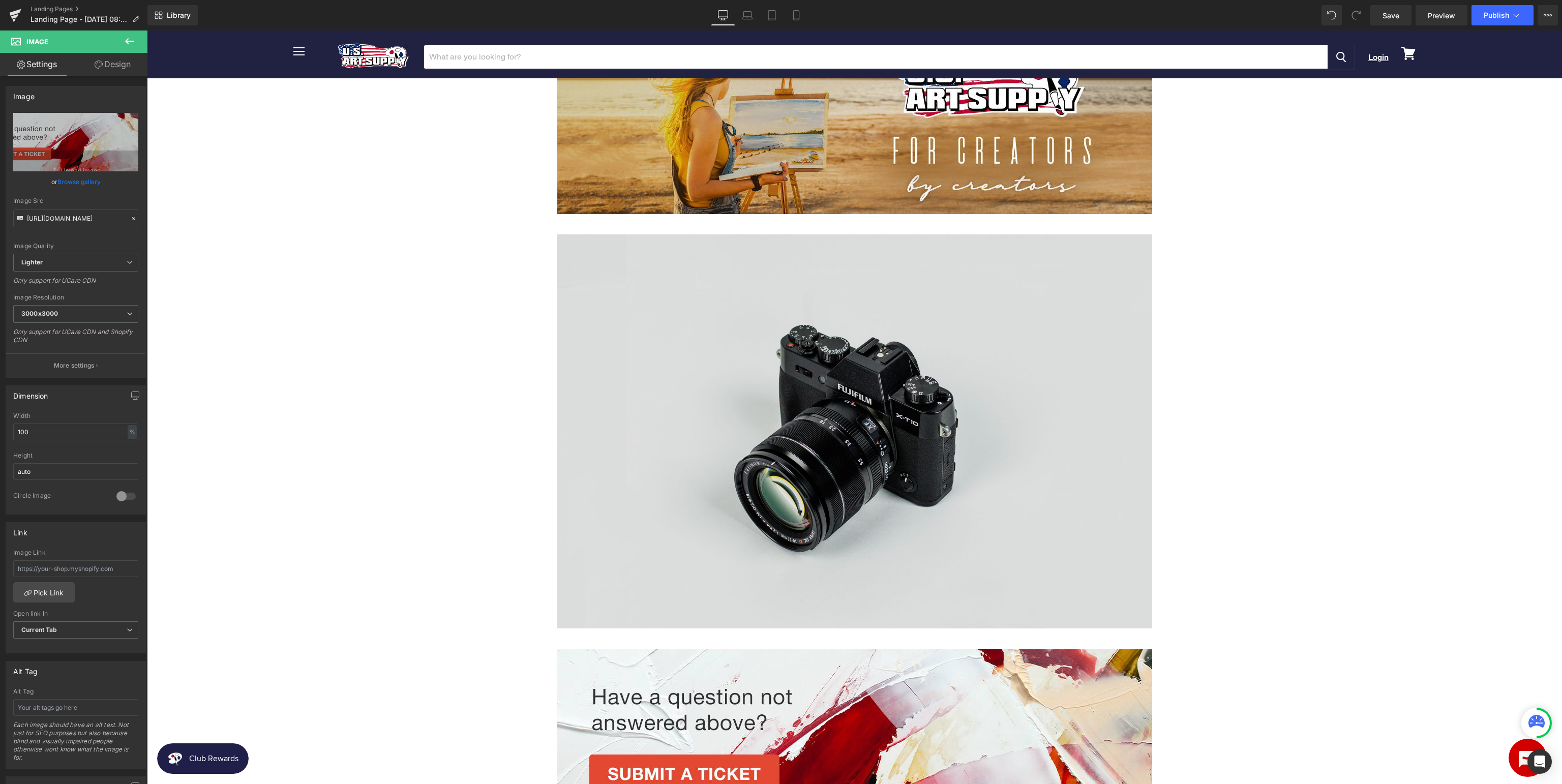
click at [1052, 402] on img at bounding box center [855, 431] width 595 height 394
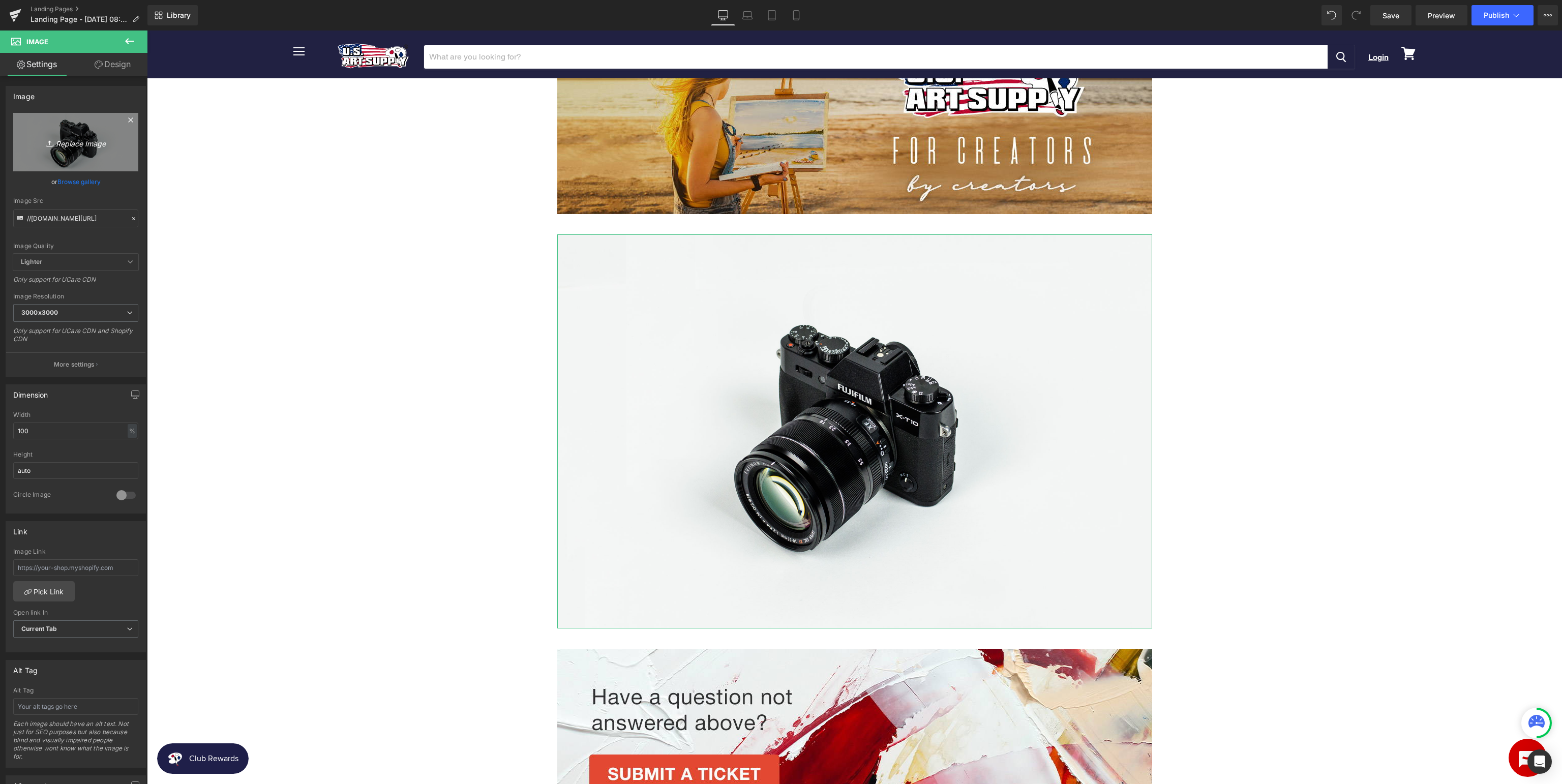
click at [63, 137] on icon "Replace Image" at bounding box center [76, 142] width 82 height 13
type input "C:\fakepath\USArt_SupportpageManuals.jpg"
type input "https://ucarecdn.com/9ad4903f-a0a3-4ebc-b583-758154a55bf4/-/format/auto/-/previ…"
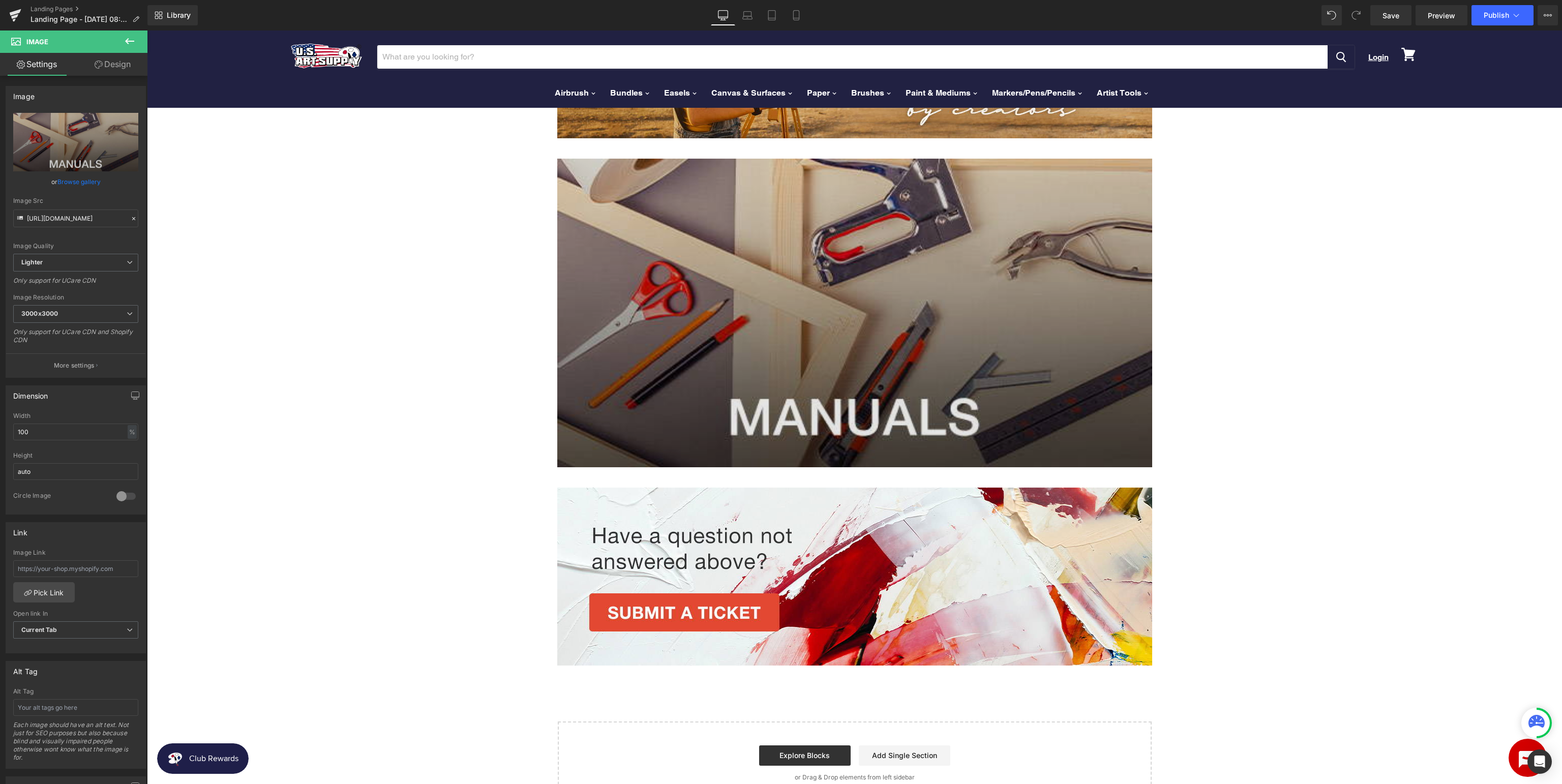
scroll to position [0, 0]
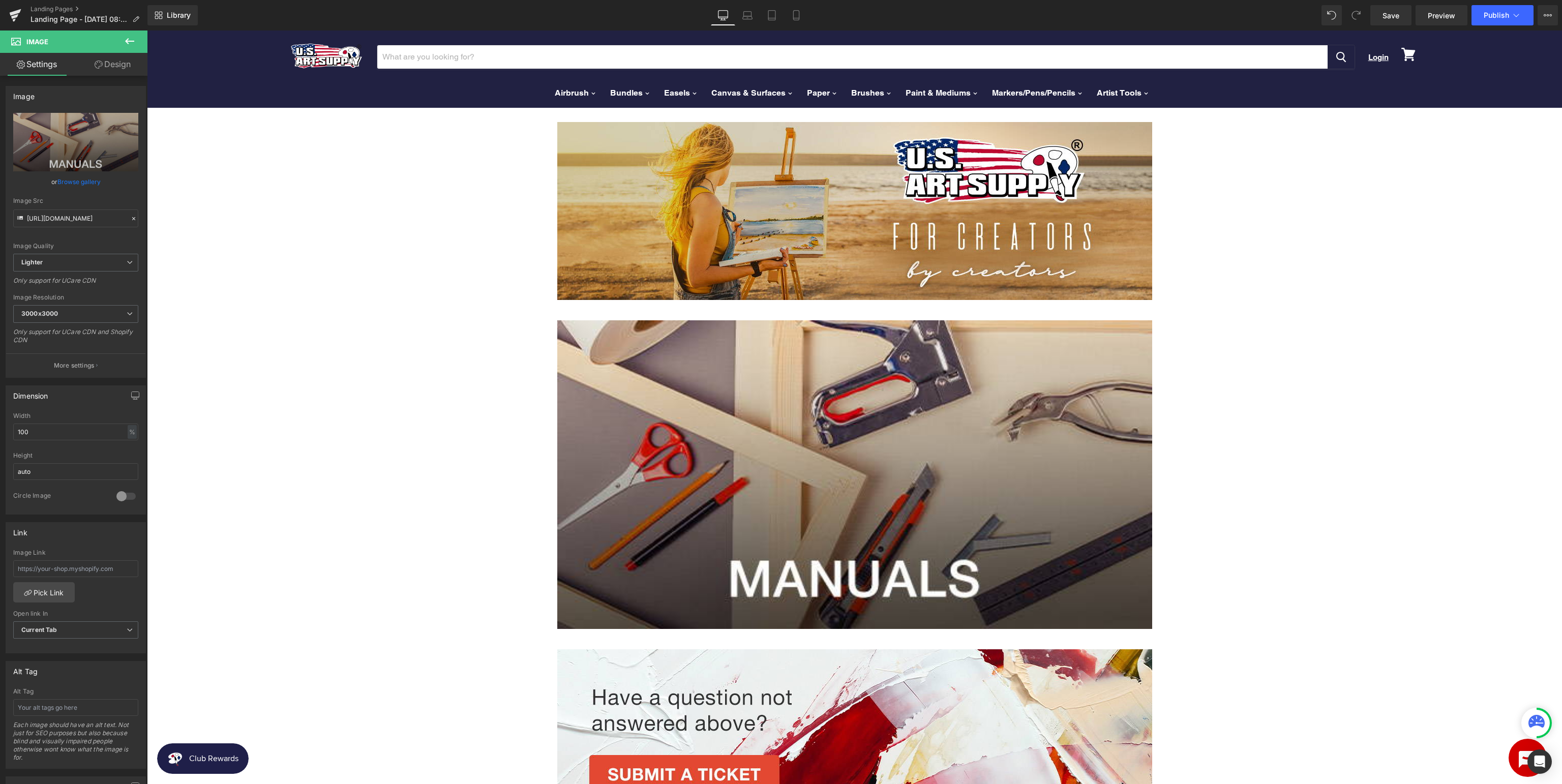
click at [126, 42] on icon at bounding box center [129, 41] width 9 height 6
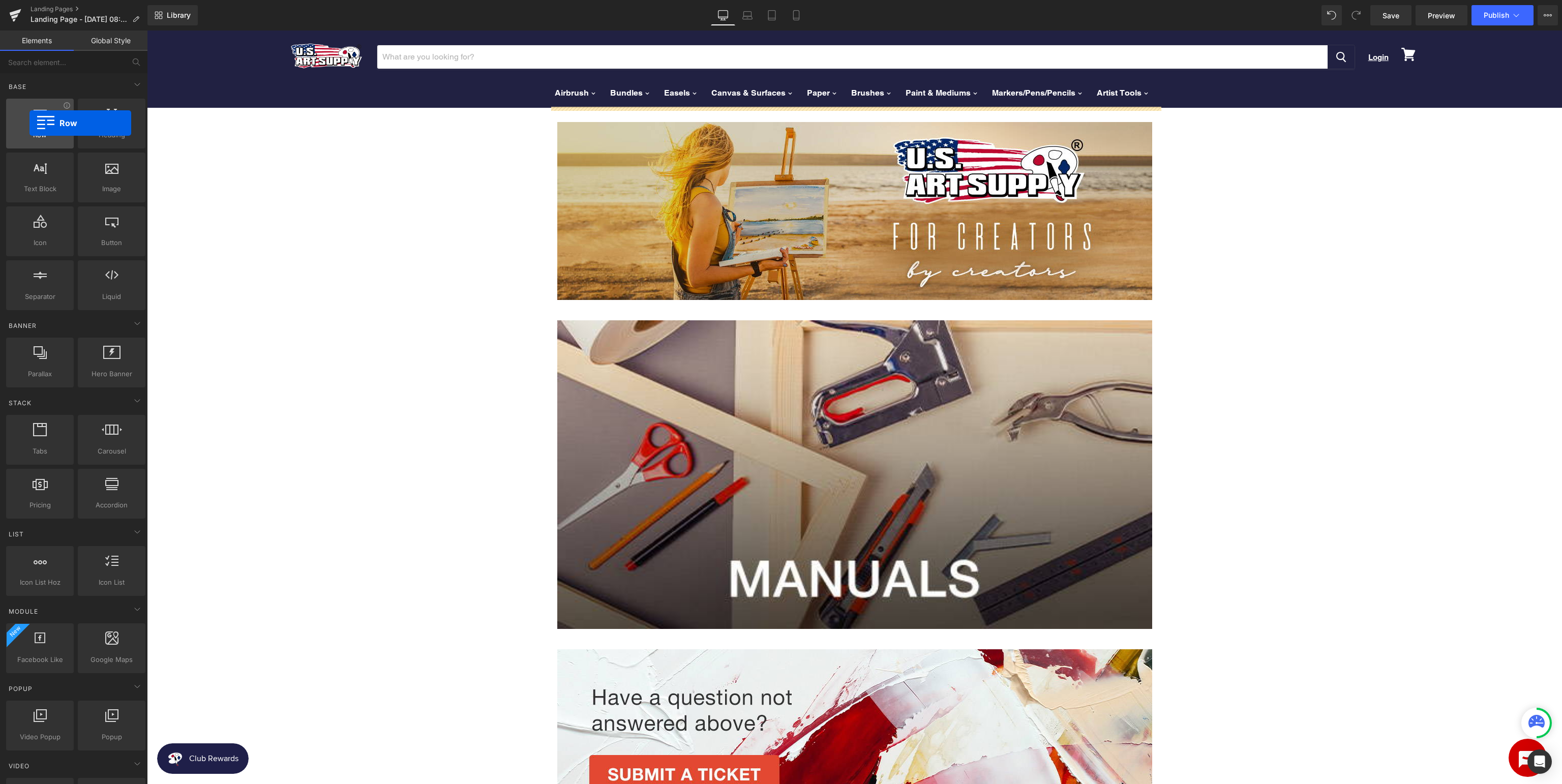
drag, startPoint x: 27, startPoint y: 129, endPoint x: 29, endPoint y: 123, distance: 6.3
click at [29, 123] on div at bounding box center [39, 118] width 61 height 23
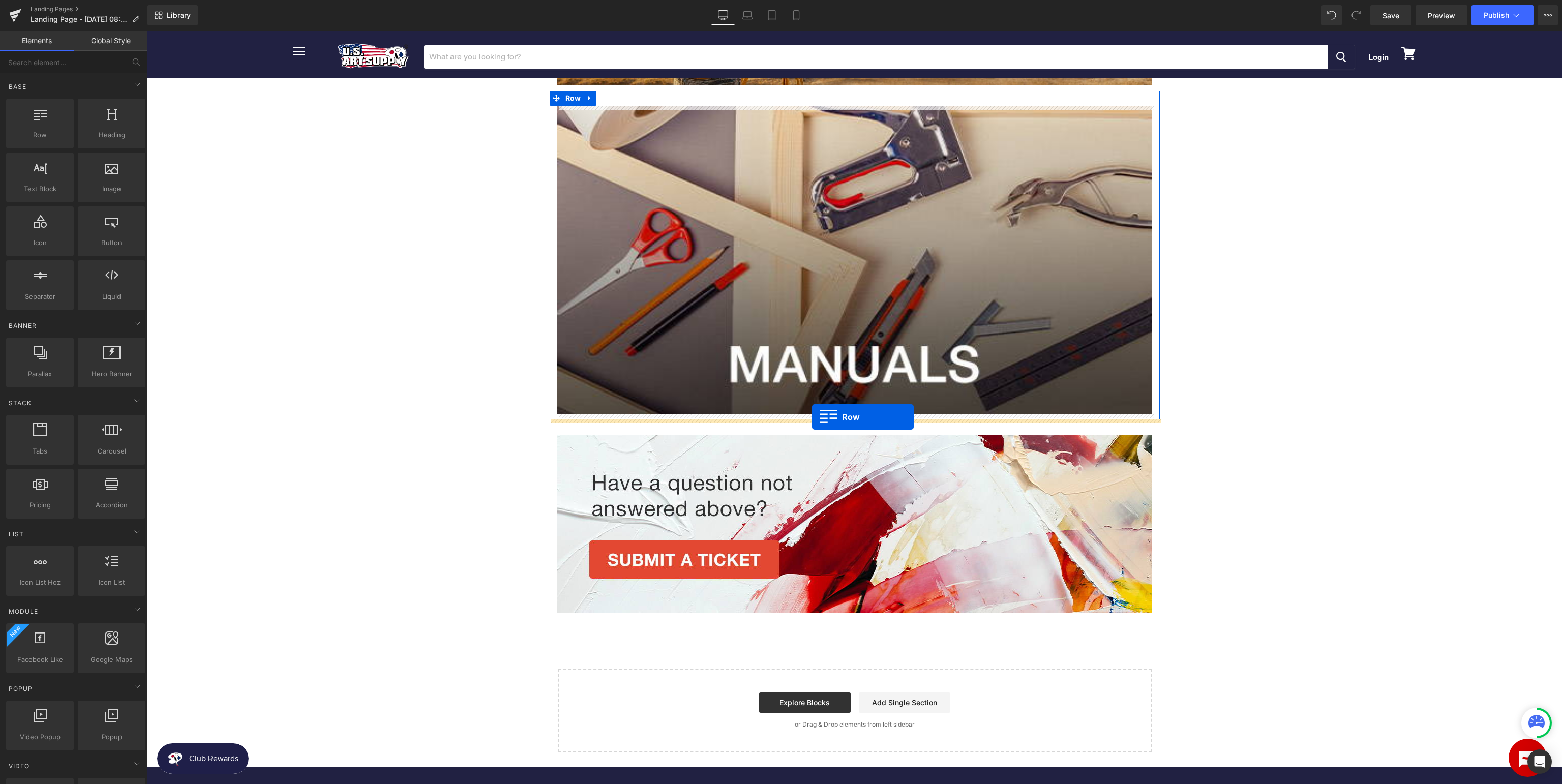
drag, startPoint x: 173, startPoint y: 154, endPoint x: 812, endPoint y: 416, distance: 690.6
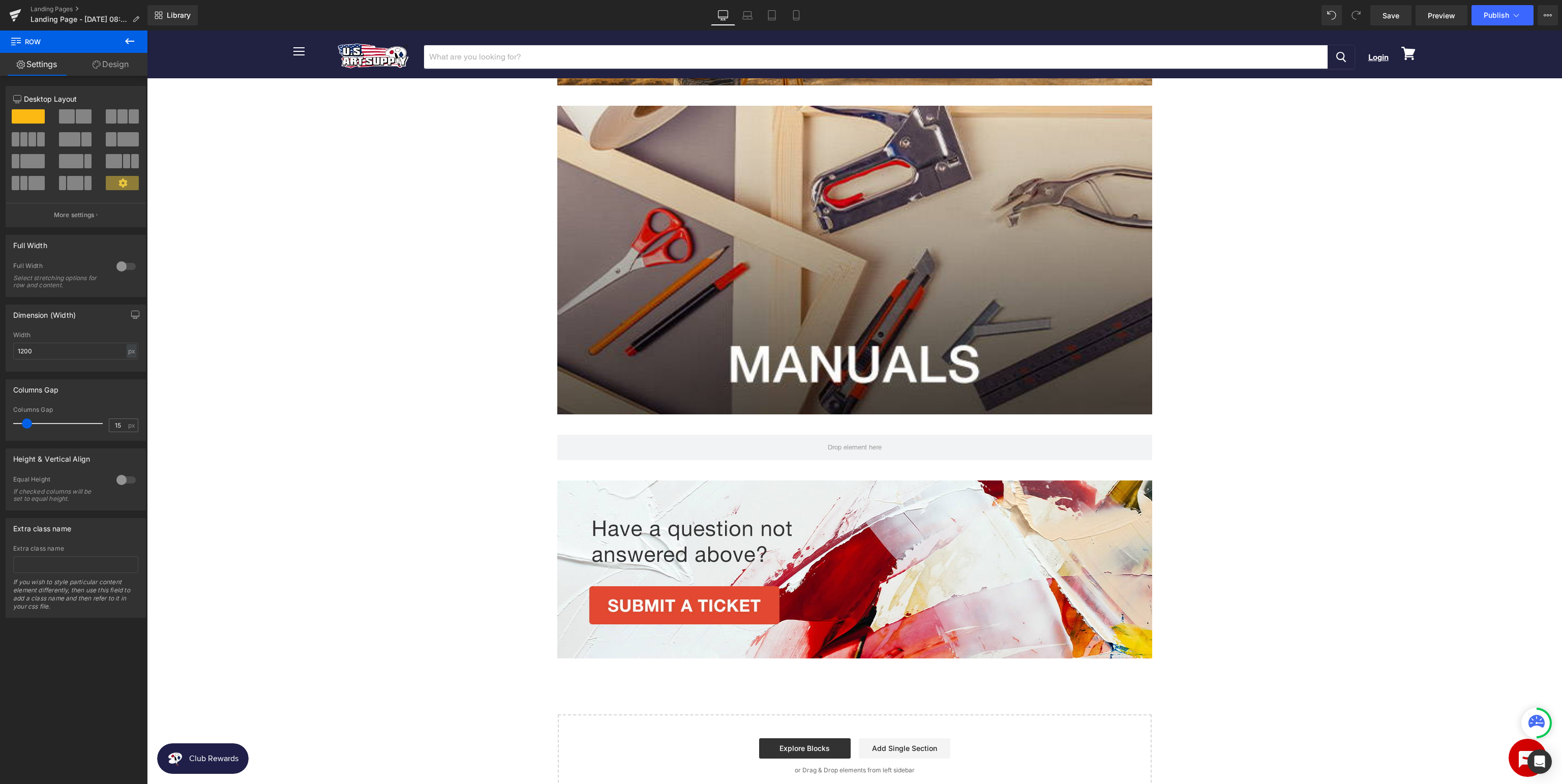
click at [131, 45] on icon at bounding box center [130, 42] width 12 height 12
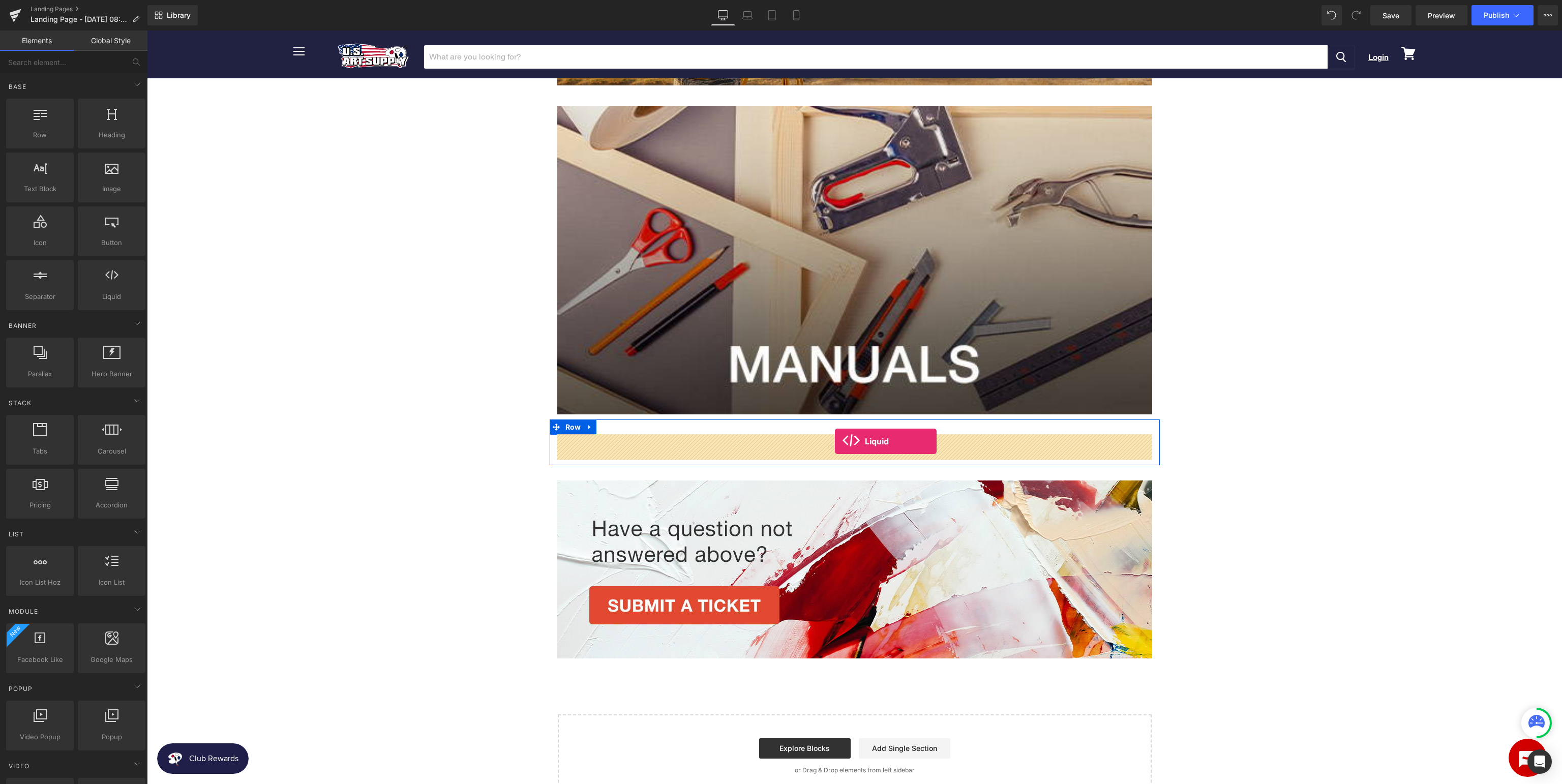
drag, startPoint x: 259, startPoint y: 327, endPoint x: 835, endPoint y: 441, distance: 587.2
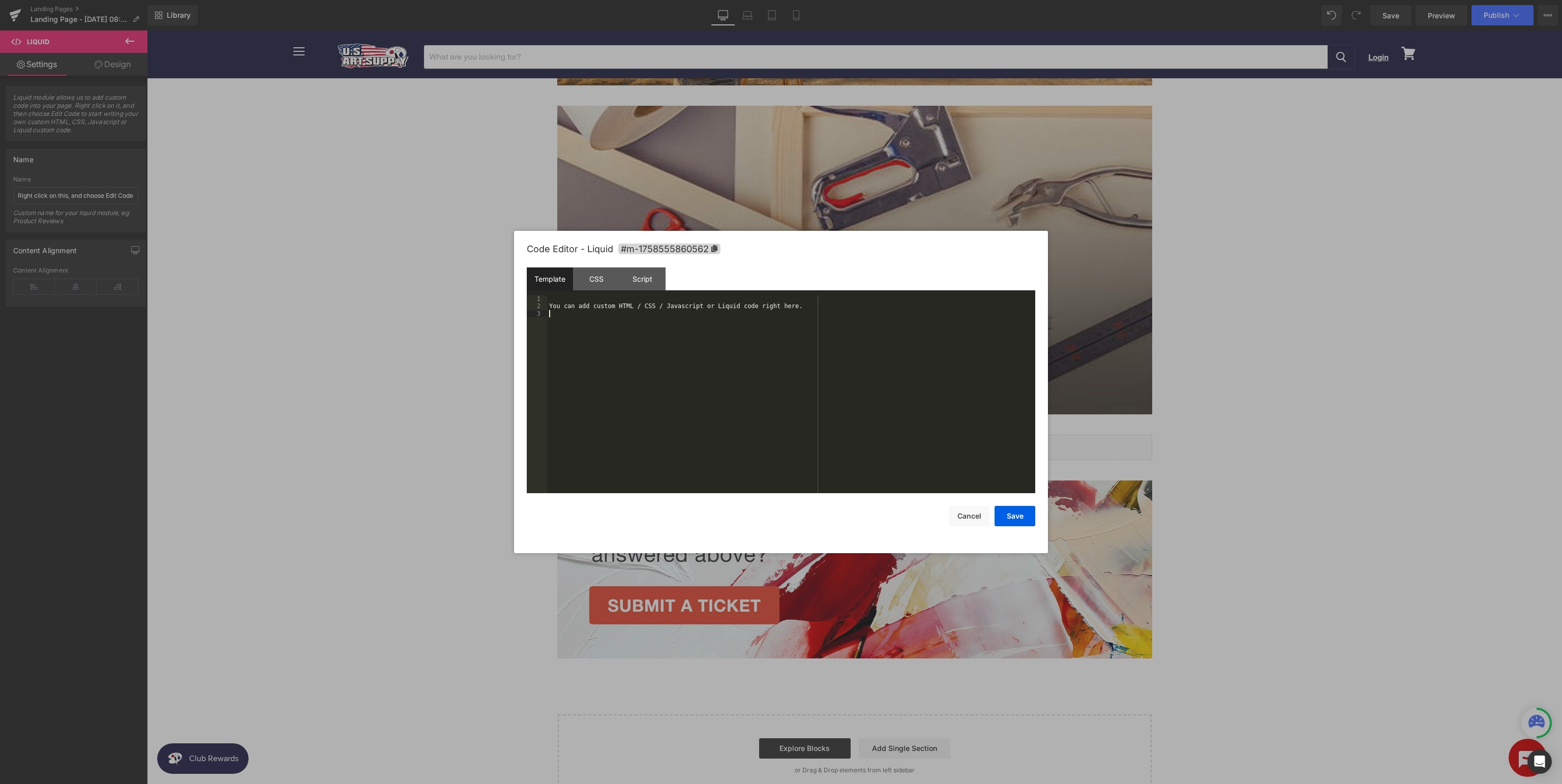
click at [834, 363] on div "You can add custom HTML / CSS / Javascript or Liquid code right here." at bounding box center [791, 402] width 488 height 212
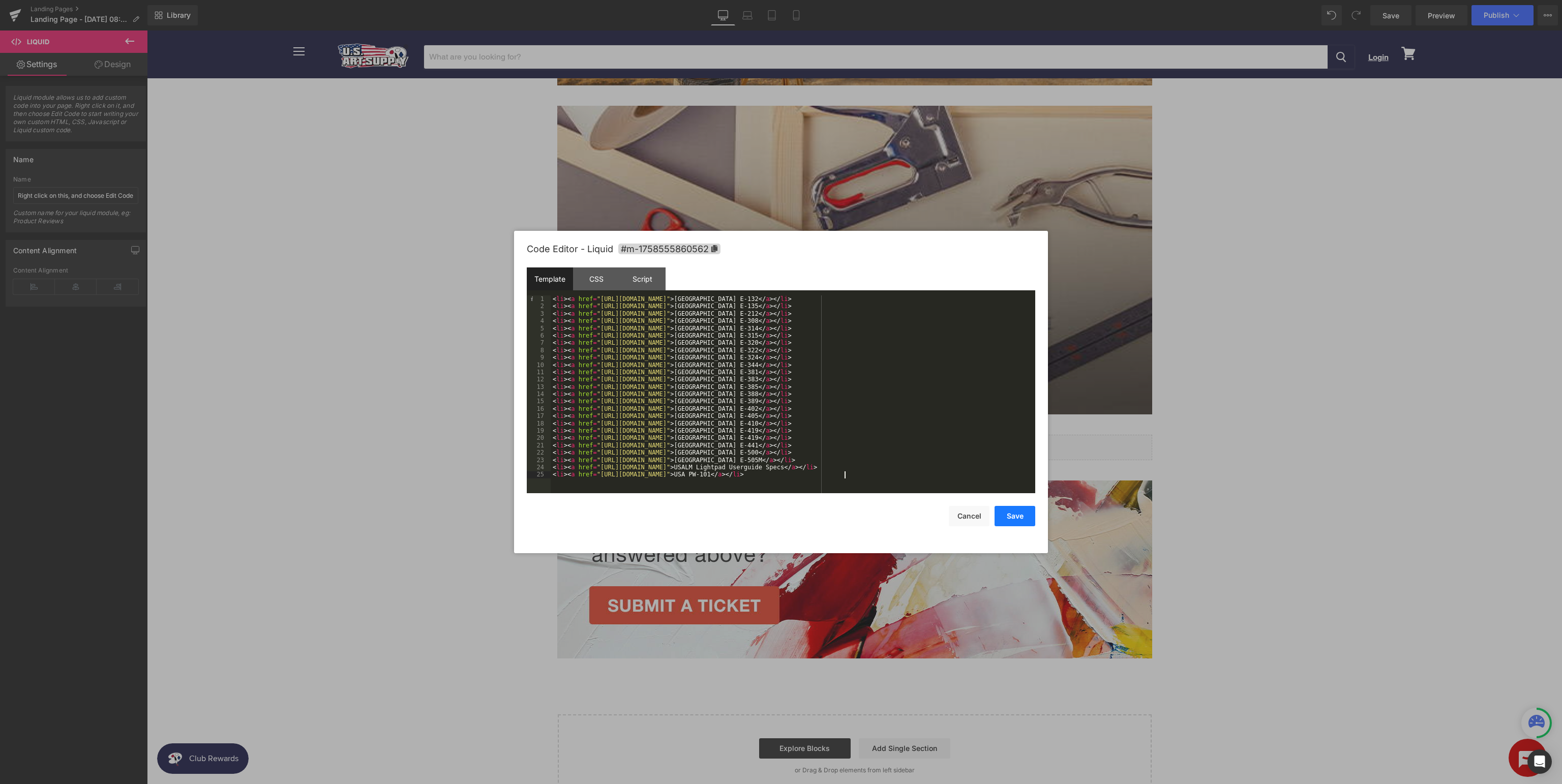
click at [1011, 519] on button "Save" at bounding box center [1015, 516] width 41 height 20
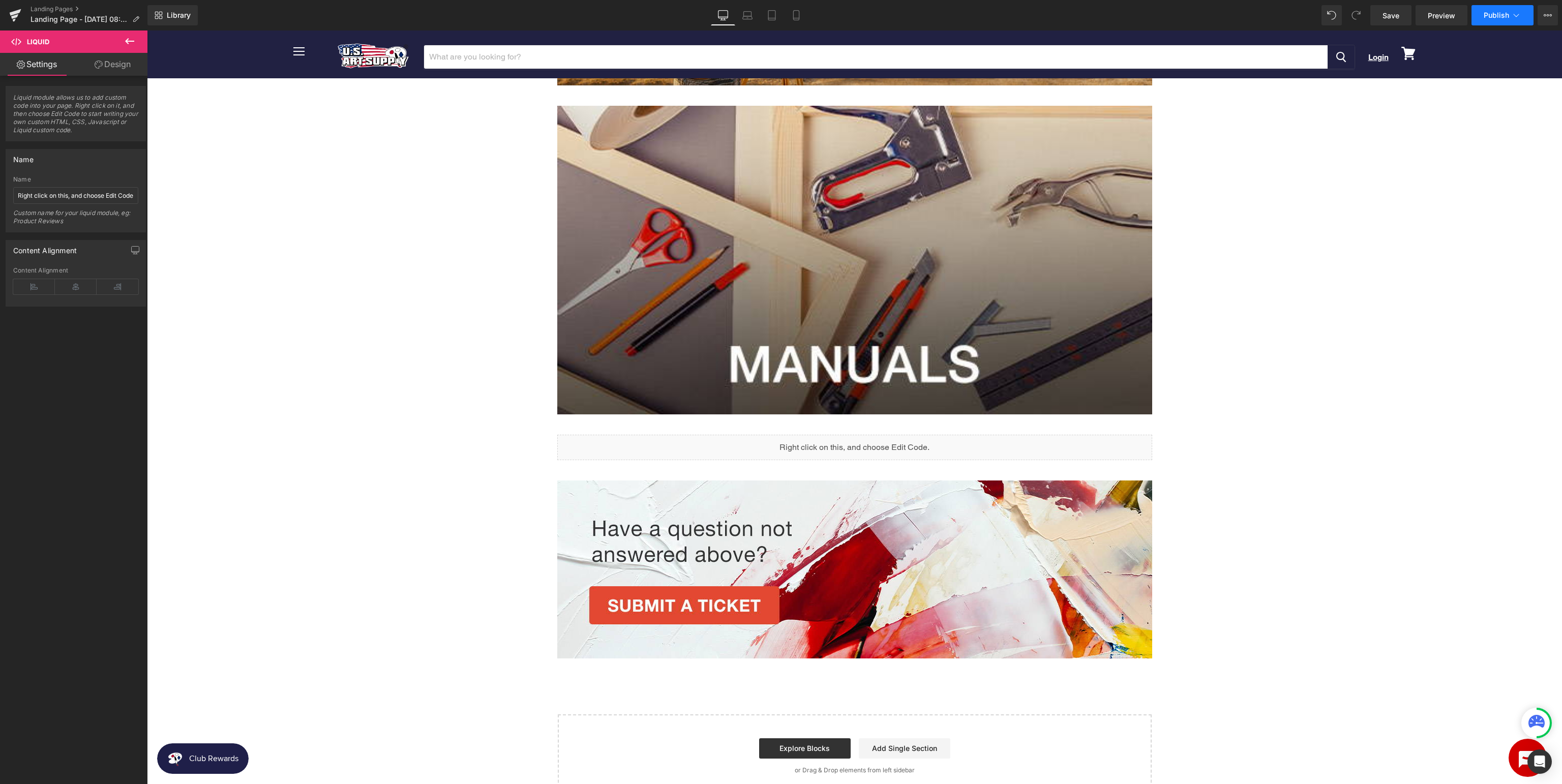
click at [1512, 14] on icon at bounding box center [1516, 15] width 10 height 10
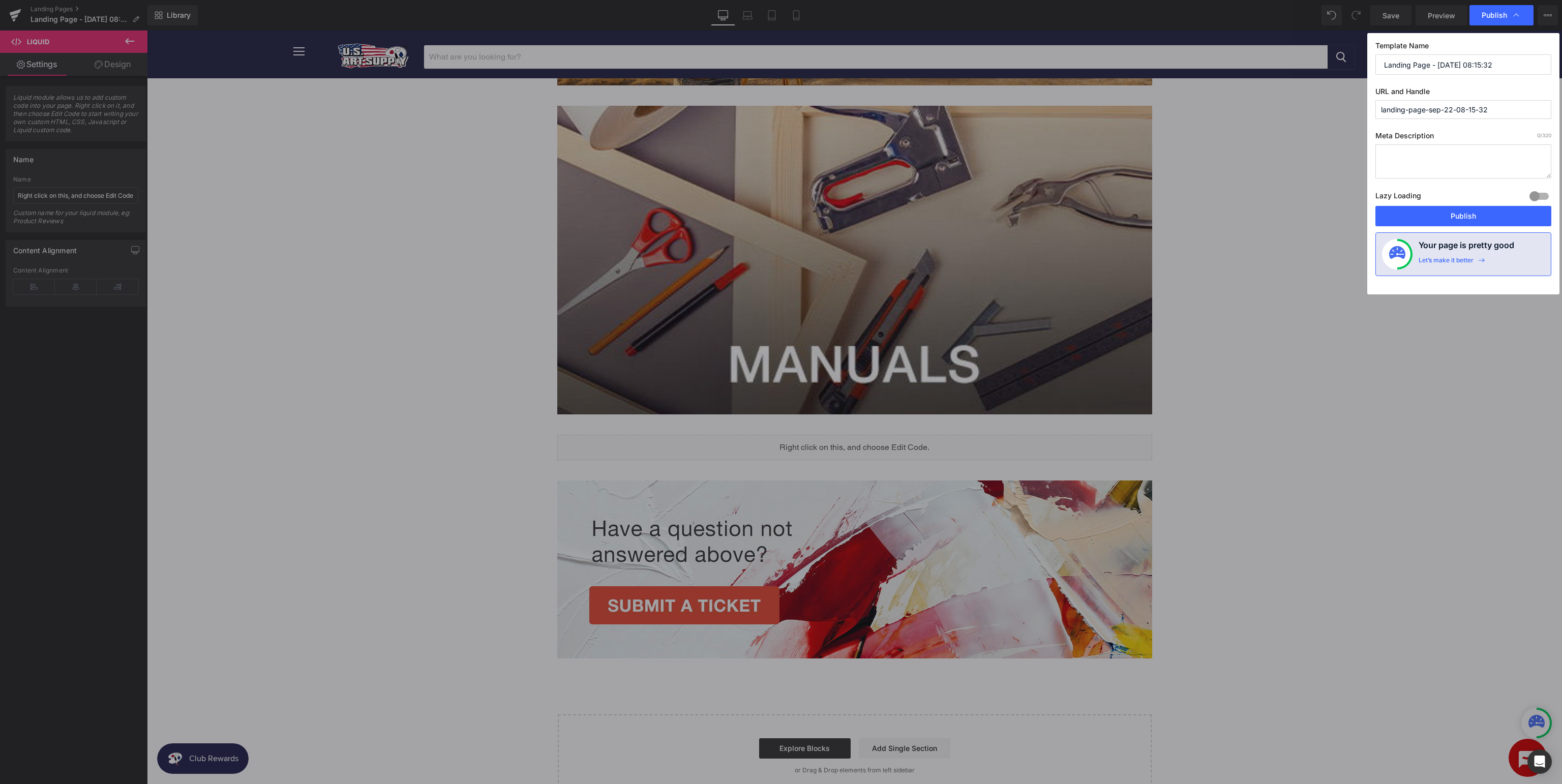
click at [1488, 72] on input "Landing Page - Sep 22, 08:15:32" at bounding box center [1463, 65] width 176 height 20
type input "U.S. Art Supply Support - Manuals"
type input "usa-support-manuals"
click at [1461, 210] on button "Publish" at bounding box center [1463, 216] width 176 height 20
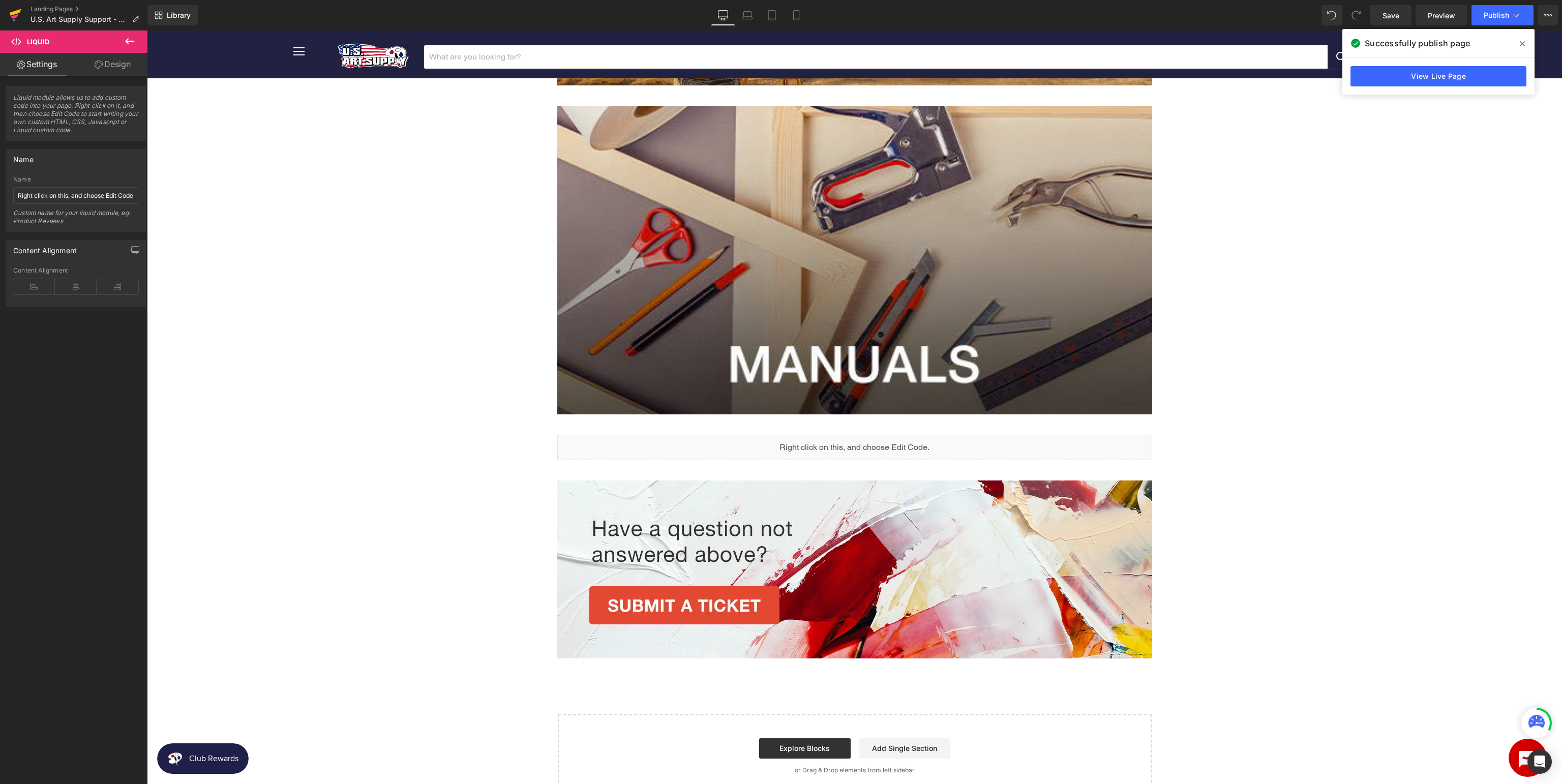
click at [19, 13] on icon at bounding box center [15, 12] width 12 height 7
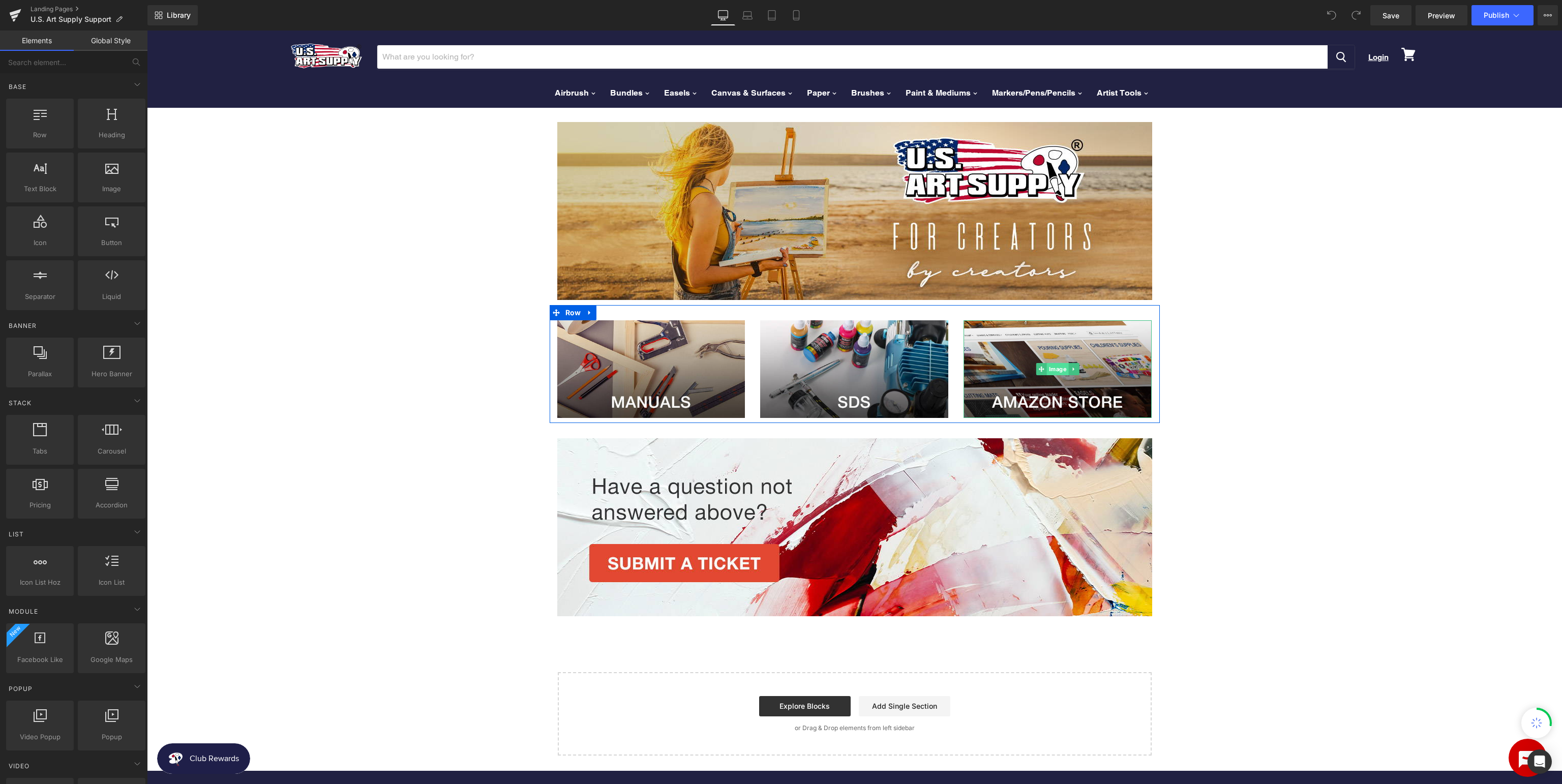
click at [1052, 370] on span "Image" at bounding box center [1058, 369] width 22 height 12
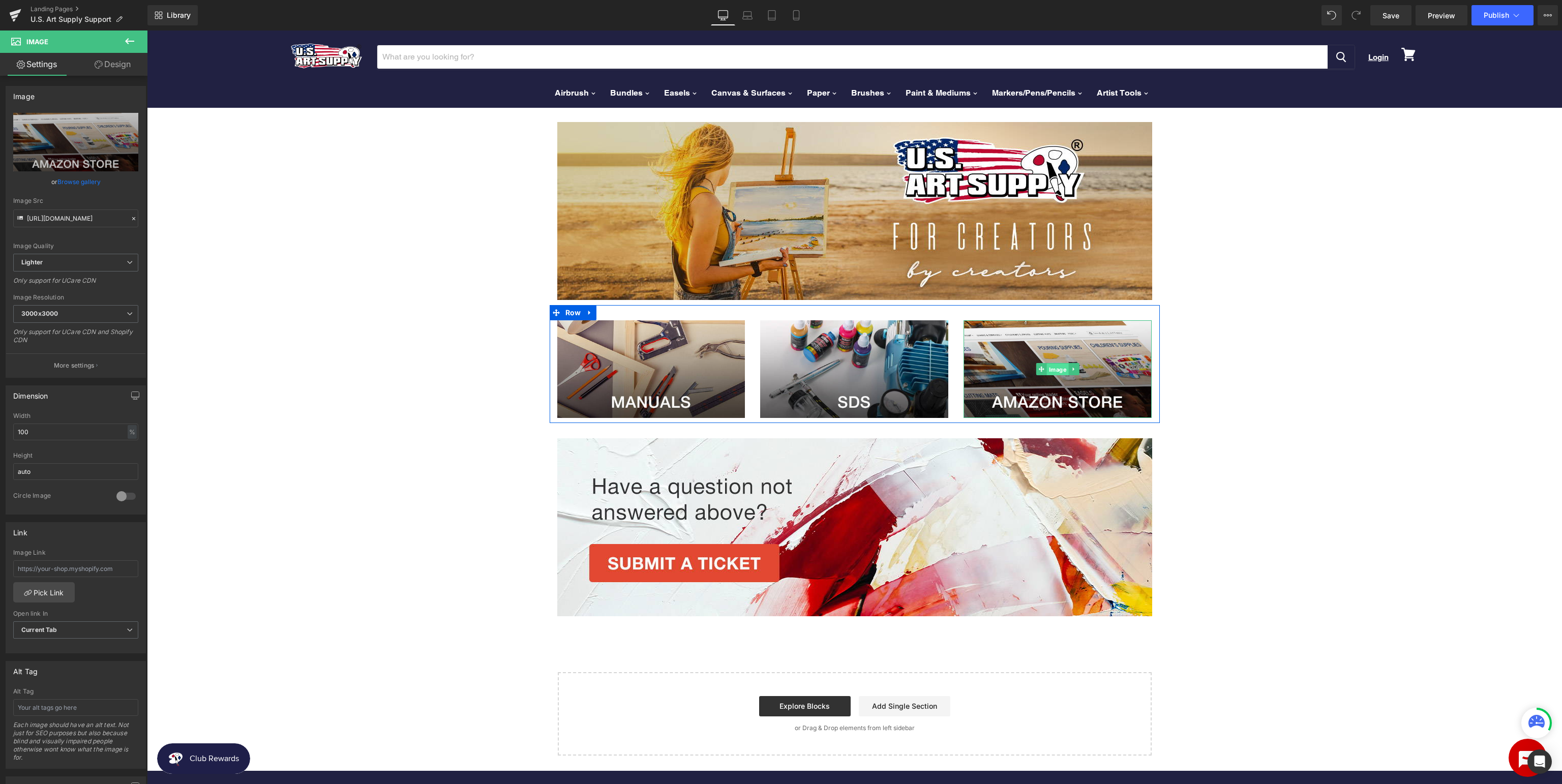
click at [1055, 368] on span "Image" at bounding box center [1058, 370] width 22 height 12
click at [51, 570] on input "text" at bounding box center [76, 568] width 125 height 17
paste input "[URL][DOMAIN_NAME]"
type input "[URL][DOMAIN_NAME]"
click at [857, 367] on span "Image" at bounding box center [854, 369] width 22 height 12
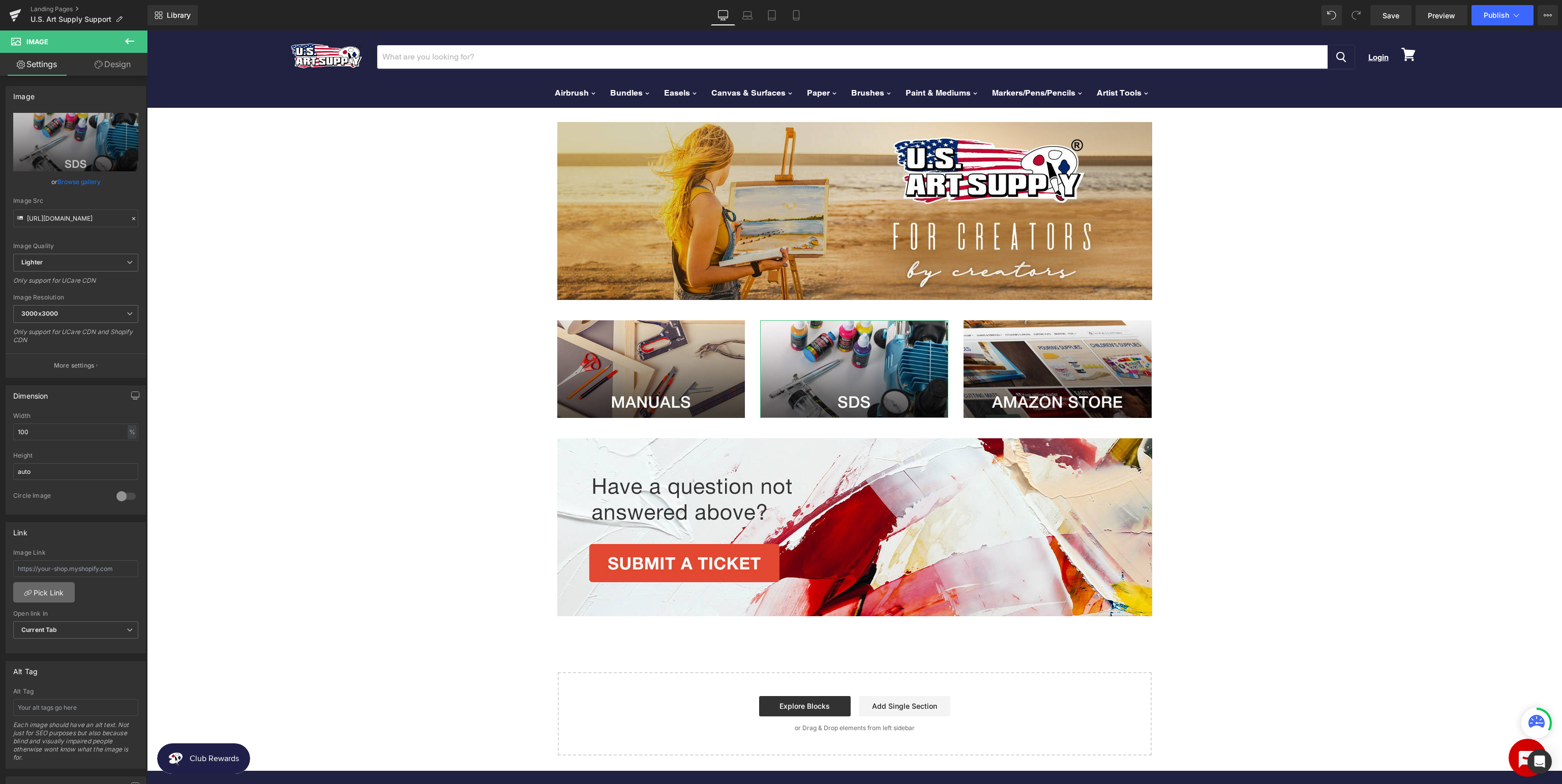
click at [43, 589] on link "Pick Link" at bounding box center [44, 592] width 61 height 20
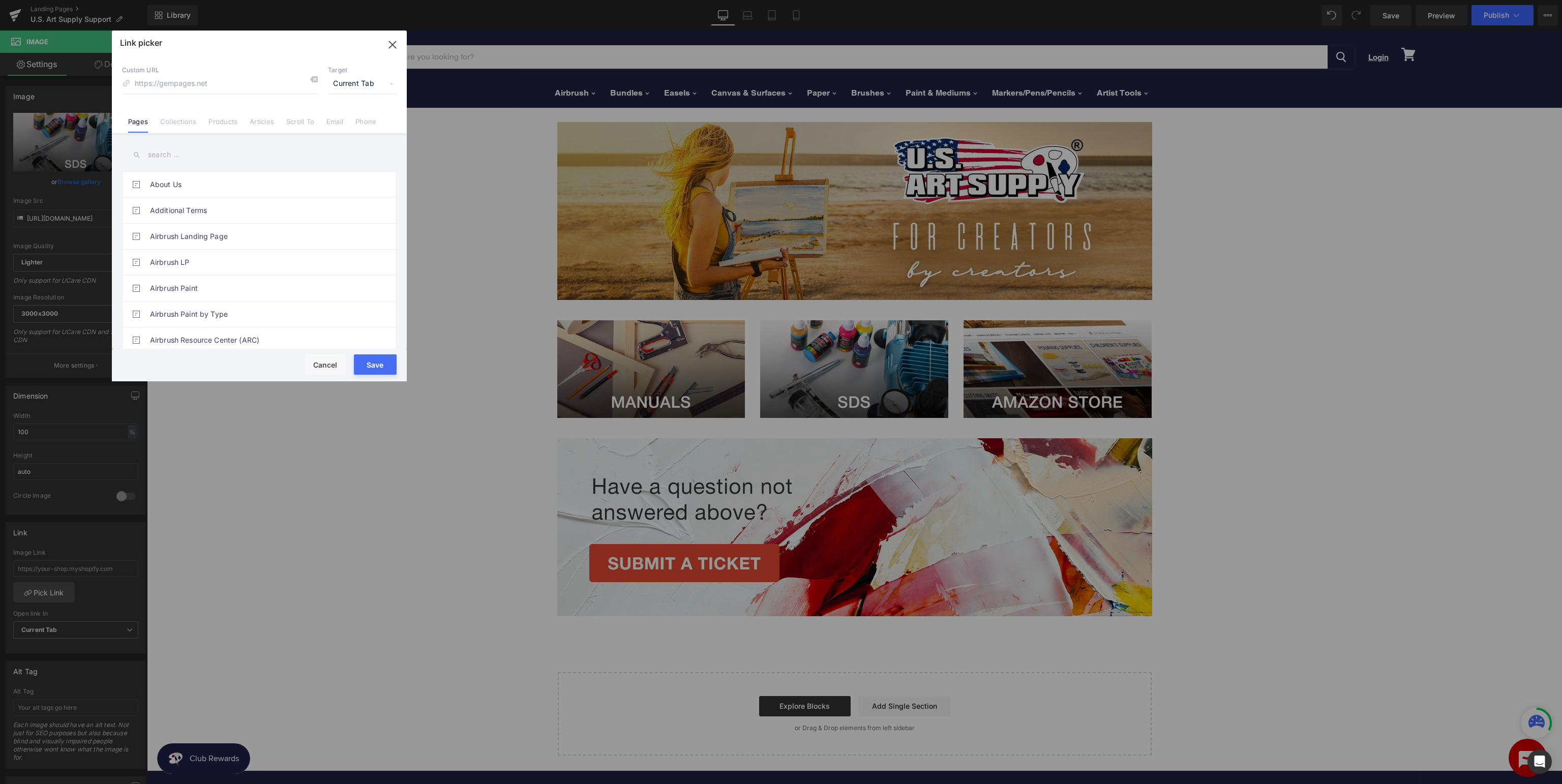
click at [210, 158] on input "text" at bounding box center [259, 155] width 274 height 23
drag, startPoint x: 238, startPoint y: 159, endPoint x: 0, endPoint y: 148, distance: 238.3
click at [122, 149] on input "sds" at bounding box center [259, 155] width 274 height 23
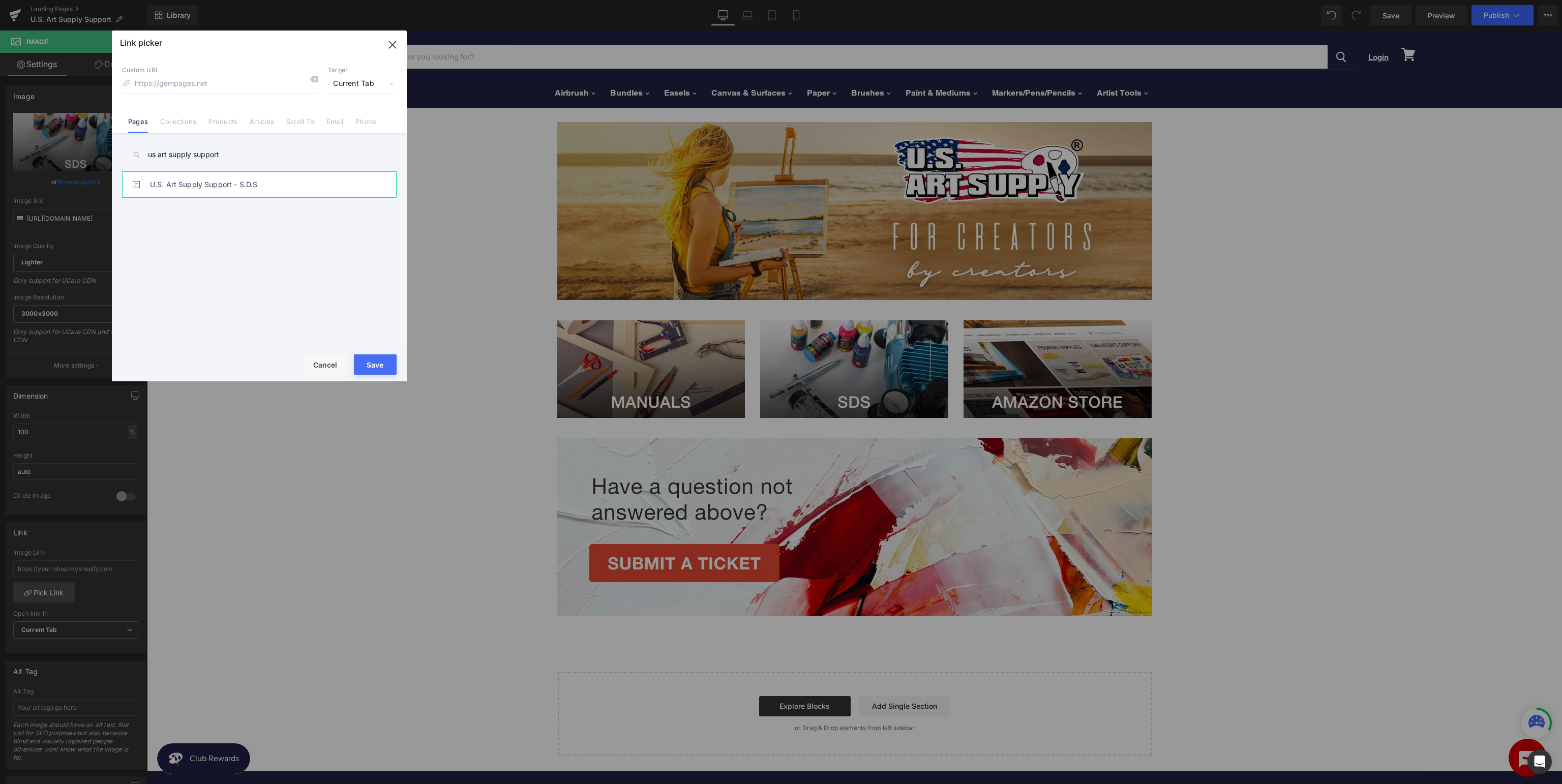
type input "us art supply support"
click at [250, 192] on link "U.S. Art Supply Support - S.D.S" at bounding box center [261, 184] width 224 height 25
type input "/pages/[GEOGRAPHIC_DATA]-support-sds"
click at [370, 367] on button "Save" at bounding box center [375, 365] width 43 height 20
type input "/pages/[GEOGRAPHIC_DATA]-support-sds"
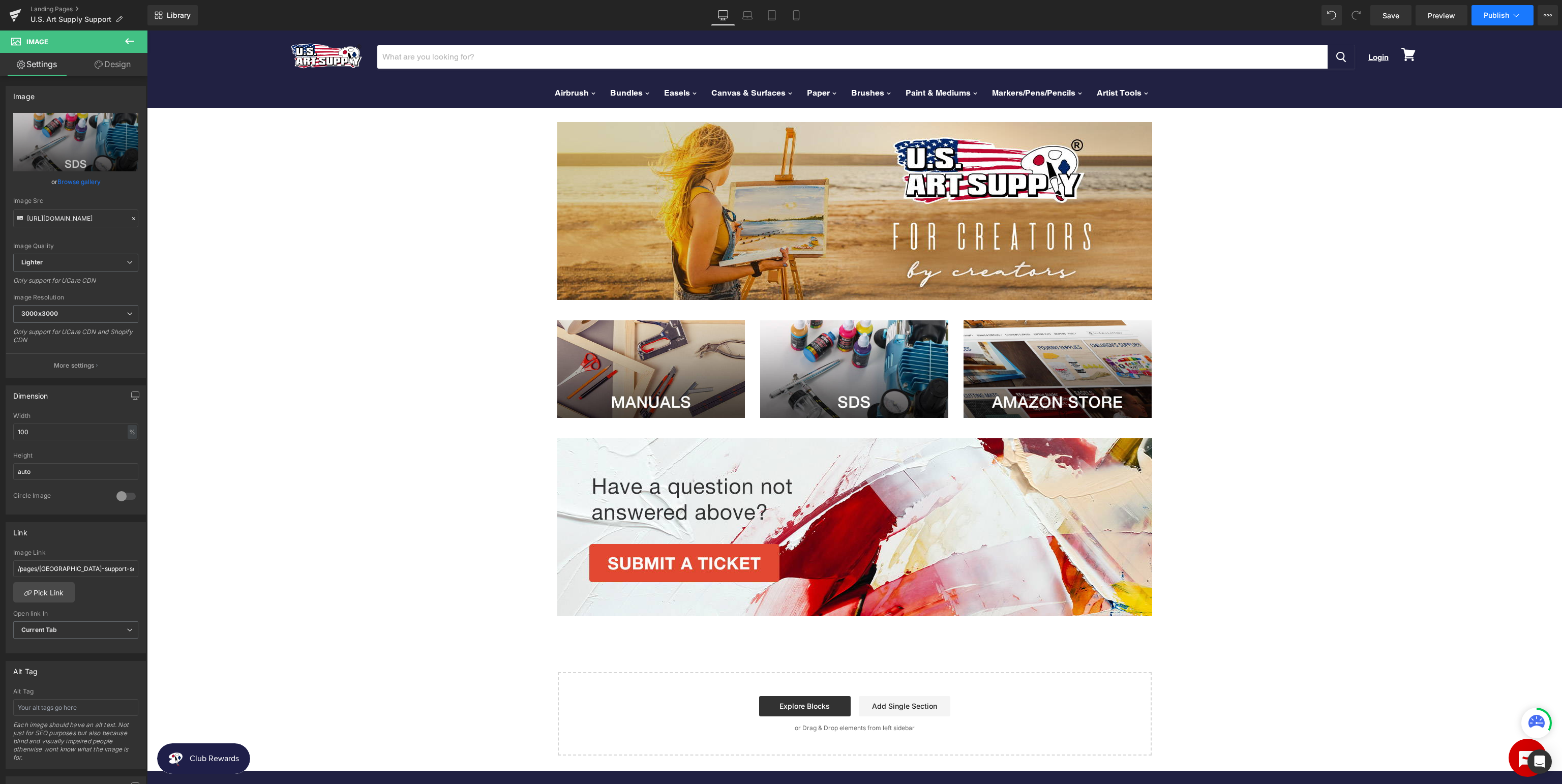
click at [1493, 13] on span "Publish" at bounding box center [1496, 15] width 25 height 8
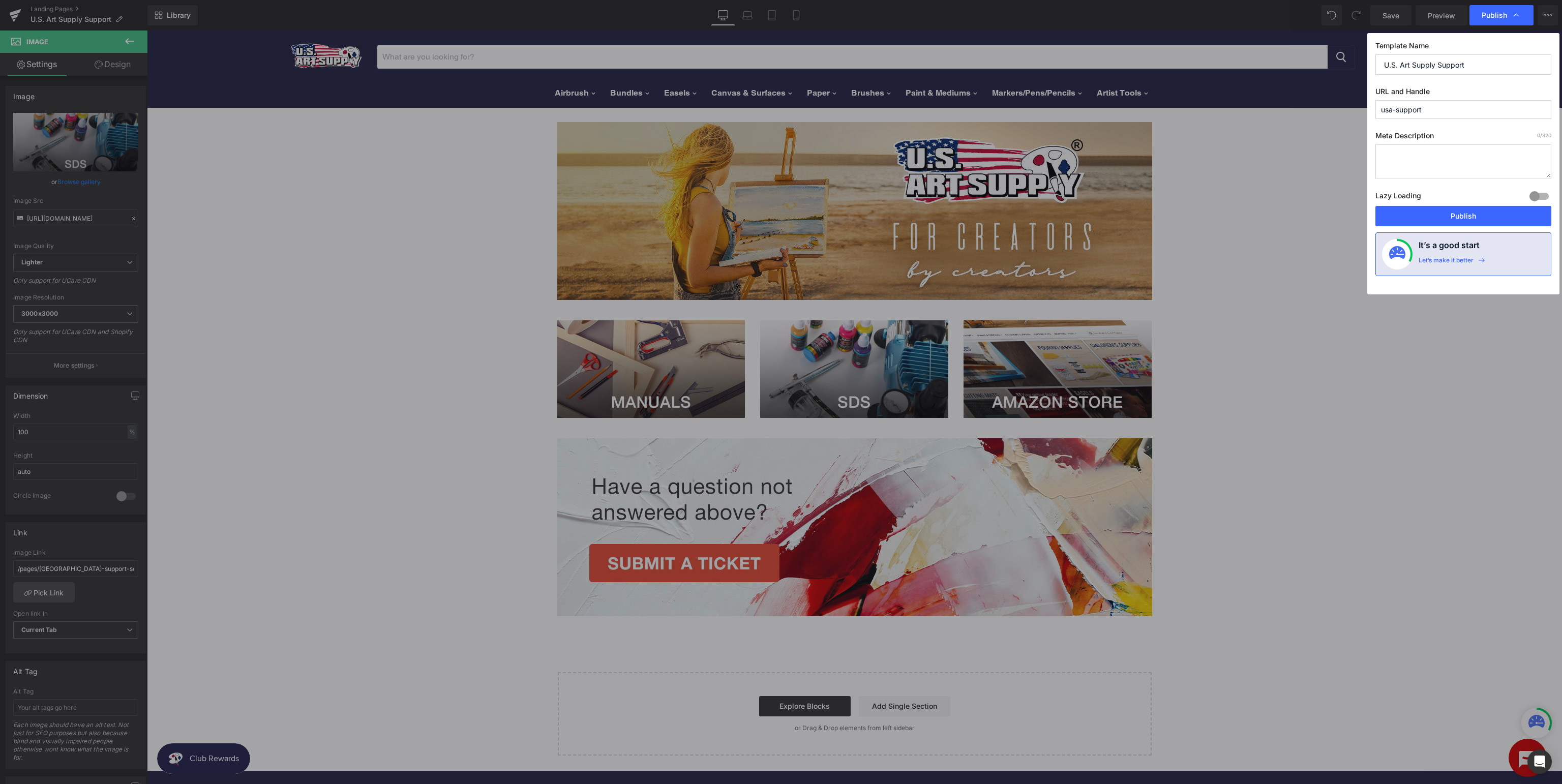
drag, startPoint x: 1435, startPoint y: 240, endPoint x: 1288, endPoint y: 209, distance: 150.2
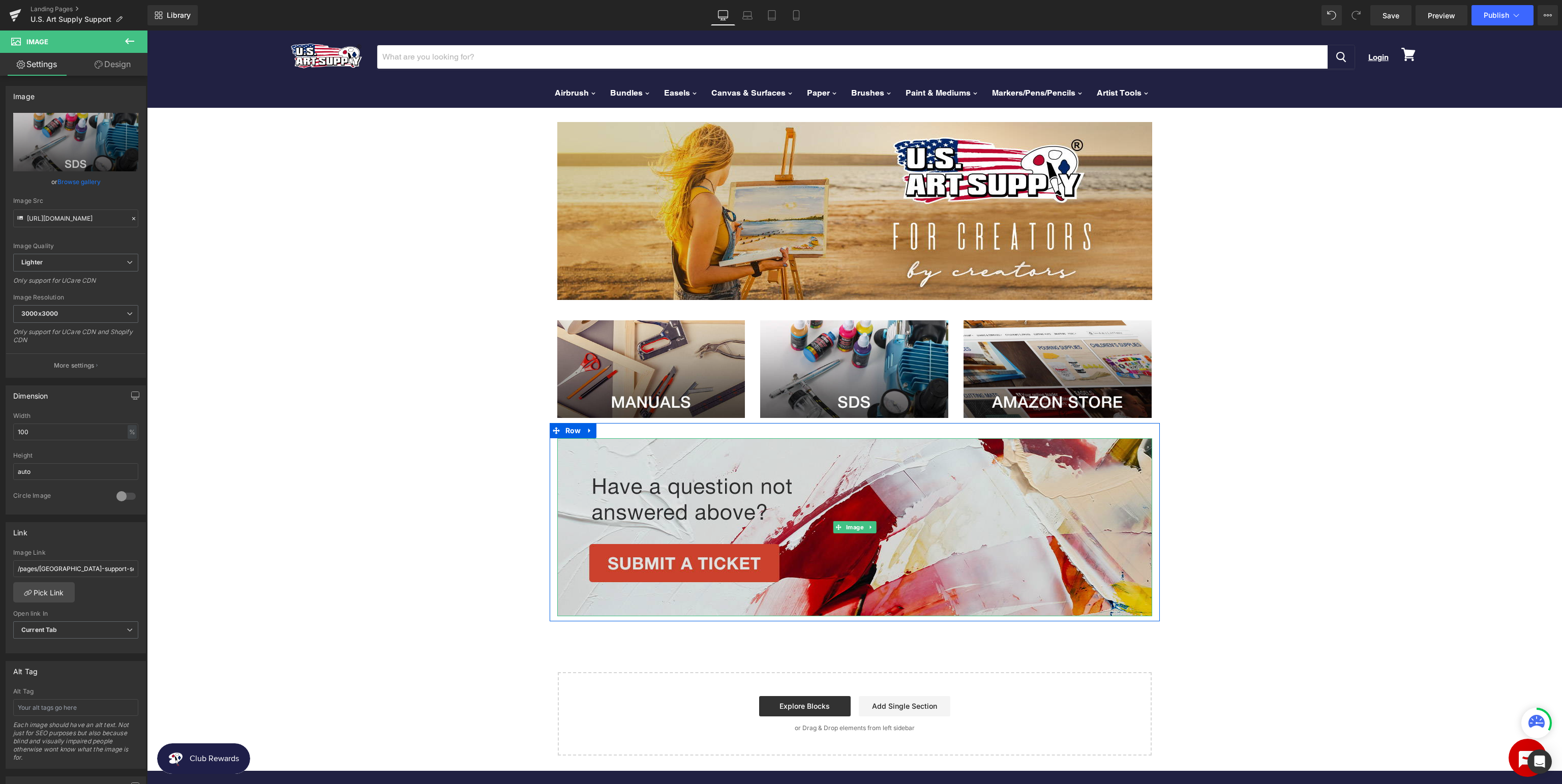
click at [807, 532] on img at bounding box center [855, 527] width 595 height 178
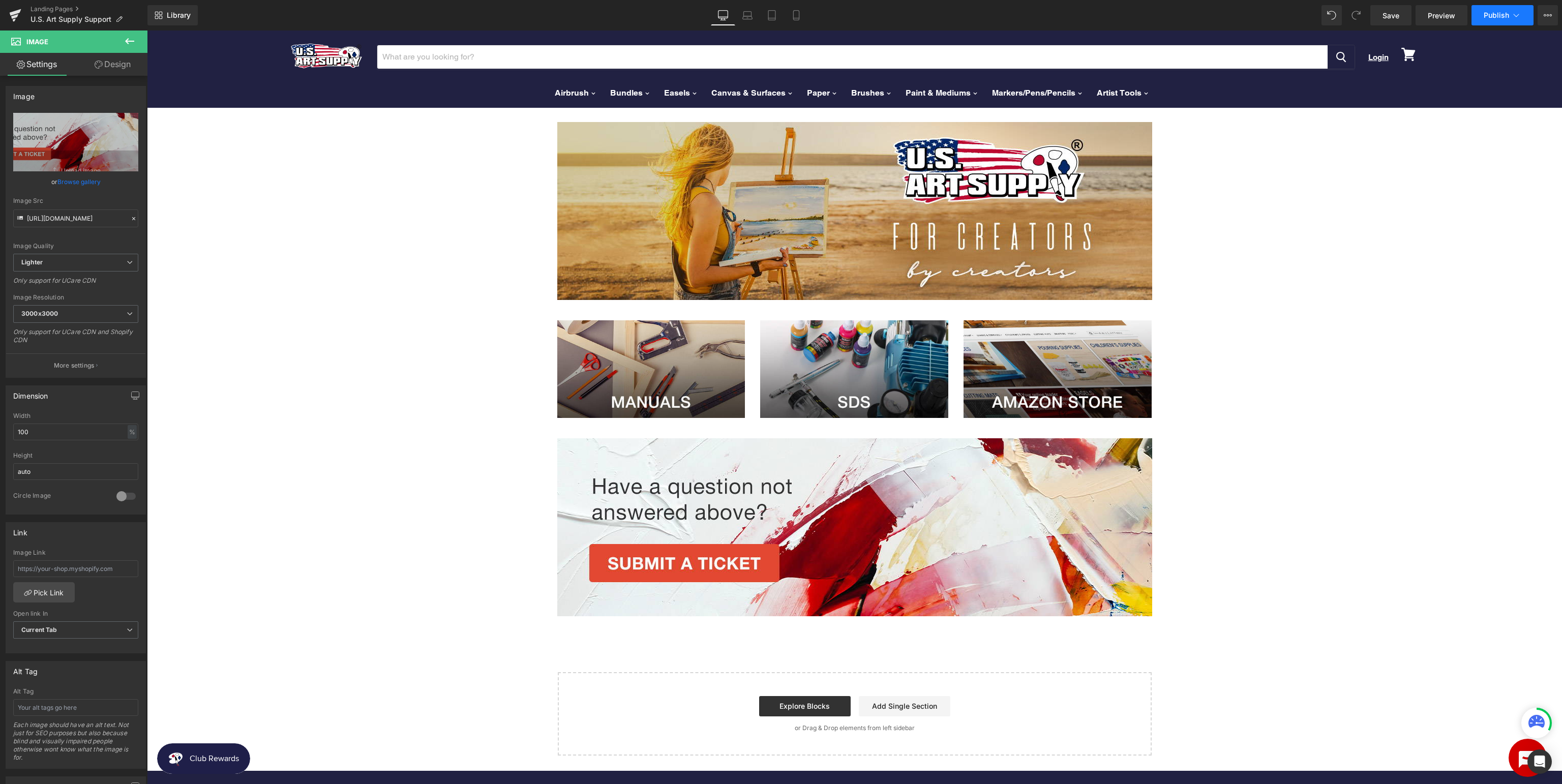
click at [1513, 14] on icon at bounding box center [1516, 15] width 10 height 10
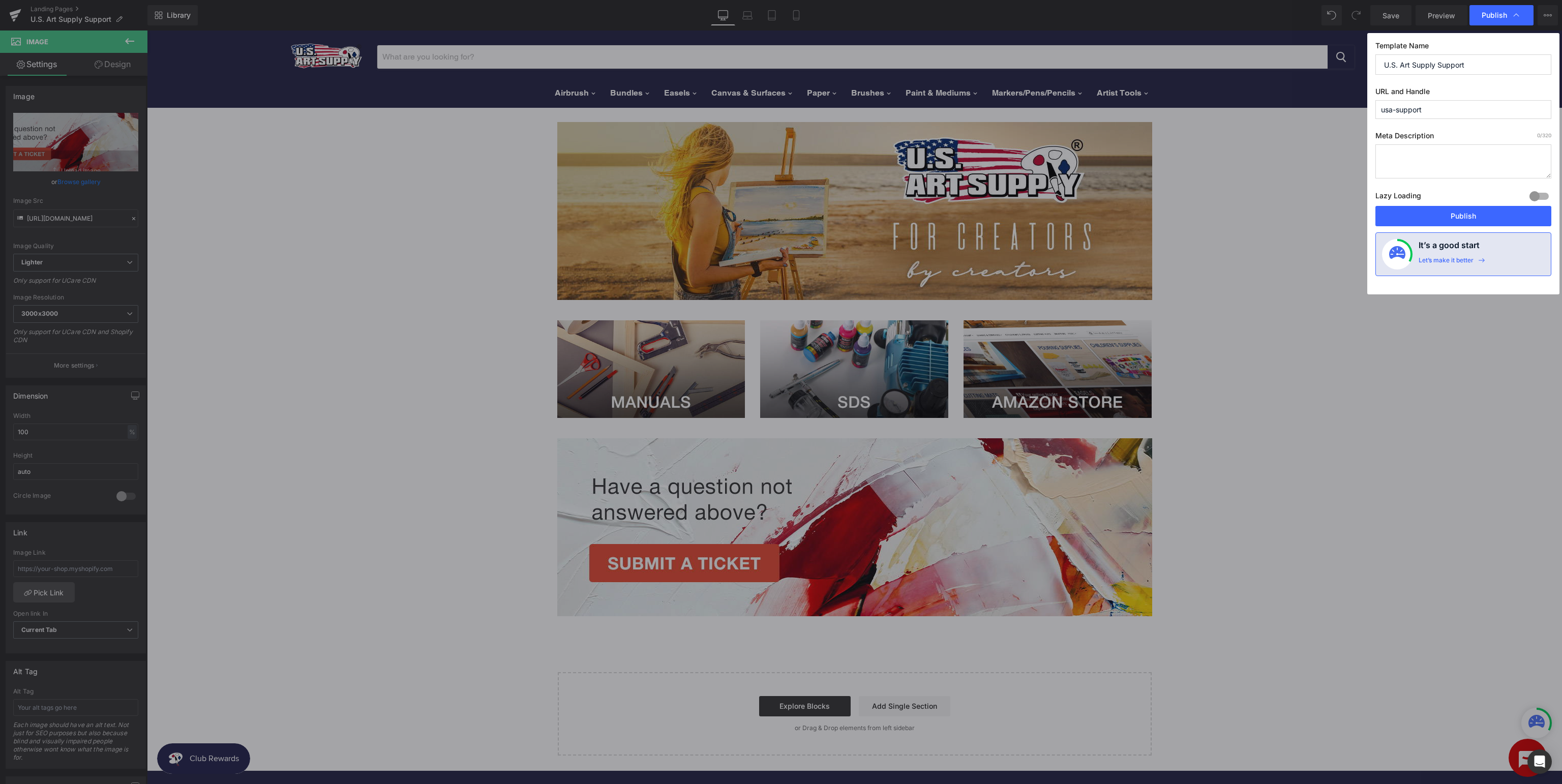
drag, startPoint x: 1454, startPoint y: 268, endPoint x: 1185, endPoint y: 278, distance: 269.2
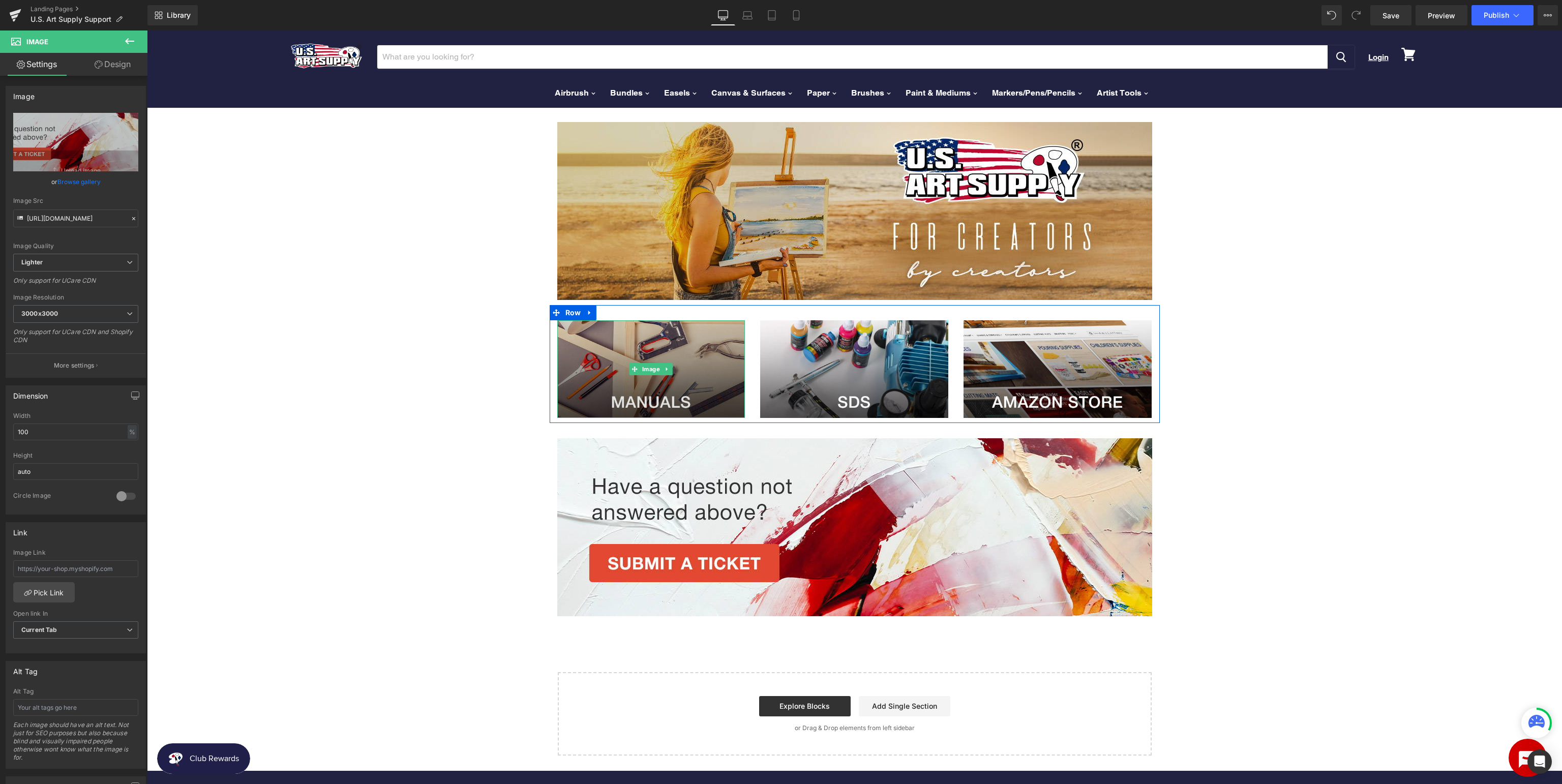
click at [587, 388] on img at bounding box center [651, 369] width 188 height 97
click at [674, 359] on img at bounding box center [651, 369] width 188 height 97
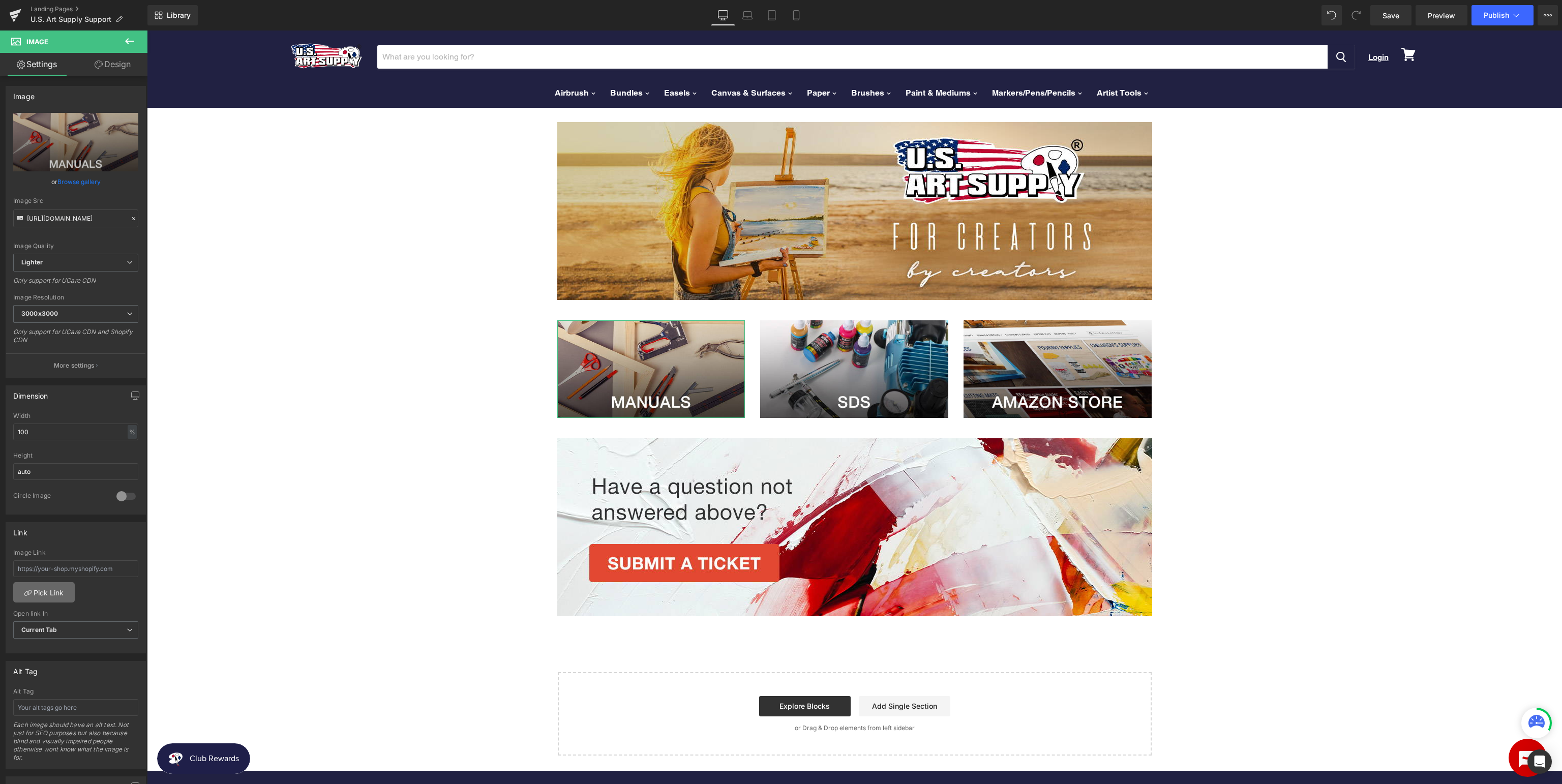
click at [45, 589] on link "Pick Link" at bounding box center [44, 592] width 61 height 20
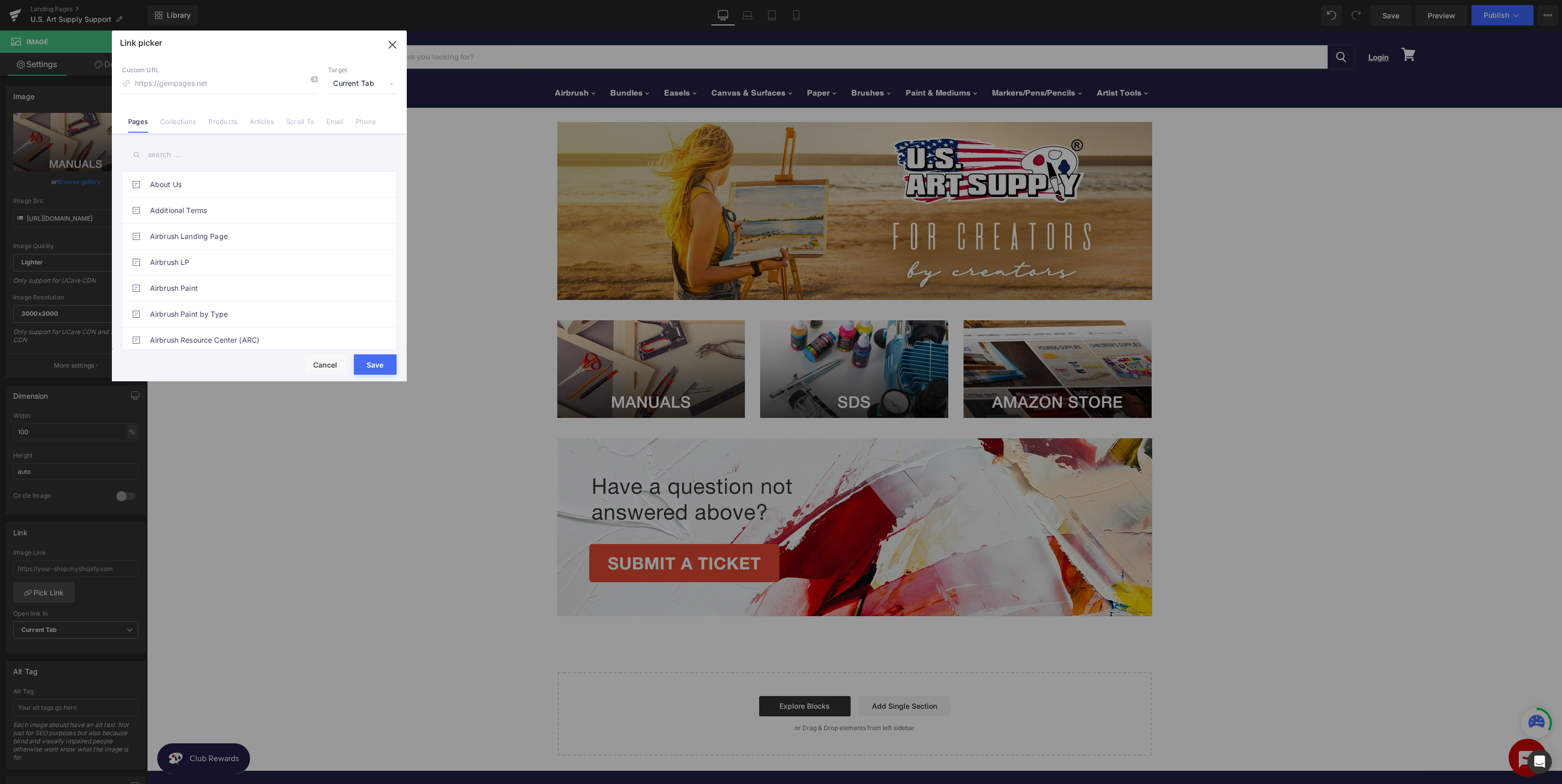
click at [238, 156] on input "text" at bounding box center [259, 155] width 274 height 23
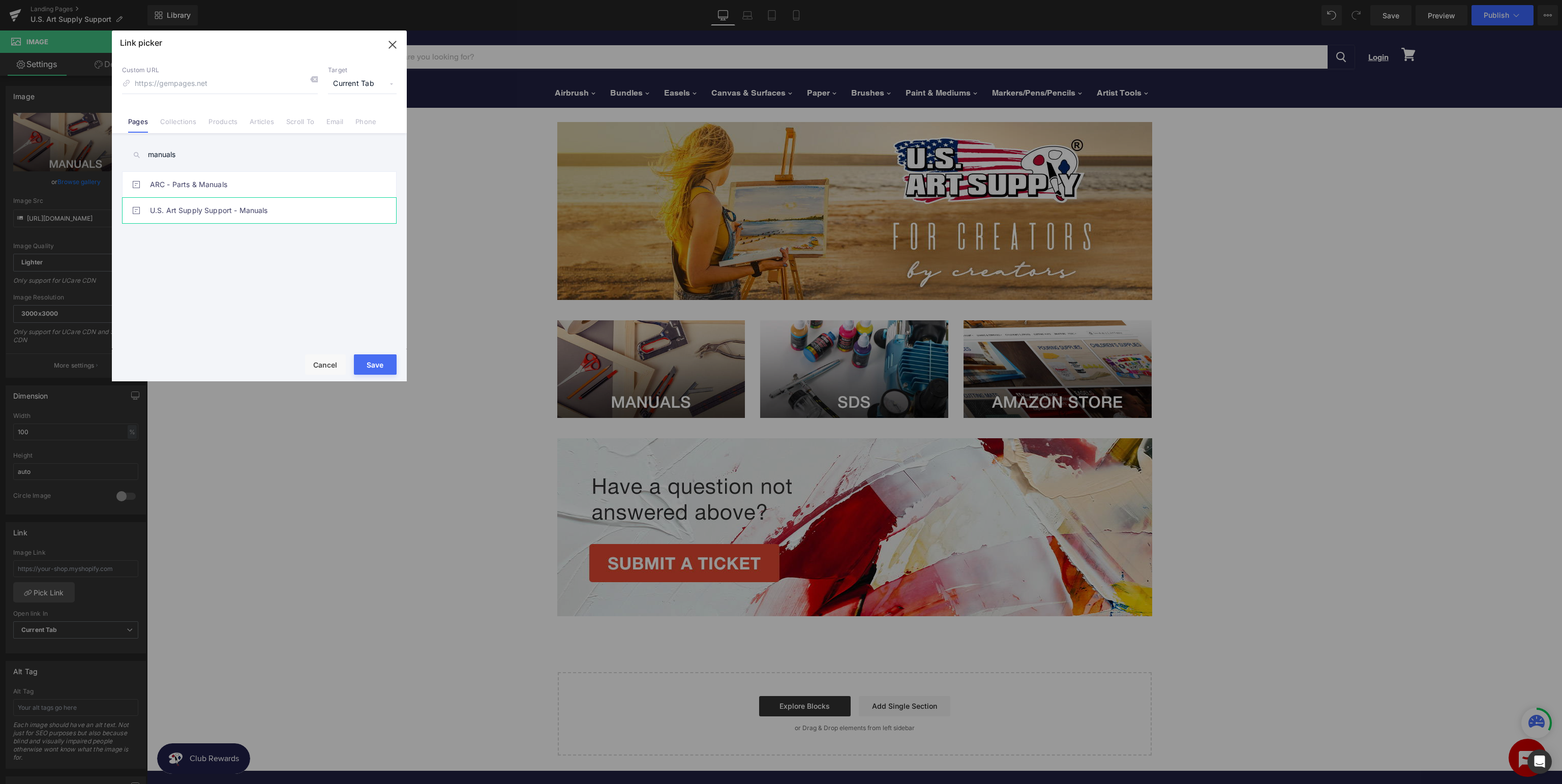
type input "manuals"
click at [297, 213] on link "U.S. Art Supply Support - Manuals" at bounding box center [261, 210] width 224 height 25
click at [382, 355] on button "Save" at bounding box center [375, 365] width 43 height 20
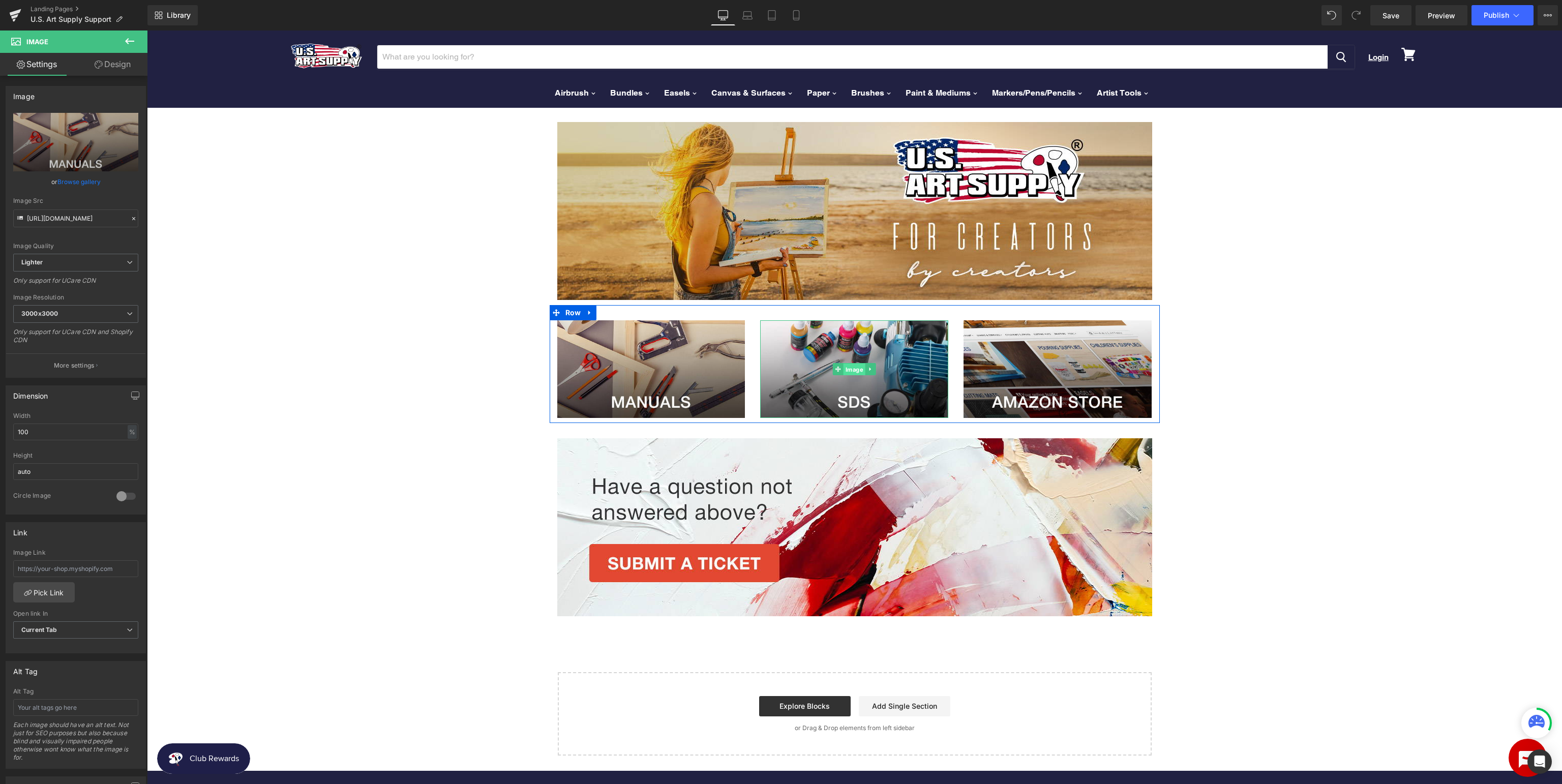
click at [847, 366] on span "Image" at bounding box center [854, 370] width 22 height 12
click at [99, 570] on input "/pages/[GEOGRAPHIC_DATA]-support-sds" at bounding box center [76, 568] width 125 height 17
drag, startPoint x: 122, startPoint y: 567, endPoint x: 0, endPoint y: 564, distance: 122.0
click at [13, 564] on input "/pages/[GEOGRAPHIC_DATA]-support-sds" at bounding box center [76, 568] width 125 height 17
click at [1049, 365] on span "Image" at bounding box center [1058, 369] width 22 height 12
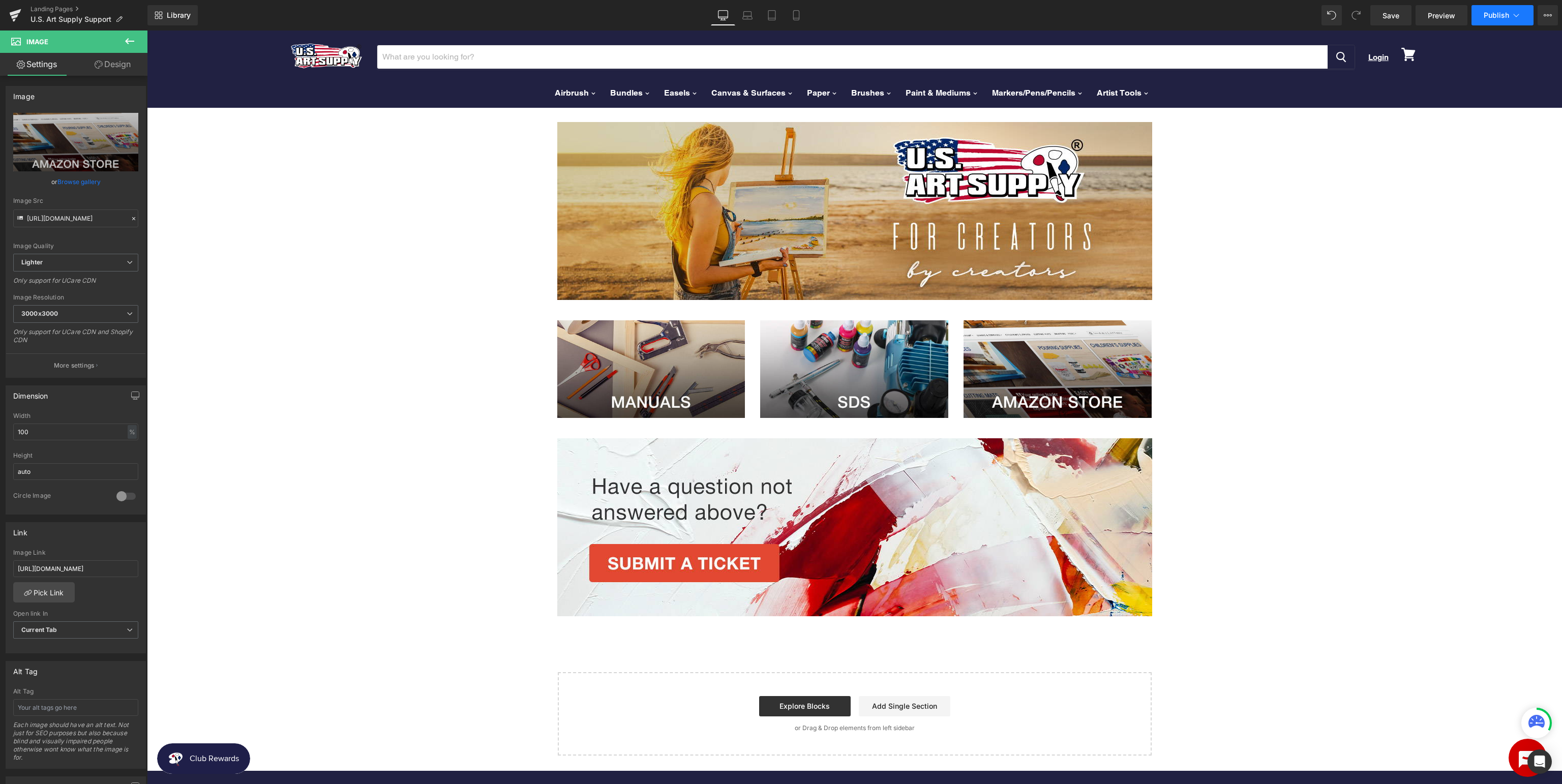
click at [1488, 23] on button "Publish" at bounding box center [1502, 15] width 62 height 20
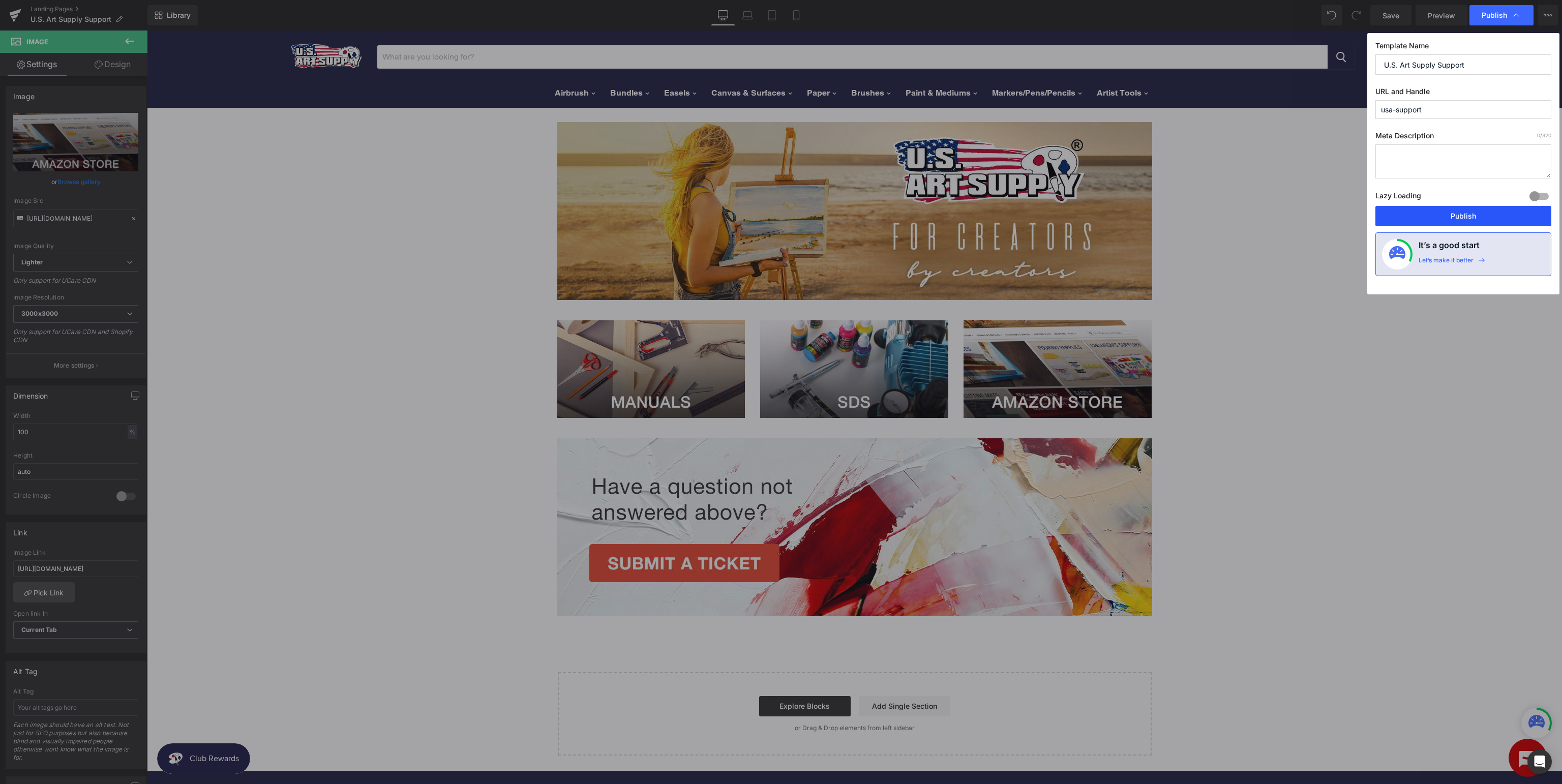
click at [1478, 214] on button "Publish" at bounding box center [1463, 216] width 176 height 20
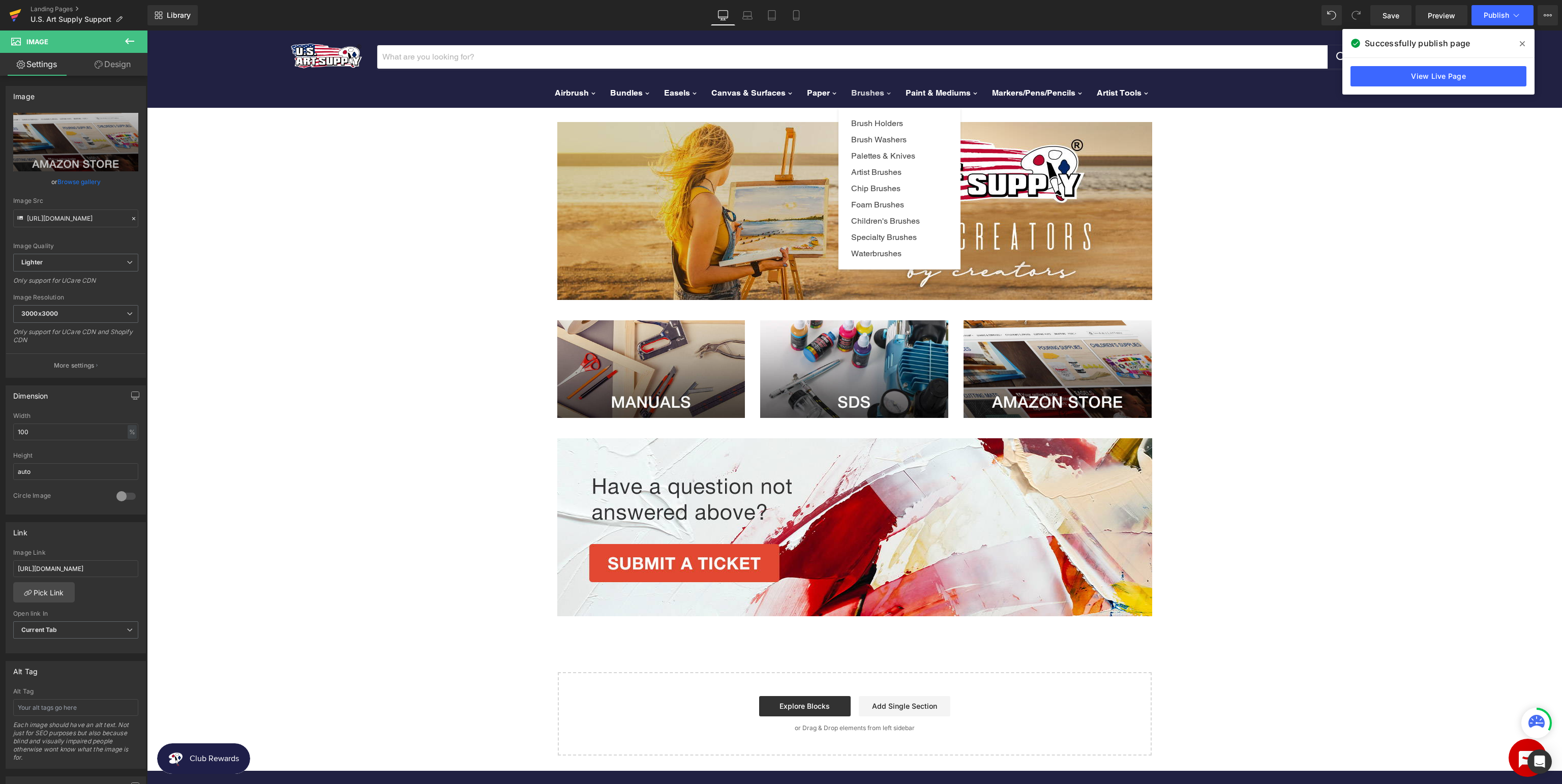
click at [18, 17] on icon at bounding box center [15, 15] width 12 height 25
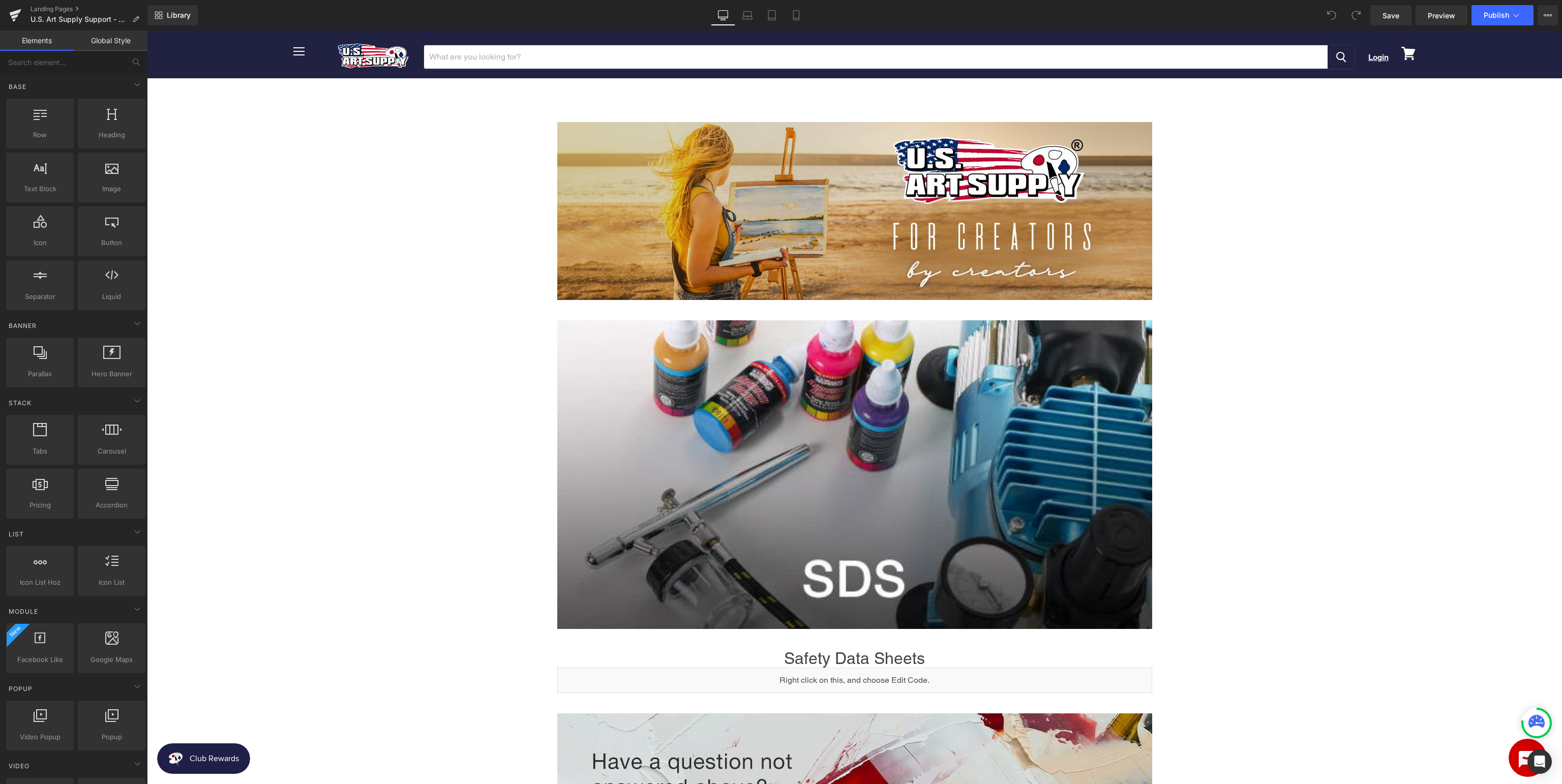
scroll to position [268, 0]
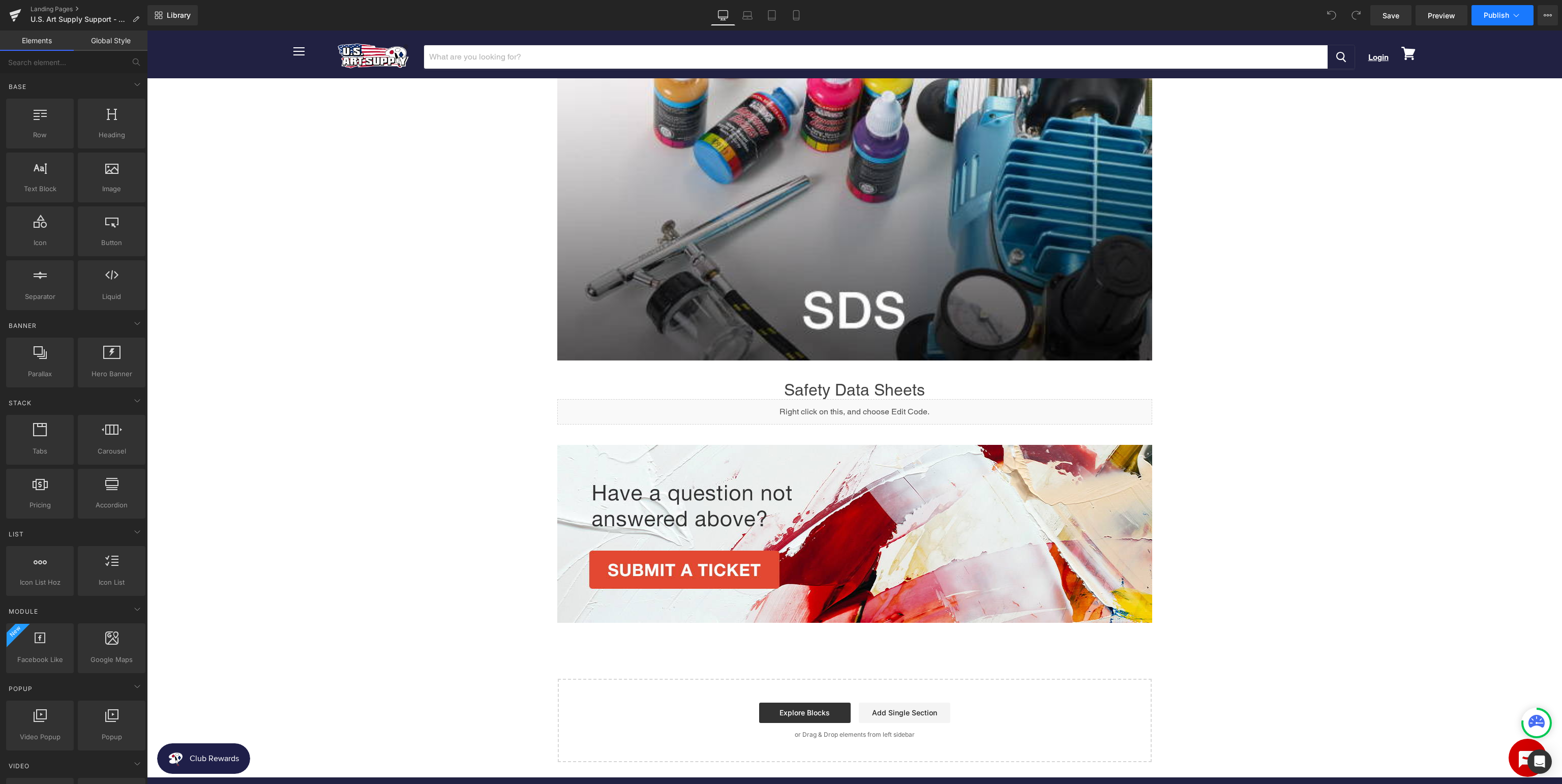
click at [1501, 19] on button "Publish" at bounding box center [1502, 15] width 62 height 20
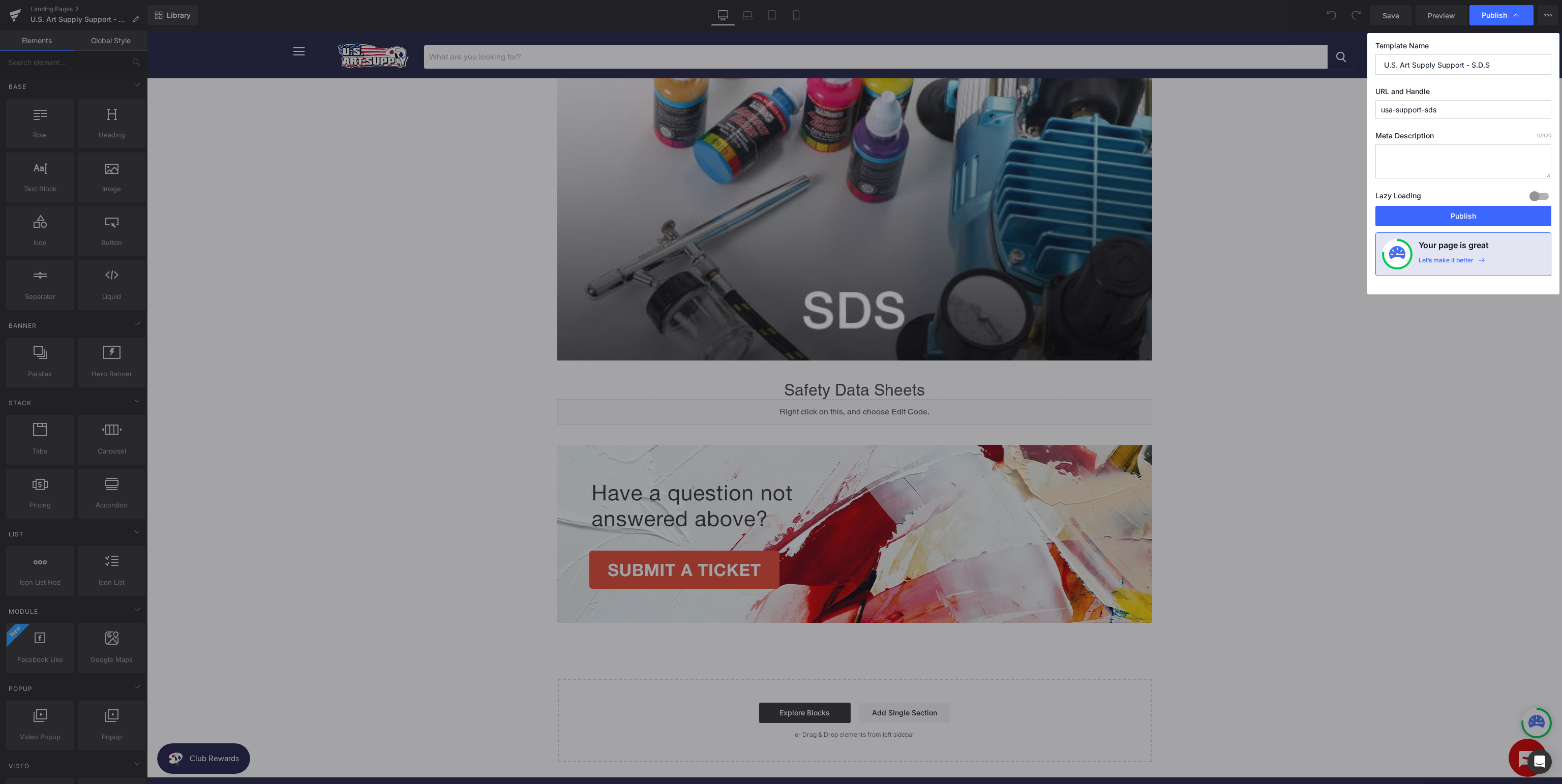
drag, startPoint x: 583, startPoint y: 278, endPoint x: 437, endPoint y: 248, distance: 149.1
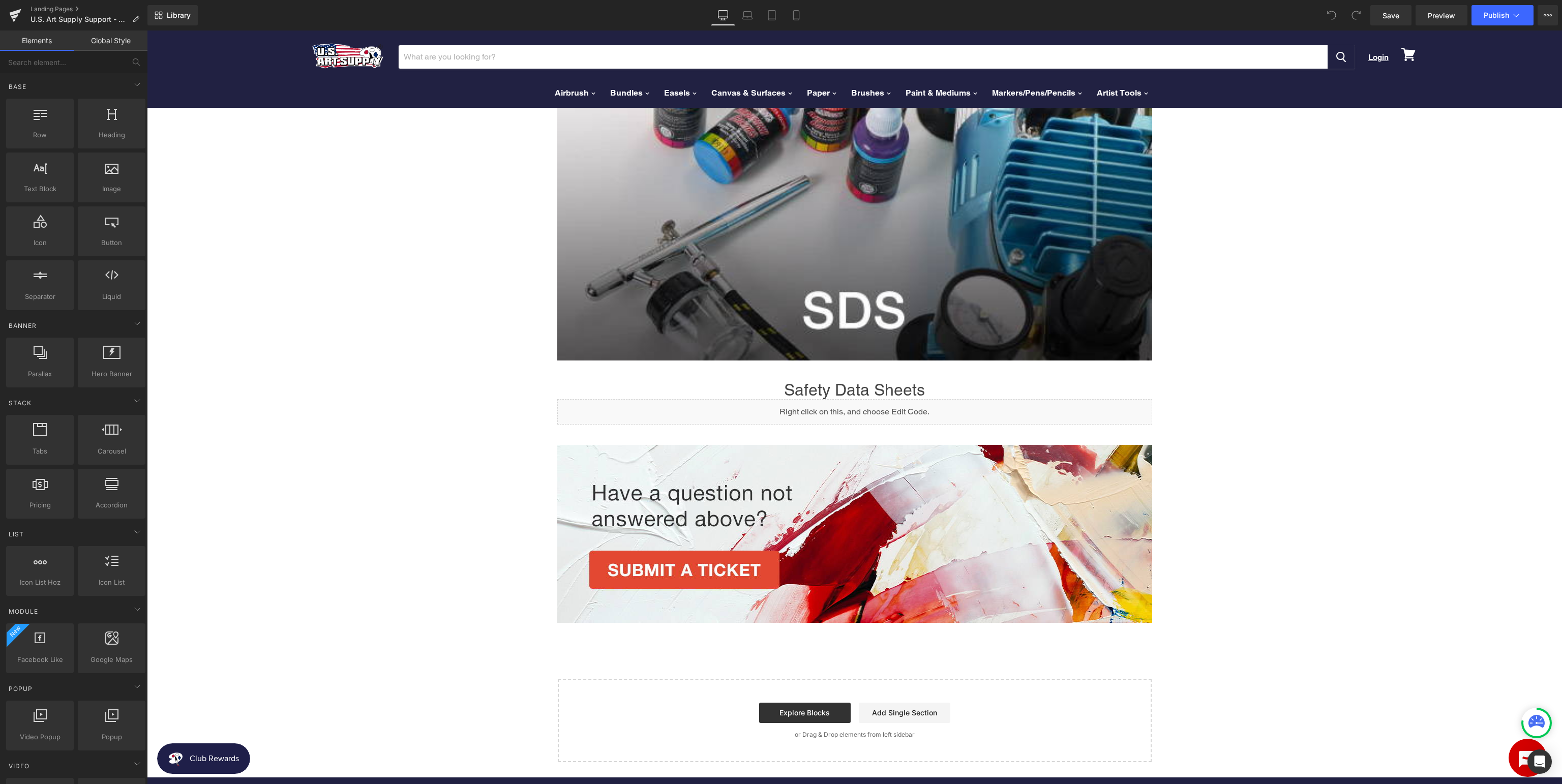
scroll to position [0, 0]
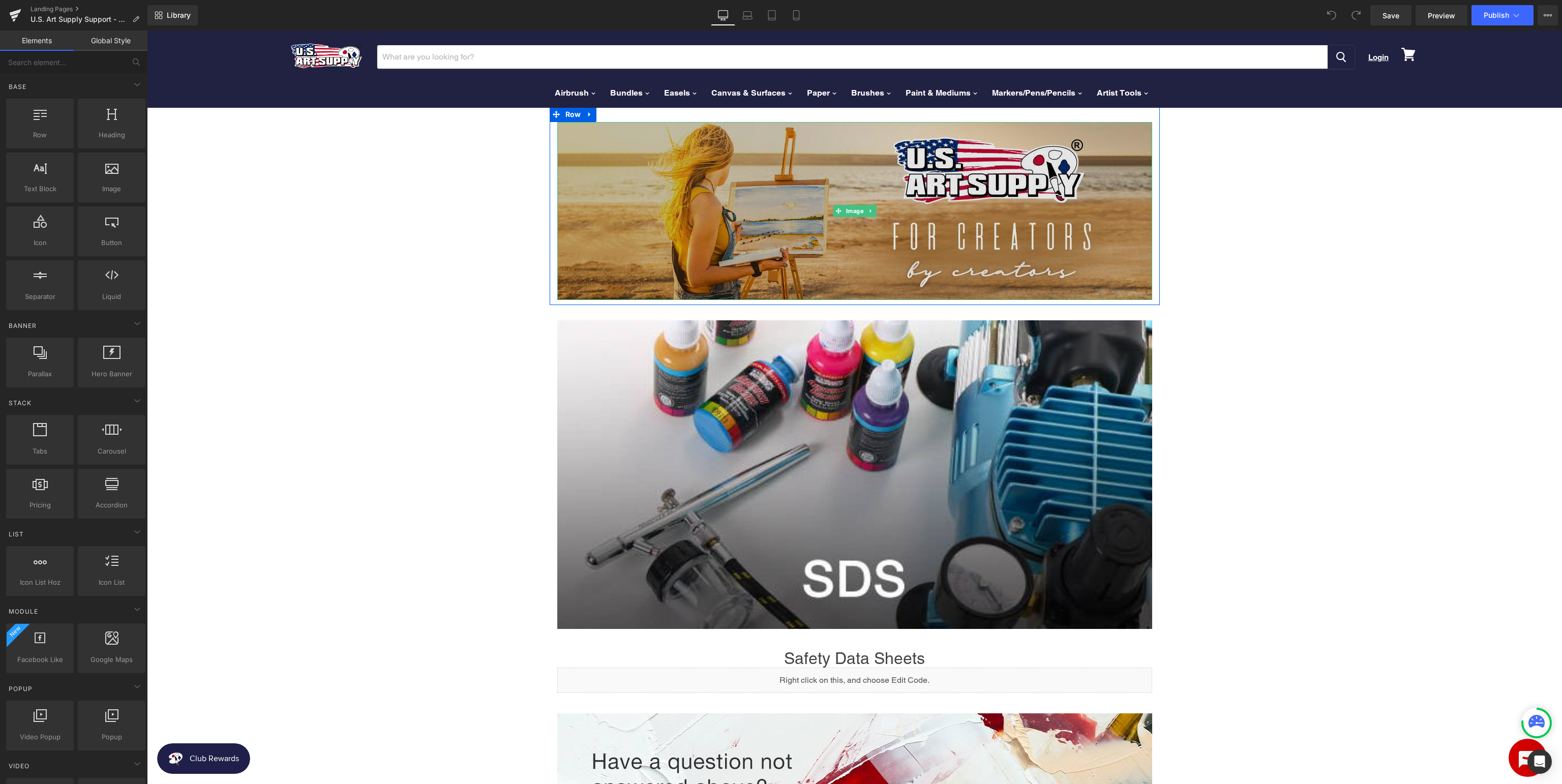
click at [734, 222] on img at bounding box center [855, 210] width 595 height 178
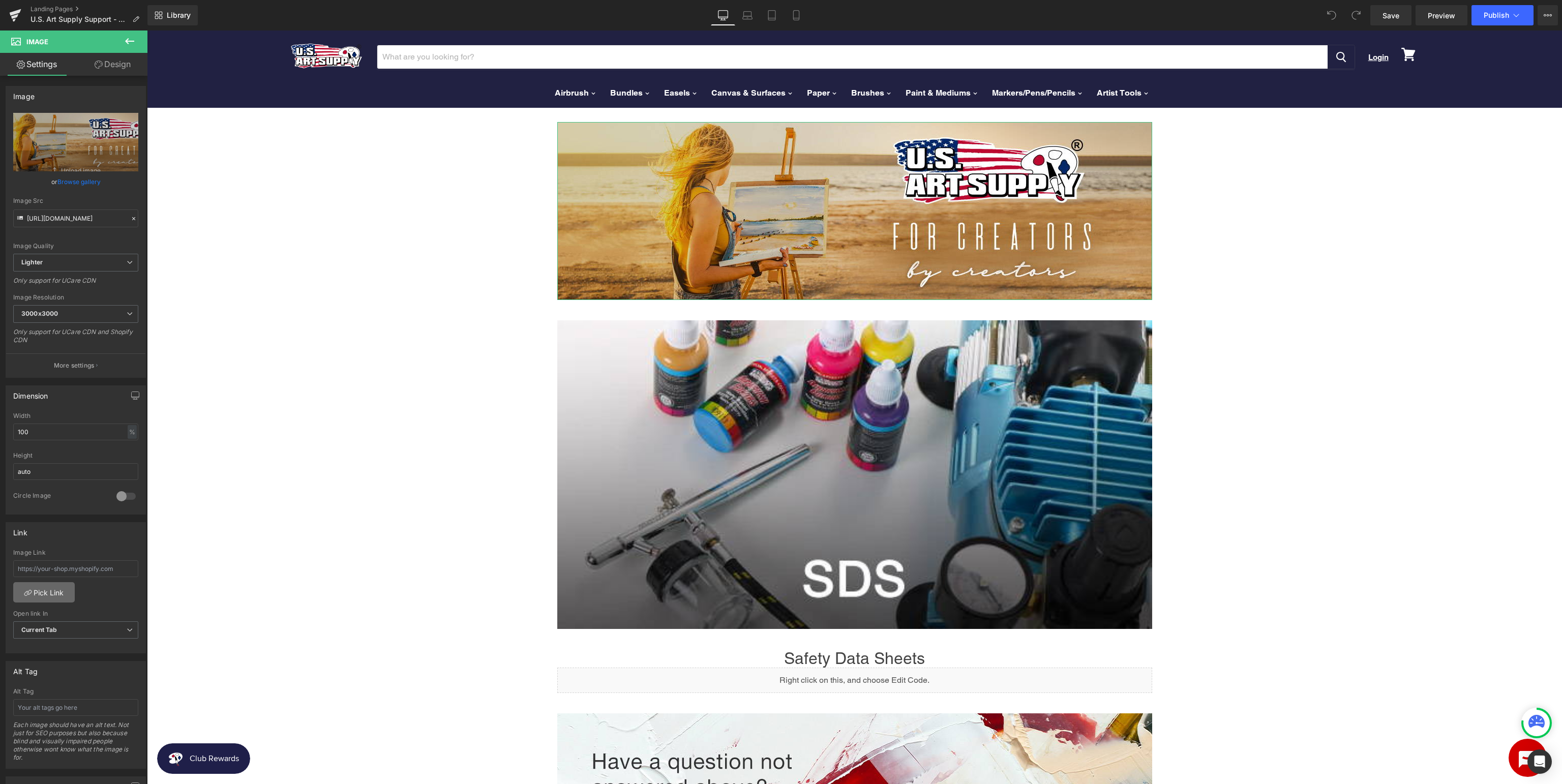
click at [50, 598] on link "Pick Link" at bounding box center [44, 592] width 61 height 20
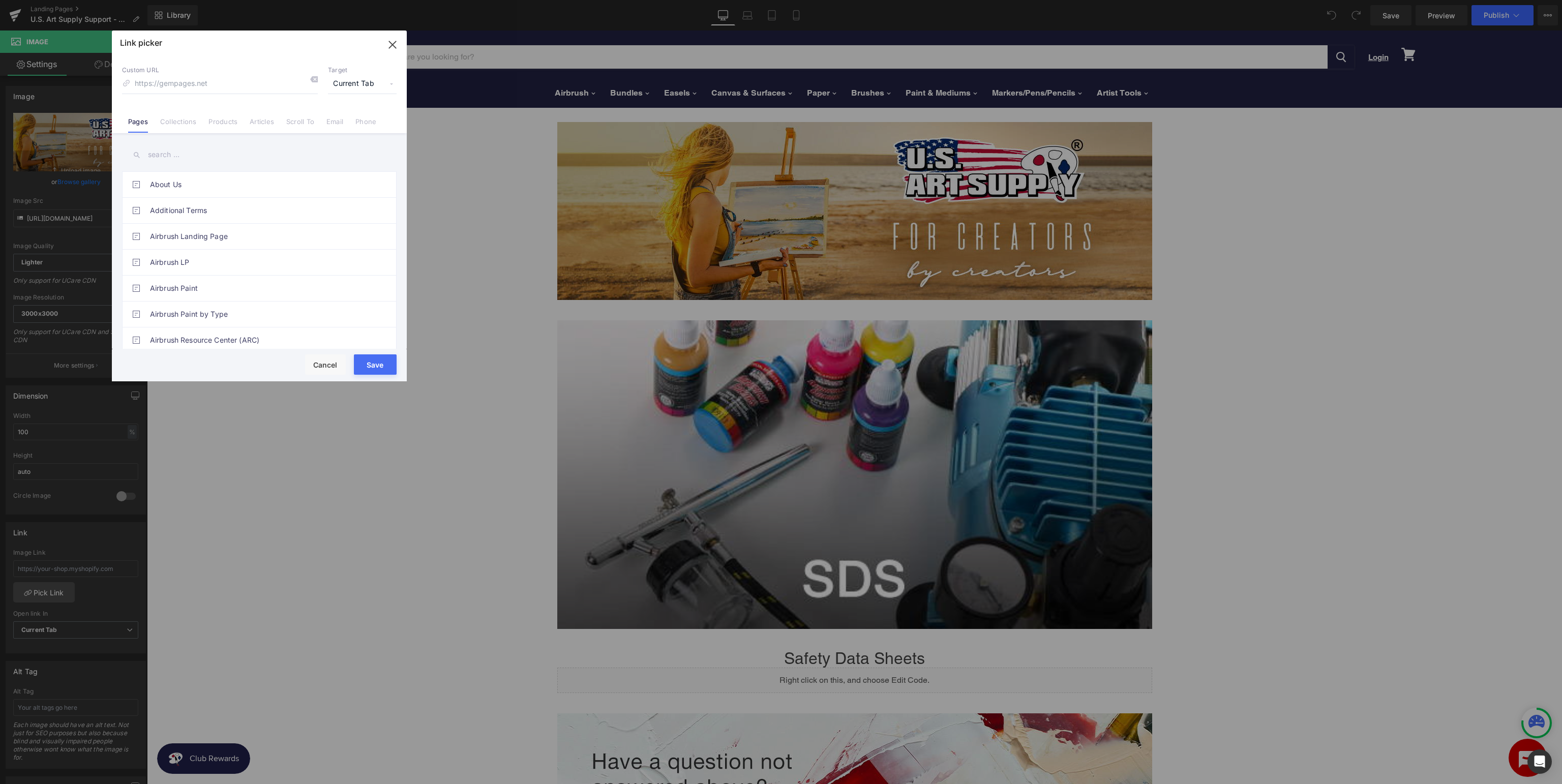
click at [240, 158] on input "text" at bounding box center [259, 155] width 274 height 23
type input "s"
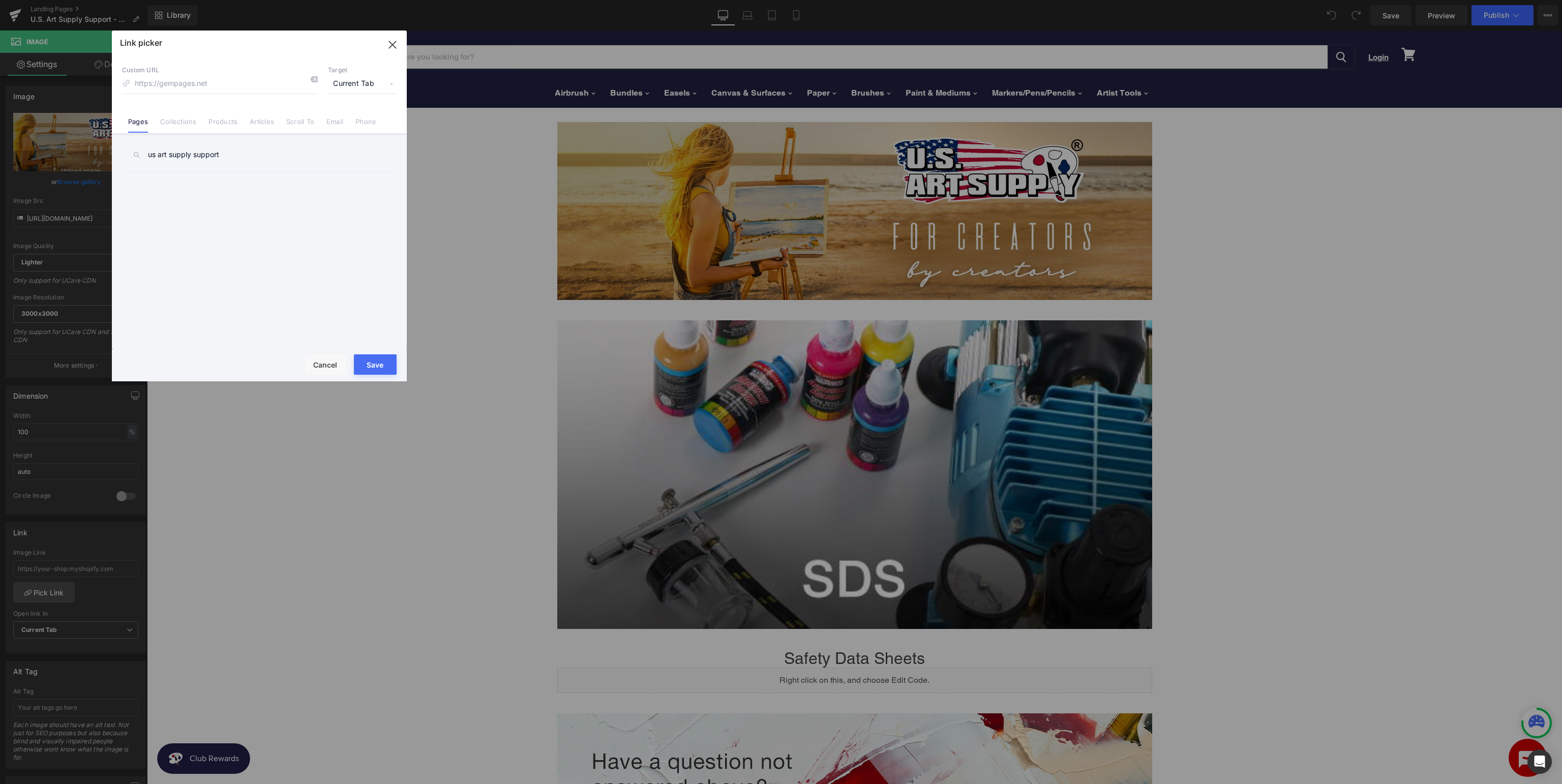
type input "us art supply support"
click at [243, 182] on link "U.S. Art Supply Support - S.D.S" at bounding box center [261, 184] width 224 height 25
type input "/pages/usa-support-sds"
click at [196, 154] on input "us art supply support" at bounding box center [259, 155] width 274 height 23
click at [244, 154] on input "us art supply support" at bounding box center [259, 155] width 274 height 23
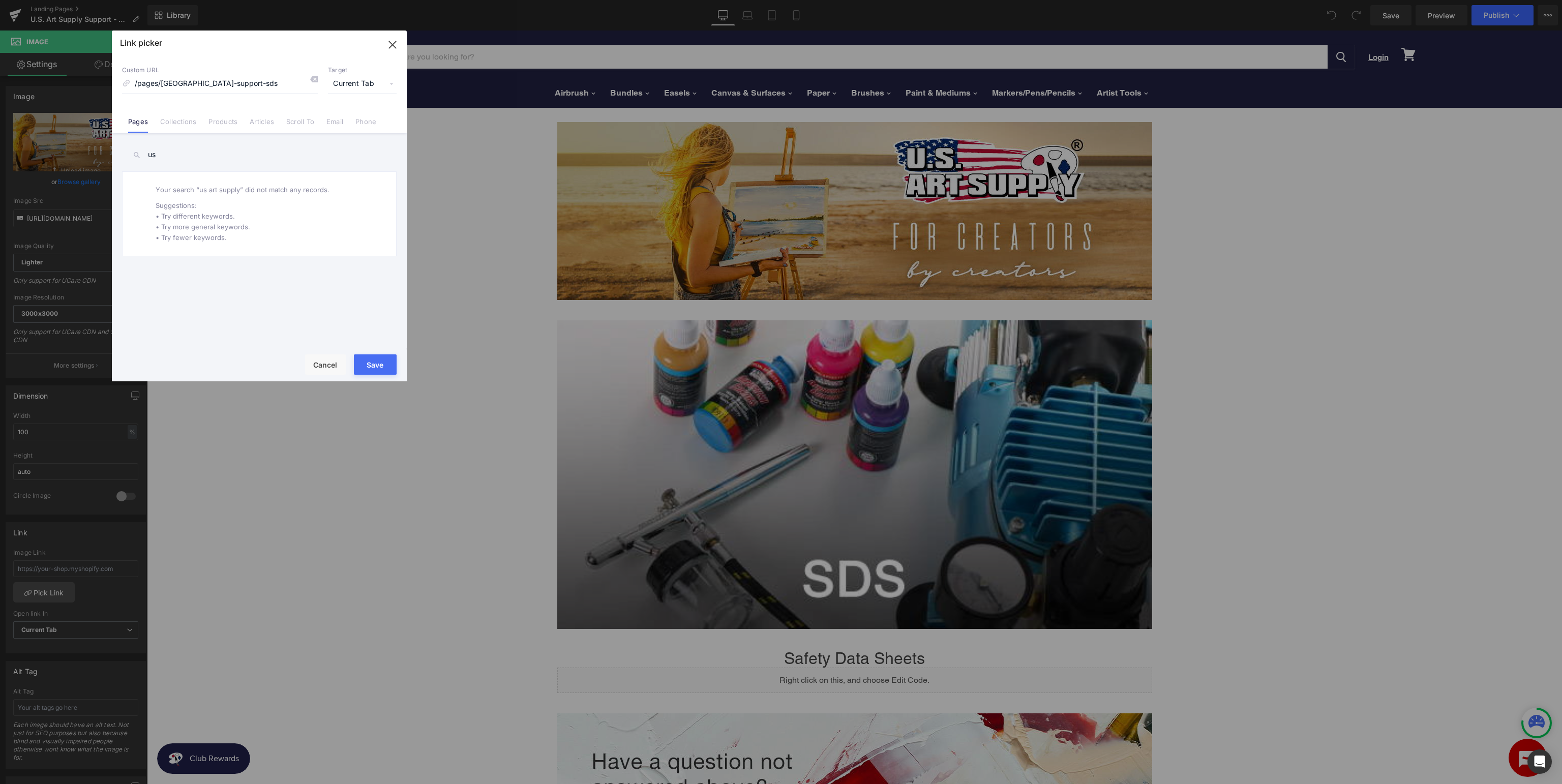
type input "u"
click at [241, 80] on input "/pages/usa-support-sds" at bounding box center [220, 84] width 196 height 19
type input "/pages/[GEOGRAPHIC_DATA]-support"
click at [375, 362] on button "Save" at bounding box center [375, 365] width 43 height 20
type input "/pages/[GEOGRAPHIC_DATA]-support"
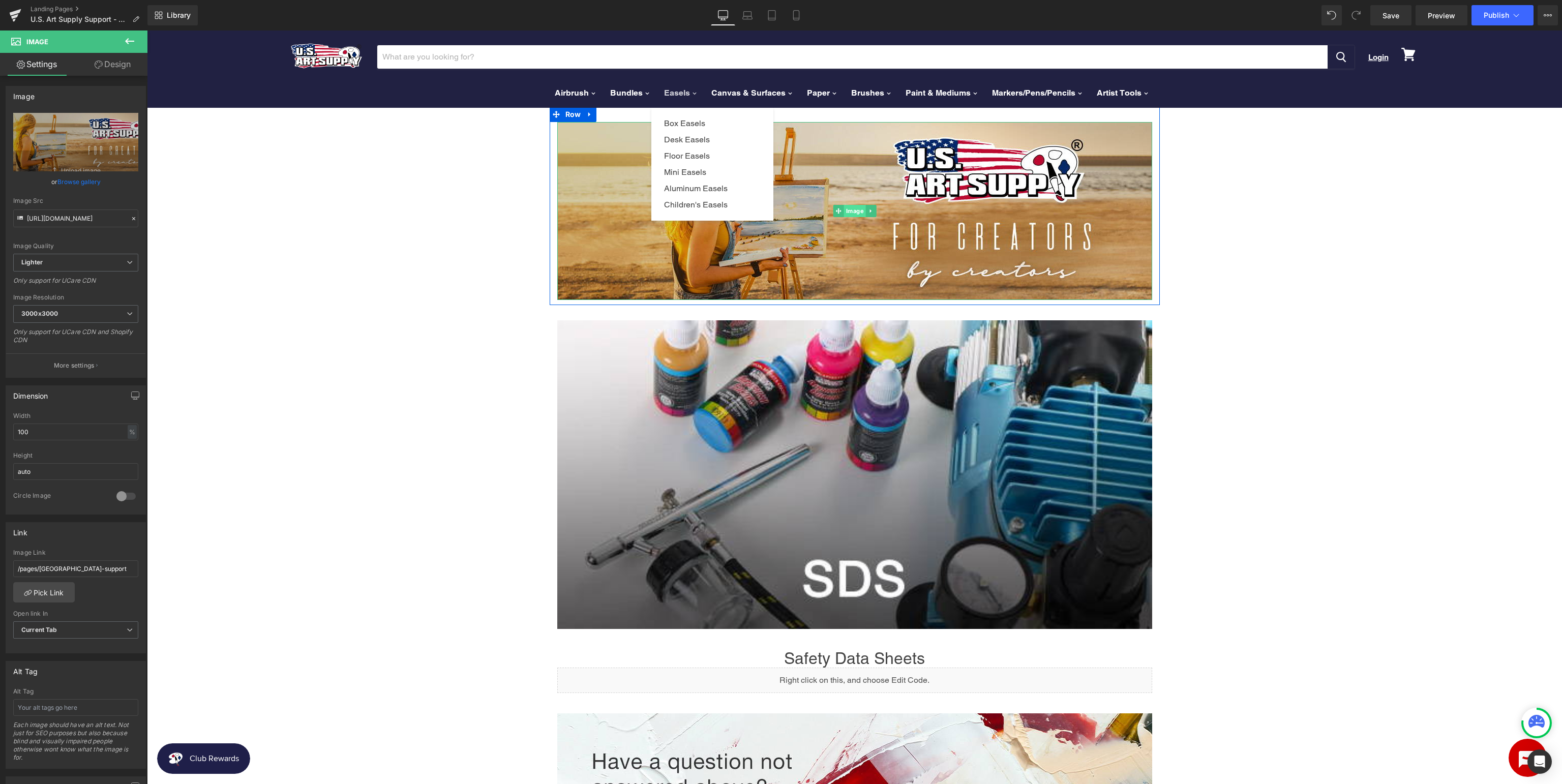
click at [855, 212] on span "Image" at bounding box center [854, 211] width 22 height 12
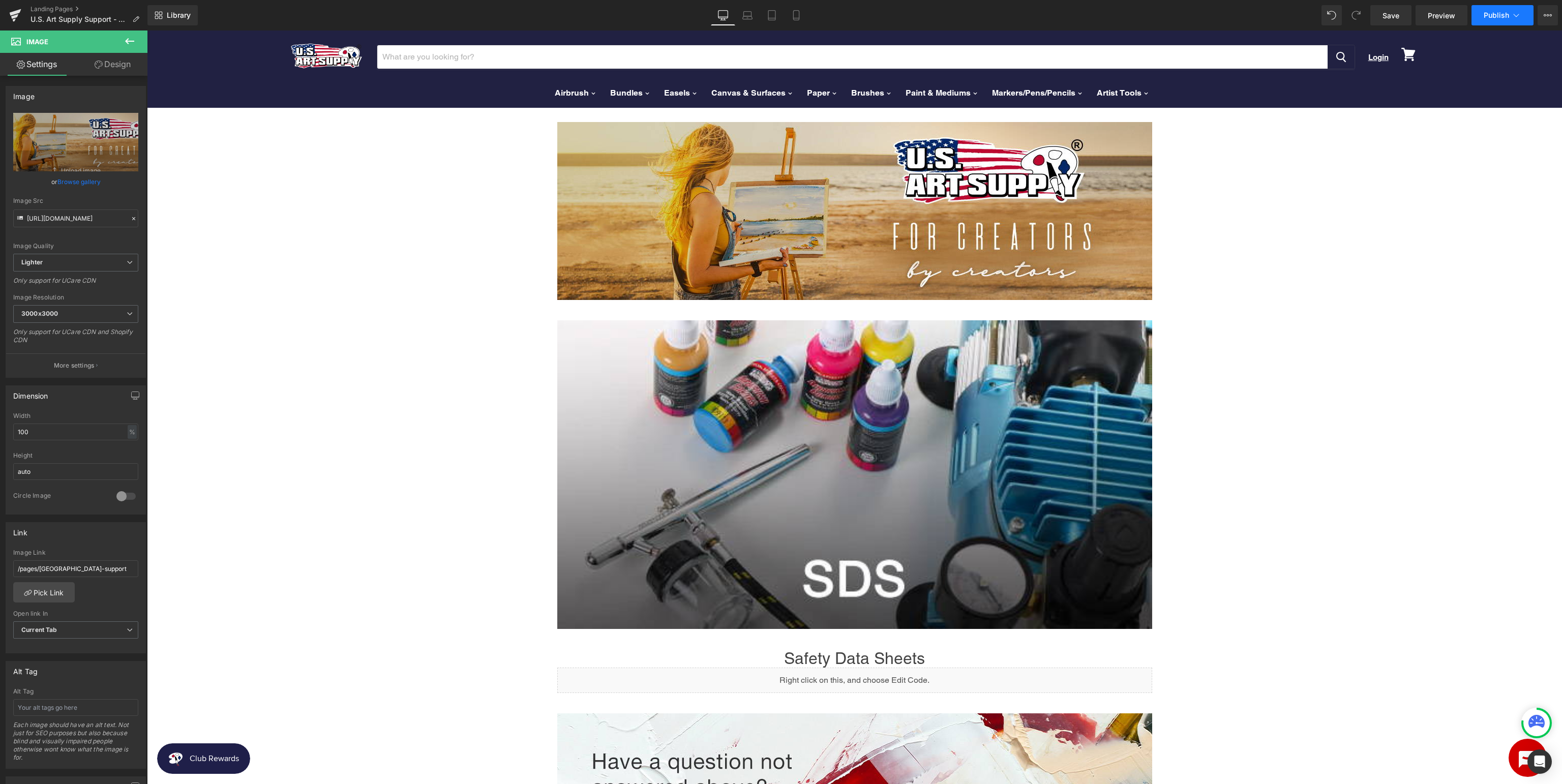
click at [1520, 23] on button "Publish" at bounding box center [1502, 15] width 62 height 20
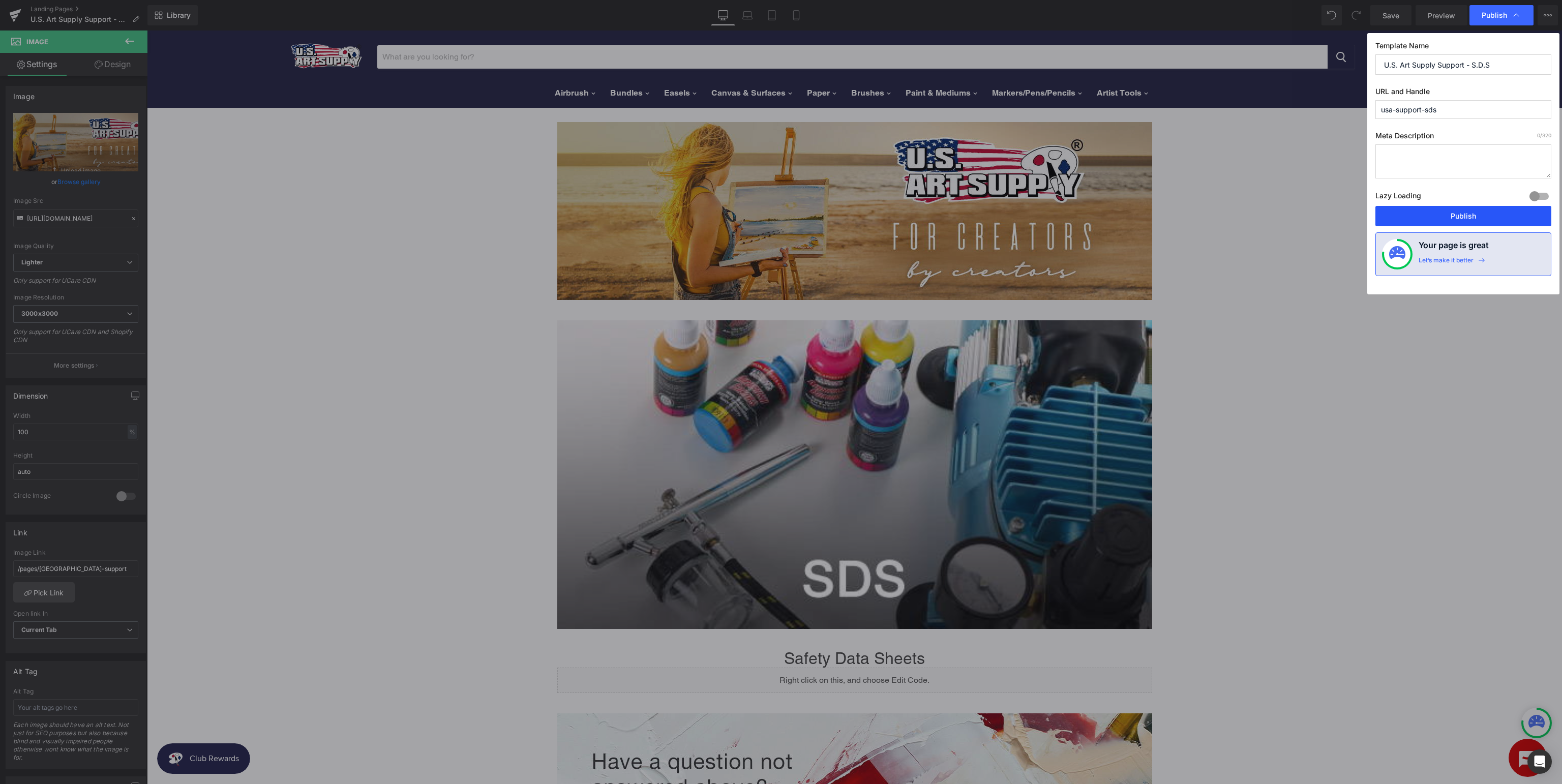
click at [1469, 214] on button "Publish" at bounding box center [1463, 216] width 176 height 20
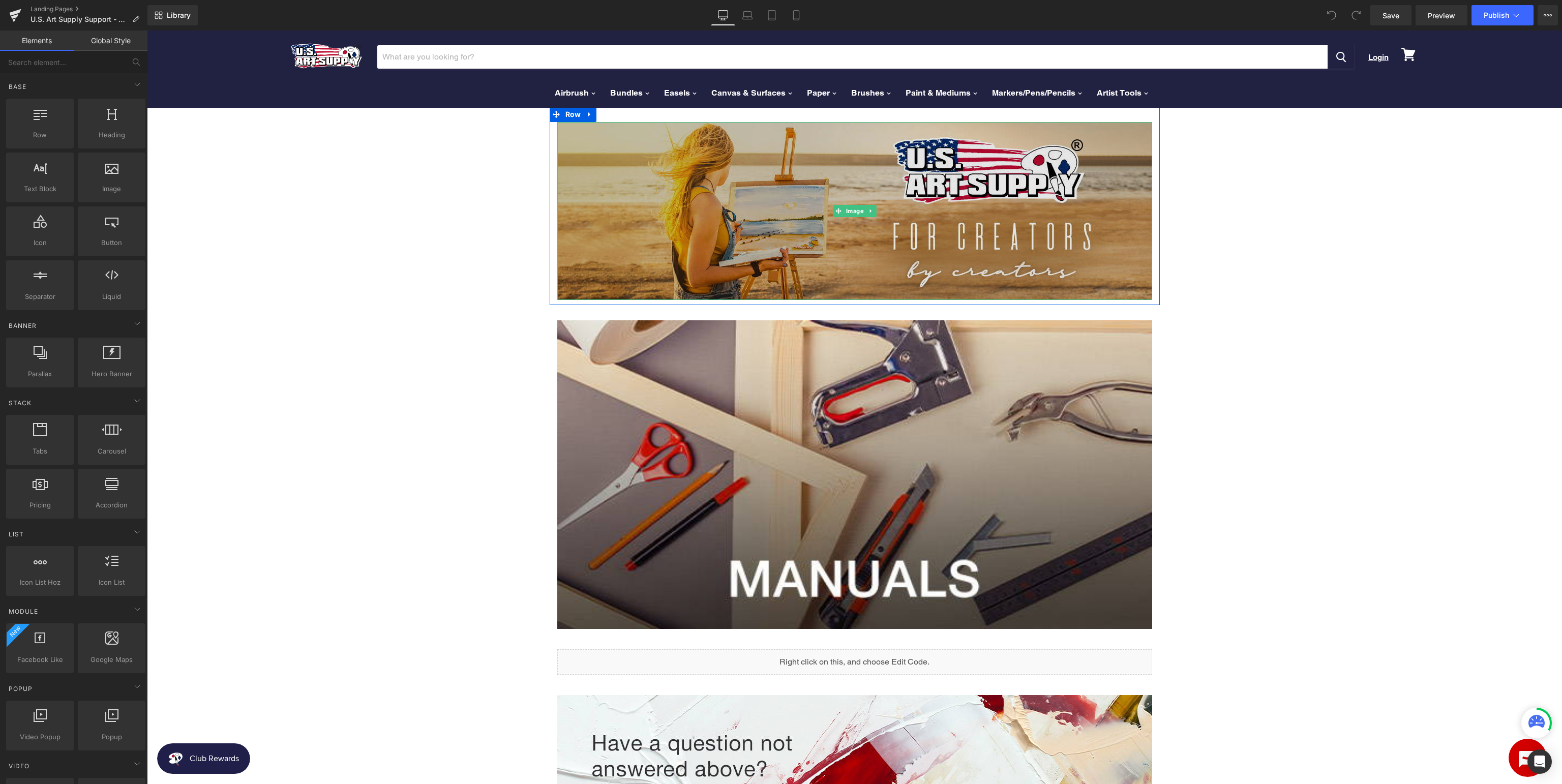
click at [910, 192] on img at bounding box center [855, 210] width 595 height 178
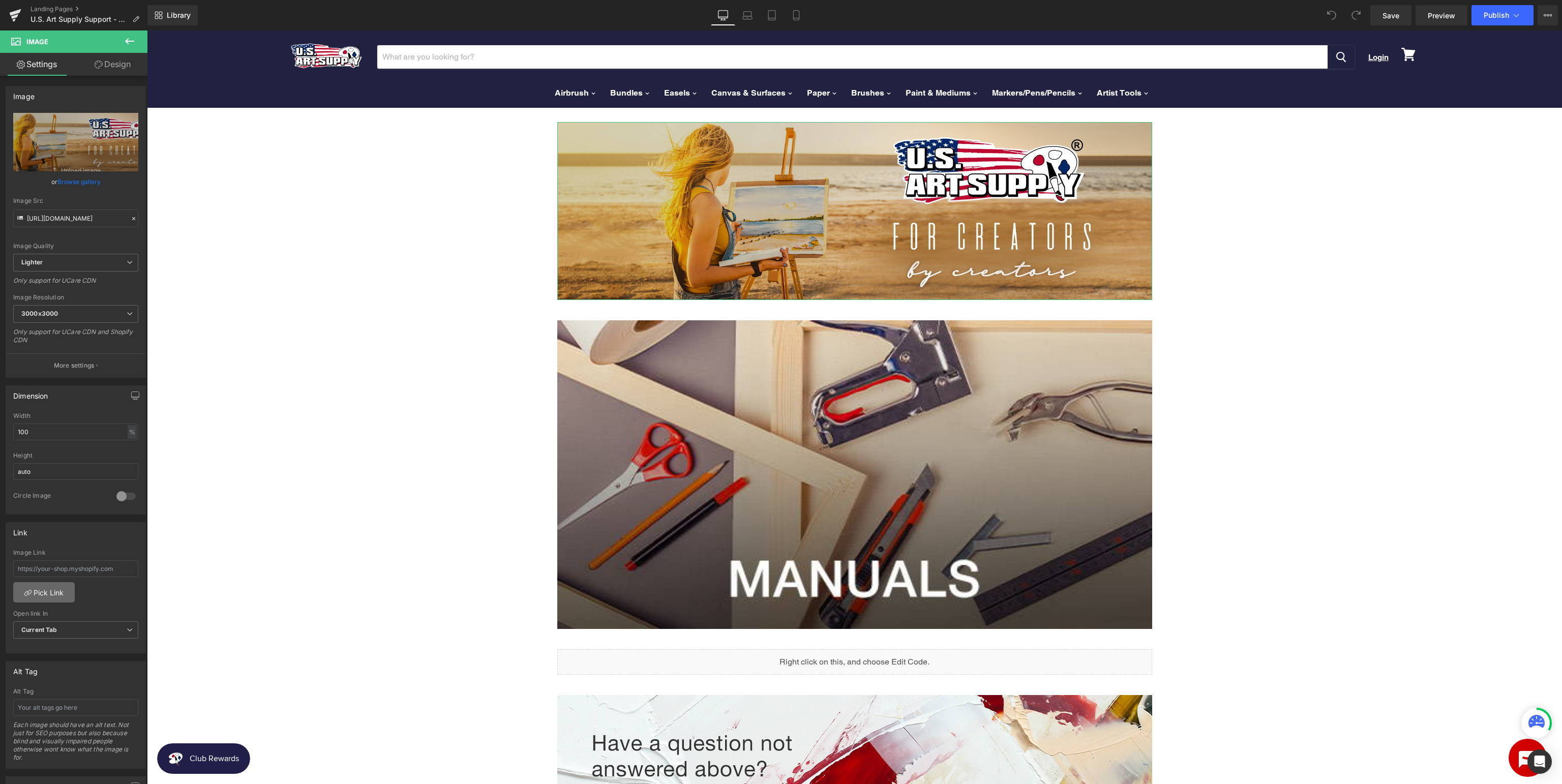
click at [49, 589] on link "Pick Link" at bounding box center [44, 592] width 61 height 20
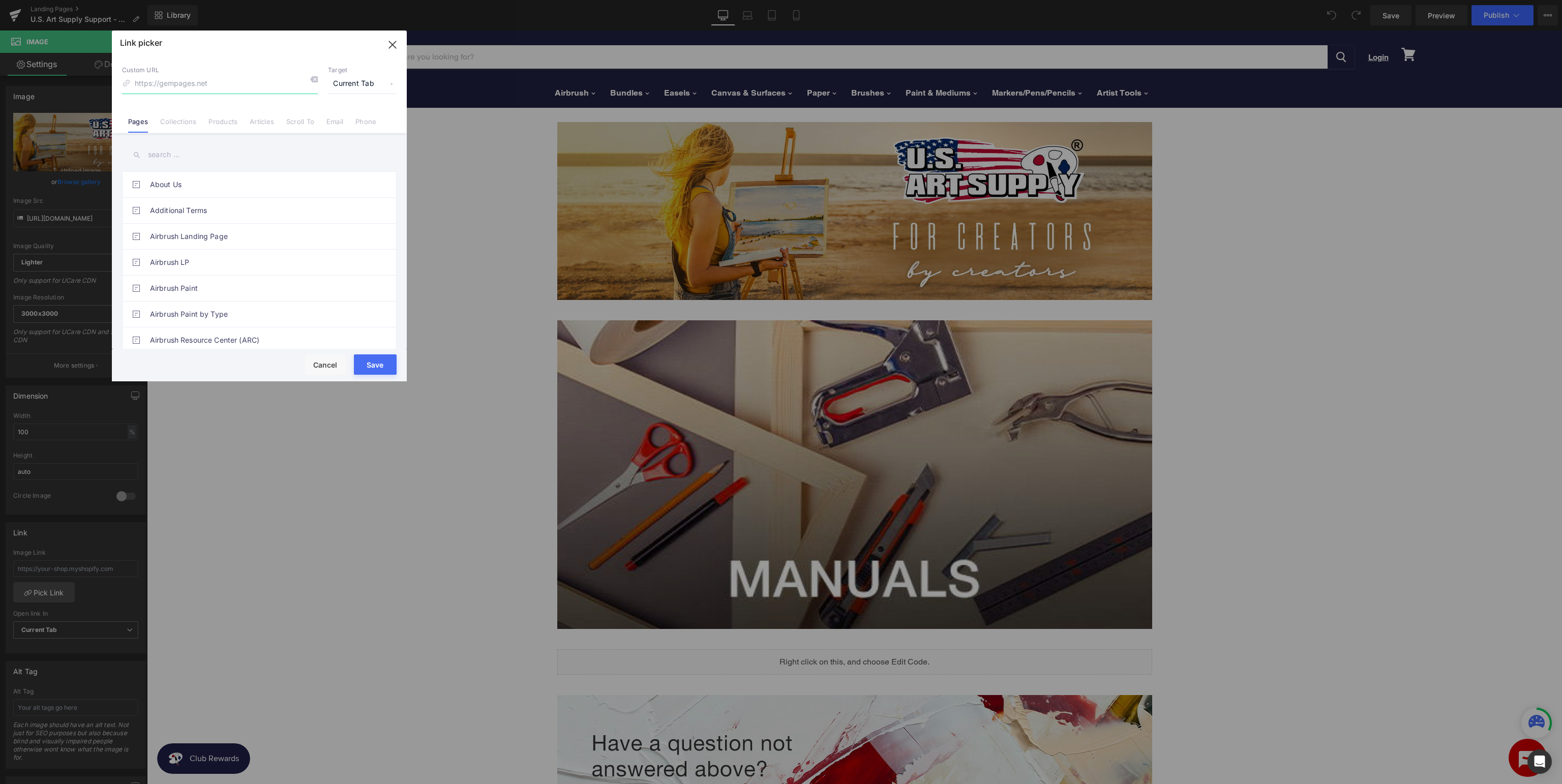
click at [249, 91] on input at bounding box center [220, 84] width 196 height 19
click at [214, 156] on input "text" at bounding box center [259, 155] width 274 height 23
type input "support"
click at [233, 202] on link "U.S. Art Supply Support" at bounding box center [261, 210] width 224 height 25
type input "/pages/[GEOGRAPHIC_DATA]-support"
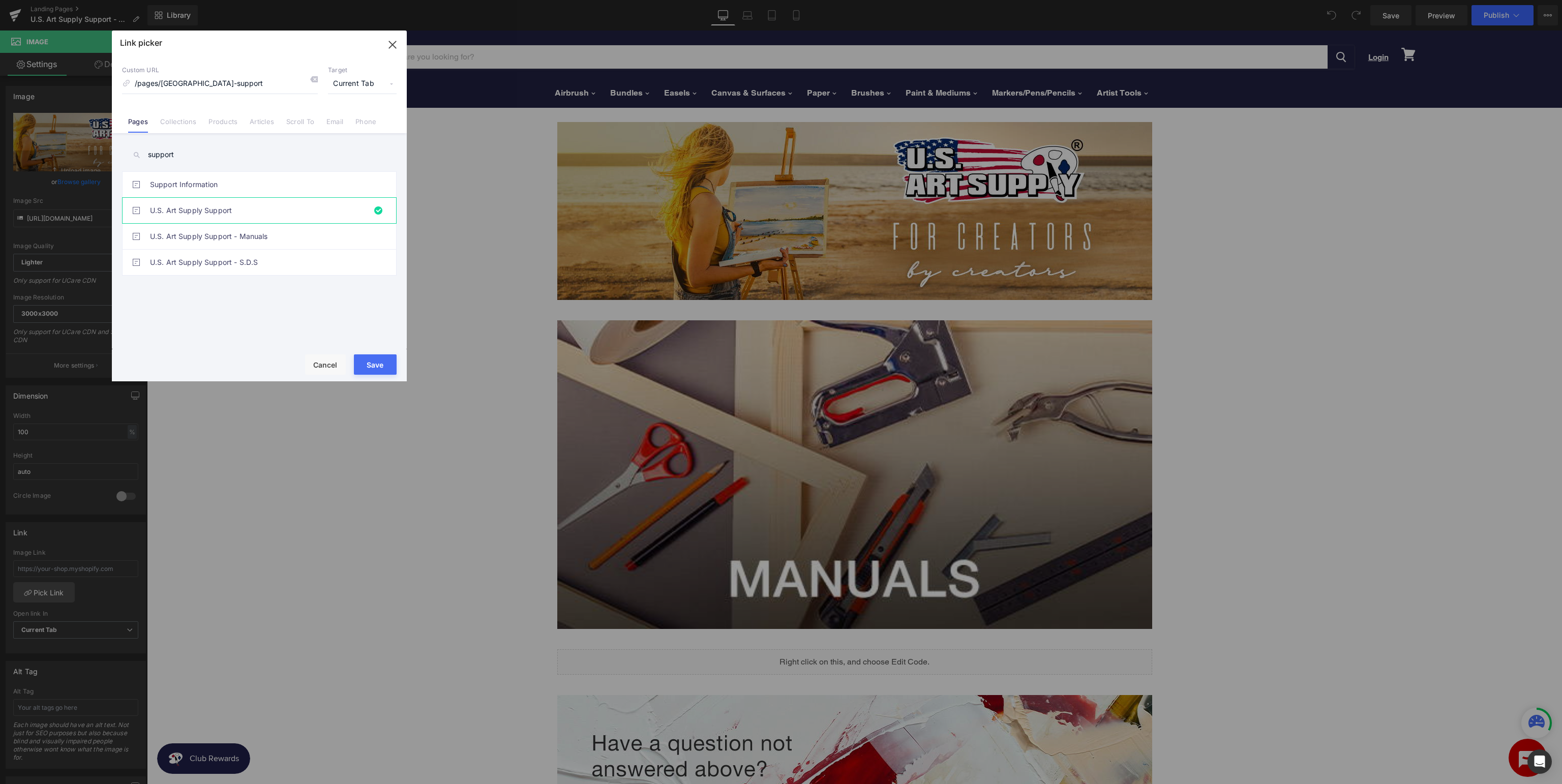
click at [383, 363] on button "Save" at bounding box center [375, 365] width 43 height 20
type input "/pages/[GEOGRAPHIC_DATA]-support"
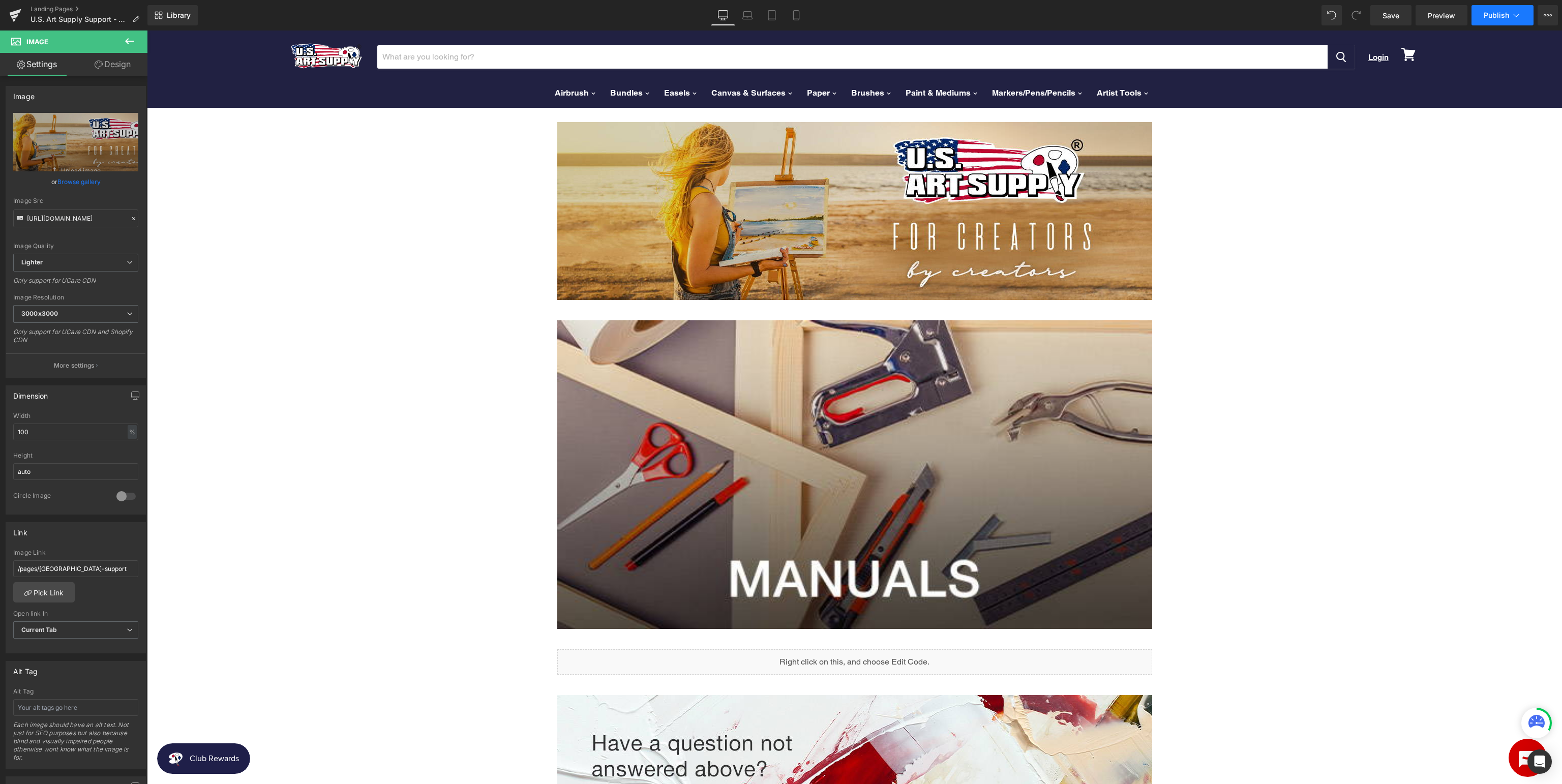
click at [1515, 19] on icon at bounding box center [1516, 15] width 10 height 10
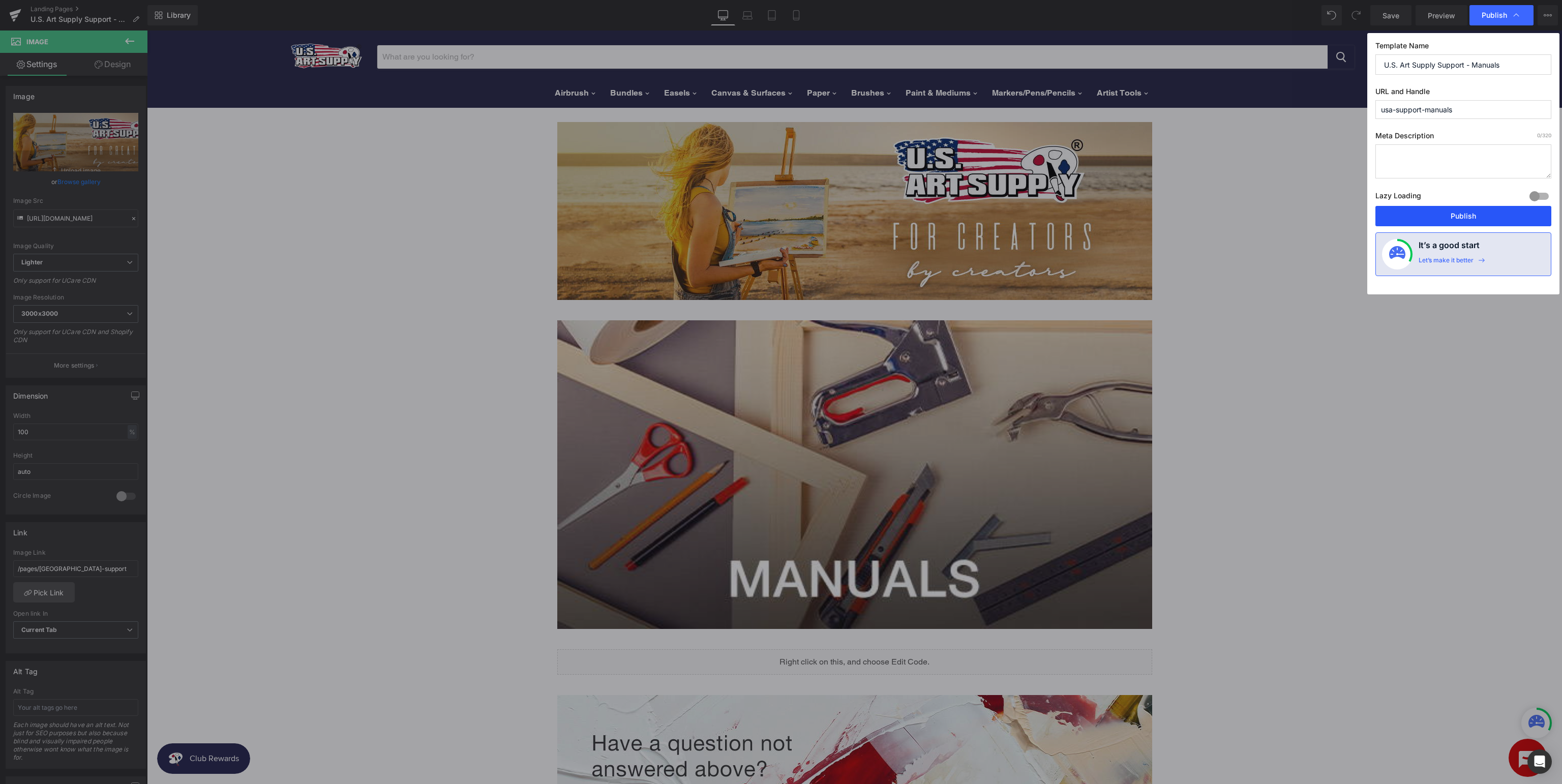
click at [1479, 216] on button "Publish" at bounding box center [1463, 216] width 176 height 20
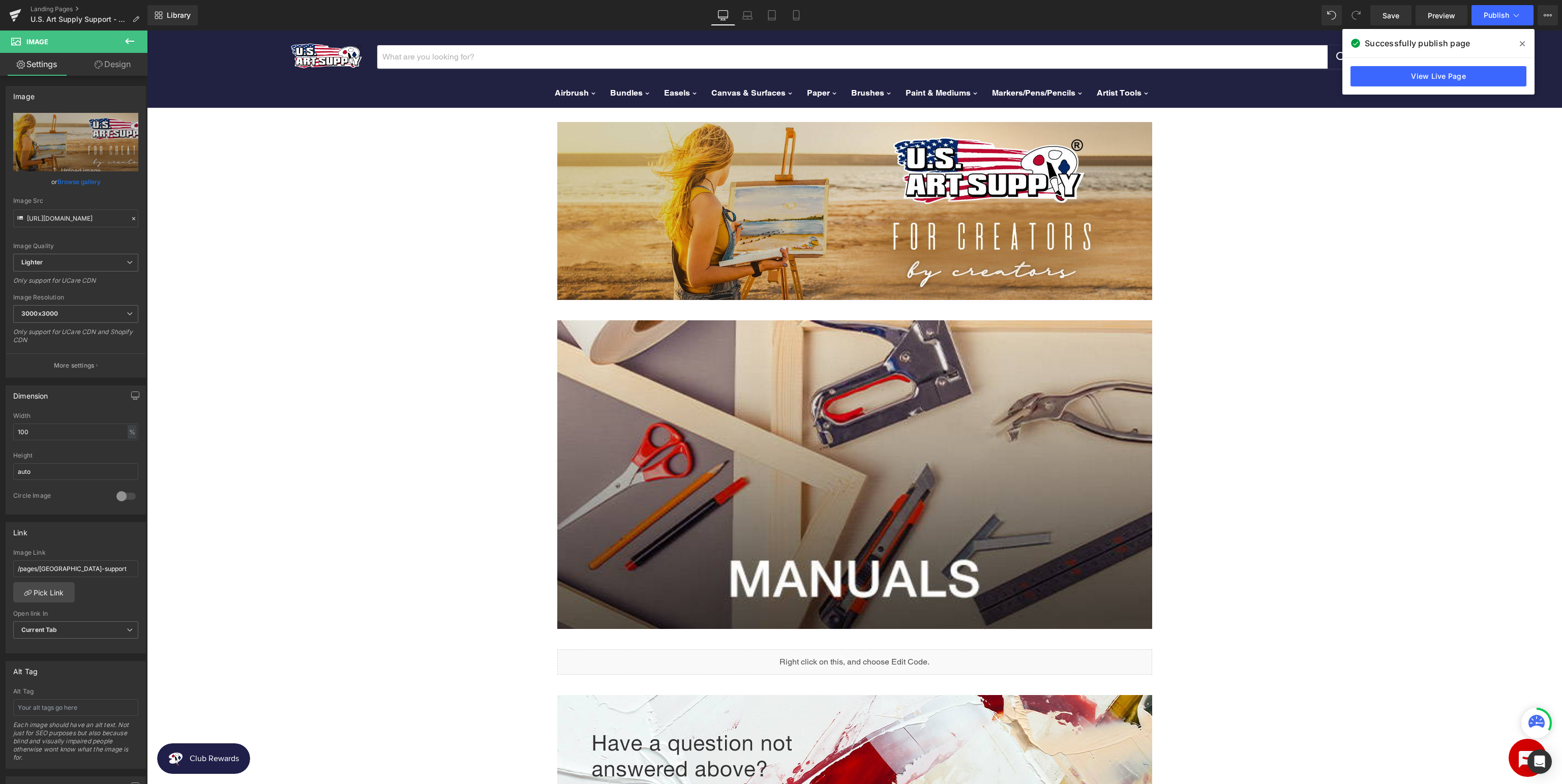
click at [1523, 39] on icon at bounding box center [1522, 44] width 5 height 8
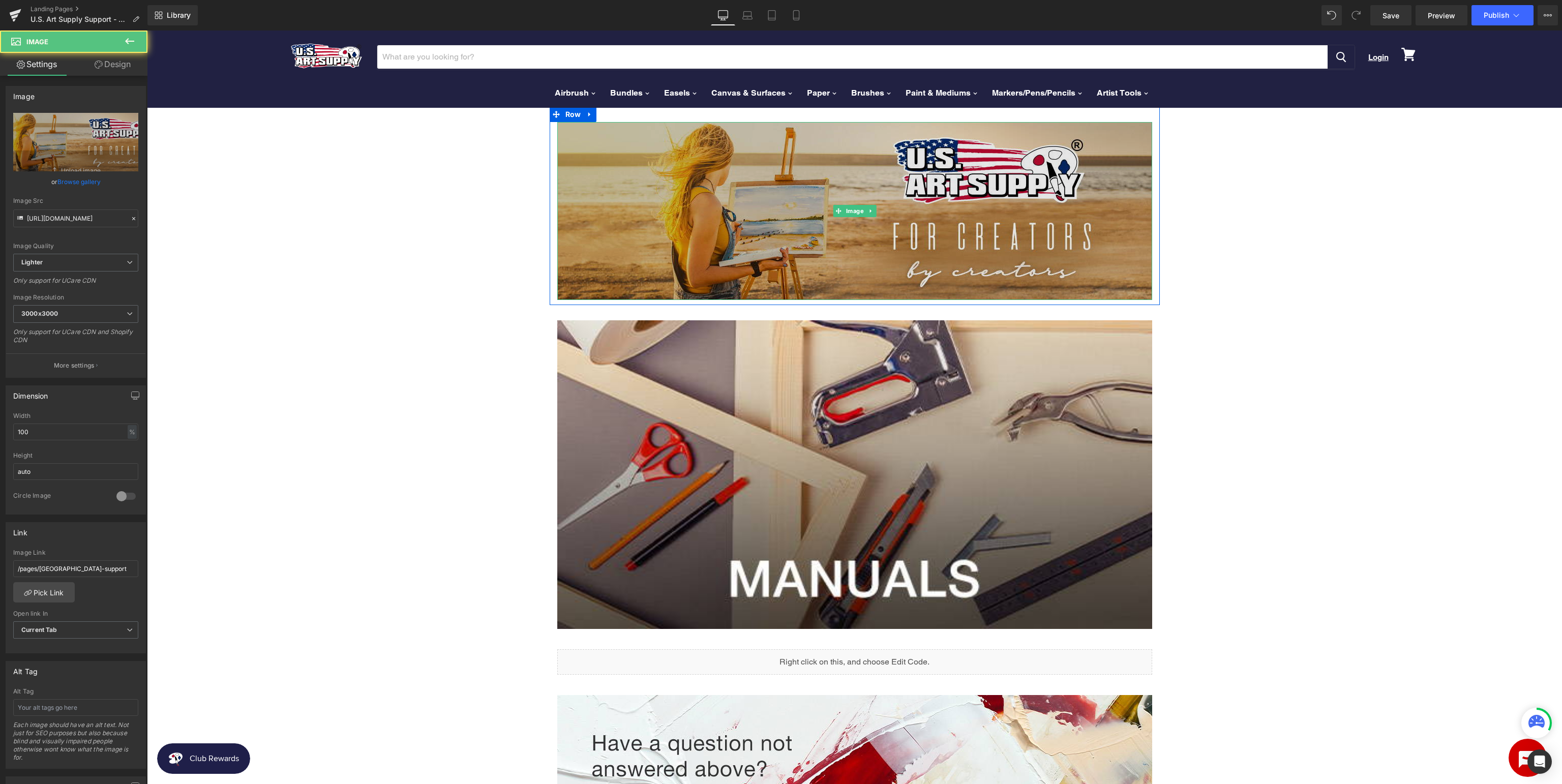
click at [833, 195] on img at bounding box center [855, 210] width 595 height 178
